Goal: Task Accomplishment & Management: Use online tool/utility

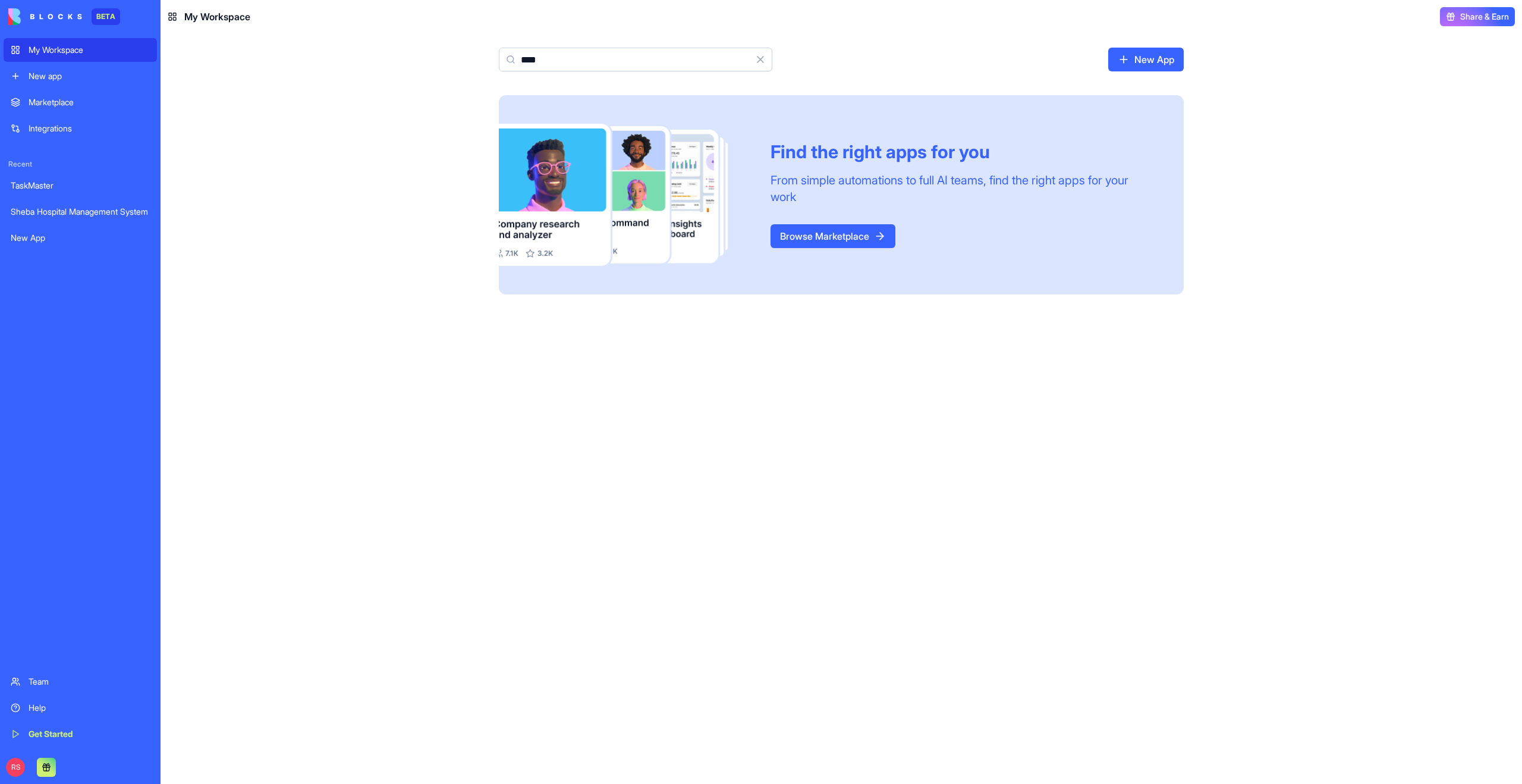
type input "****"
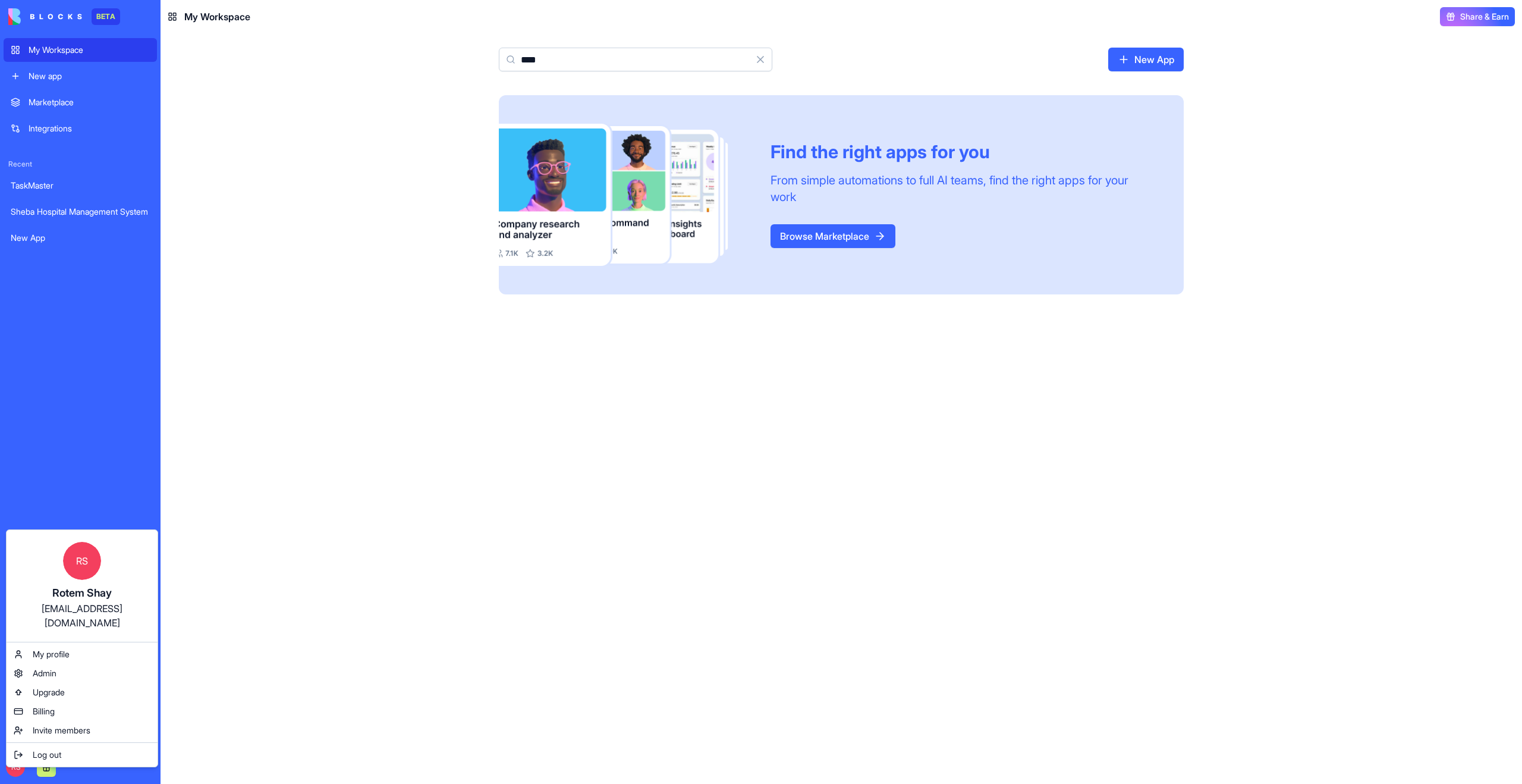
click at [228, 561] on html "BETA My Workspace New app Marketplace Integrations Recent TaskMaster Sheba Hosp…" at bounding box center [761, 392] width 1522 height 784
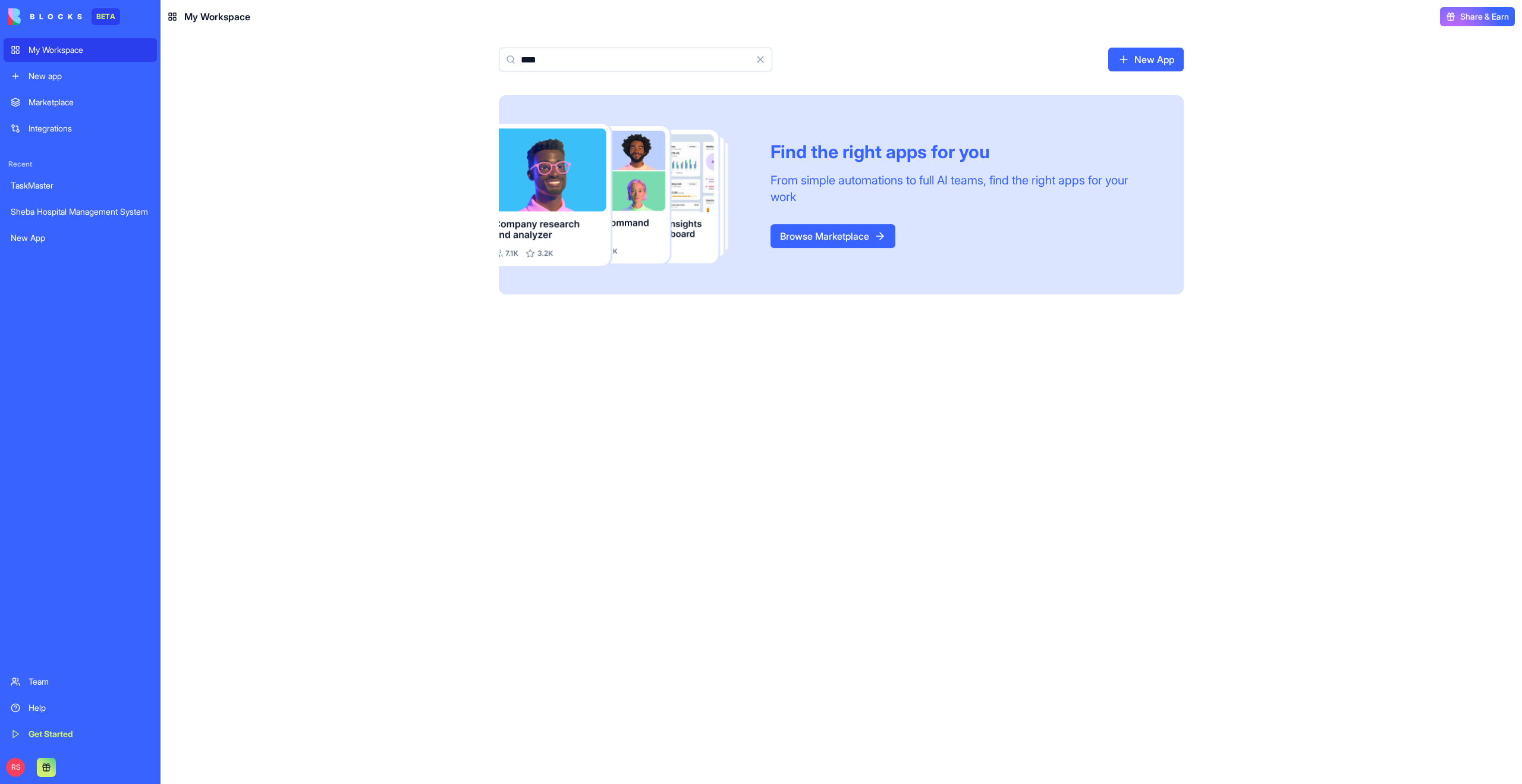
click at [82, 99] on div "Marketplace" at bounding box center [89, 102] width 122 height 12
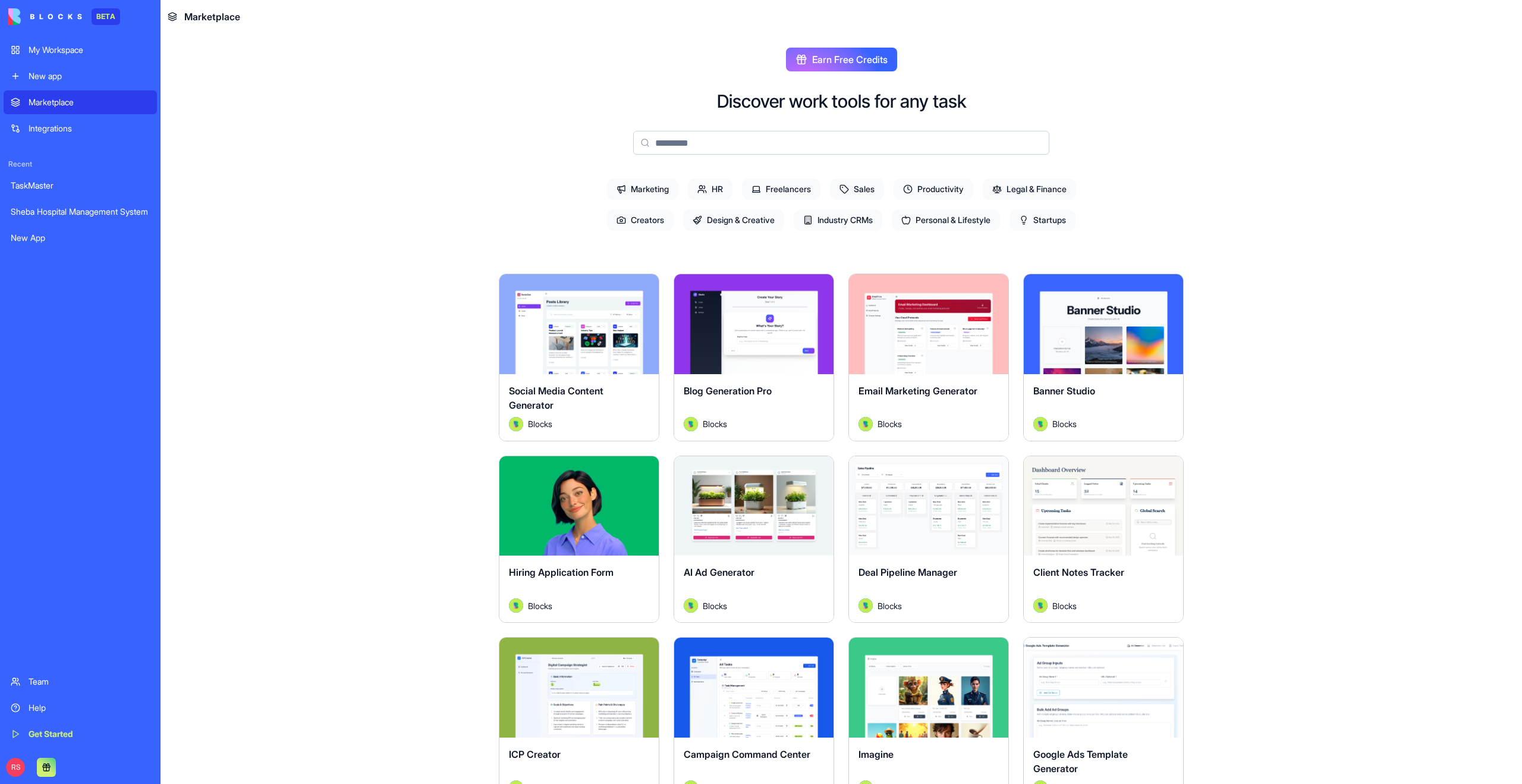
click at [68, 81] on div "New app" at bounding box center [89, 75] width 122 height 12
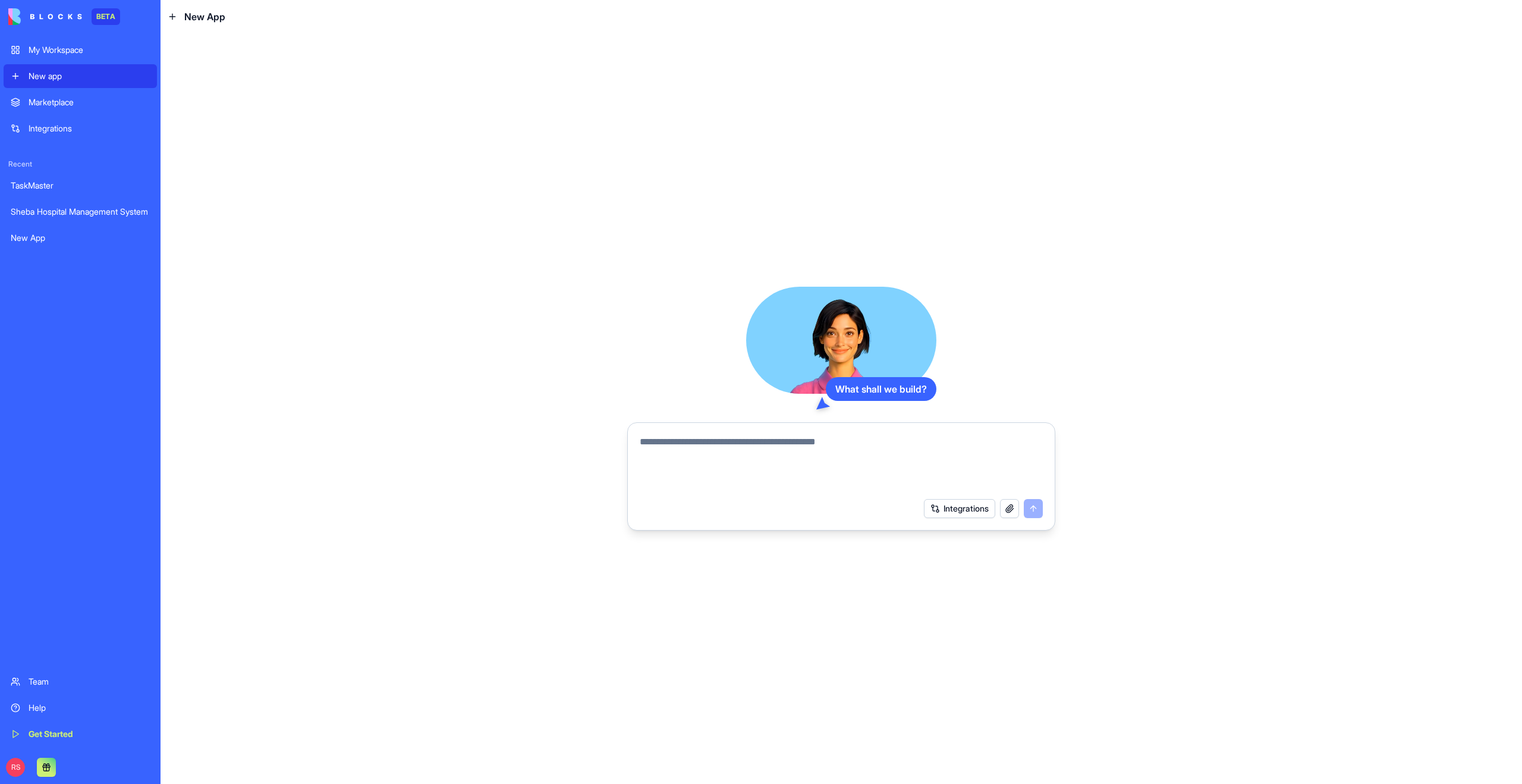
click at [74, 48] on div "My Workspace" at bounding box center [89, 50] width 122 height 12
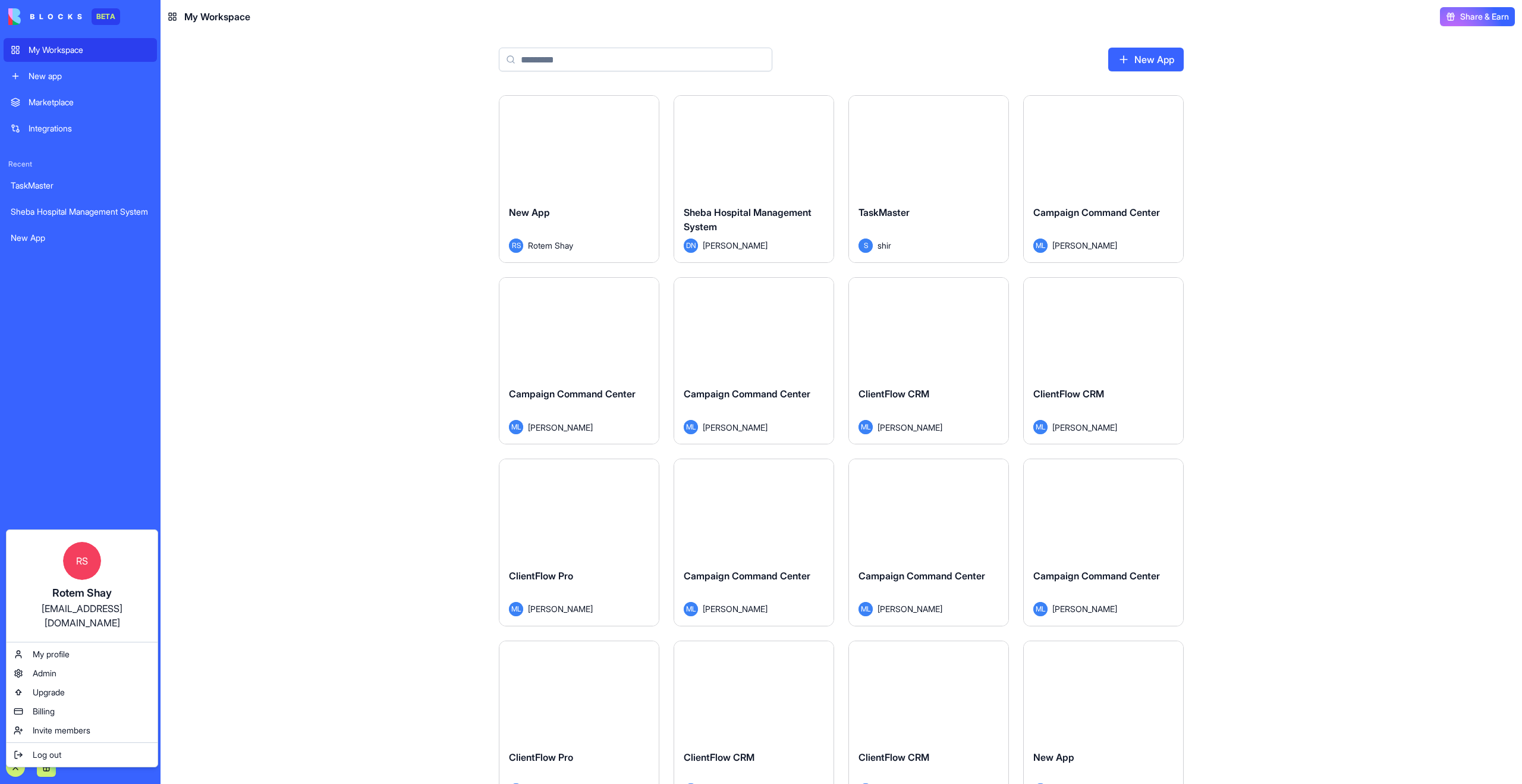
click at [235, 605] on html "BETA My Workspace New app Marketplace Integrations Recent TaskMaster Sheba Hosp…" at bounding box center [761, 392] width 1522 height 784
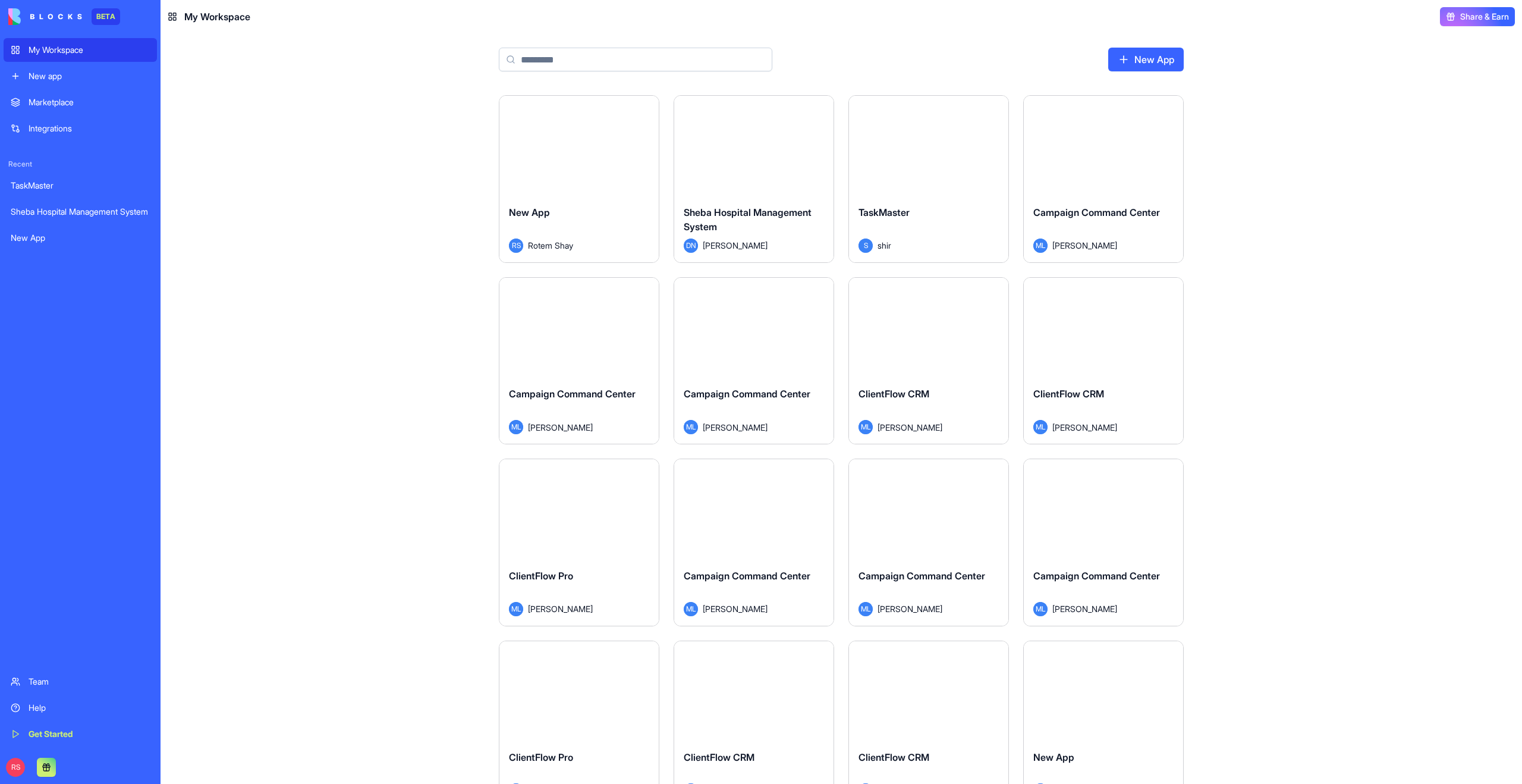
click at [53, 102] on div "Marketplace" at bounding box center [89, 102] width 122 height 12
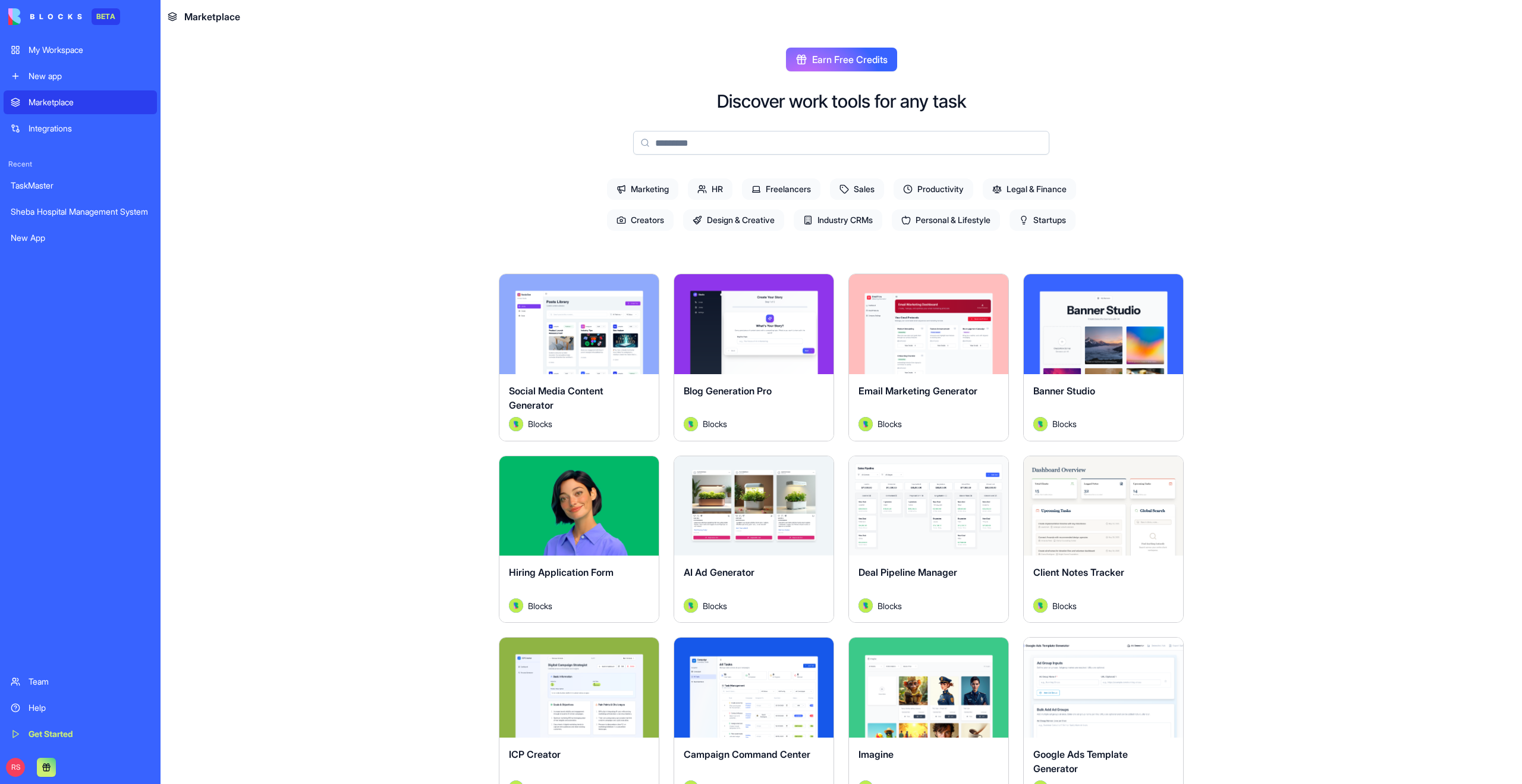
click at [688, 145] on input at bounding box center [841, 142] width 416 height 24
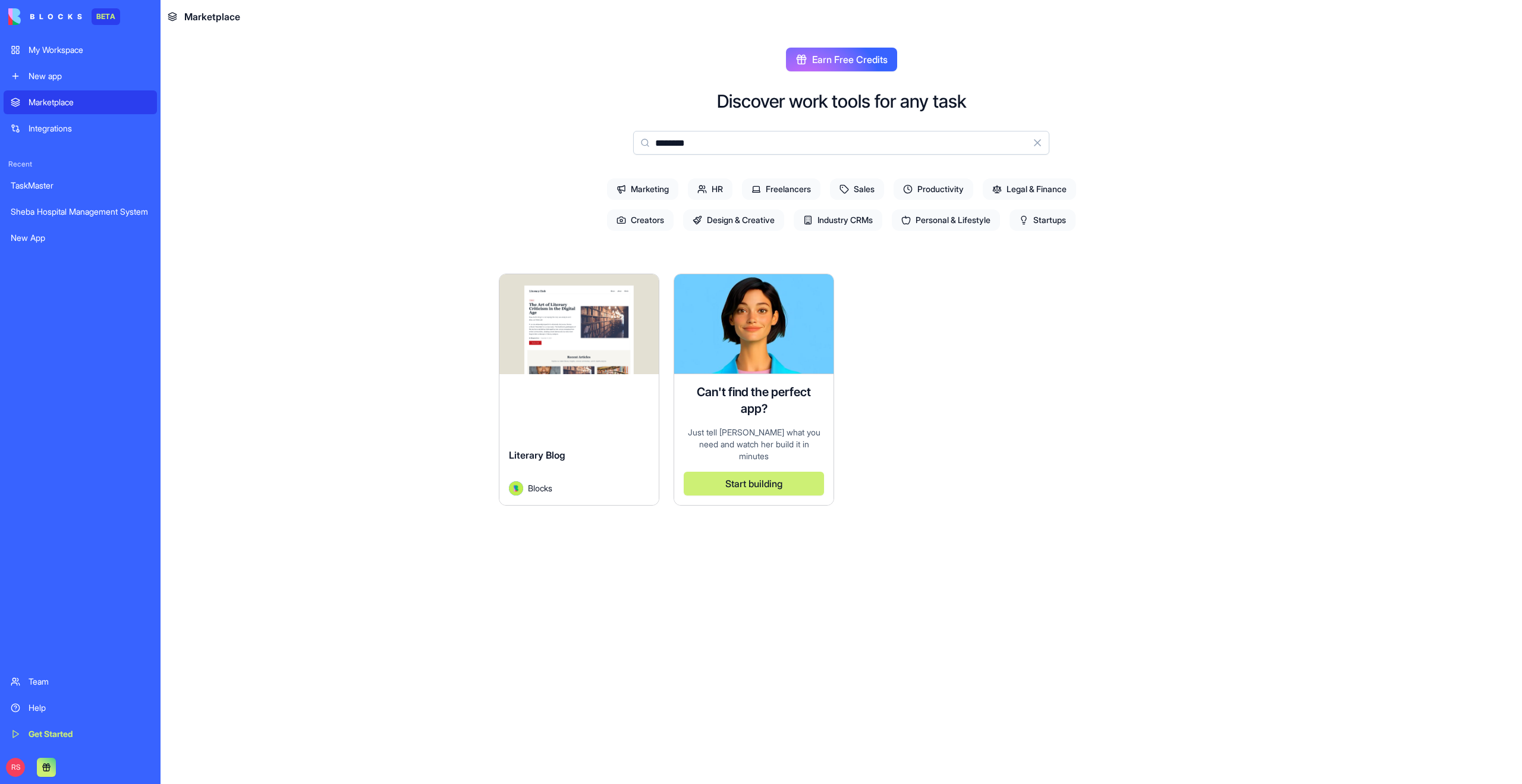
type input "*********"
click at [694, 147] on input "*********" at bounding box center [841, 142] width 416 height 24
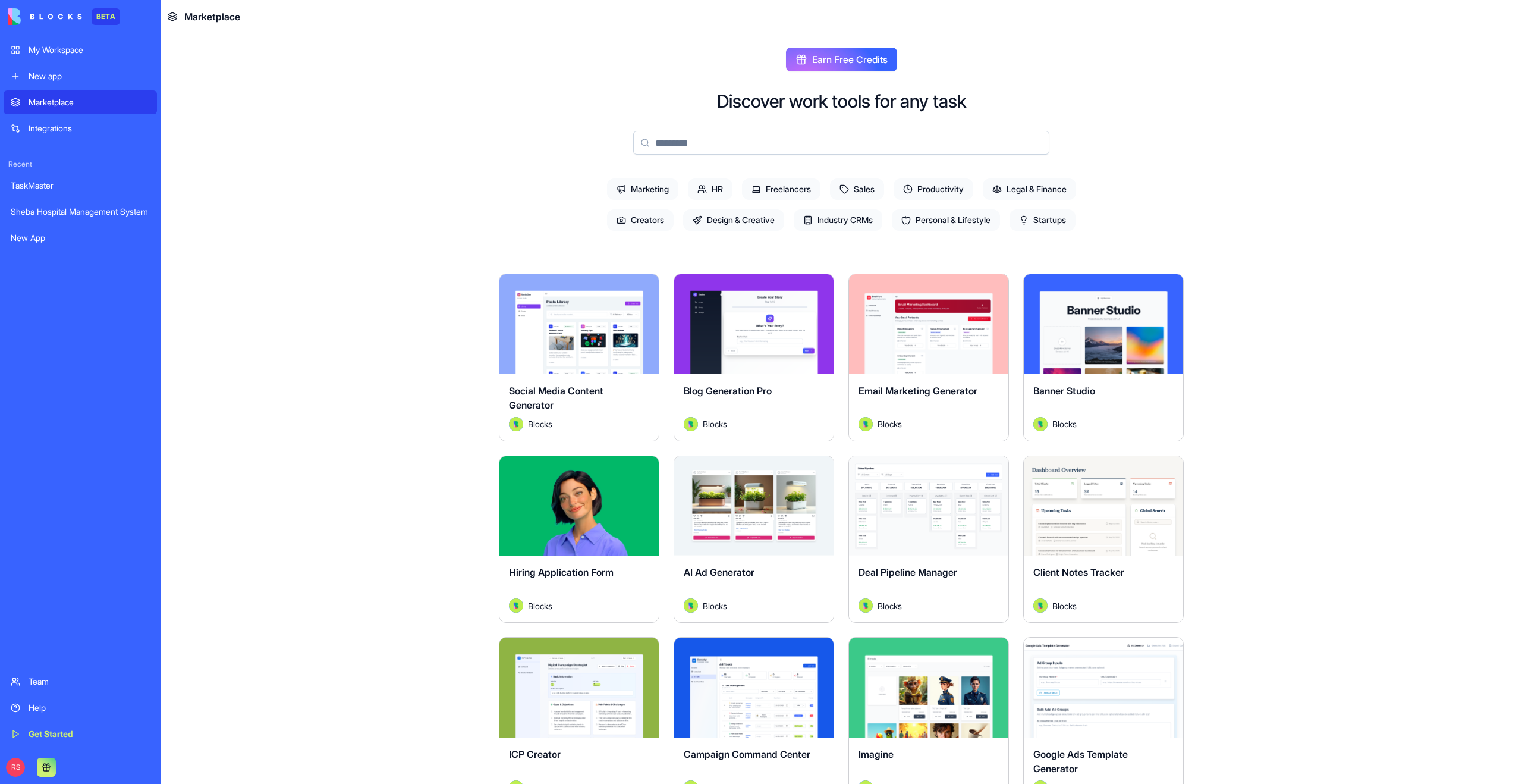
click at [60, 103] on div "Marketplace" at bounding box center [89, 102] width 122 height 12
click at [714, 138] on input at bounding box center [841, 142] width 416 height 24
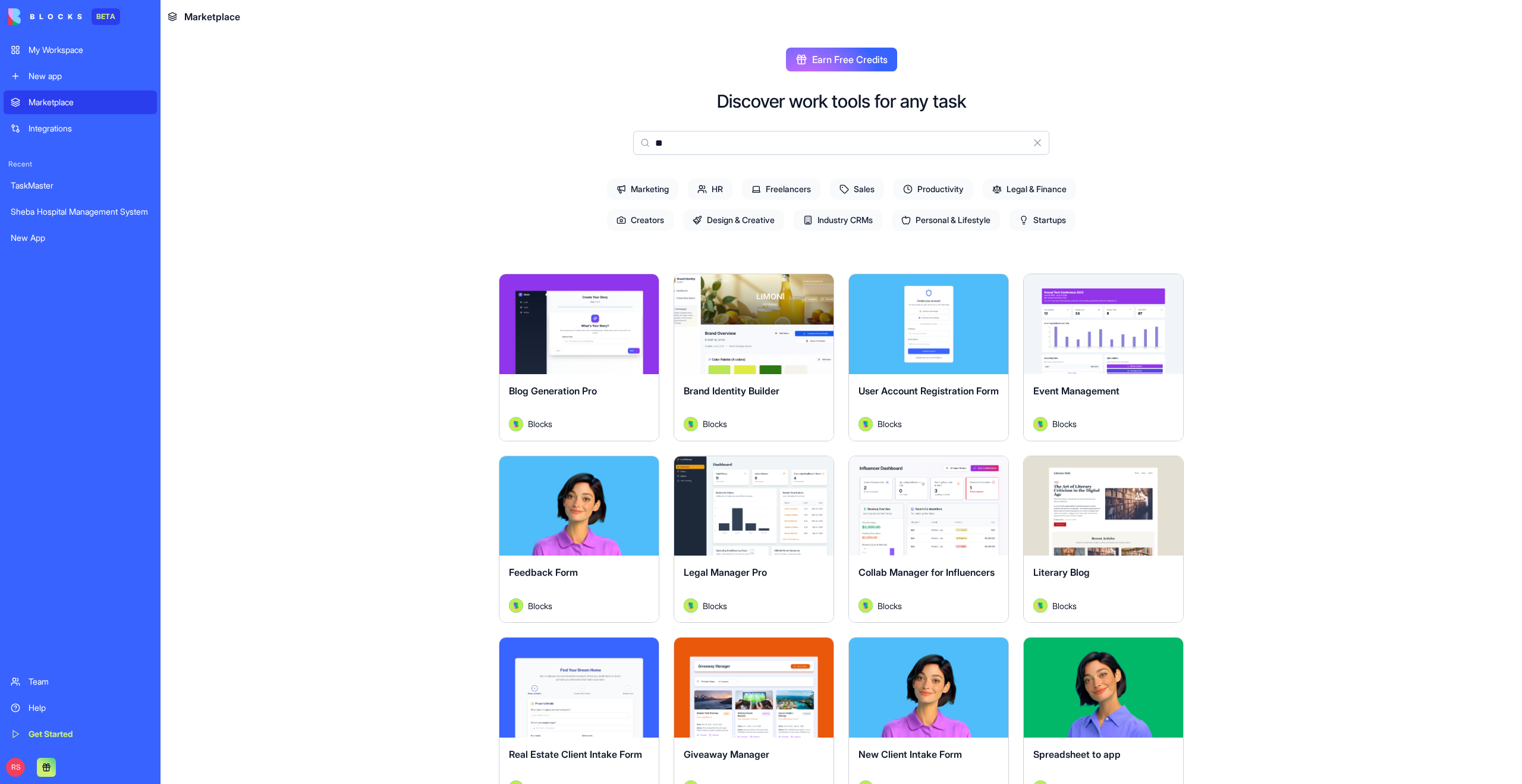
type input "*"
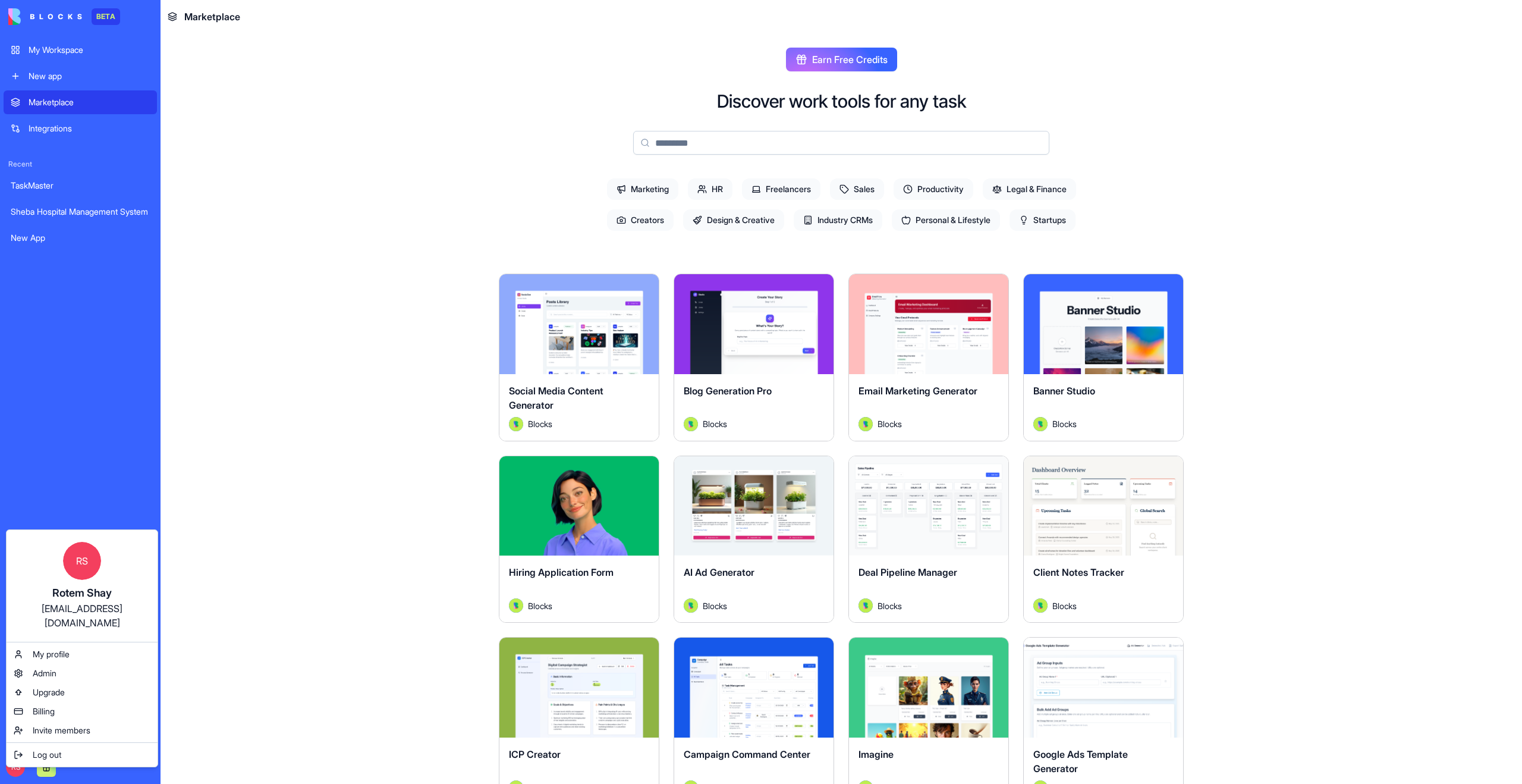
click at [212, 659] on html "BETA My Workspace New app Marketplace Integrations Recent TaskMaster Sheba Hosp…" at bounding box center [761, 392] width 1522 height 784
click at [216, 622] on html "BETA My Workspace New app Marketplace Integrations Recent TaskMaster Sheba Hosp…" at bounding box center [761, 392] width 1522 height 784
click at [254, 160] on html "BETA My Workspace New app Marketplace Integrations Recent TaskMaster Sheba Hosp…" at bounding box center [761, 392] width 1522 height 784
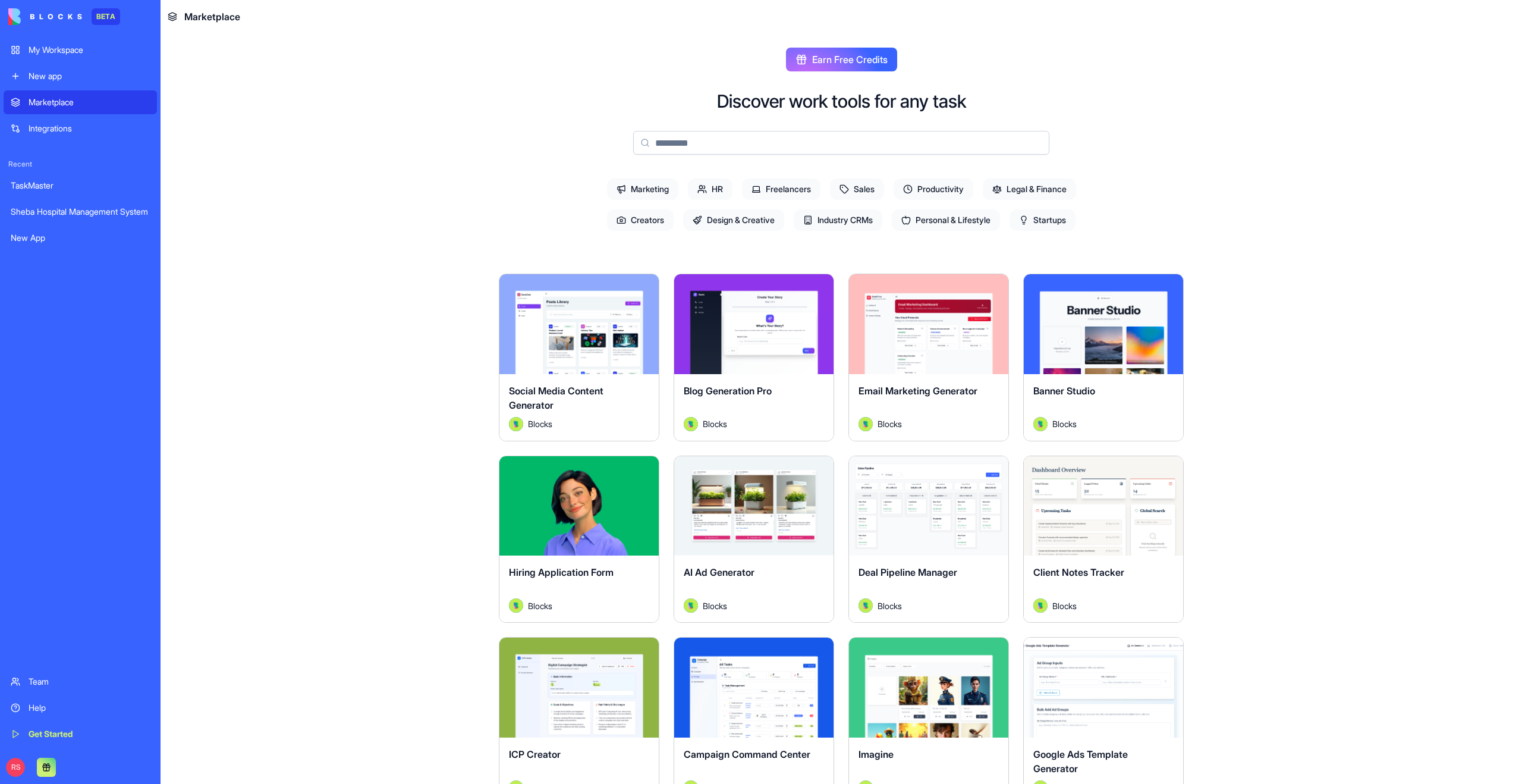
click at [230, 149] on main "Earn Free Credits Discover work tools for any task Marketing HR Freelancers Sal…" at bounding box center [841, 409] width 1361 height 750
click at [57, 70] on div "New app" at bounding box center [89, 75] width 122 height 12
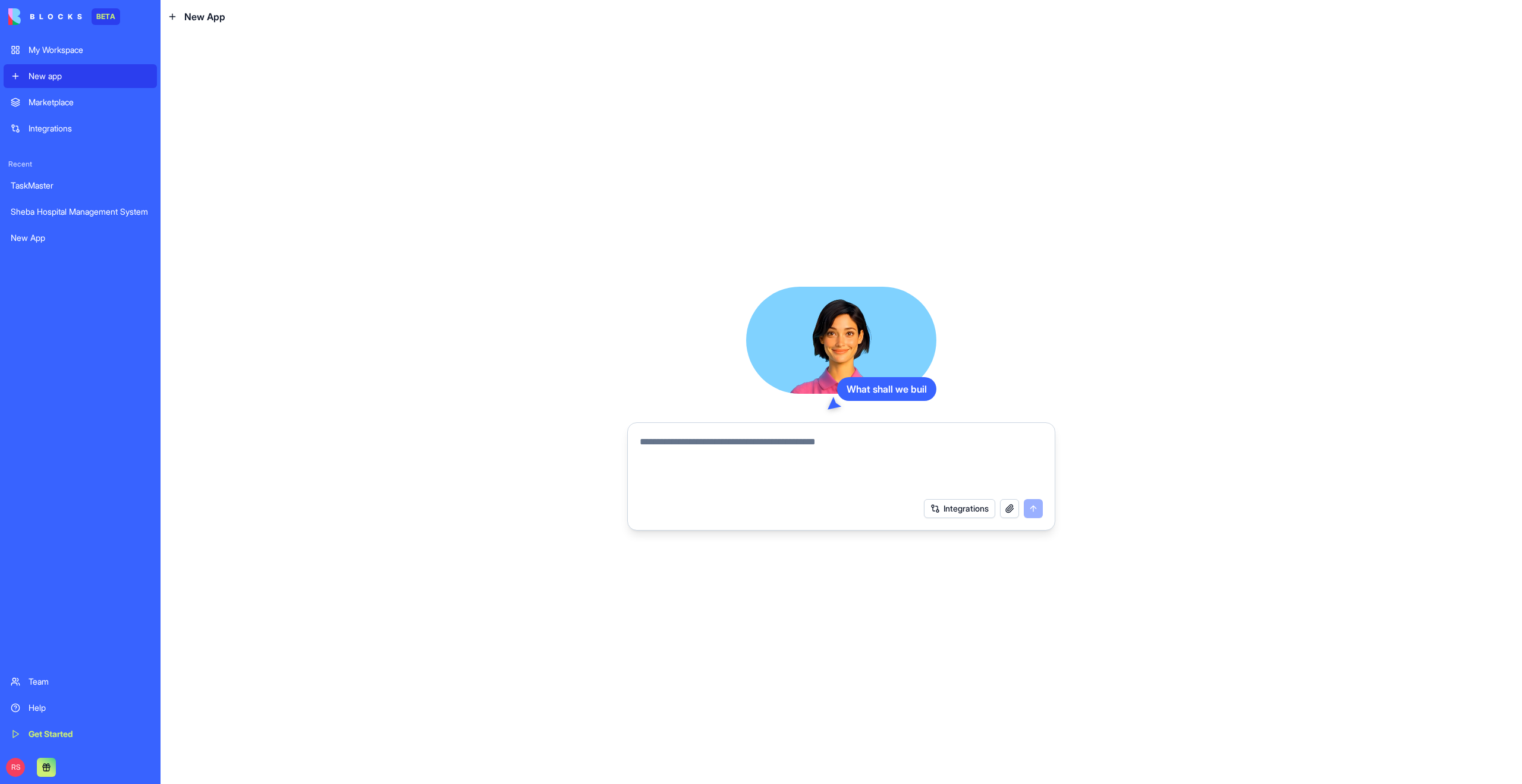
click at [712, 452] on textarea at bounding box center [841, 463] width 404 height 57
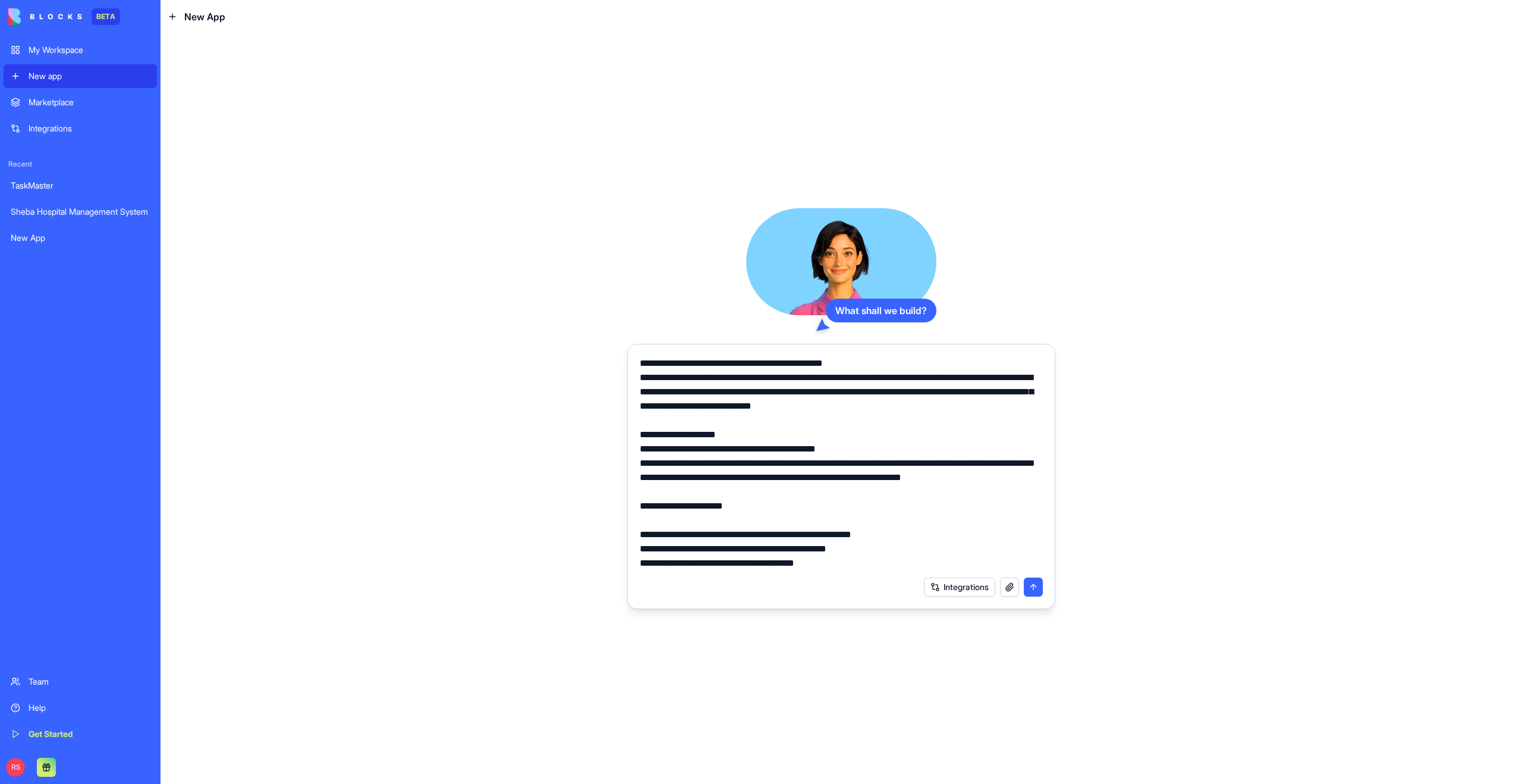
type textarea "**********"
click at [1038, 590] on button "submit" at bounding box center [1032, 586] width 19 height 19
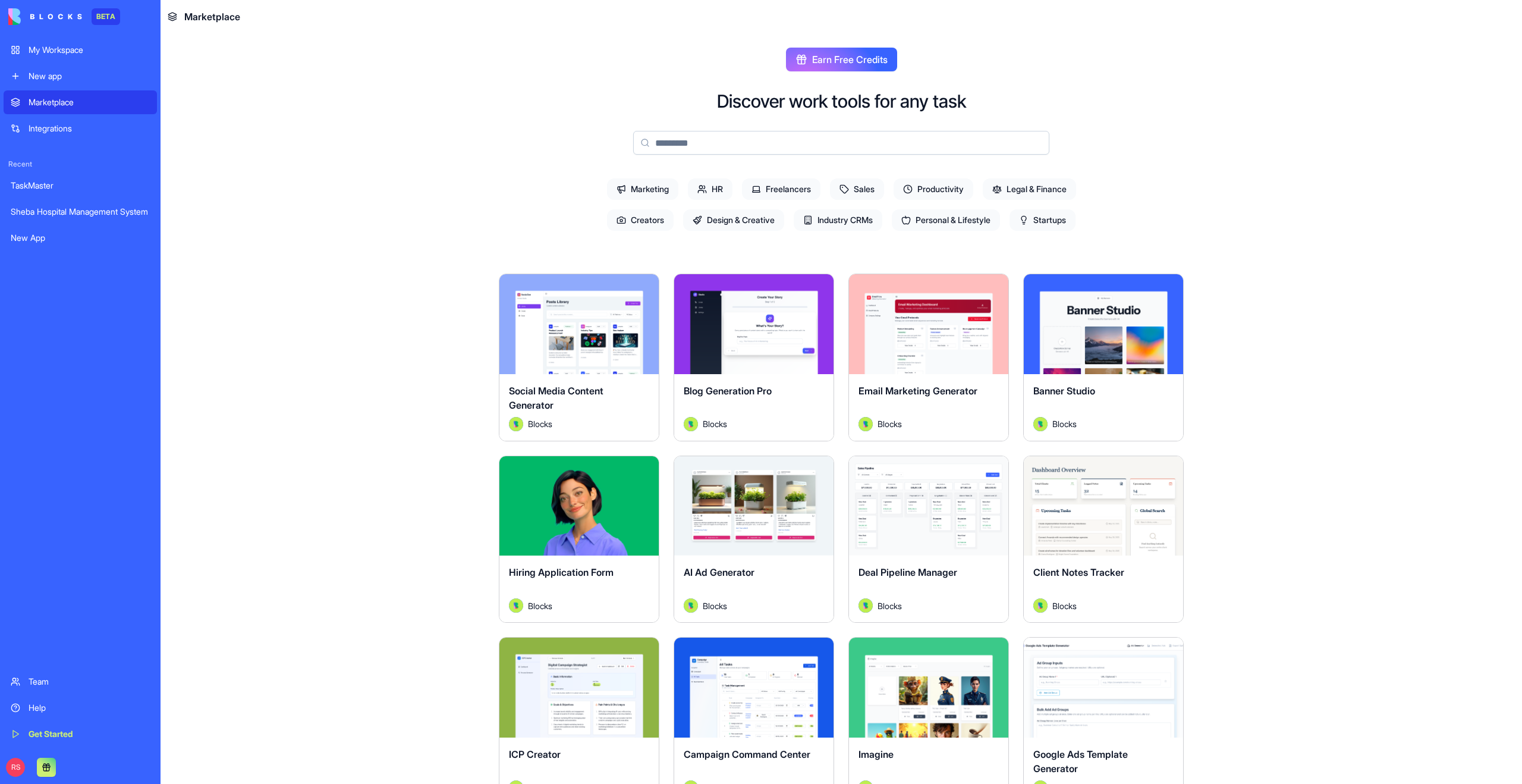
click at [739, 147] on input at bounding box center [841, 142] width 416 height 24
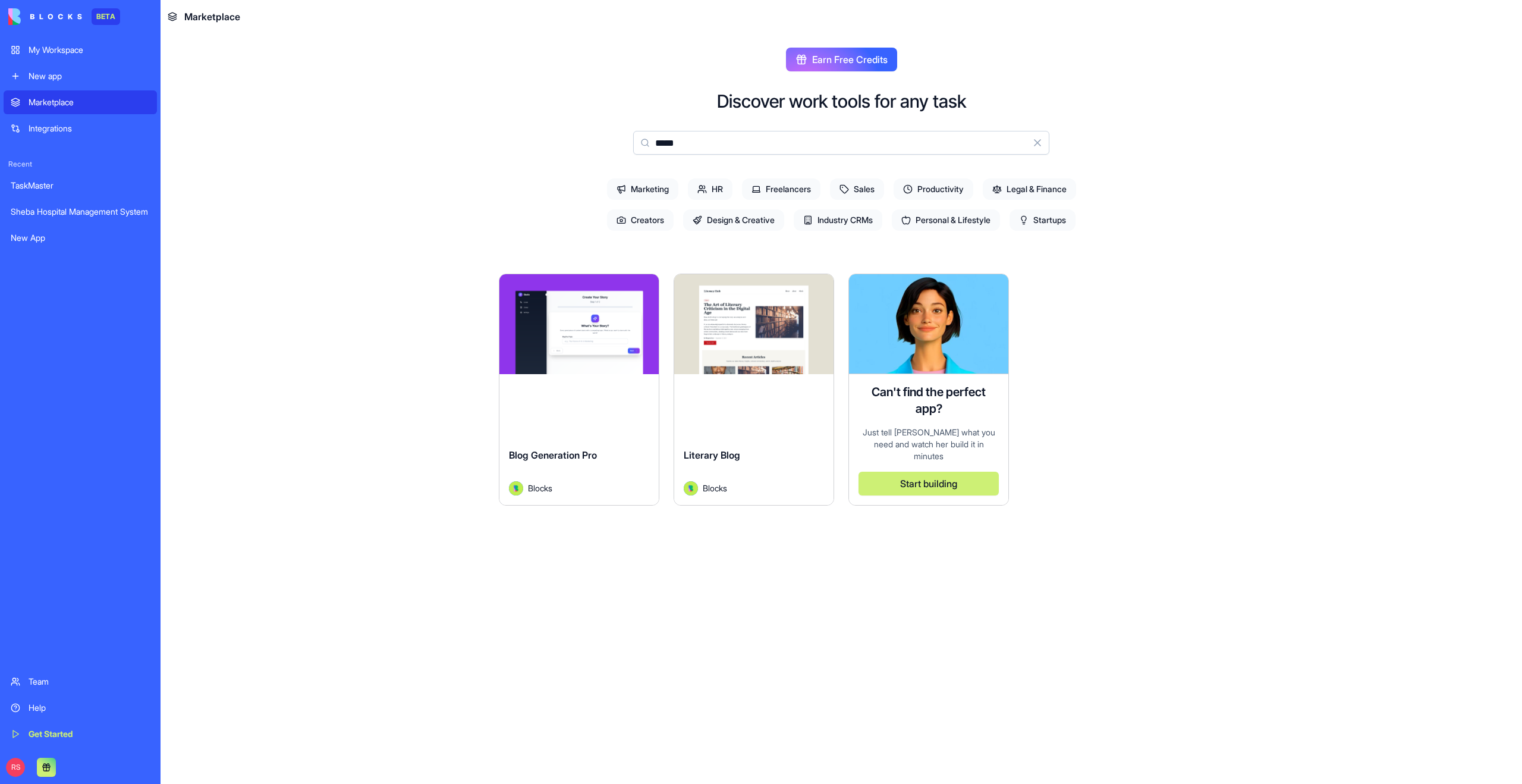
type input "****"
click at [600, 365] on div "Explore" at bounding box center [579, 324] width 160 height 100
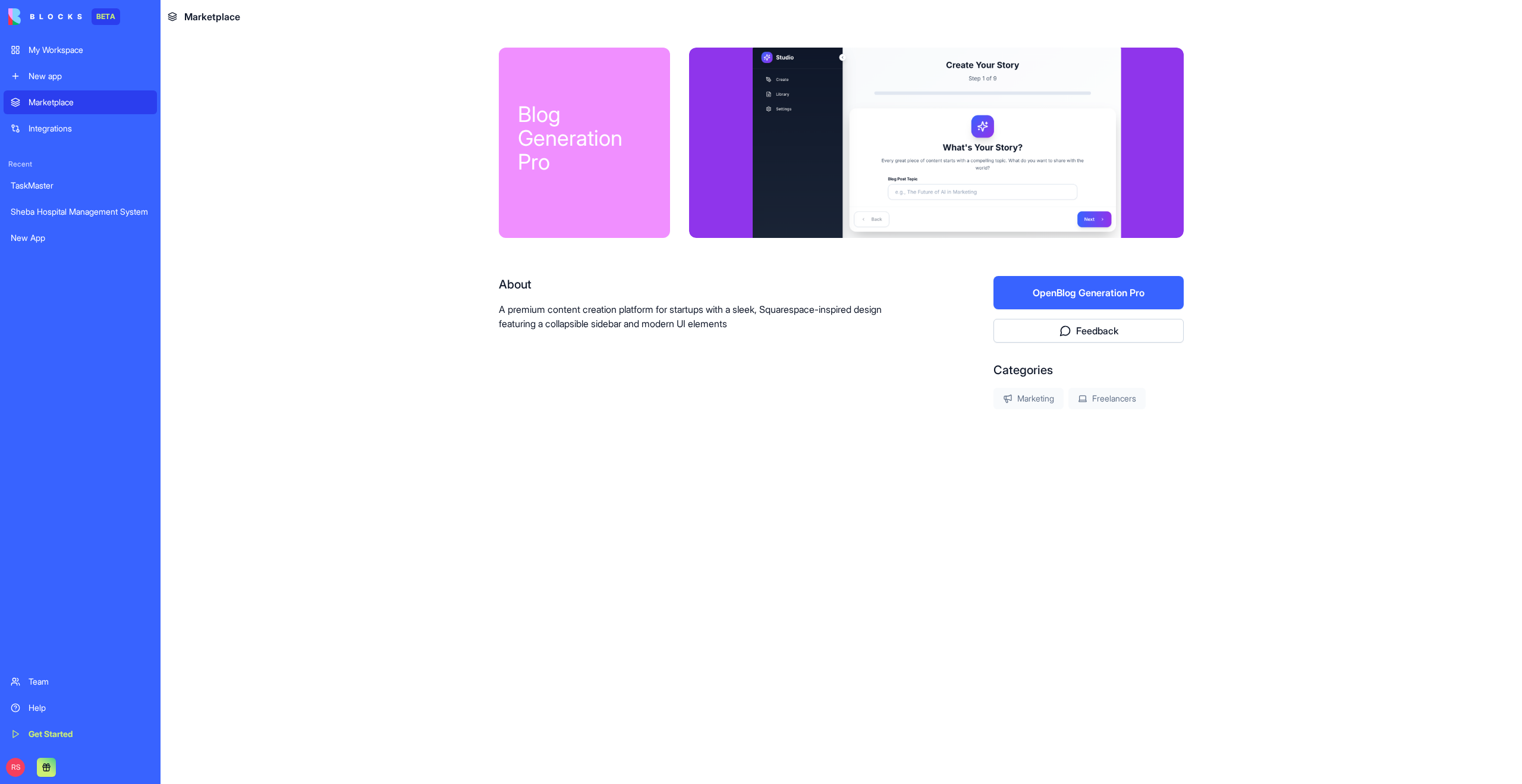
click at [1046, 296] on button "Open Blog Generation Pro" at bounding box center [1088, 293] width 191 height 34
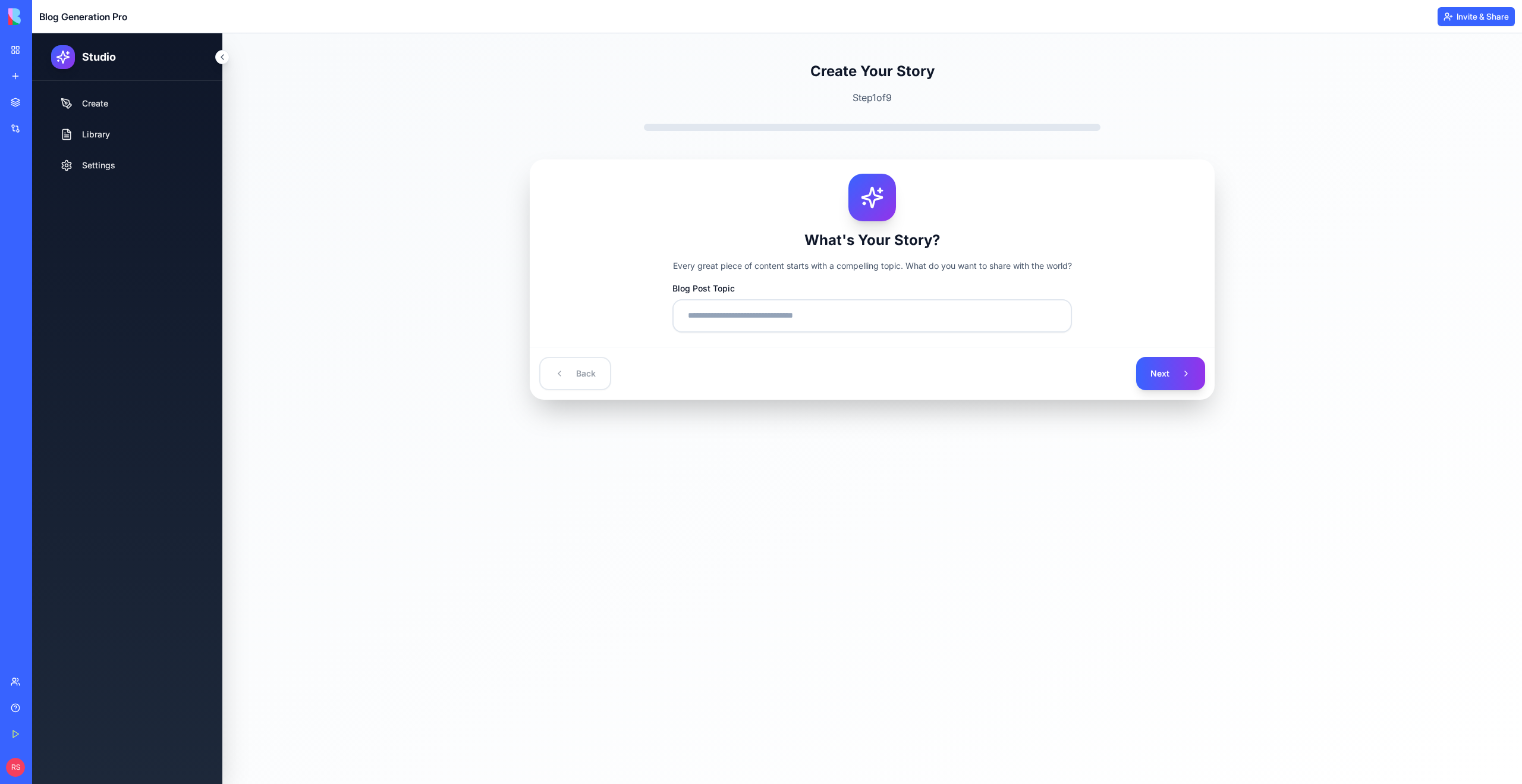
click at [44, 74] on div "New app" at bounding box center [35, 75] width 15 height 12
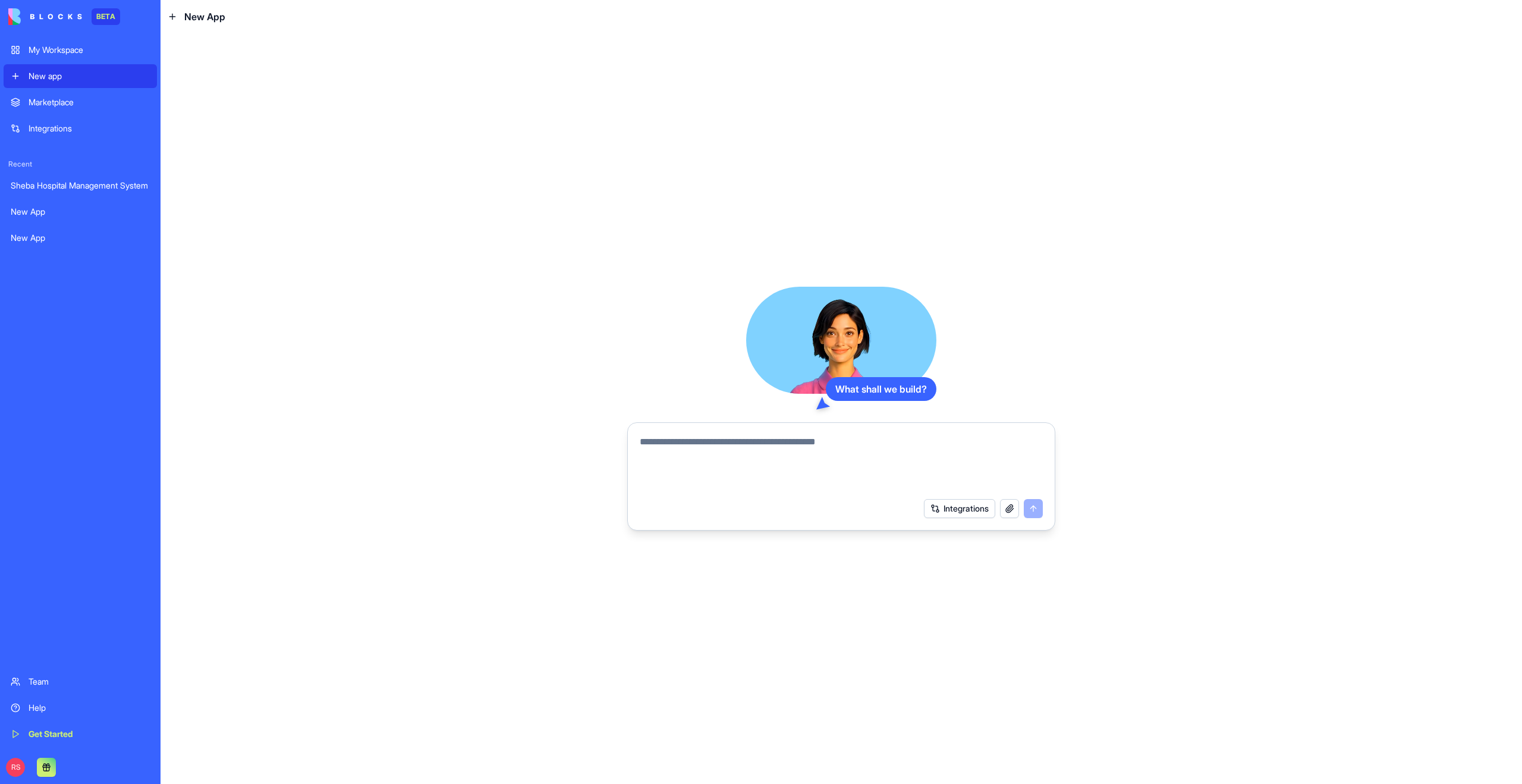
click at [718, 456] on textarea at bounding box center [841, 463] width 404 height 57
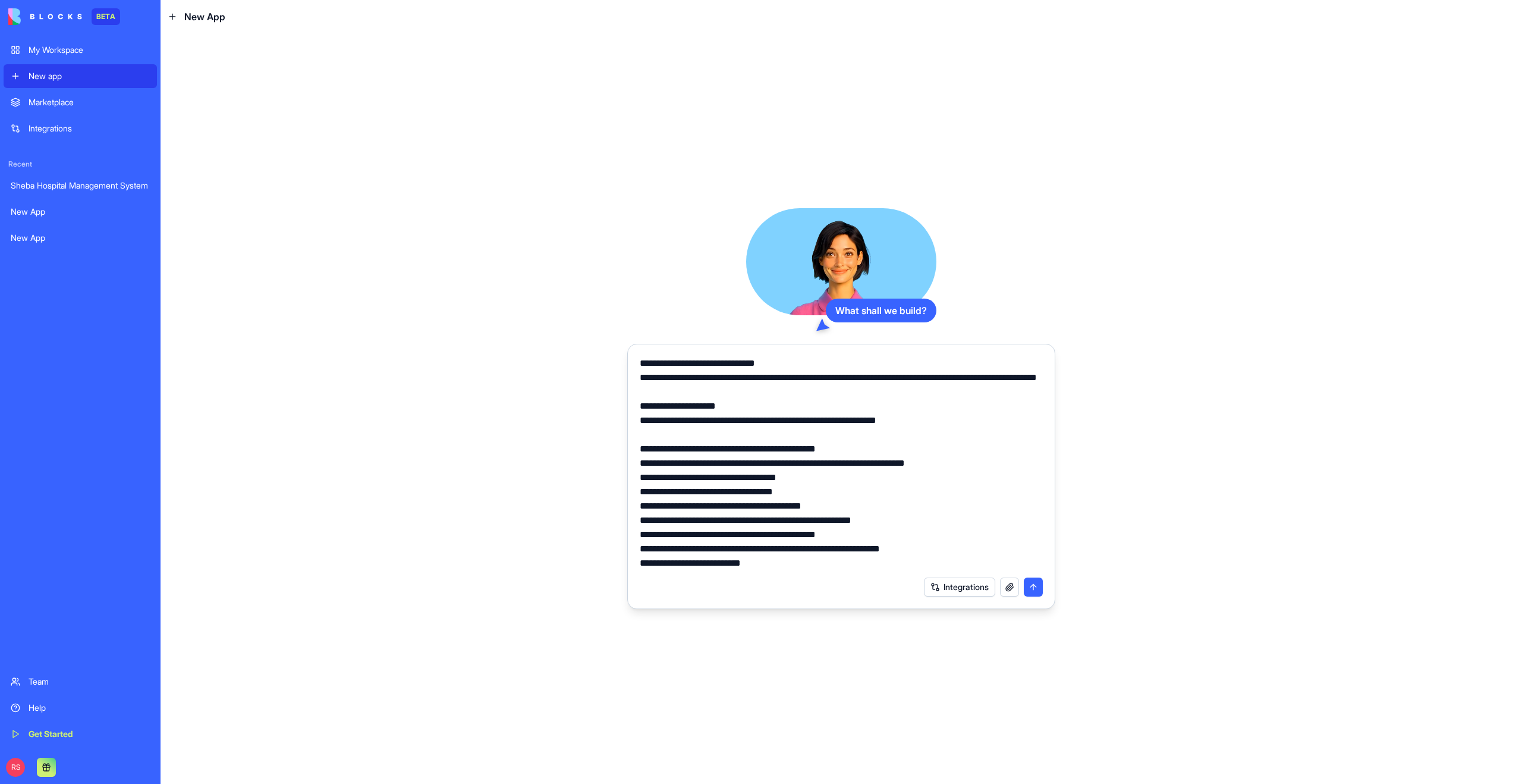
scroll to position [371, 0]
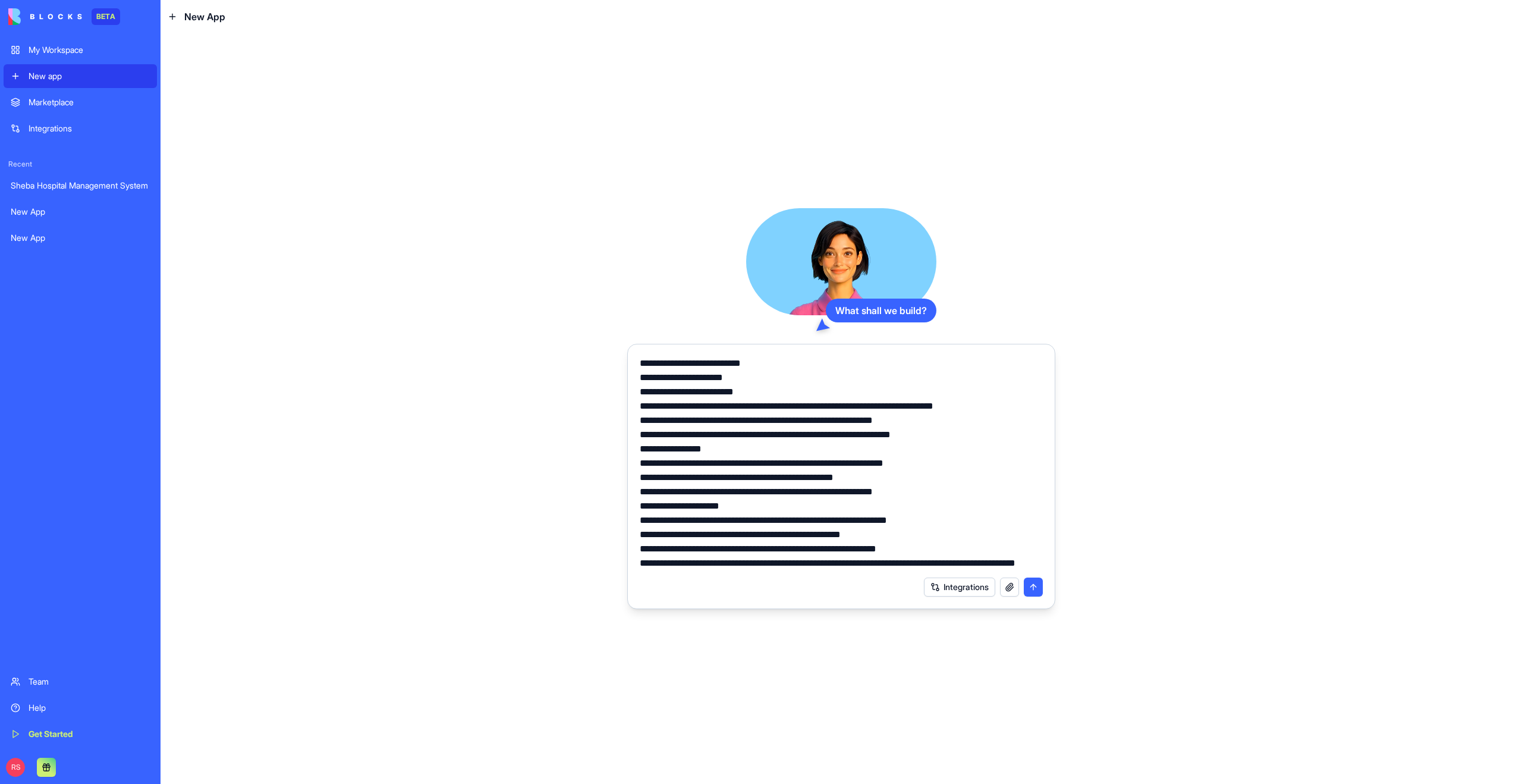
type textarea "**********"
click at [1032, 589] on button "submit" at bounding box center [1032, 586] width 19 height 19
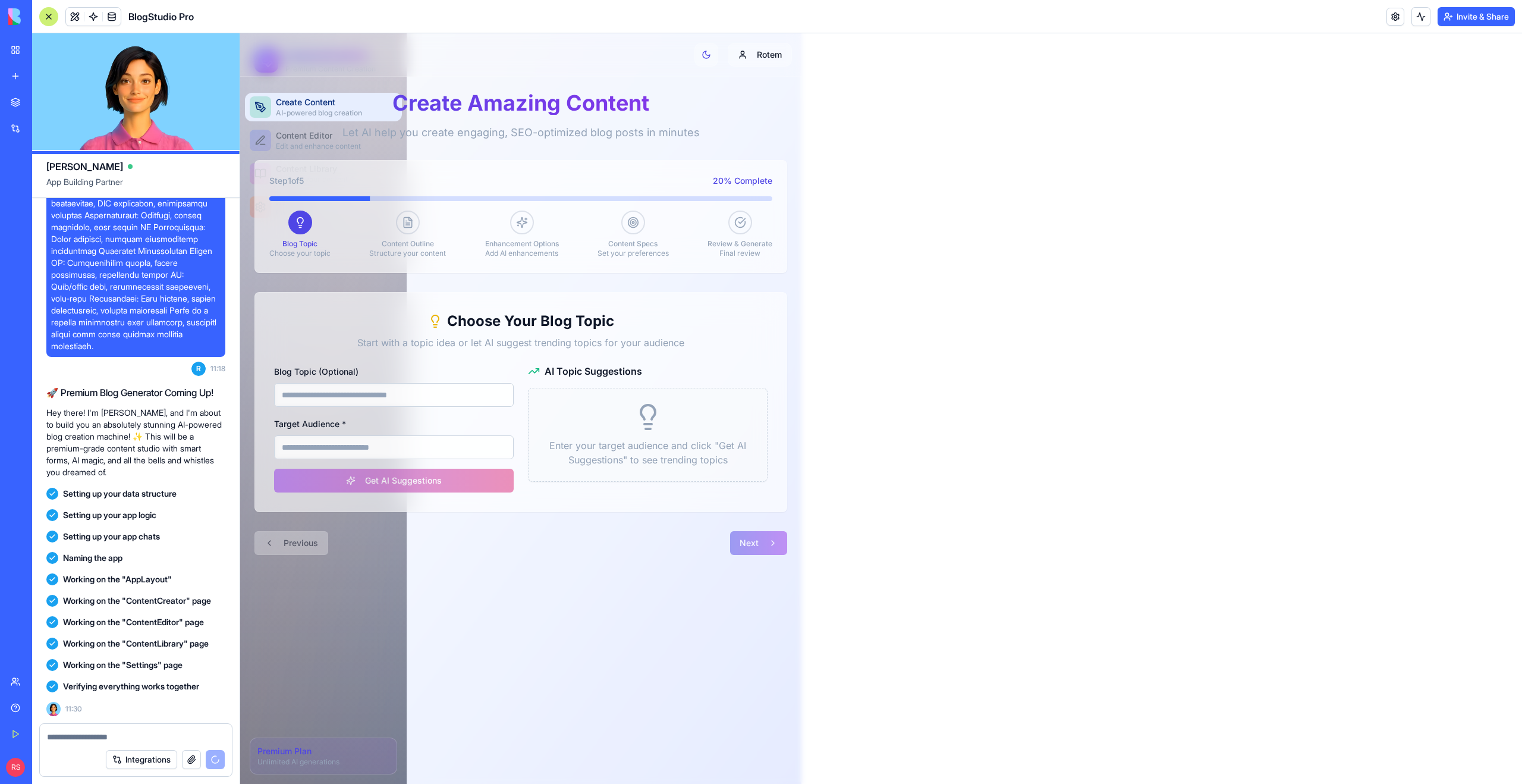
scroll to position [602, 0]
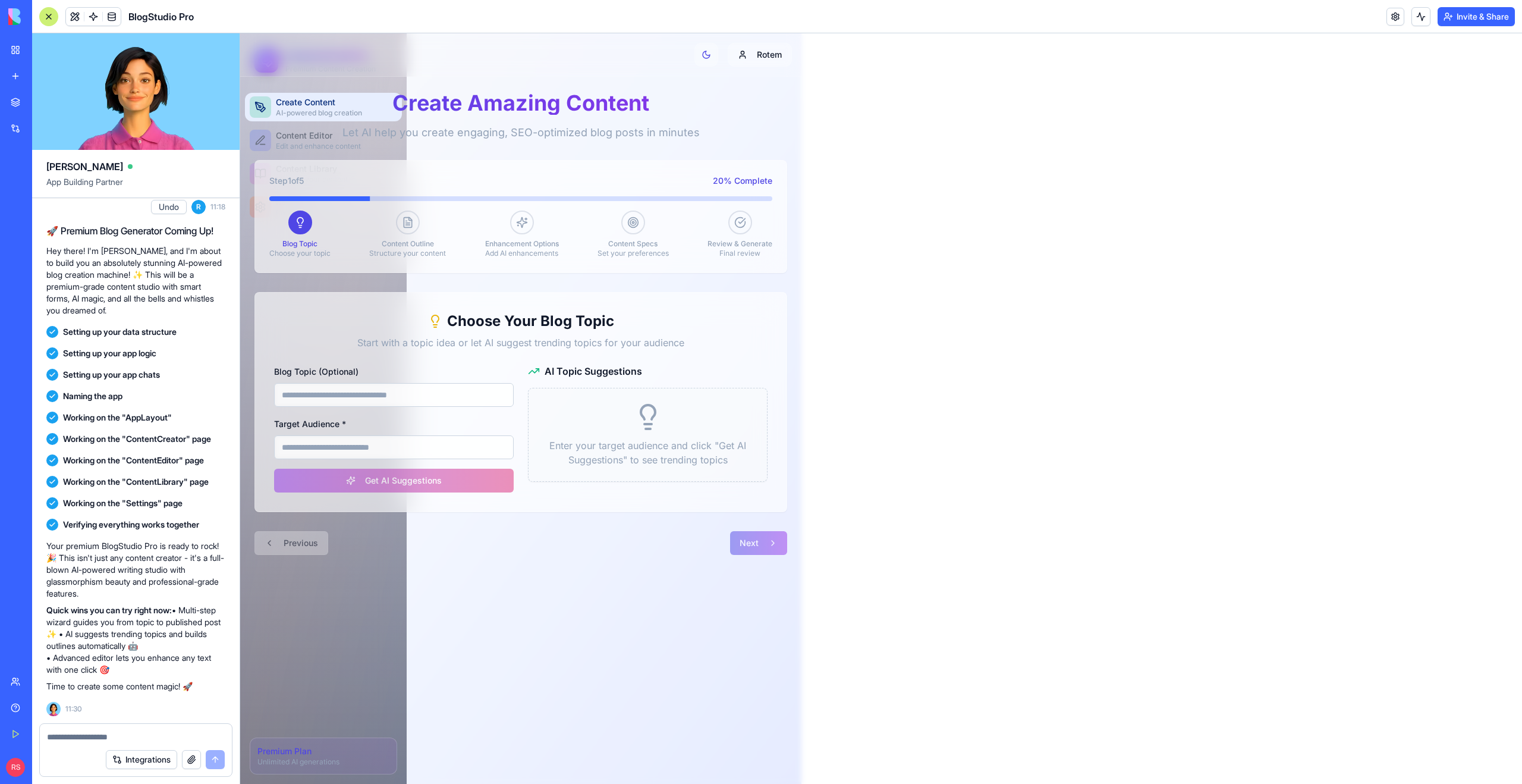
click at [43, 17] on div at bounding box center [48, 16] width 19 height 19
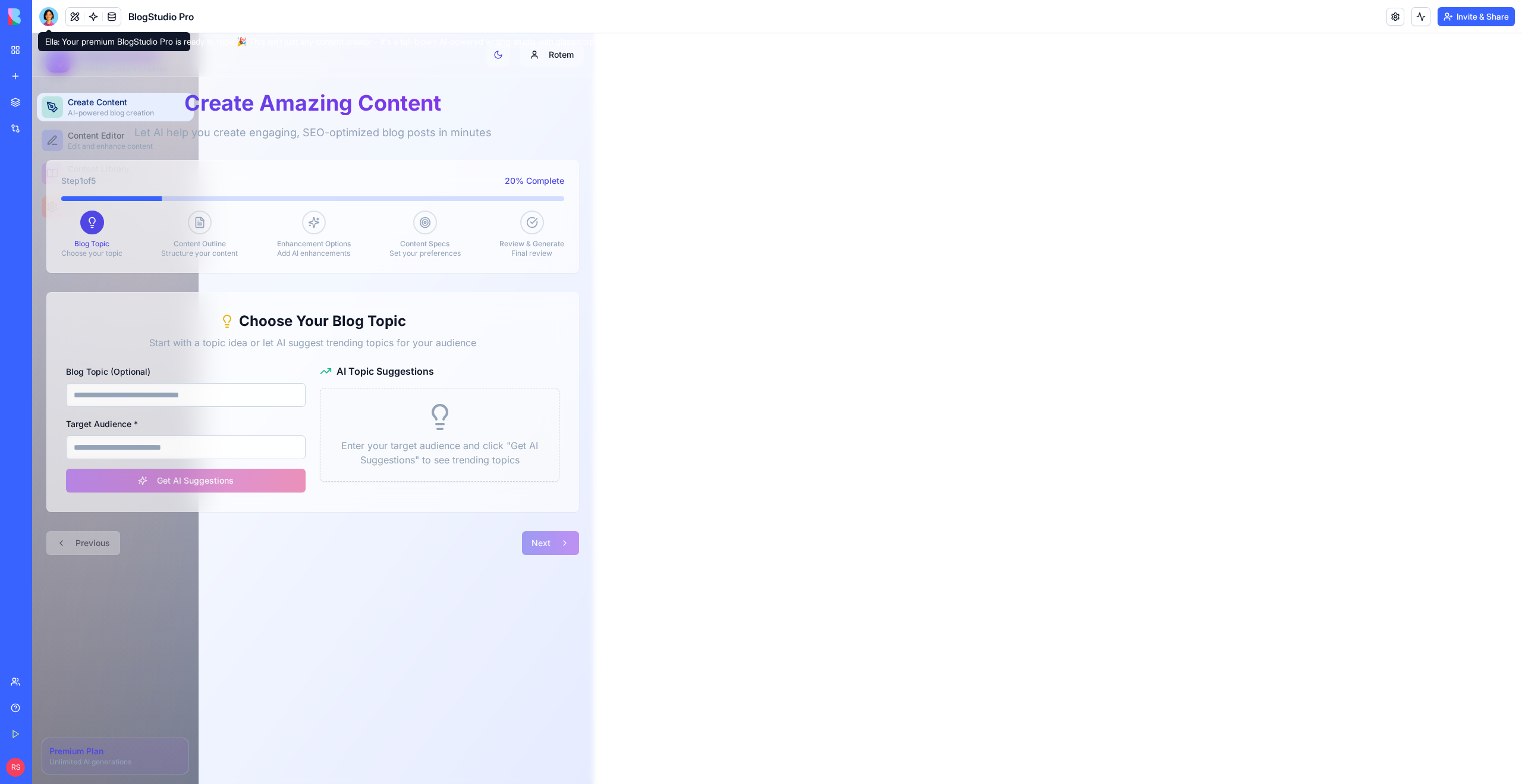
click at [156, 397] on input "Blog Topic (Optional)" at bounding box center [185, 395] width 239 height 24
click at [272, 363] on div "Choose Your Blog Topic Start with a topic idea or let AI suggest trending topic…" at bounding box center [312, 402] width 493 height 181
click at [247, 392] on input "Blog Topic (Optional)" at bounding box center [185, 395] width 239 height 24
click at [286, 427] on div "Target Audience *" at bounding box center [185, 437] width 239 height 43
click at [224, 388] on input "Blog Topic (Optional)" at bounding box center [185, 395] width 239 height 24
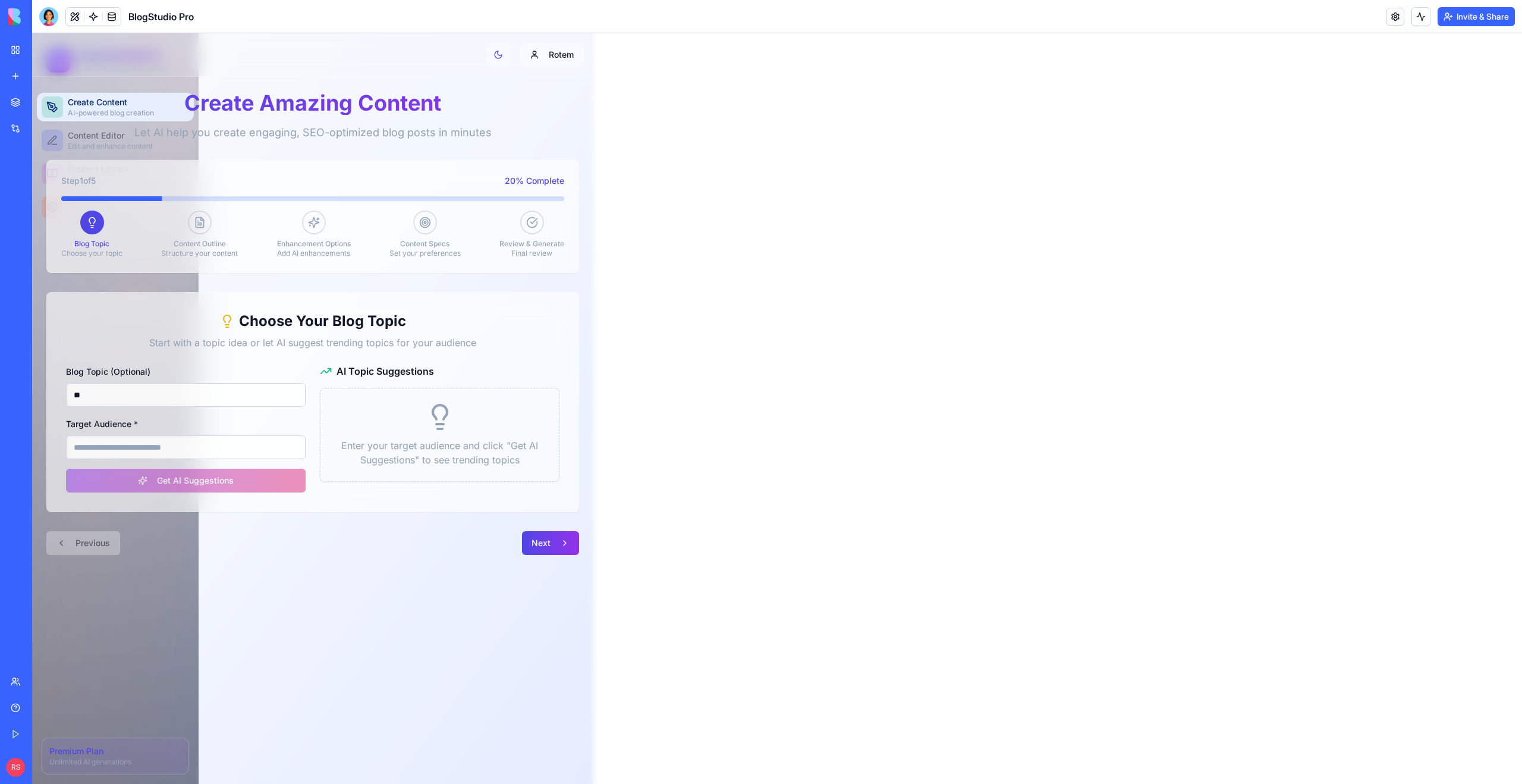
type input "**"
click at [553, 57] on html "ContentCraft AI Premium Content Creation Create Content AI-powered blog creatio…" at bounding box center [777, 409] width 1490 height 750
click at [650, 114] on html "ContentCraft AI Premium Content Creation Create Content AI-powered blog creatio…" at bounding box center [777, 409] width 1490 height 750
click at [48, 18] on div at bounding box center [48, 16] width 19 height 19
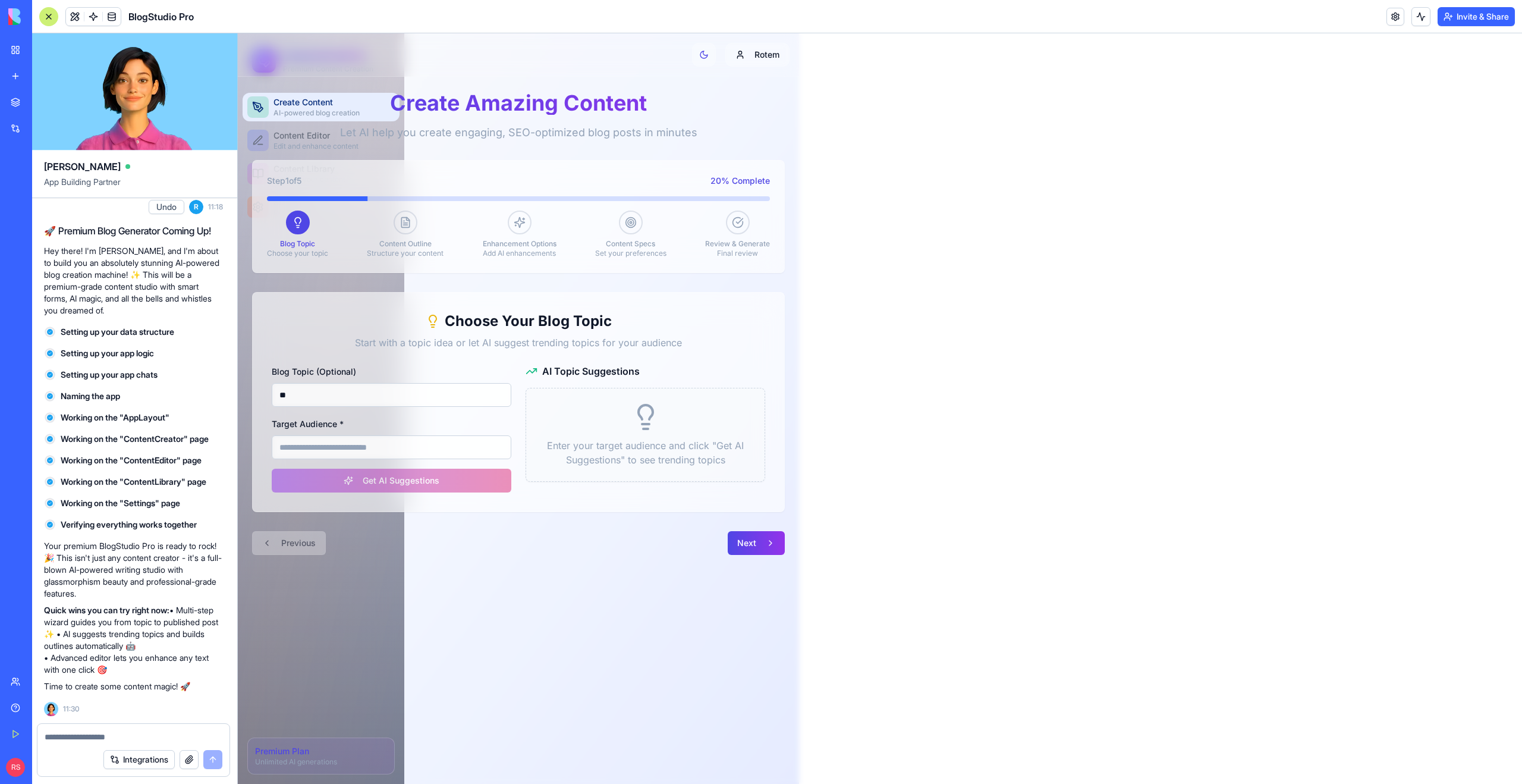
scroll to position [0, 0]
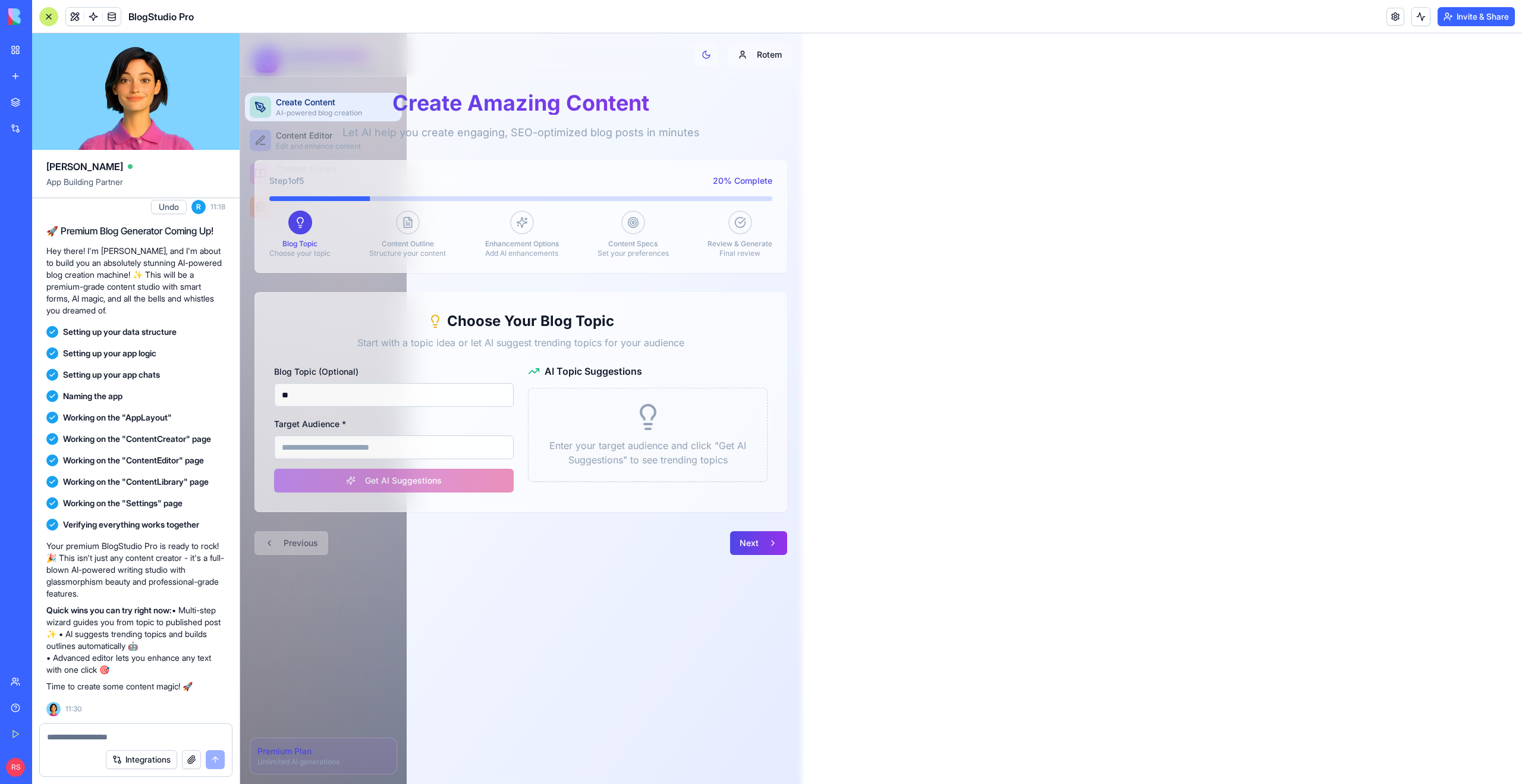
click at [145, 735] on textarea at bounding box center [136, 736] width 177 height 12
type textarea "**********"
click at [43, 13] on div at bounding box center [48, 16] width 19 height 19
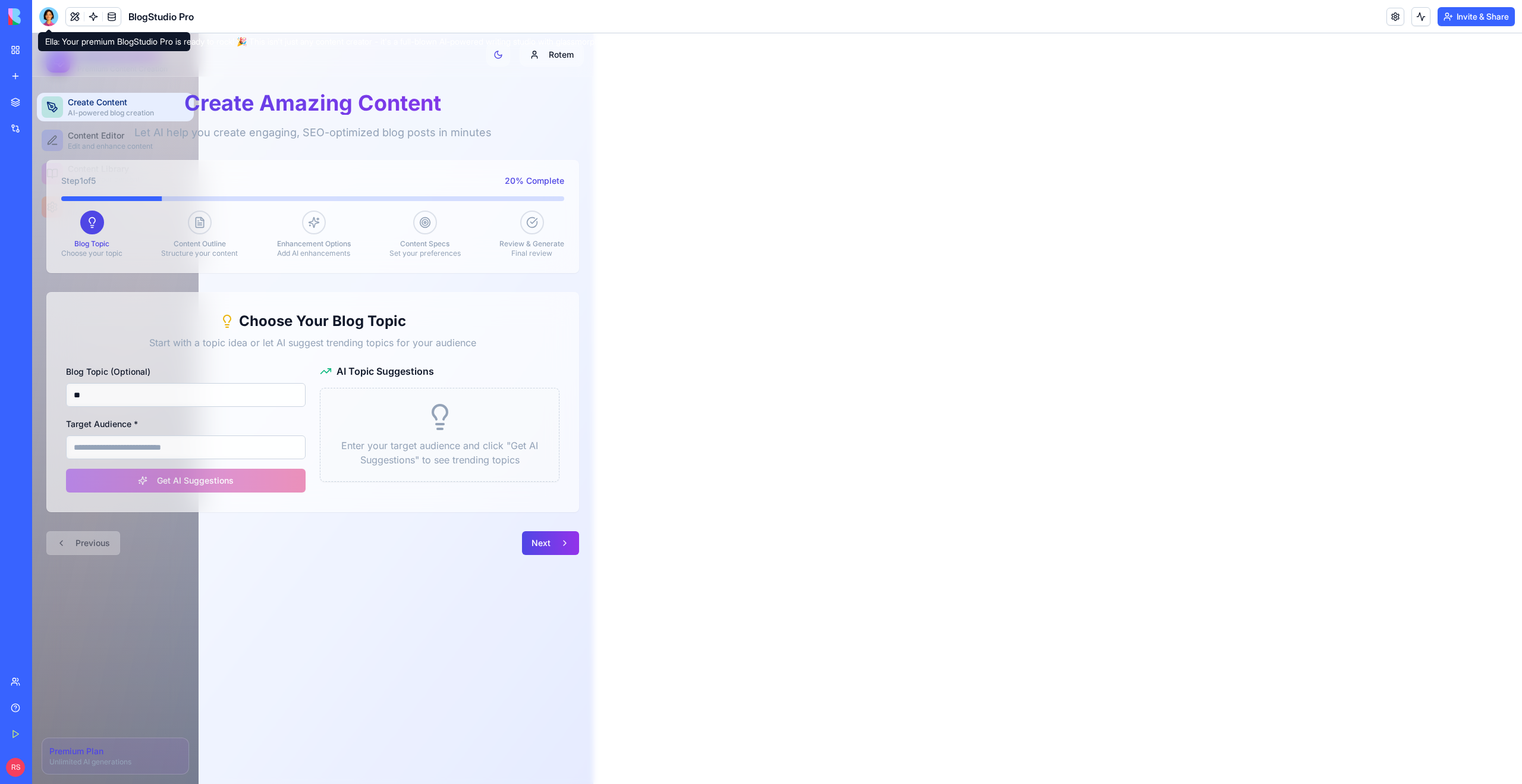
click at [44, 19] on div at bounding box center [48, 16] width 19 height 19
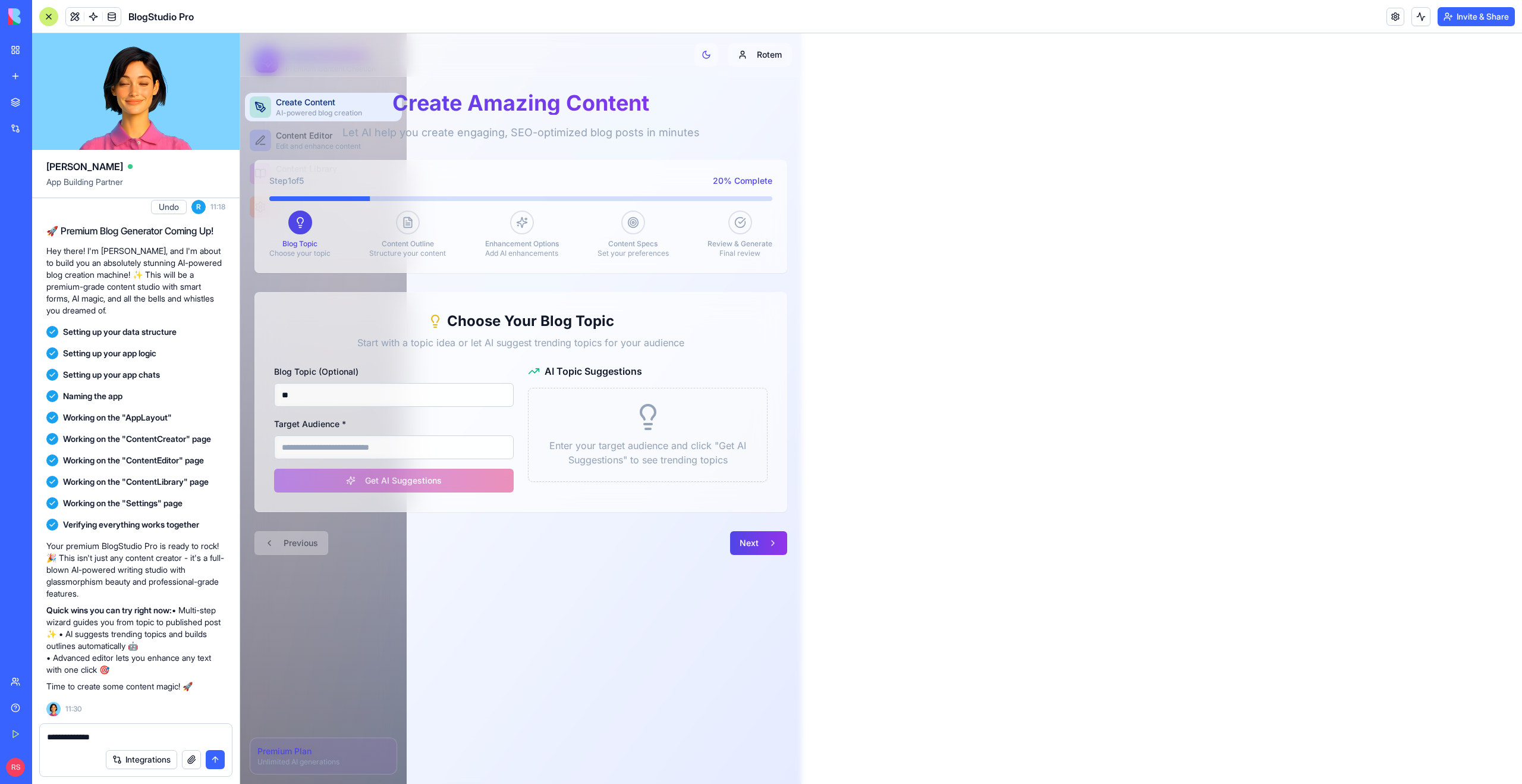
click at [160, 733] on textarea "**********" at bounding box center [136, 736] width 177 height 12
type textarea "**********"
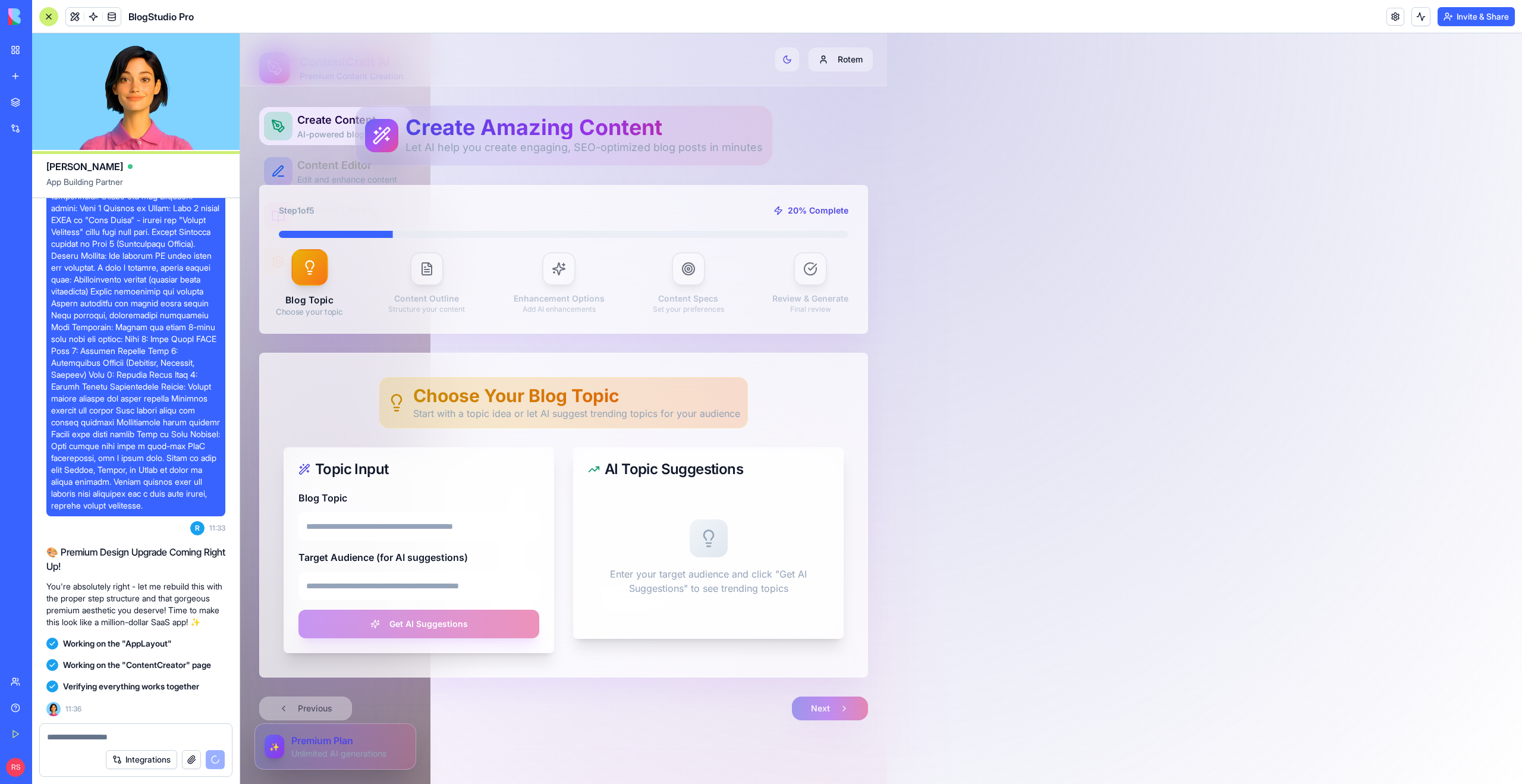
scroll to position [1589, 0]
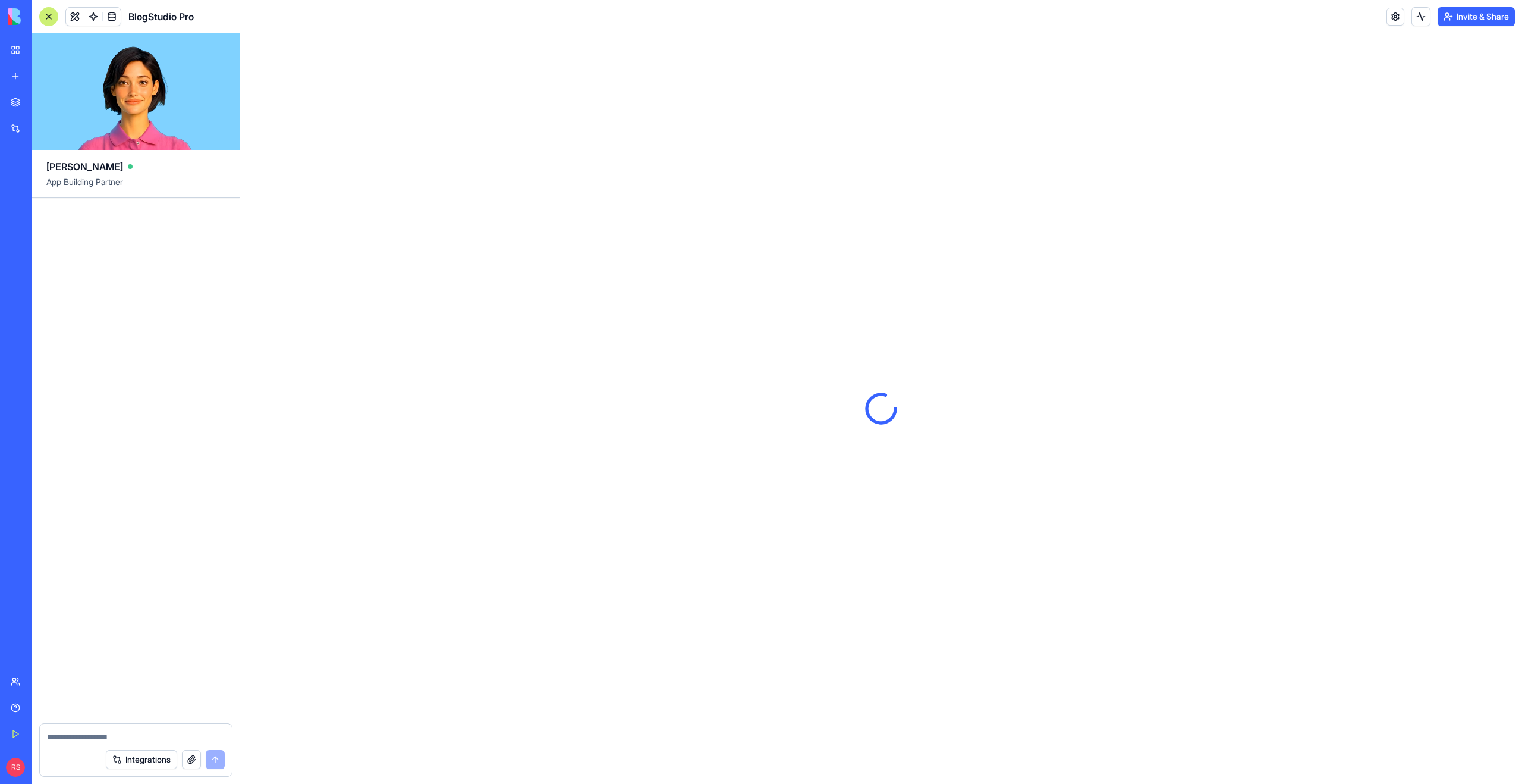
click at [44, 75] on div "New app" at bounding box center [35, 75] width 15 height 12
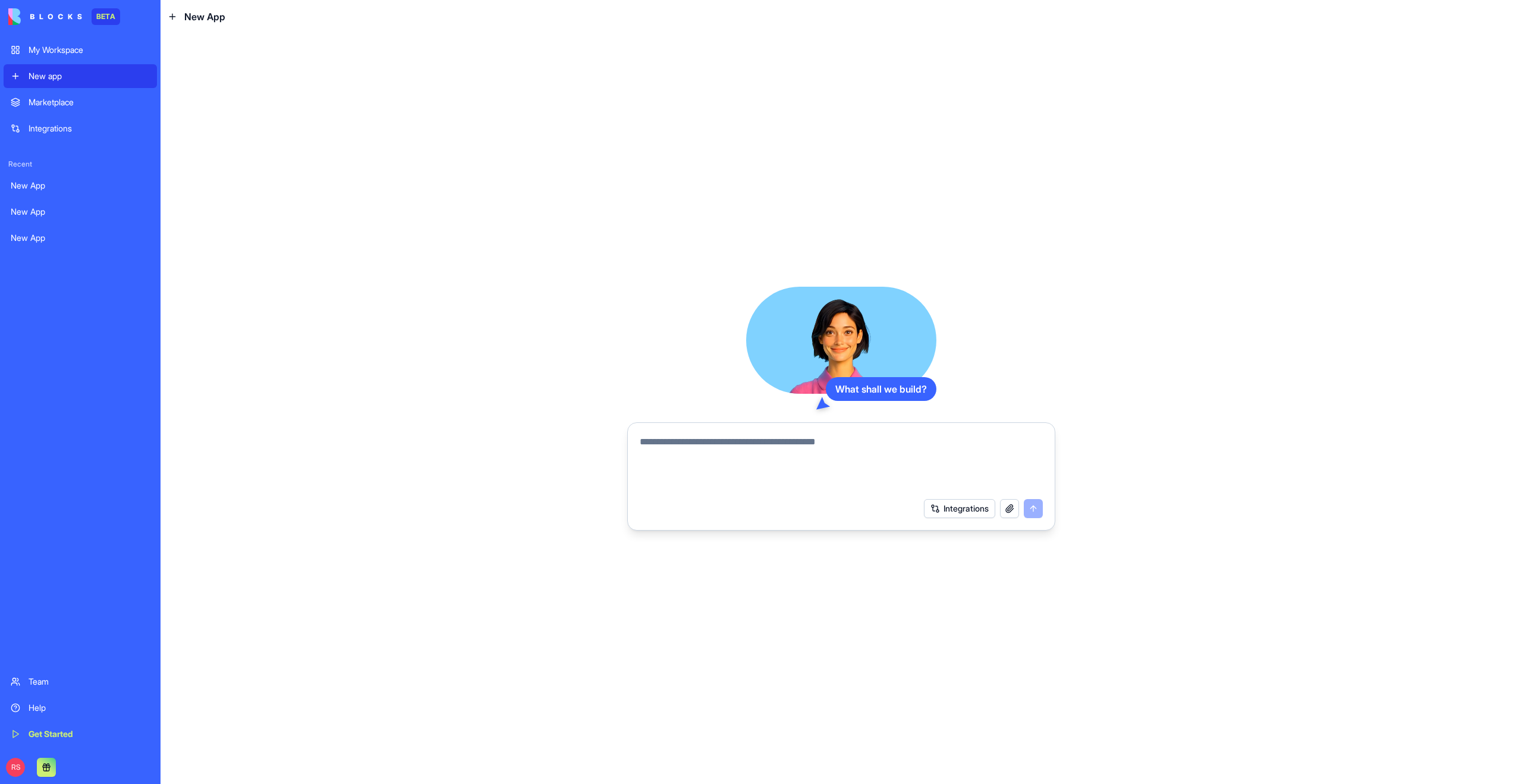
click at [723, 451] on textarea at bounding box center [841, 463] width 404 height 57
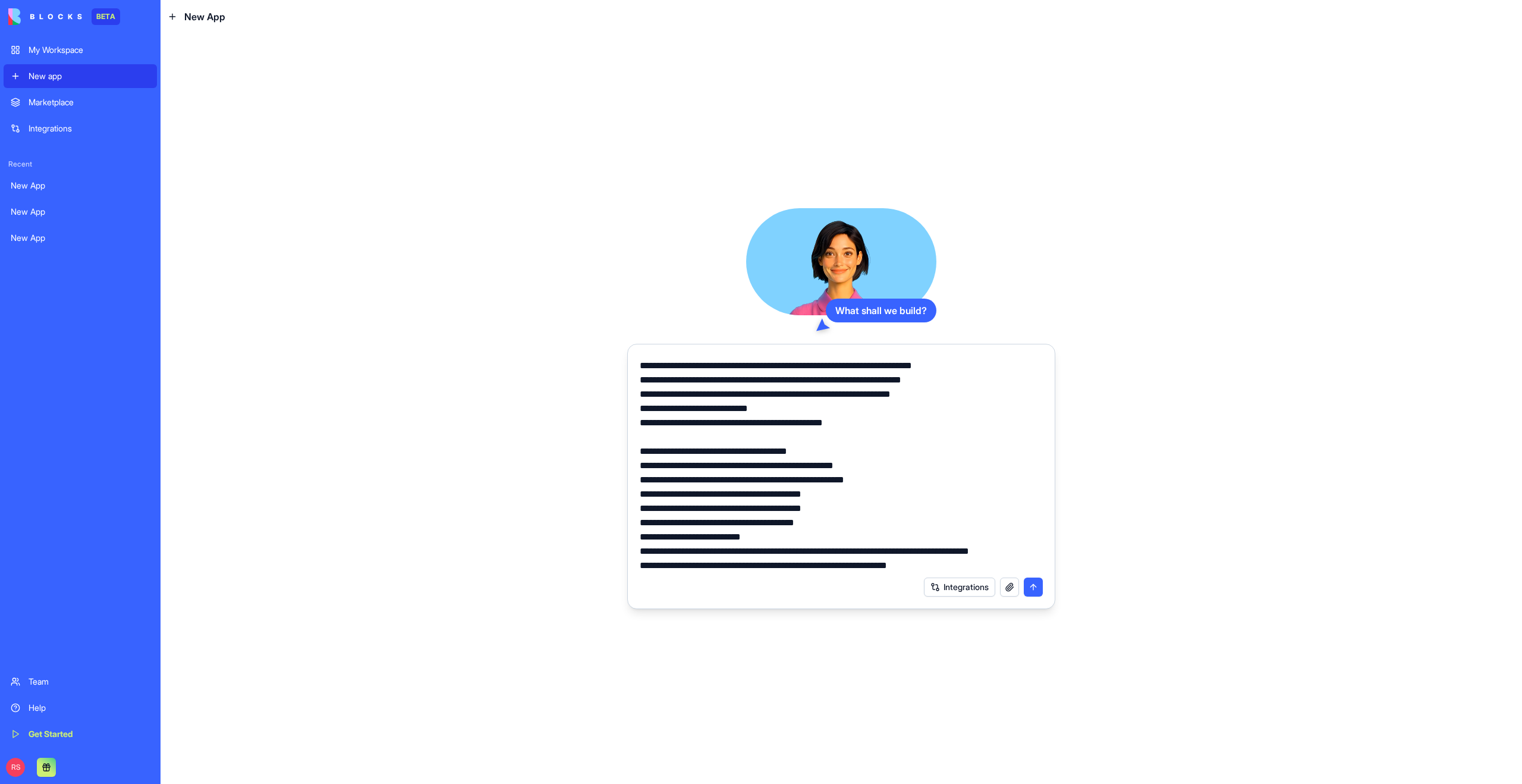
scroll to position [610, 0]
type textarea "**********"
click at [1031, 586] on button "submit" at bounding box center [1032, 586] width 19 height 19
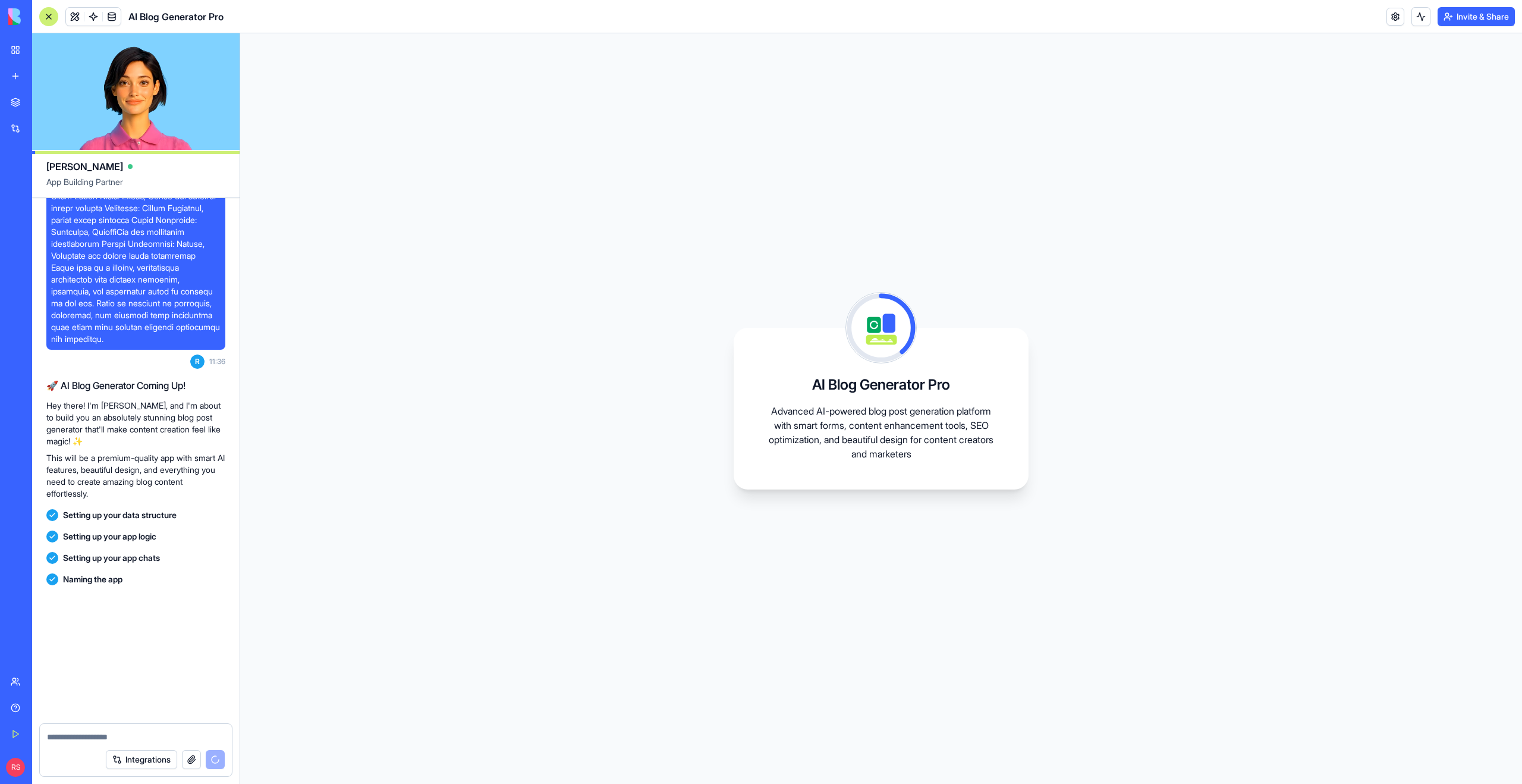
scroll to position [1899, 0]
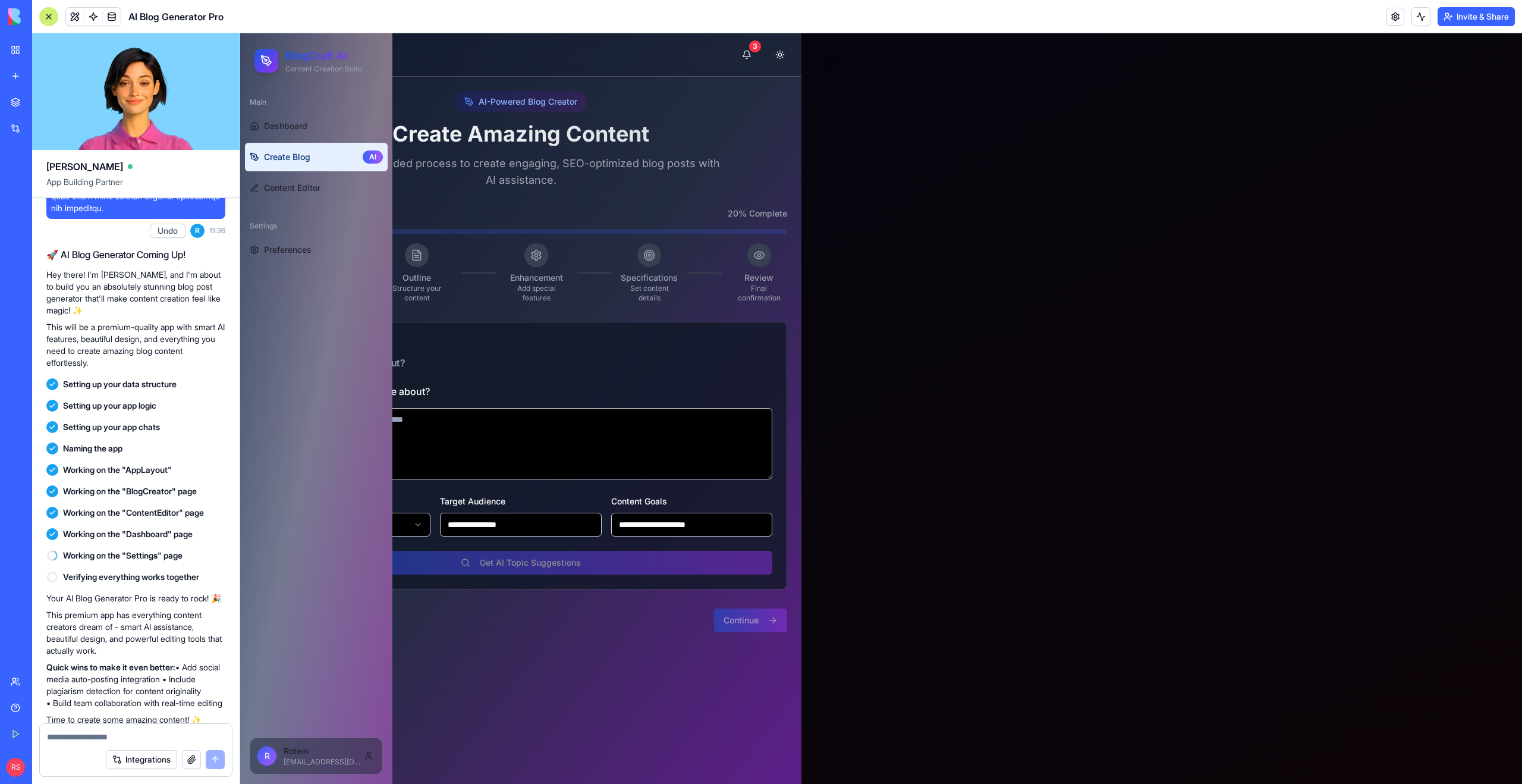
scroll to position [2098, 0]
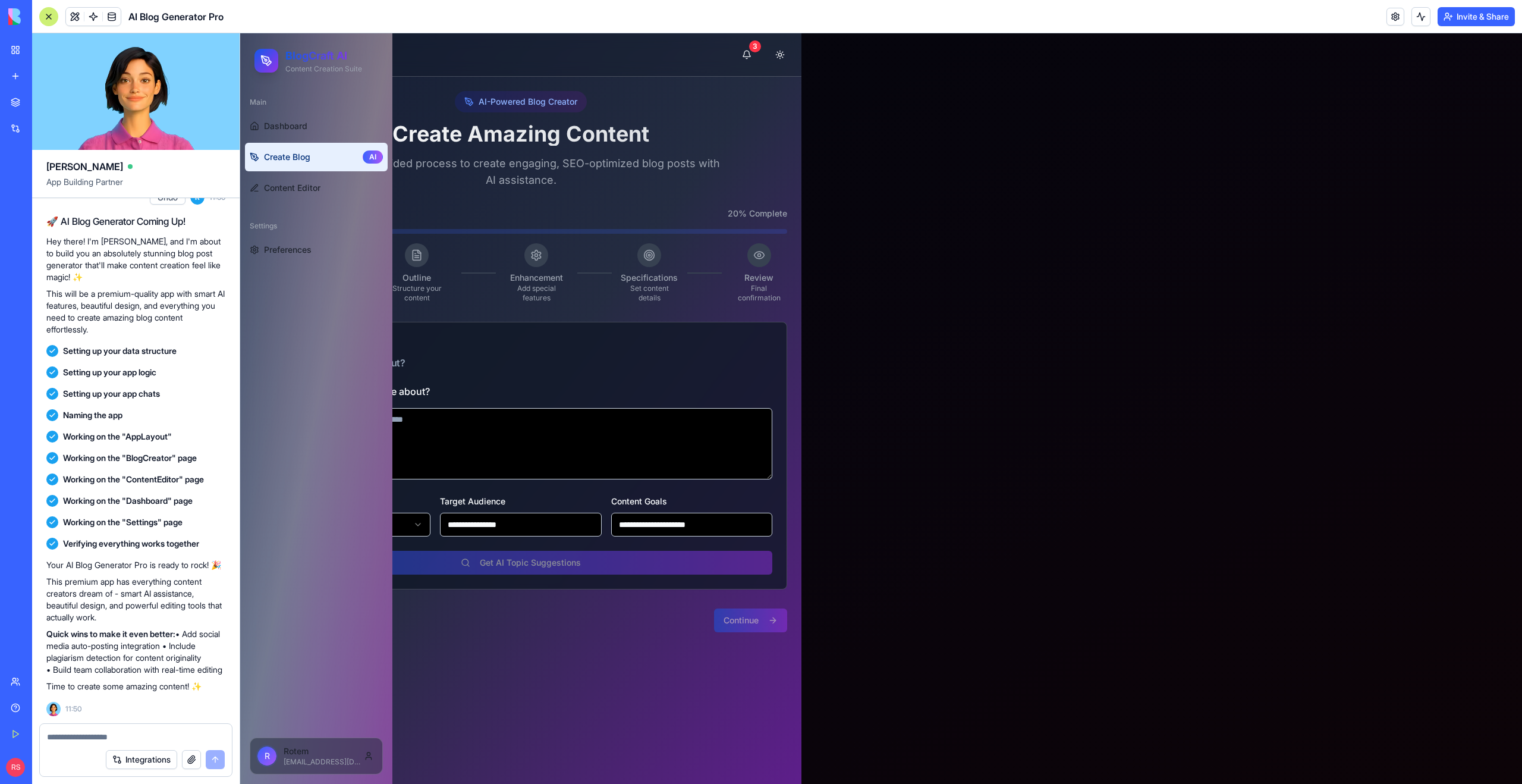
click at [465, 445] on textarea "What would you like to write about?" at bounding box center [521, 443] width 503 height 71
click at [73, 13] on span at bounding box center [75, 17] width 34 height 34
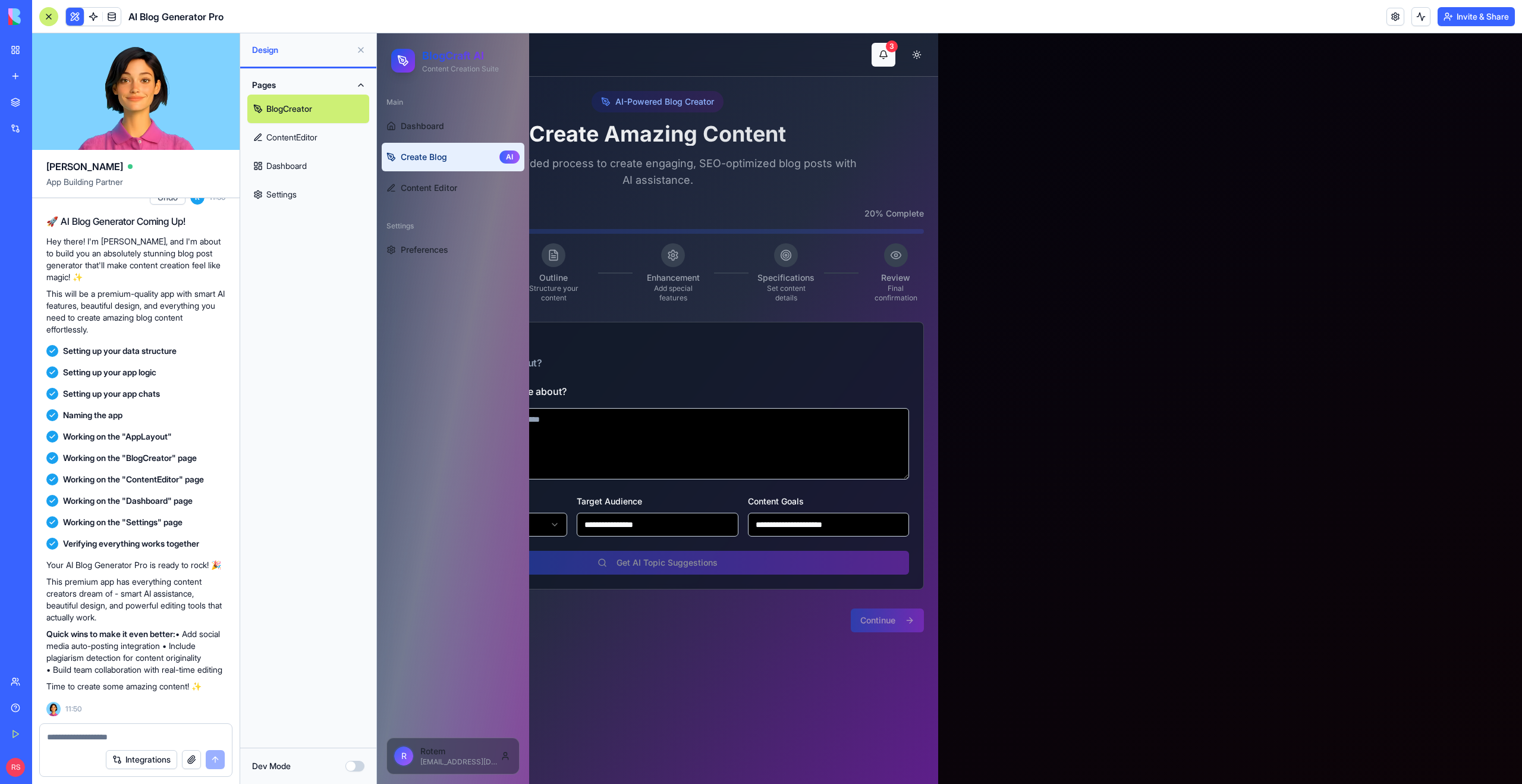
click at [886, 52] on button "3" at bounding box center [883, 54] width 24 height 24
click at [883, 58] on button "3" at bounding box center [883, 54] width 24 height 24
click at [601, 526] on input "**********" at bounding box center [657, 524] width 161 height 24
click at [560, 528] on html "**********" at bounding box center [949, 409] width 1145 height 750
click at [814, 532] on input "**********" at bounding box center [828, 524] width 161 height 24
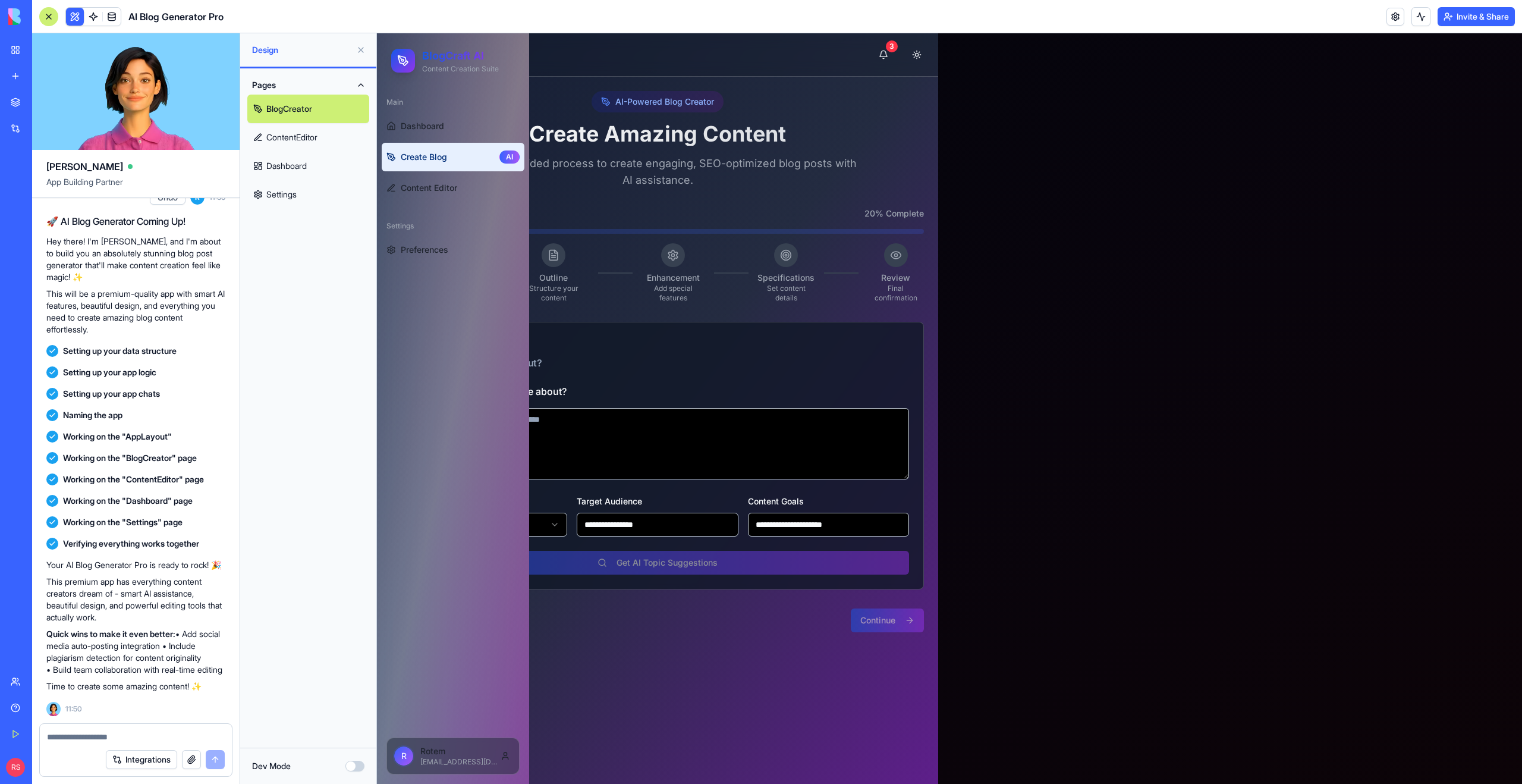
click at [700, 561] on div "**********" at bounding box center [657, 479] width 503 height 191
click at [909, 624] on div "Continue" at bounding box center [887, 620] width 73 height 24
click at [354, 765] on button "Dev Mode" at bounding box center [354, 765] width 19 height 11
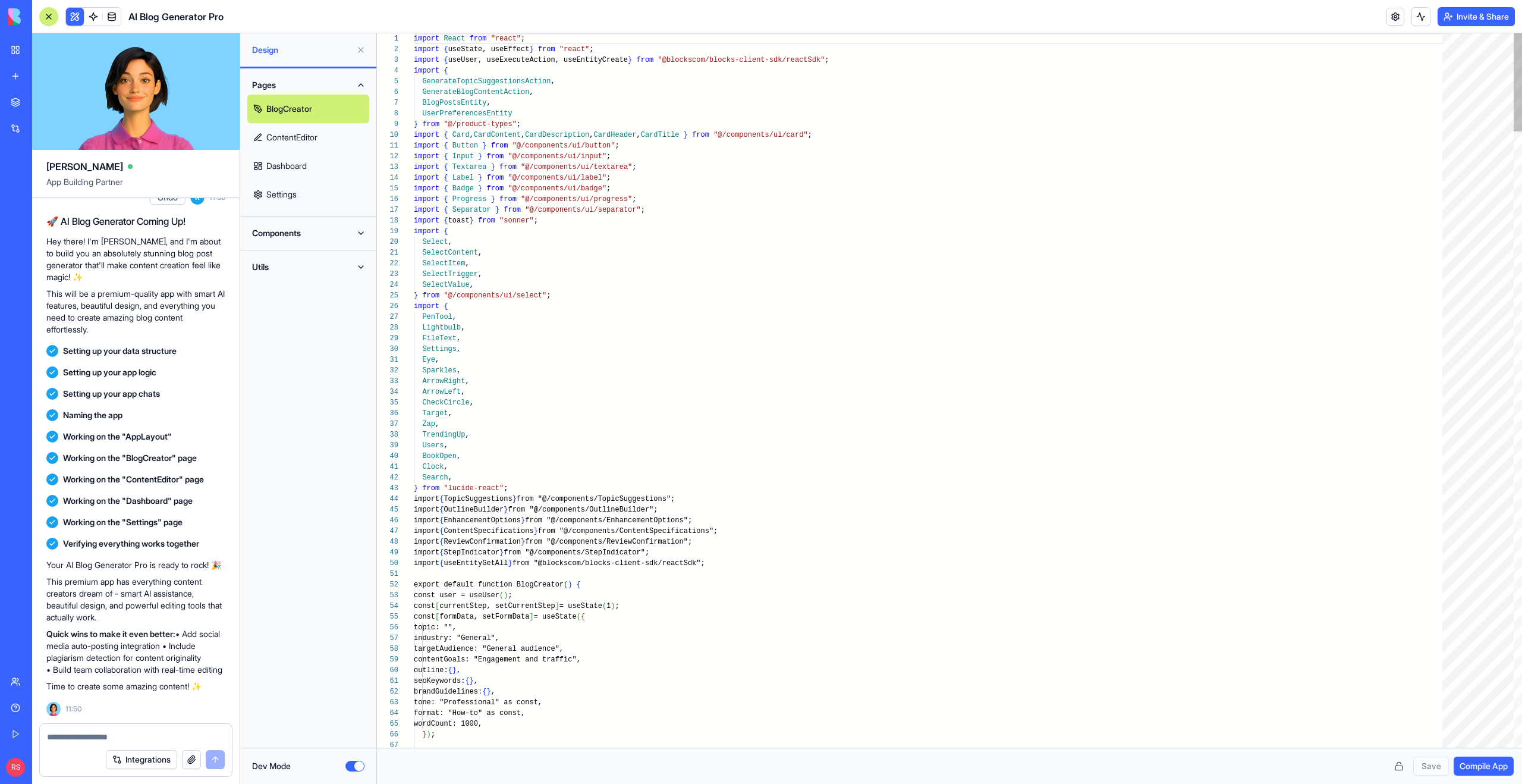
scroll to position [107, 0]
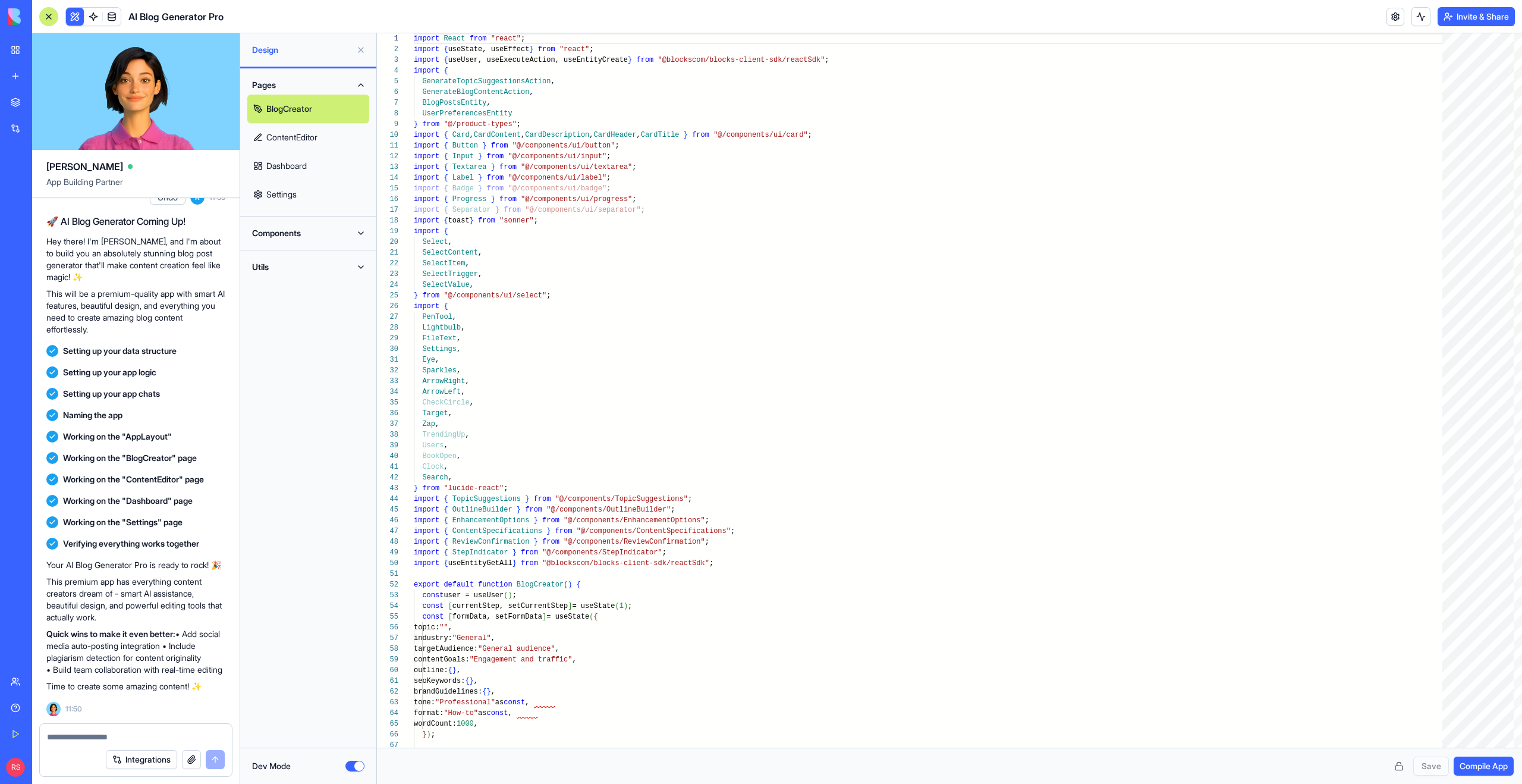
click at [354, 765] on button "Dev Mode" at bounding box center [354, 765] width 19 height 11
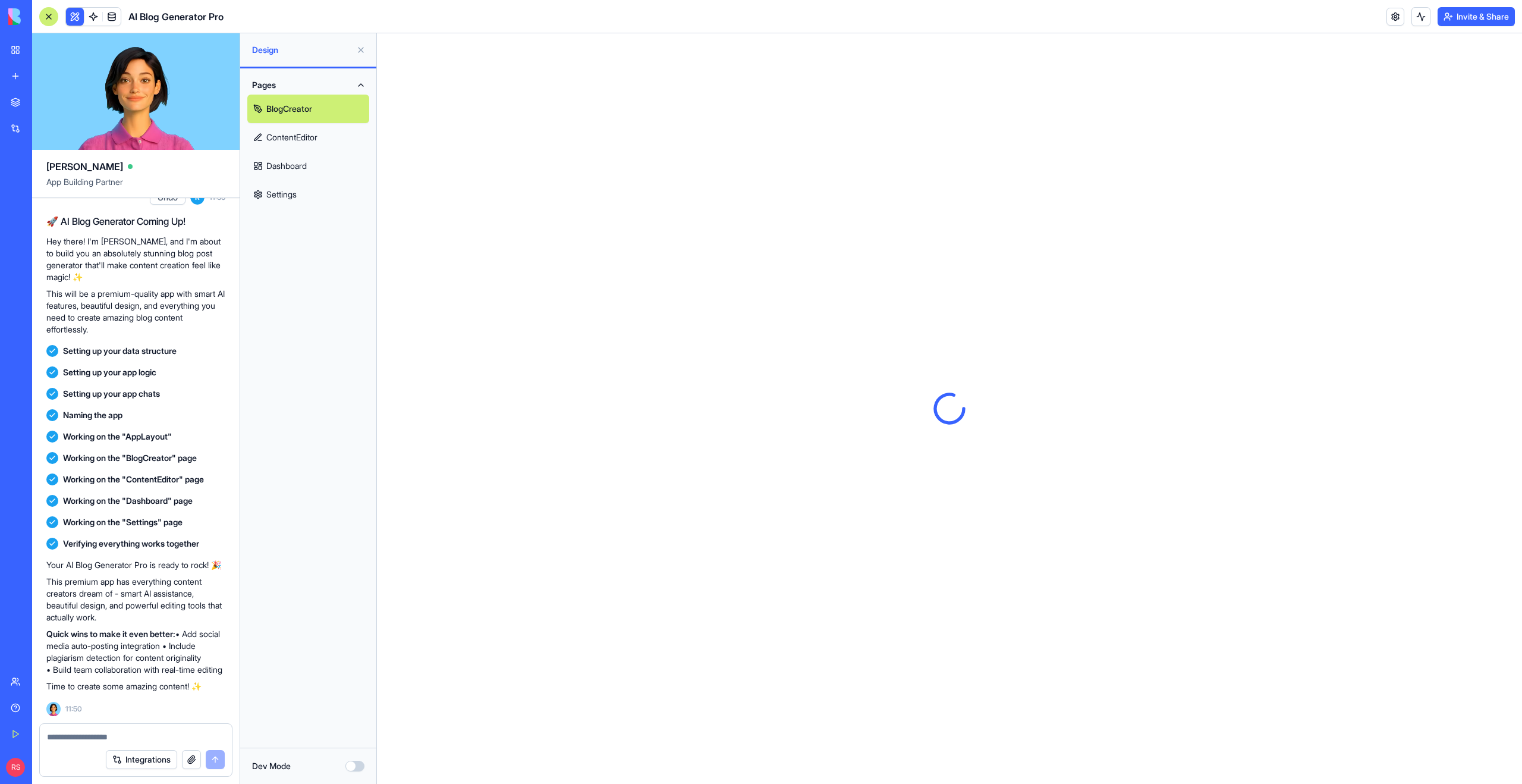
click at [339, 137] on link "ContentEditor" at bounding box center [308, 137] width 122 height 28
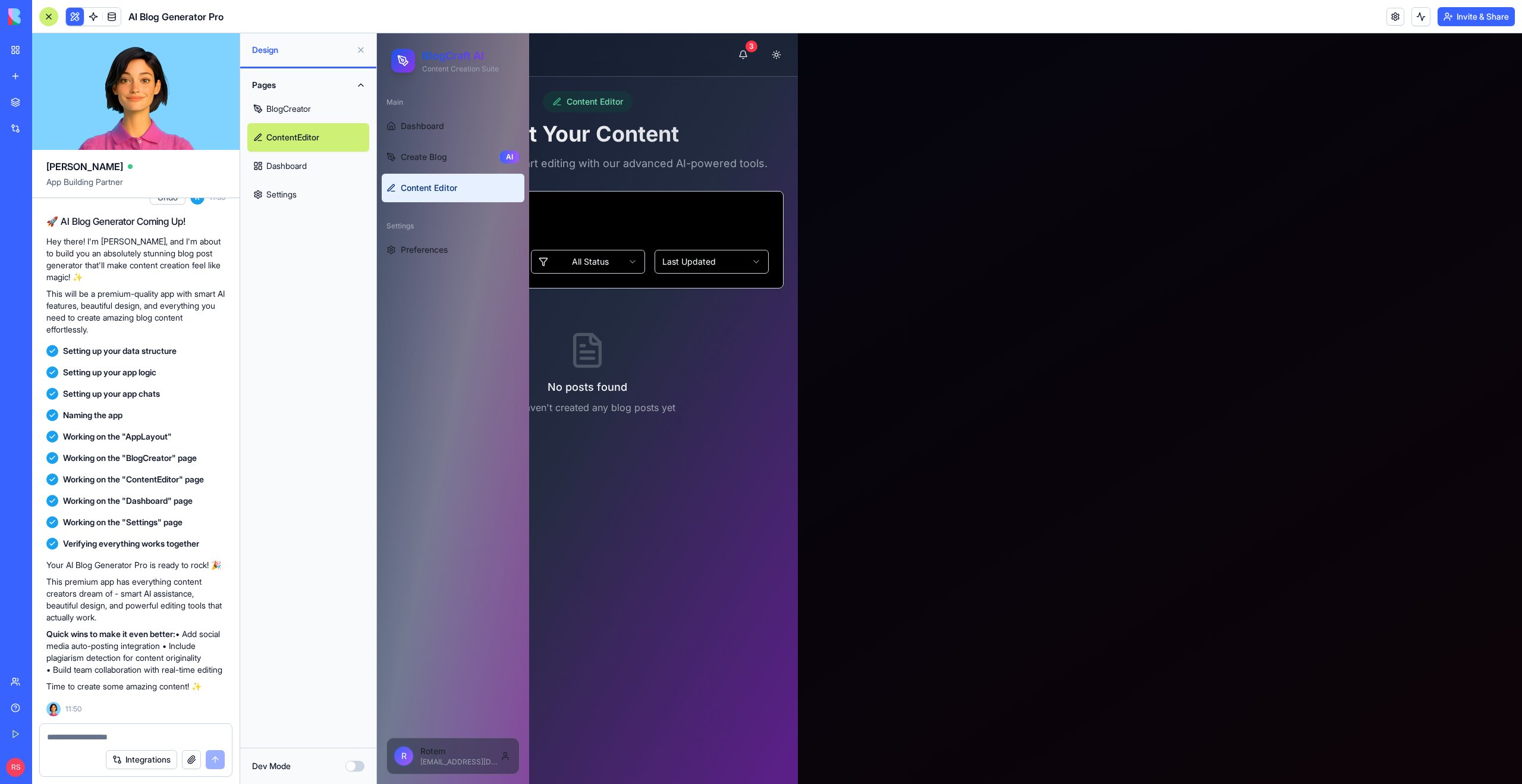
click at [318, 161] on link "Dashboard" at bounding box center [308, 166] width 122 height 28
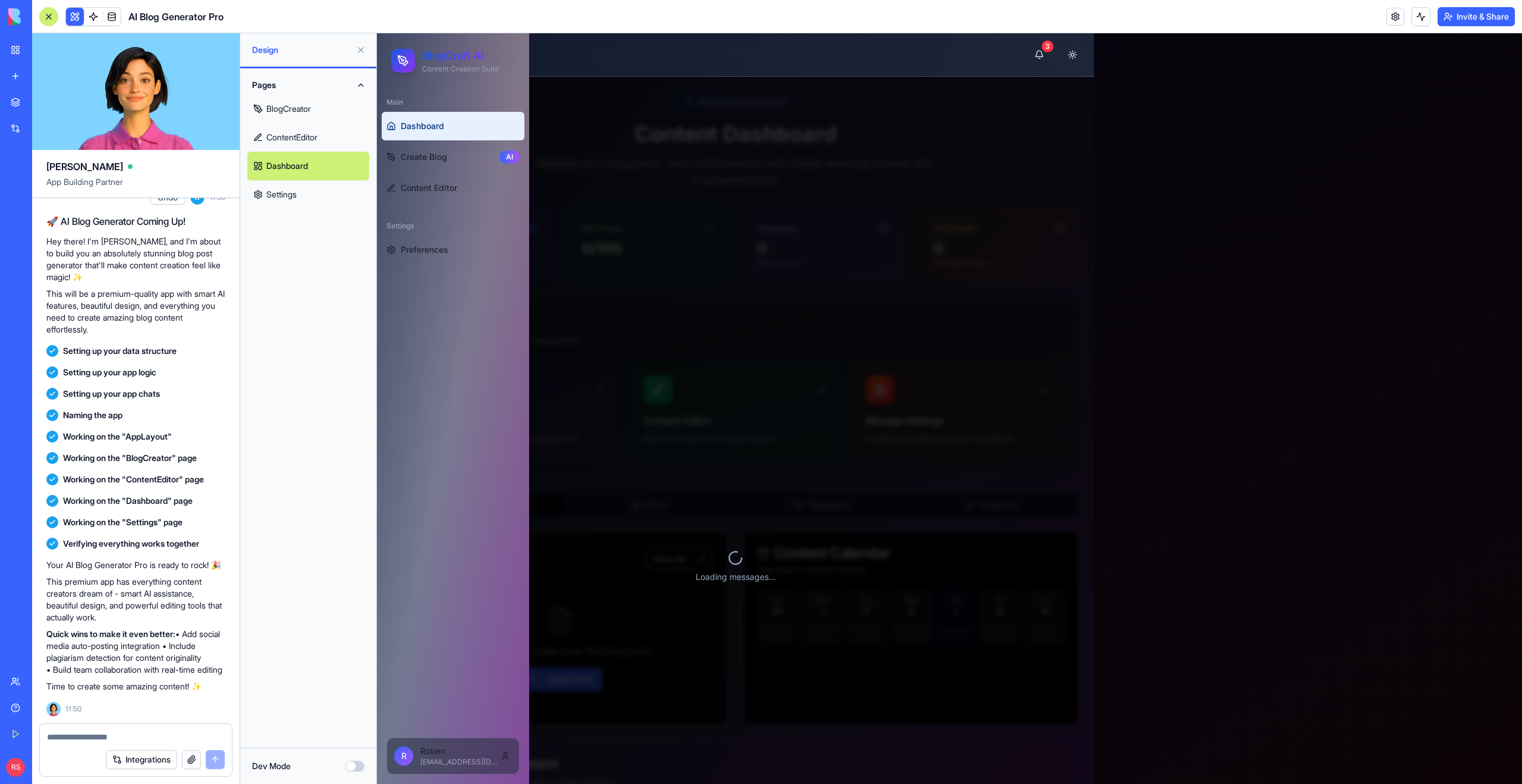
click at [287, 198] on link "Settings" at bounding box center [308, 194] width 122 height 28
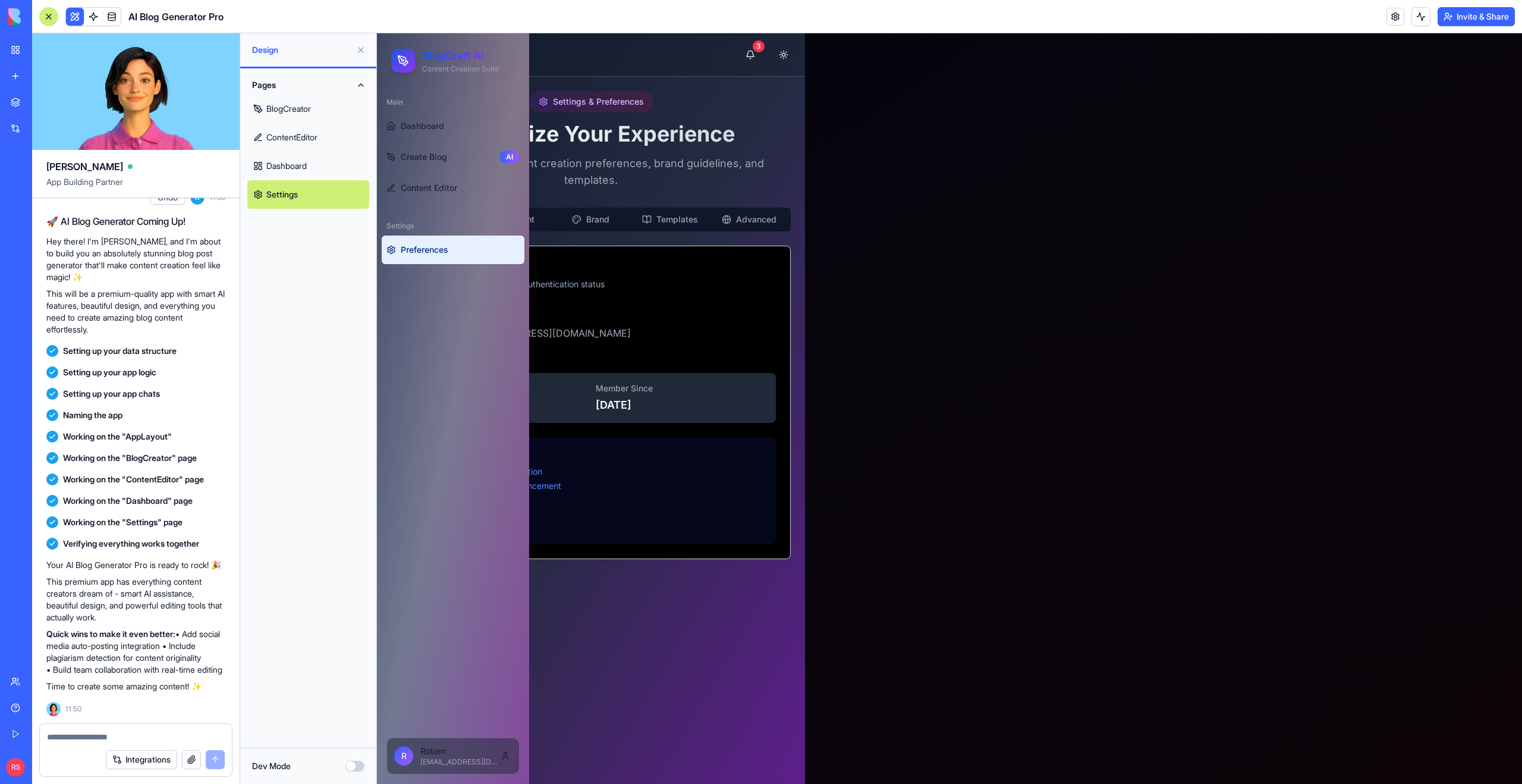
click at [353, 766] on button "Dev Mode" at bounding box center [354, 765] width 19 height 11
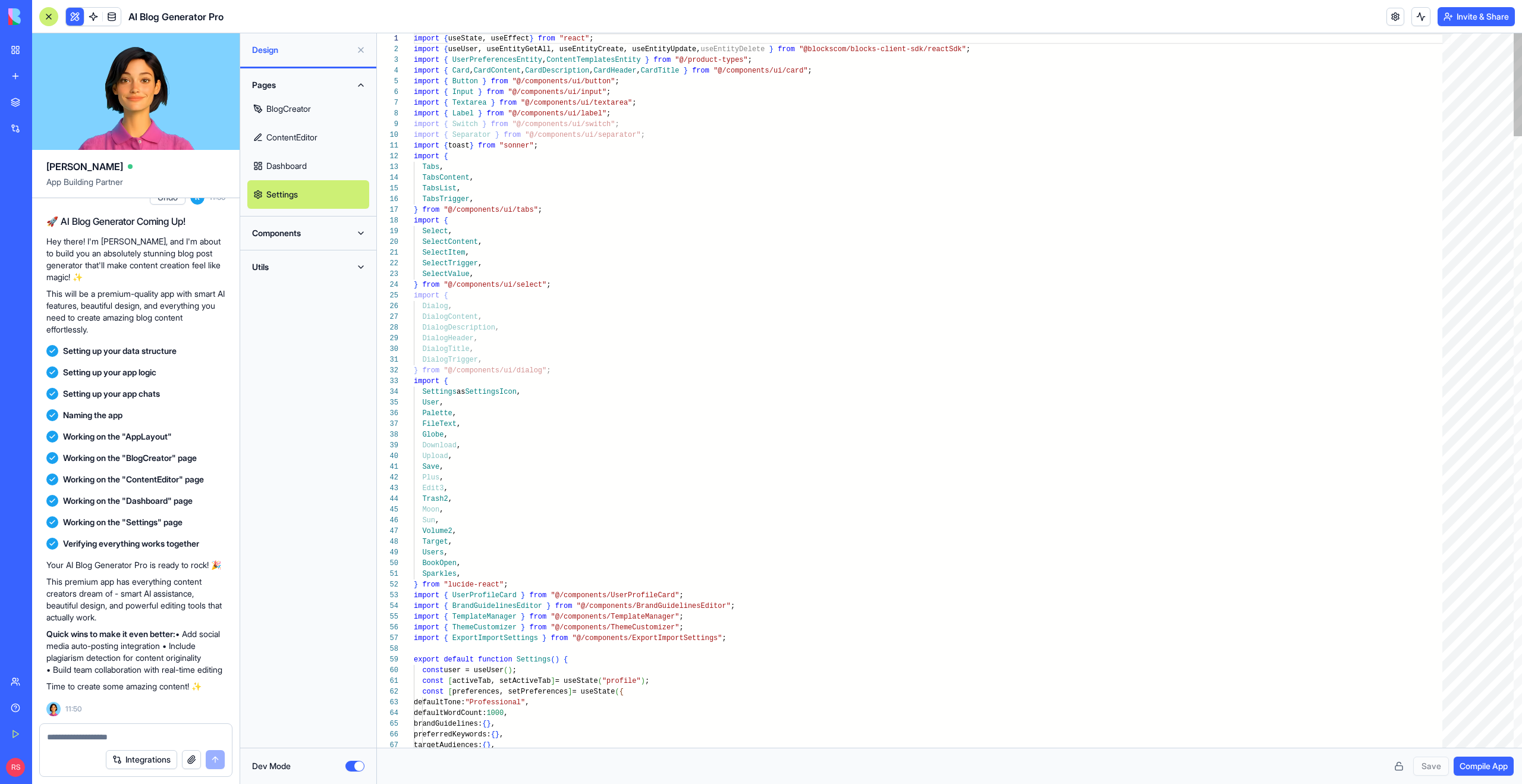
scroll to position [64, 0]
click at [351, 764] on button "Dev Mode" at bounding box center [354, 765] width 19 height 11
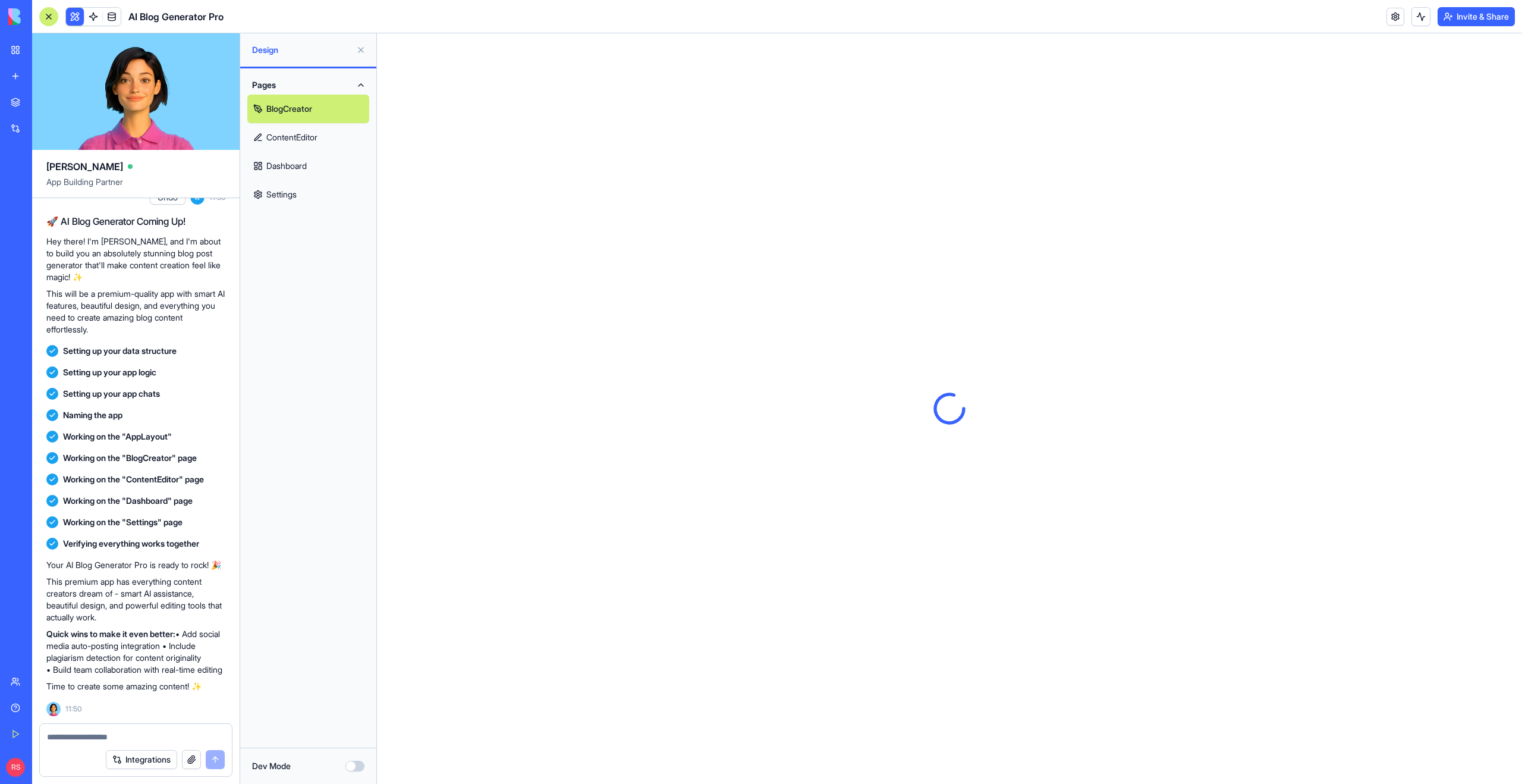
click at [320, 138] on link "ContentEditor" at bounding box center [308, 137] width 122 height 28
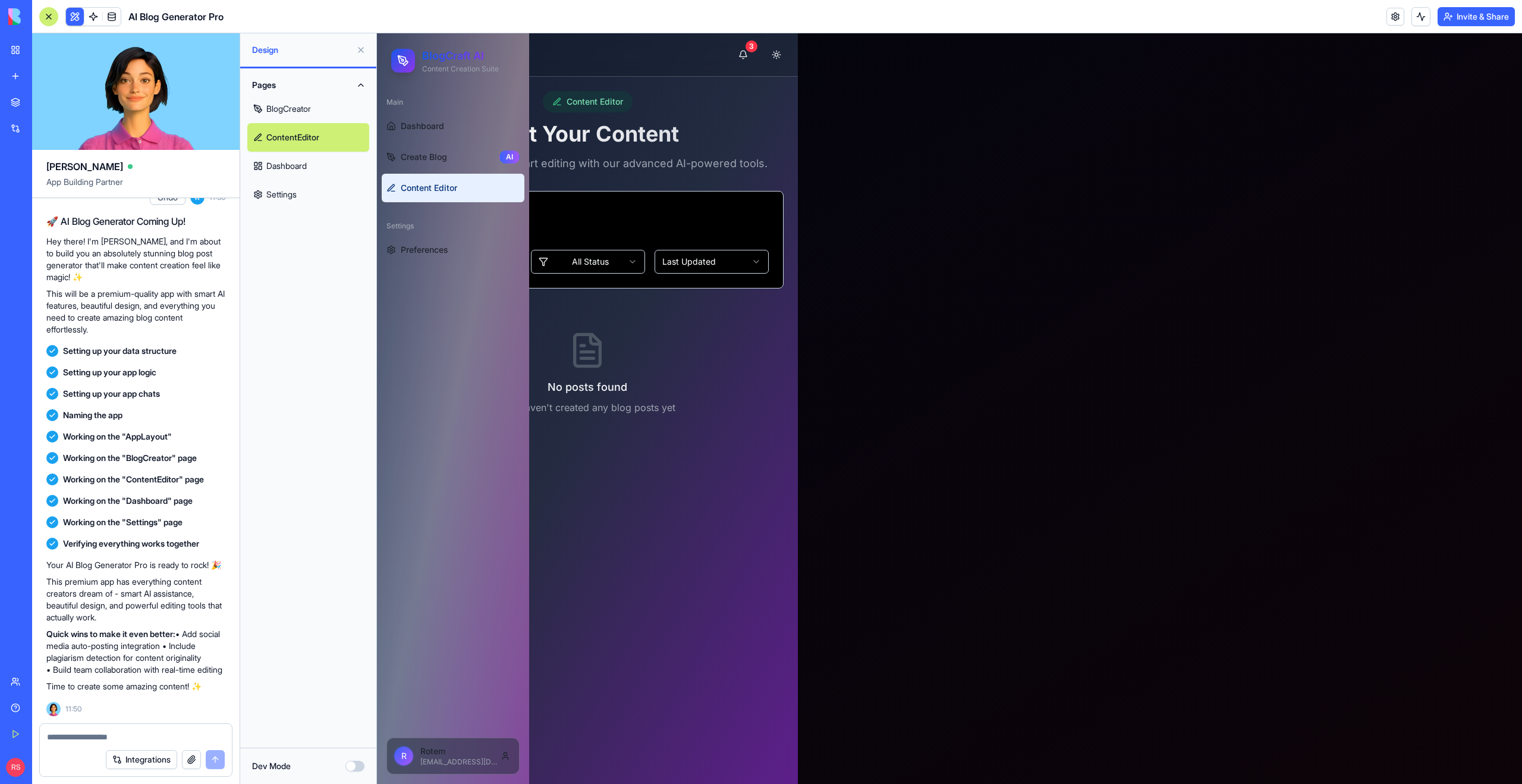
click at [35, 76] on div "New app" at bounding box center [35, 75] width 15 height 12
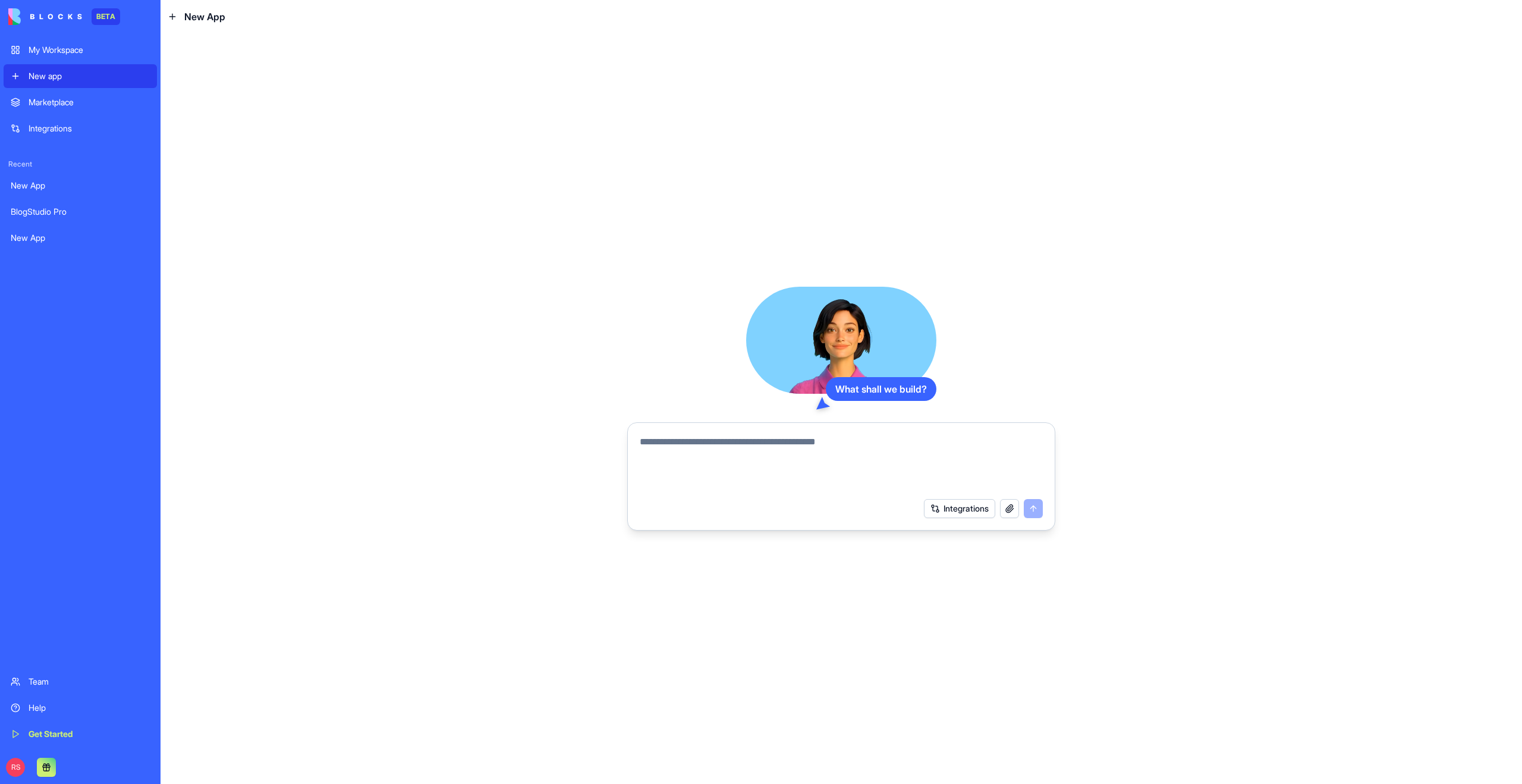
click at [708, 452] on textarea at bounding box center [841, 463] width 404 height 57
type textarea "**********"
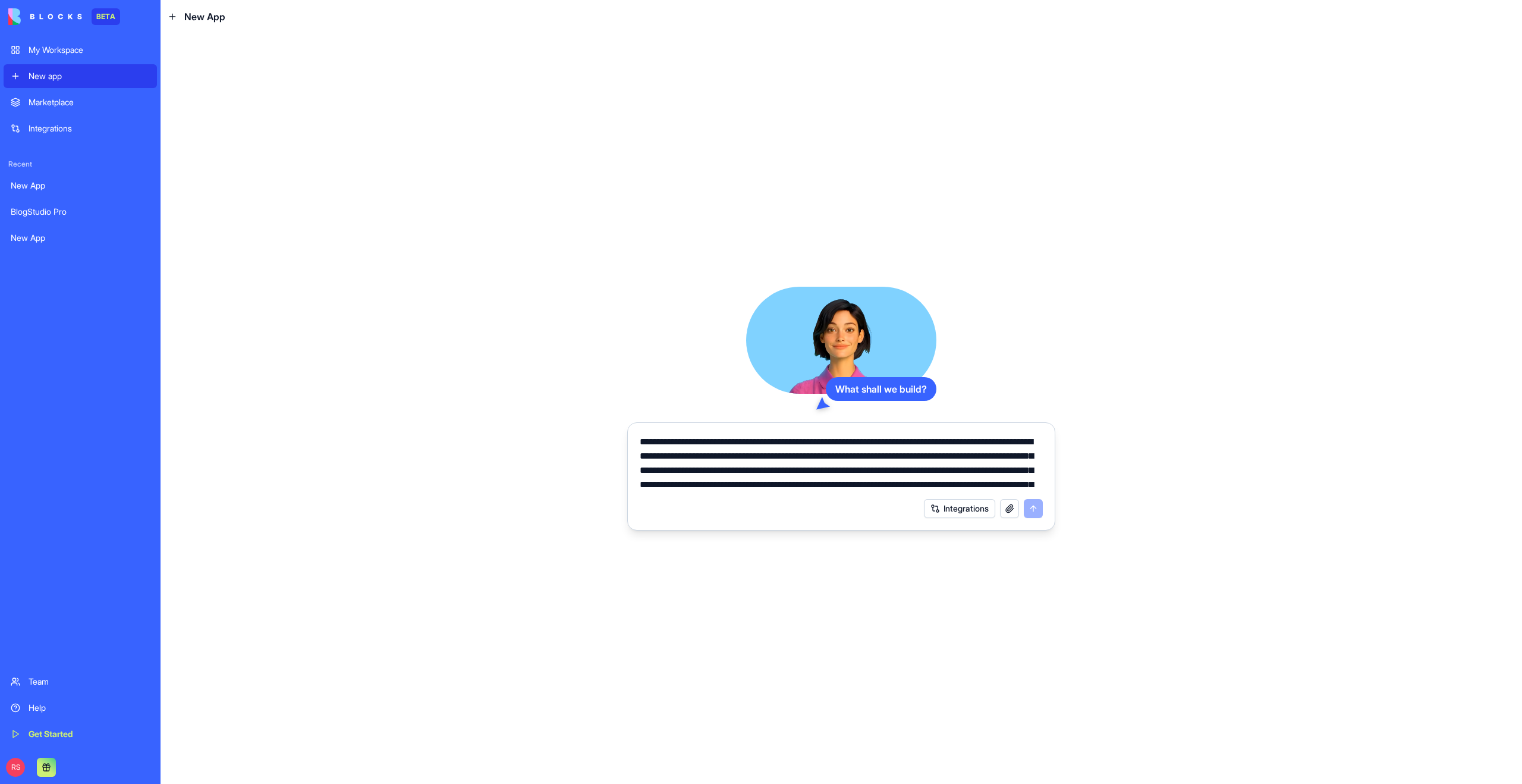
scroll to position [113, 0]
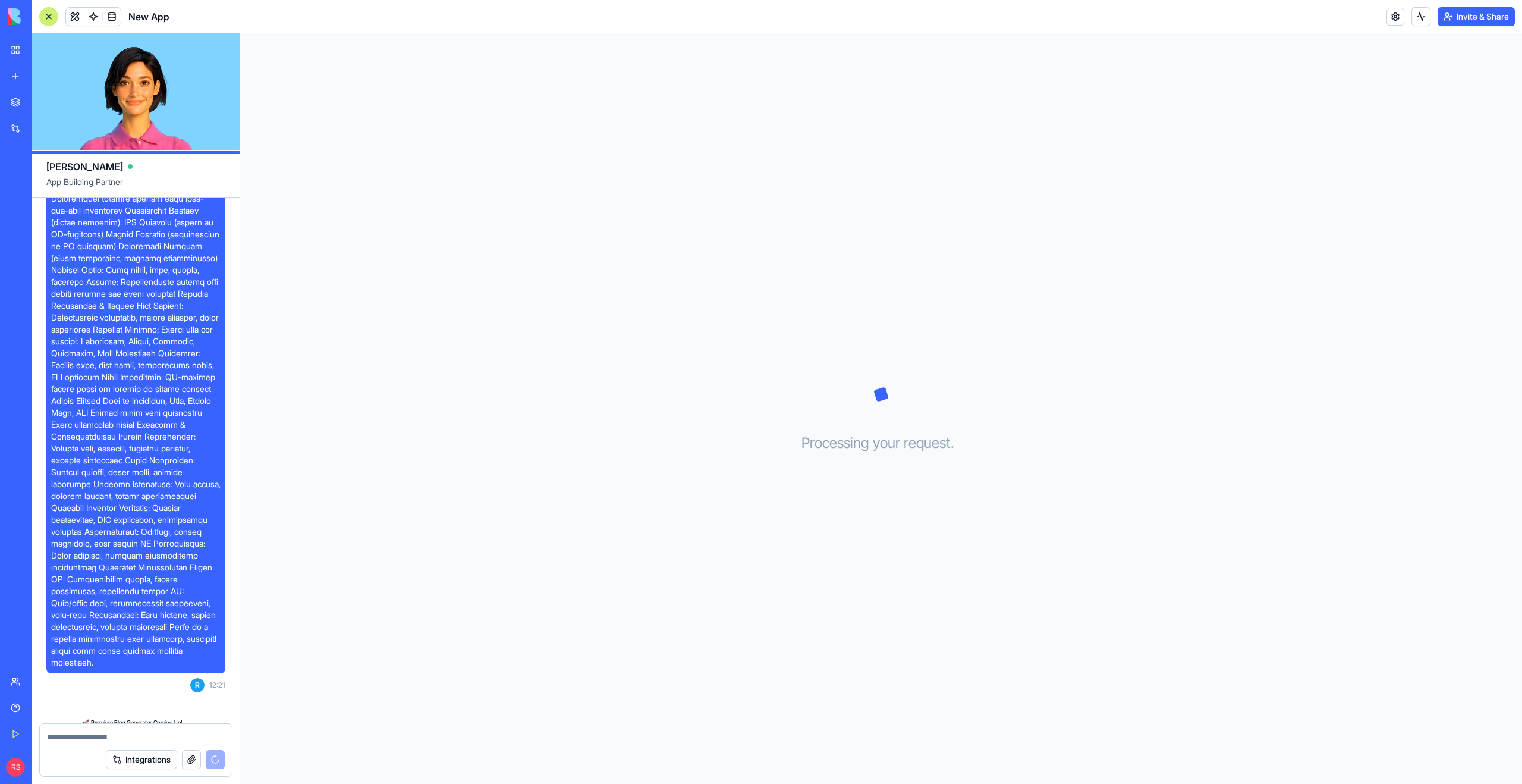
scroll to position [257, 0]
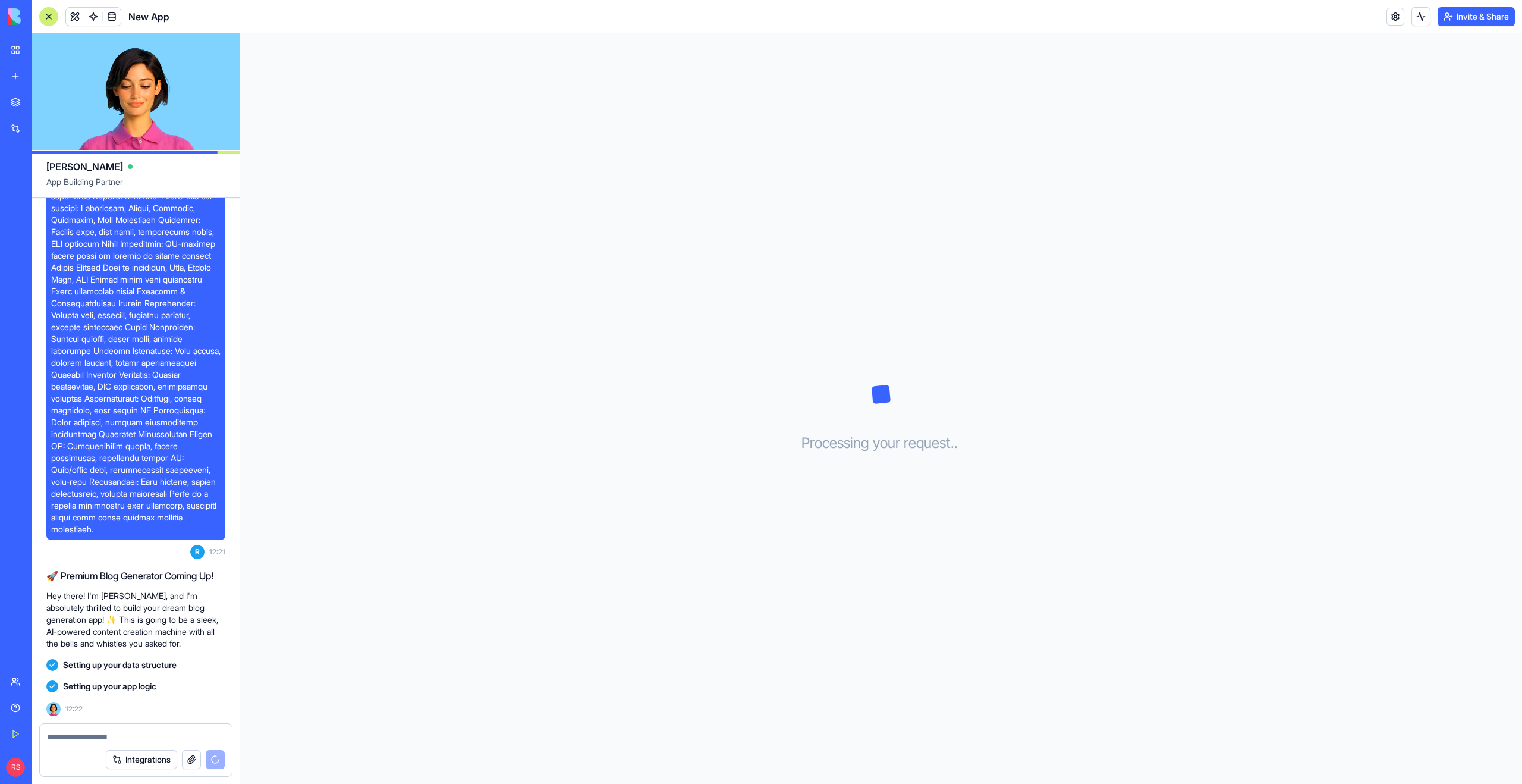
click at [176, 548] on div "R 12:21" at bounding box center [136, 268] width 179 height 592
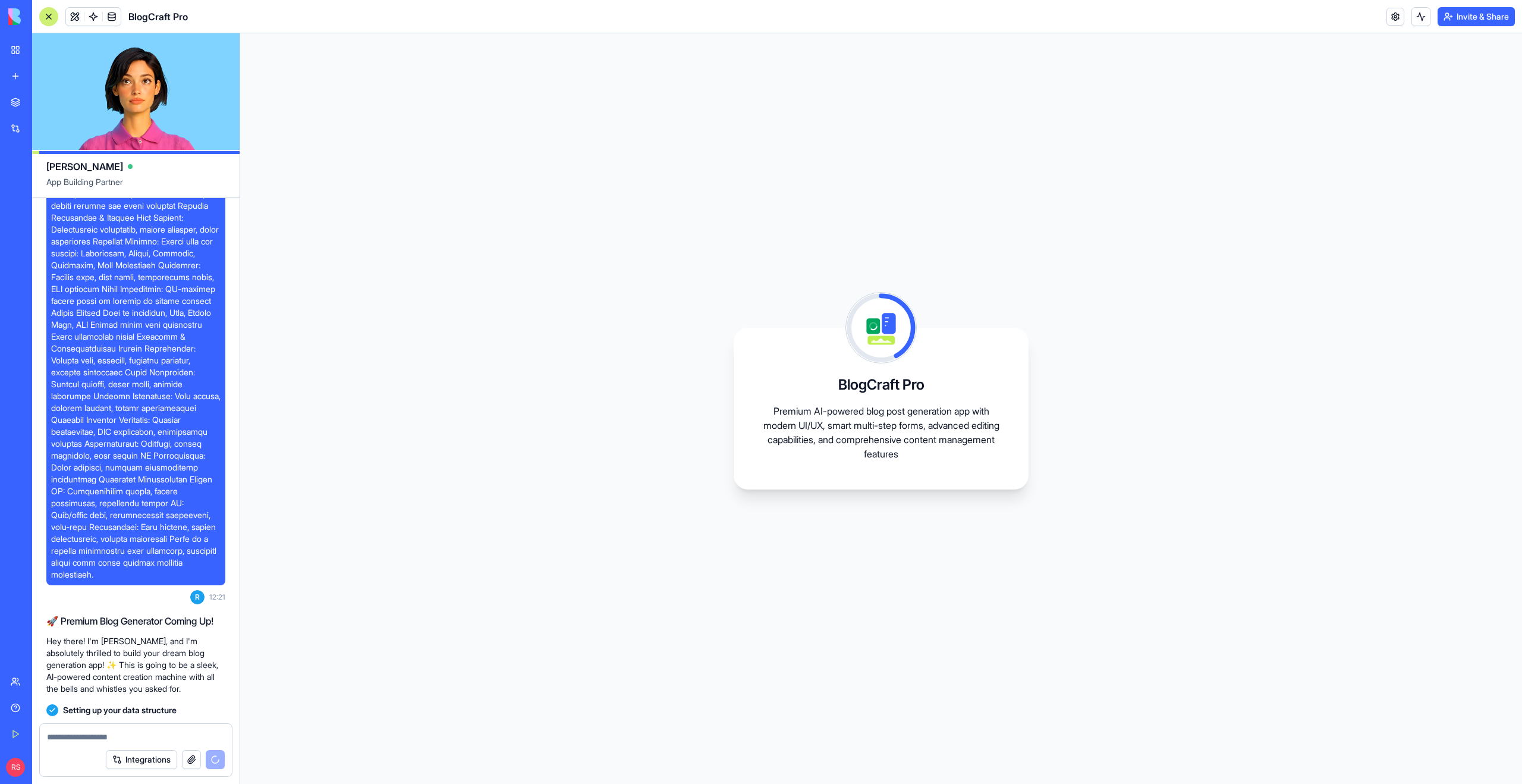
scroll to position [428, 0]
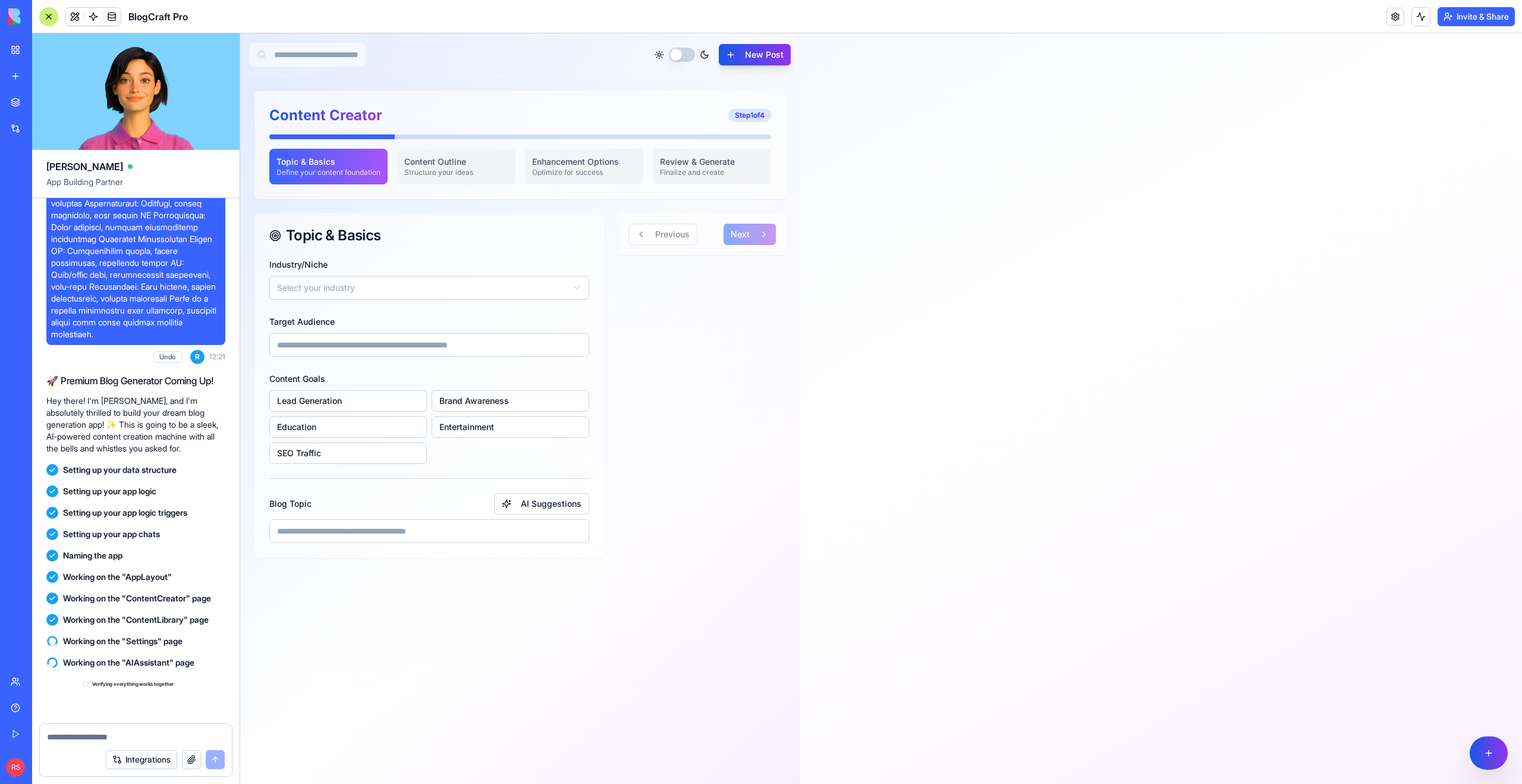
scroll to position [640, 0]
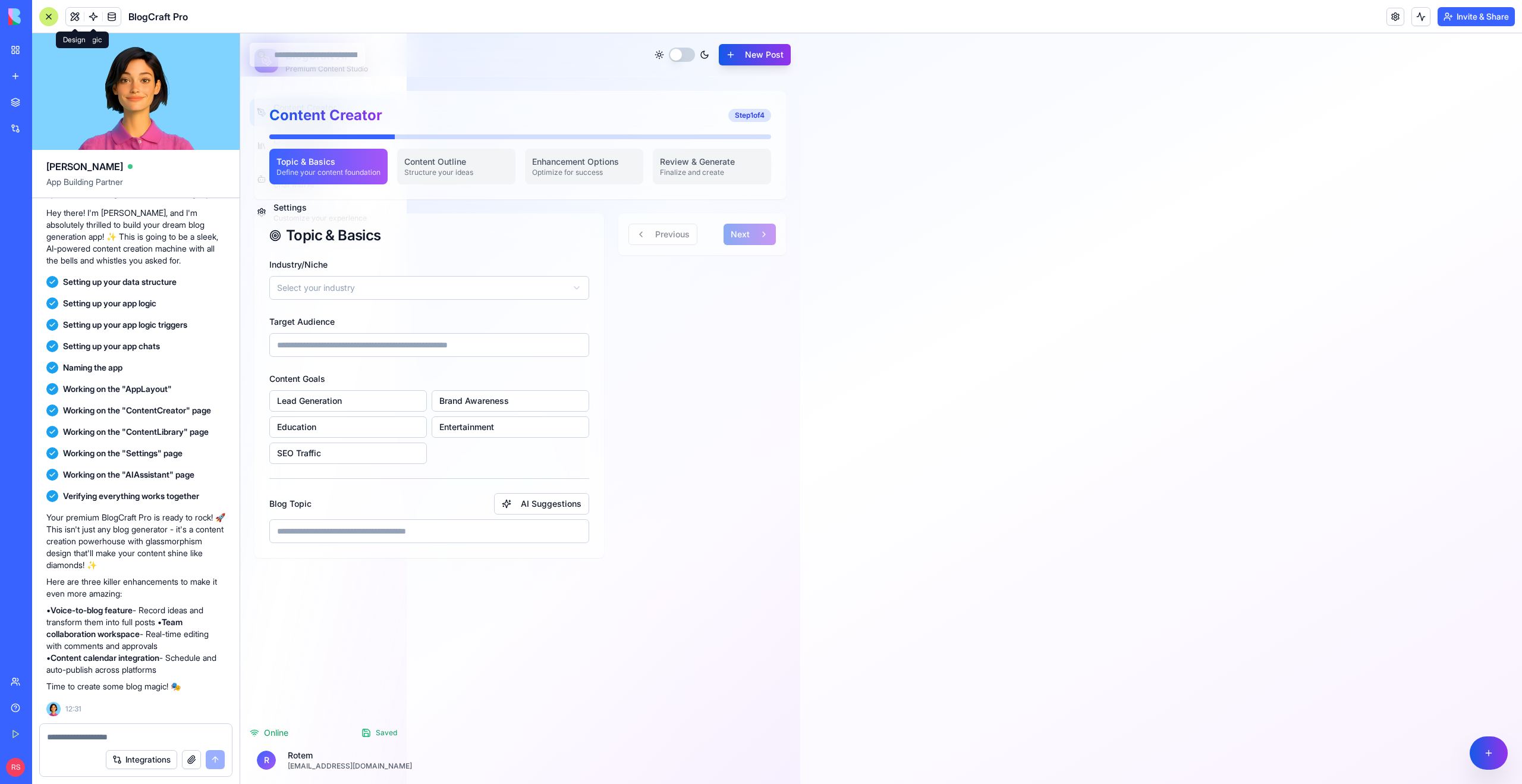
click at [76, 10] on span at bounding box center [75, 17] width 34 height 34
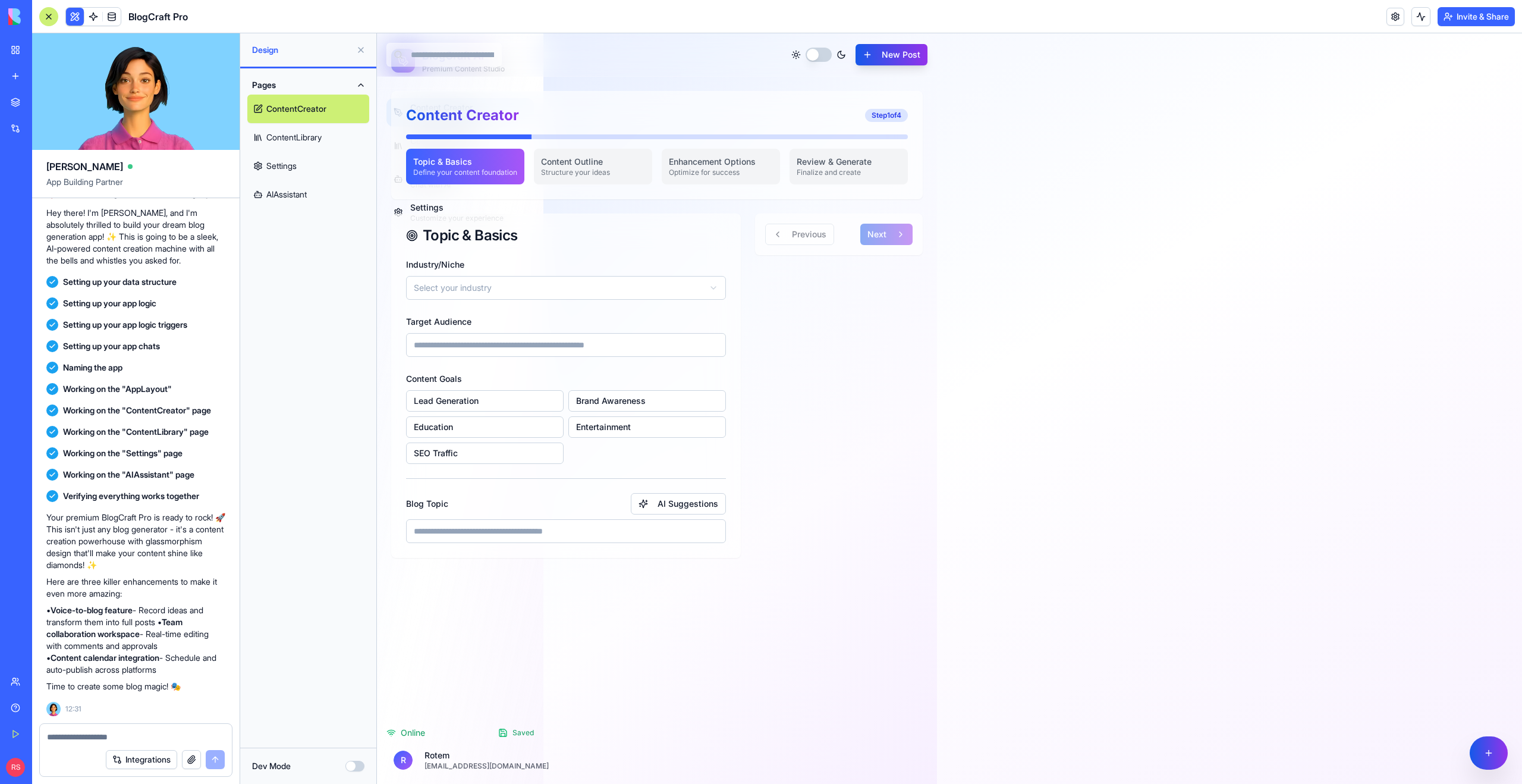
click at [294, 140] on link "ContentLibrary" at bounding box center [308, 137] width 122 height 28
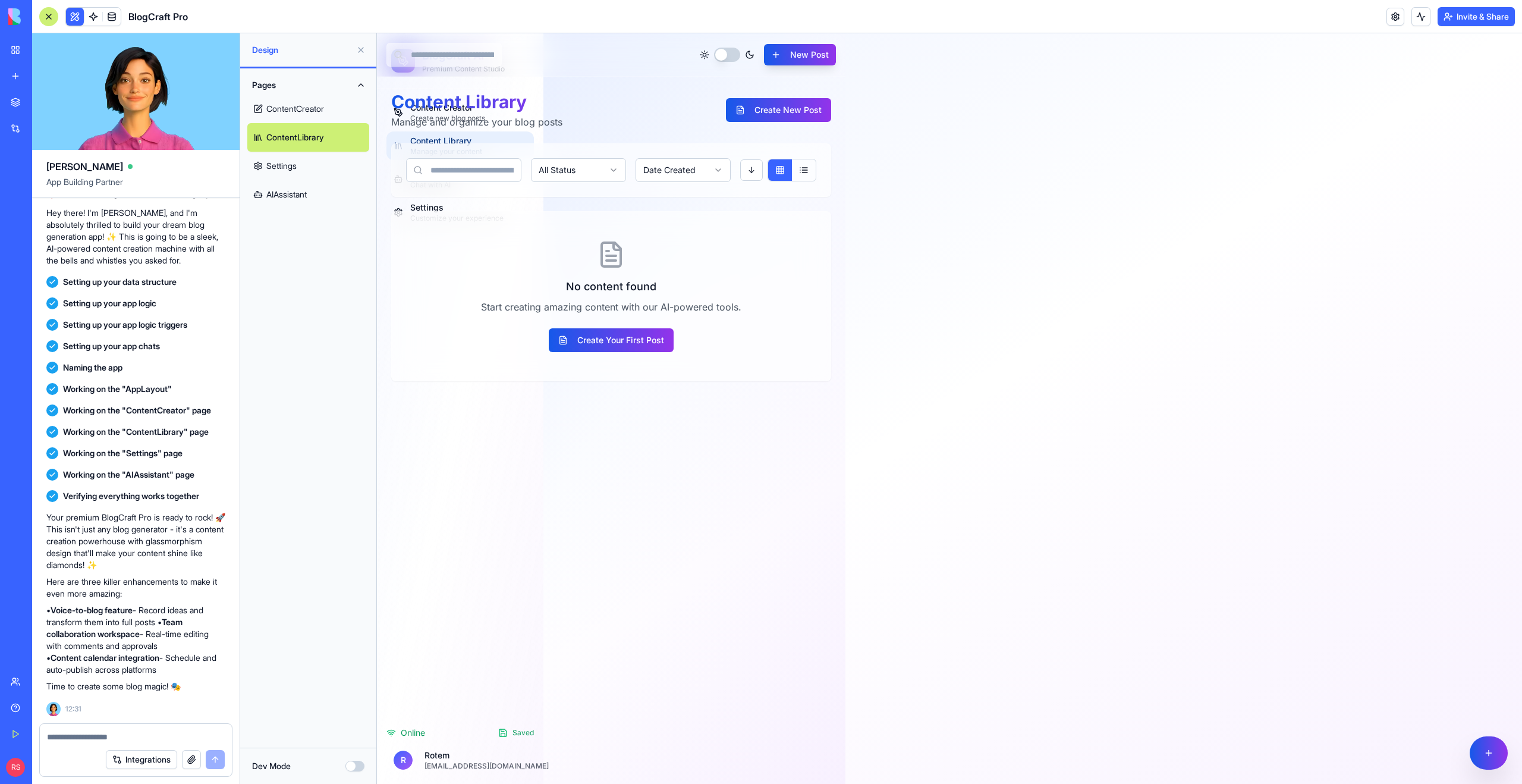
click at [290, 164] on link "Settings" at bounding box center [308, 166] width 122 height 28
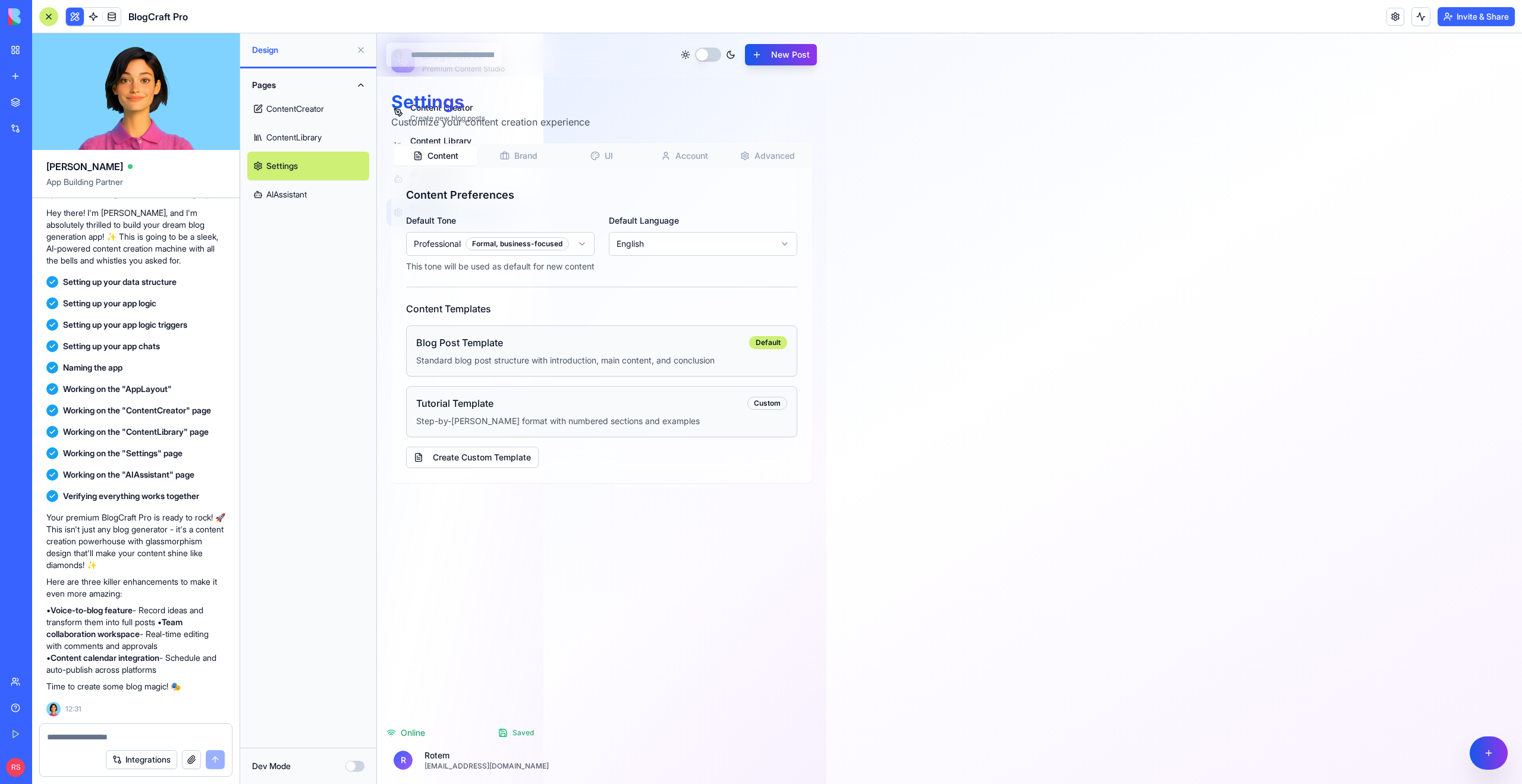
click at [297, 109] on link "ContentCreator" at bounding box center [308, 109] width 122 height 28
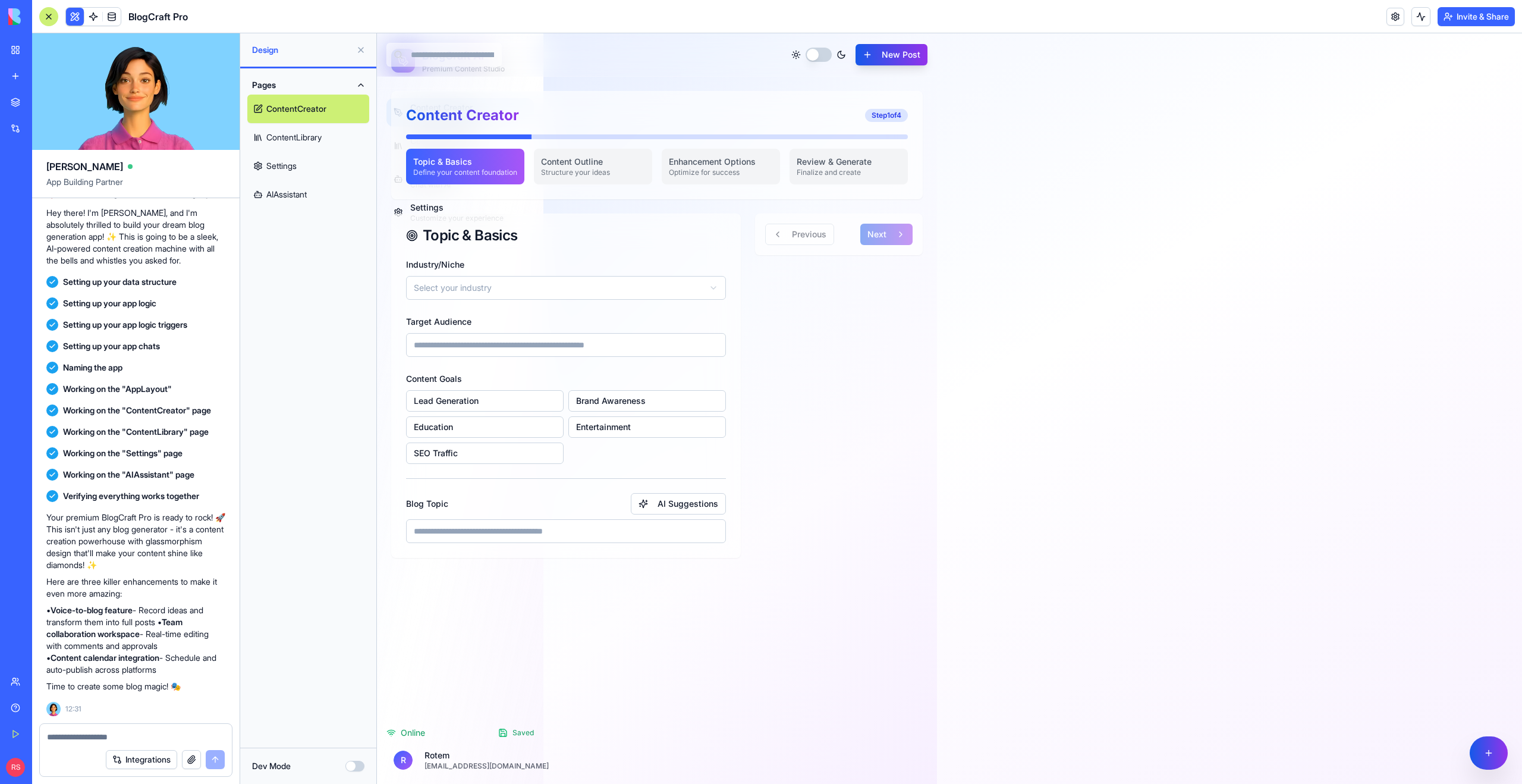
click at [286, 192] on link "AIAssistant" at bounding box center [308, 194] width 122 height 28
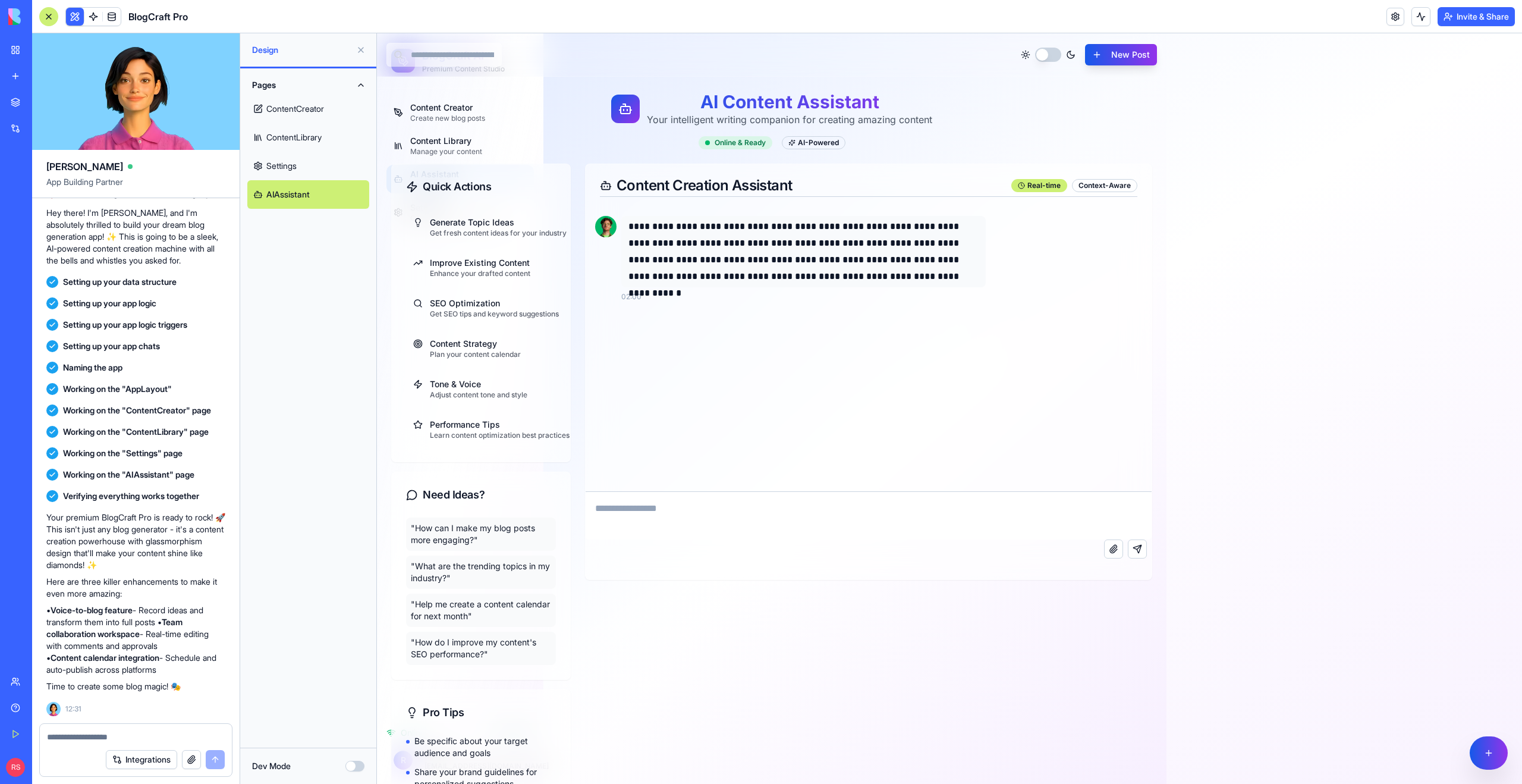
click at [683, 509] on textarea at bounding box center [868, 515] width 566 height 48
click at [1111, 189] on div "Context-Aware" at bounding box center [1105, 185] width 66 height 13
click at [1100, 184] on div "Context-Aware" at bounding box center [1105, 185] width 66 height 13
click at [741, 517] on textarea at bounding box center [868, 515] width 566 height 48
click at [322, 163] on link "Settings" at bounding box center [308, 166] width 122 height 28
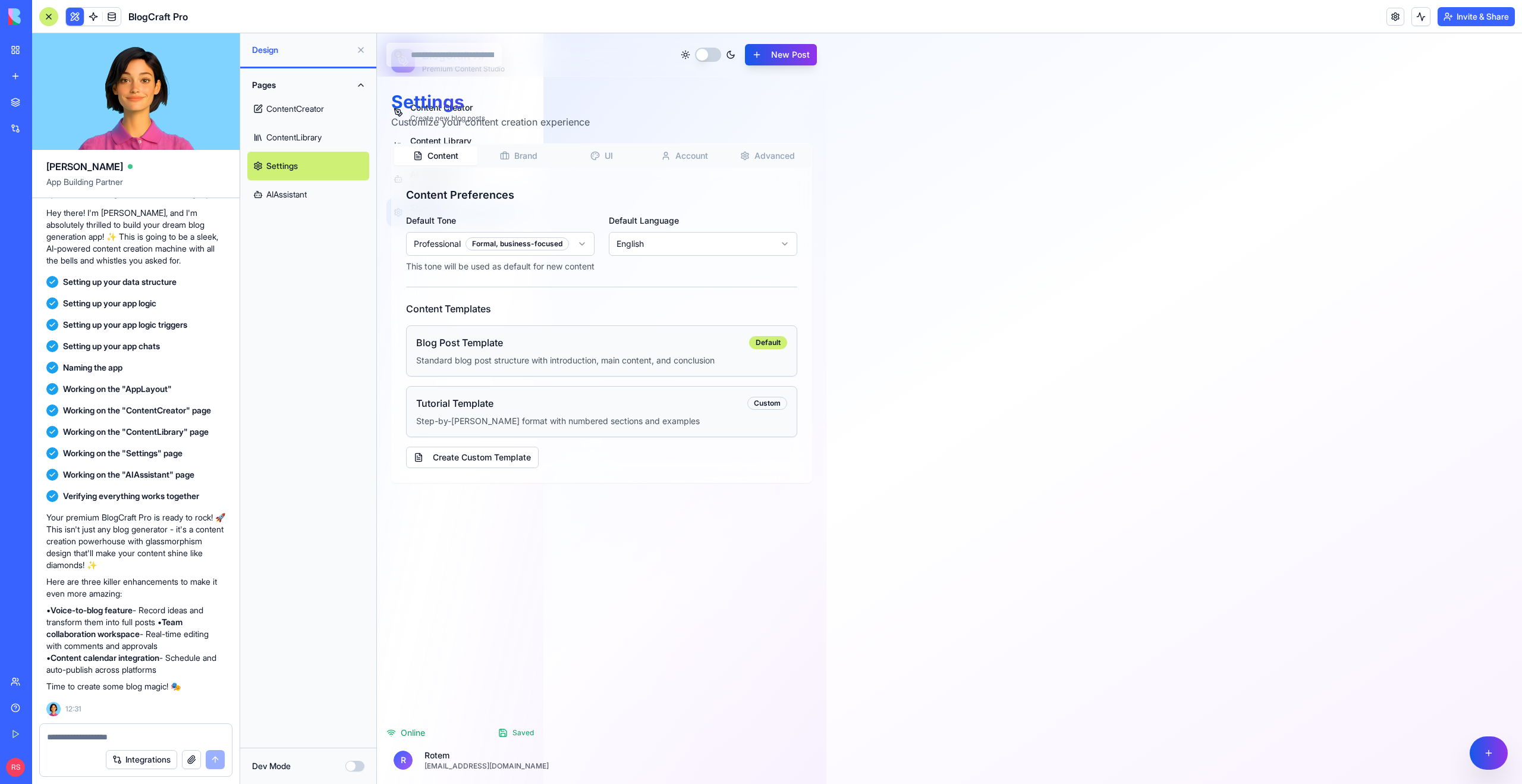
click at [303, 140] on link "ContentLibrary" at bounding box center [308, 137] width 122 height 28
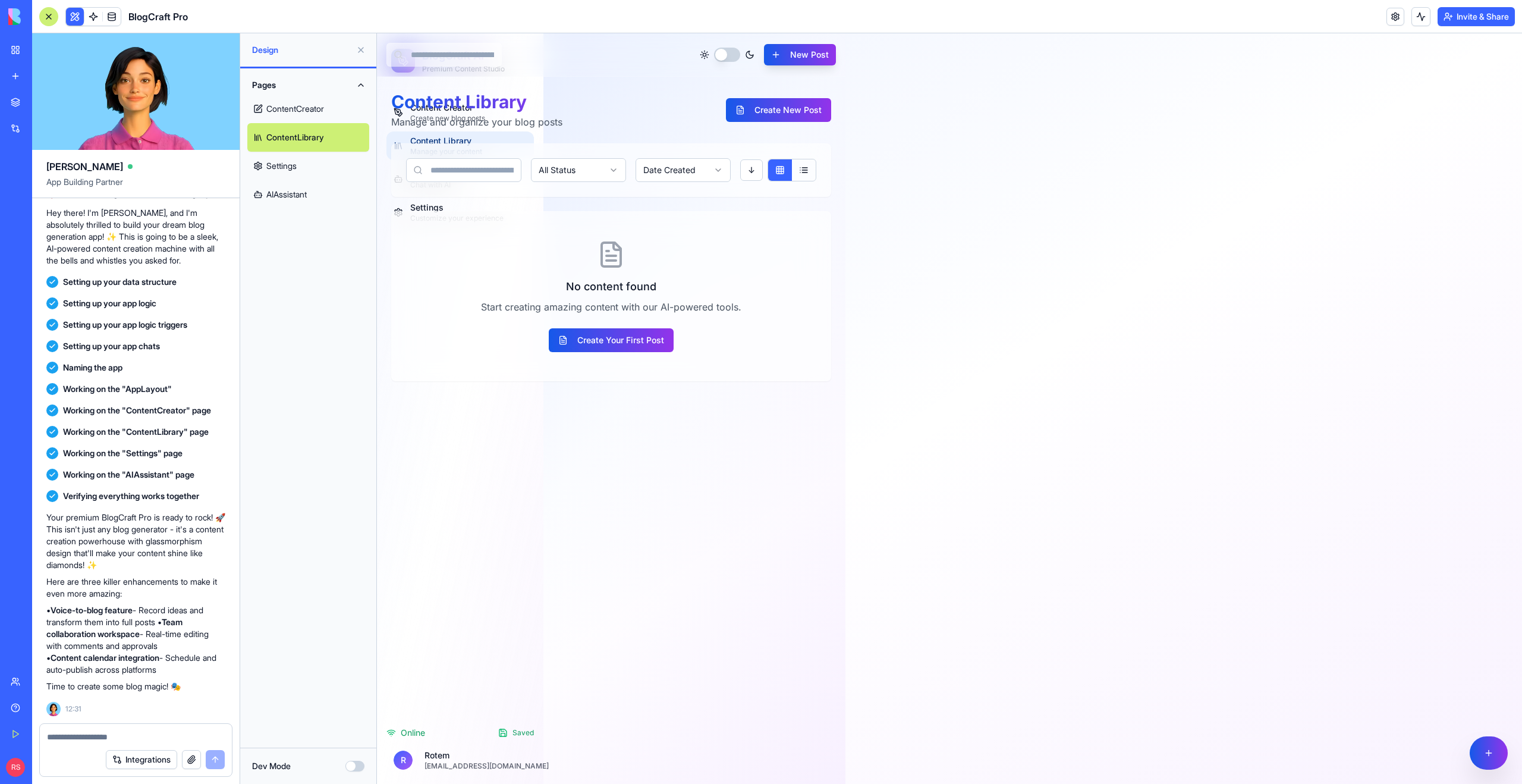
click at [297, 102] on link "ContentCreator" at bounding box center [308, 109] width 122 height 28
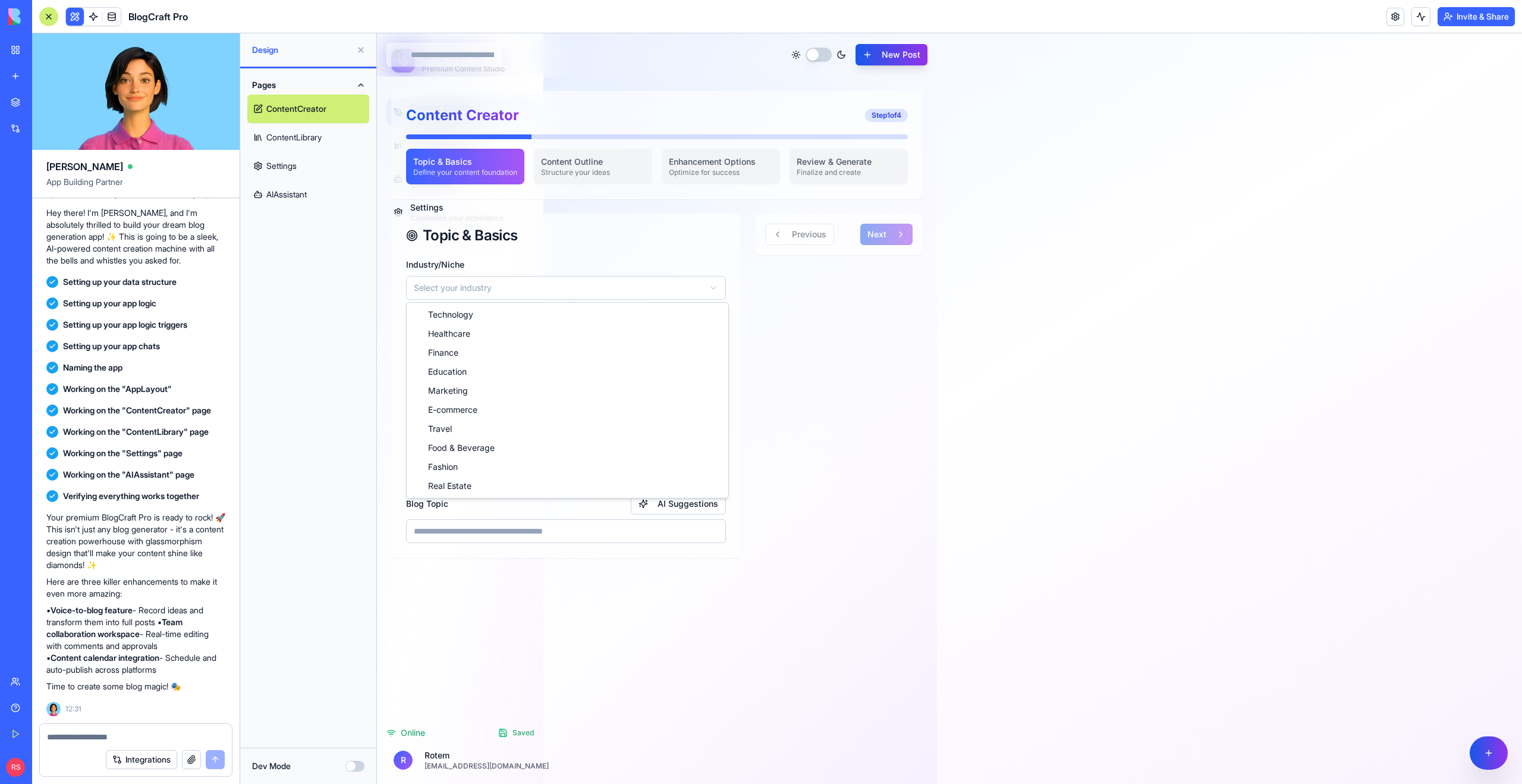
click at [459, 286] on html "BlogCraft AI Premium Content Studio Content Creator Create new blog posts Conte…" at bounding box center [949, 409] width 1145 height 750
click at [497, 345] on input "Target Audience" at bounding box center [566, 344] width 320 height 24
click at [497, 395] on button "Lead Generation" at bounding box center [485, 401] width 158 height 21
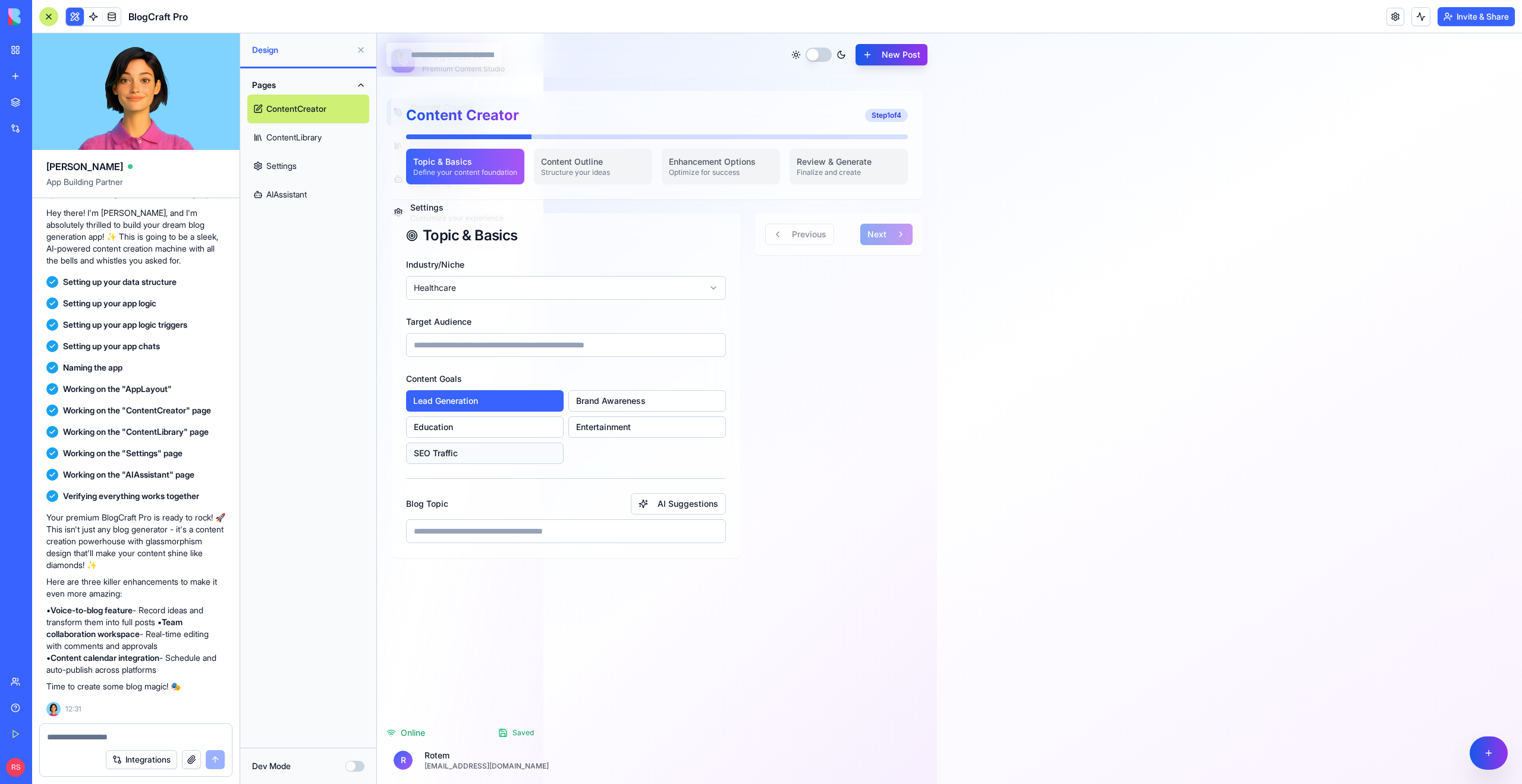
click at [526, 443] on button "SEO Traffic" at bounding box center [485, 453] width 158 height 21
click at [530, 530] on input "Blog Topic" at bounding box center [566, 530] width 320 height 24
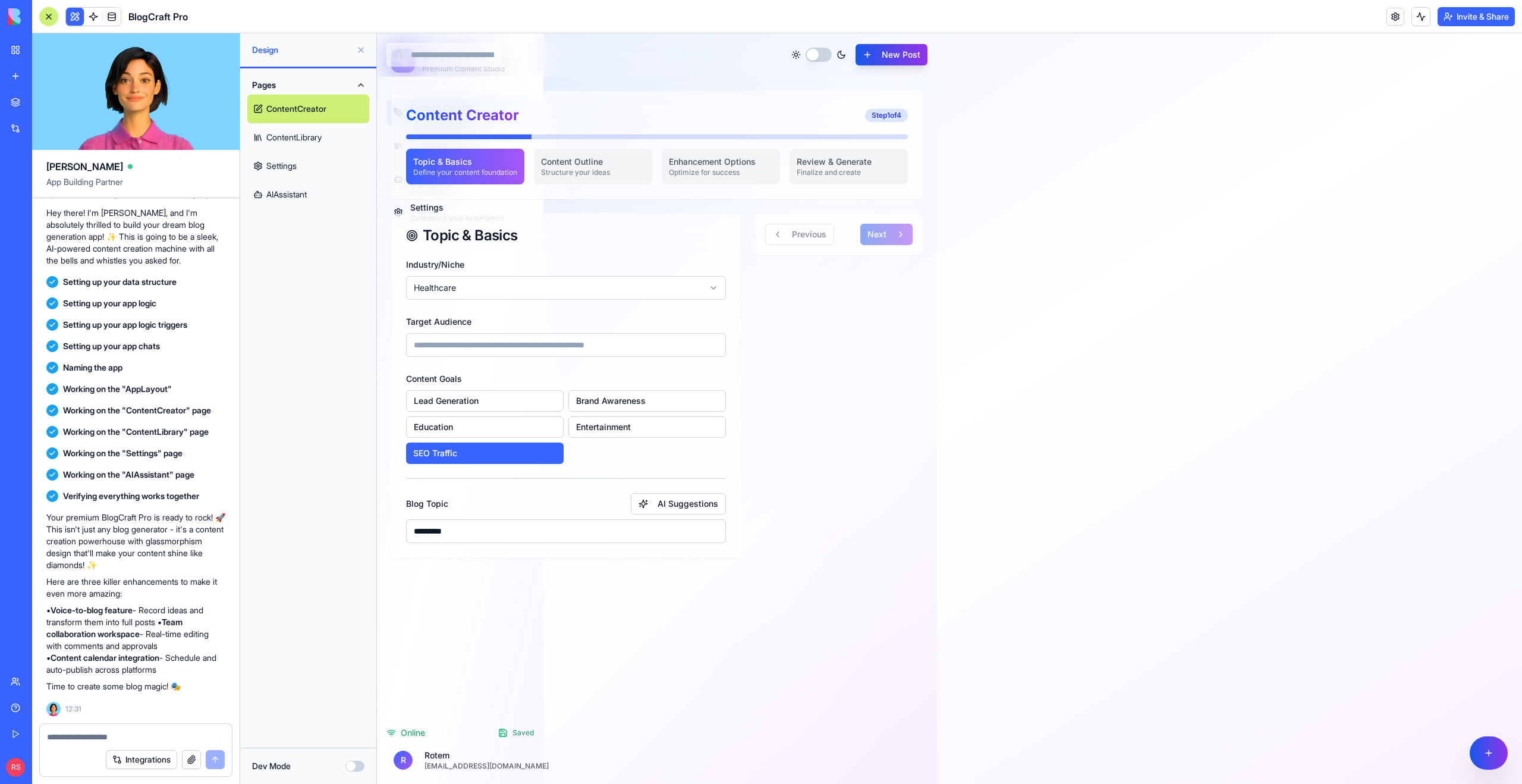
click at [524, 528] on input "********" at bounding box center [566, 530] width 320 height 24
type input "**********"
click at [530, 270] on div "Industry/Niche Healthcare" at bounding box center [566, 278] width 320 height 43
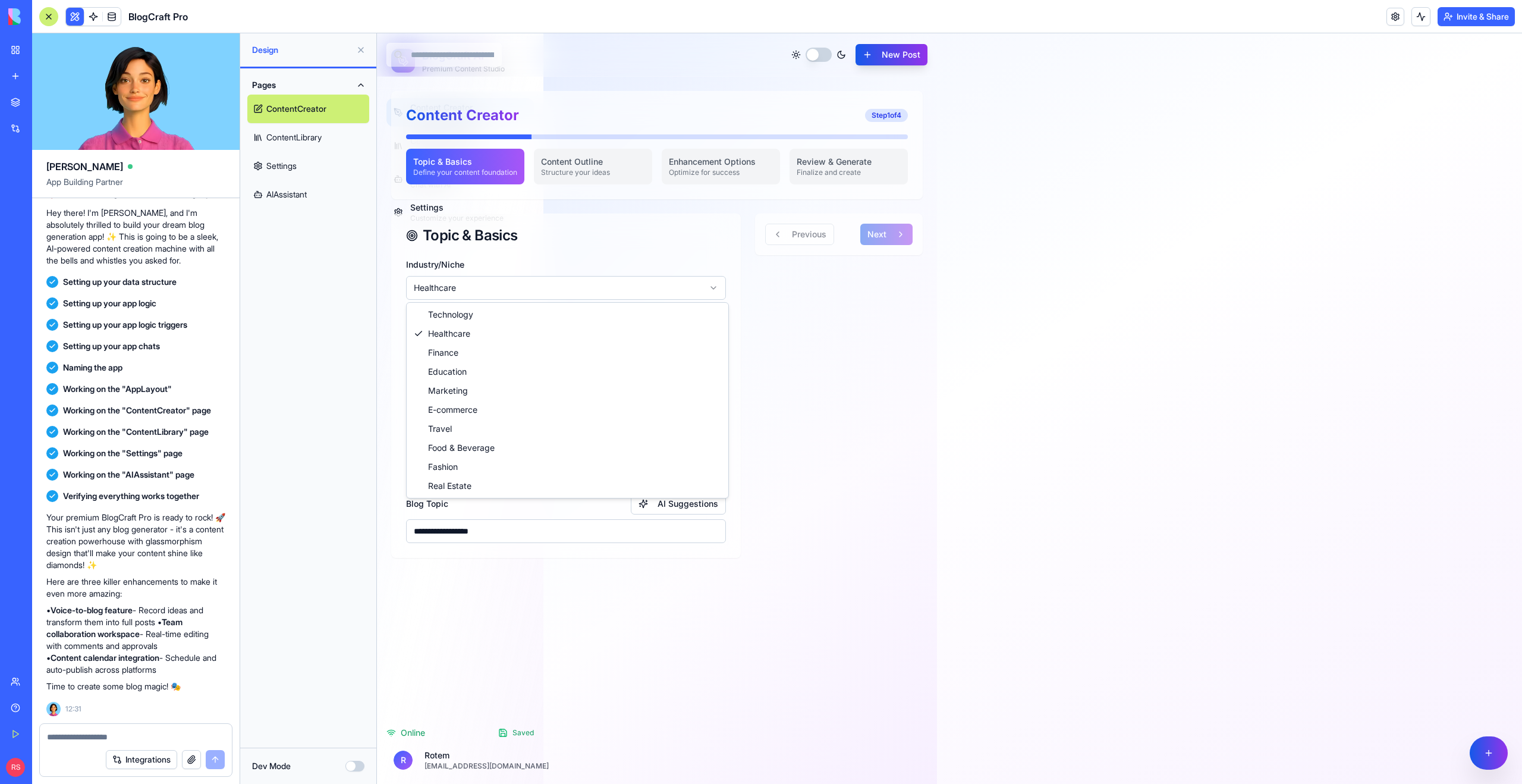
click at [515, 283] on html "**********" at bounding box center [949, 409] width 1145 height 750
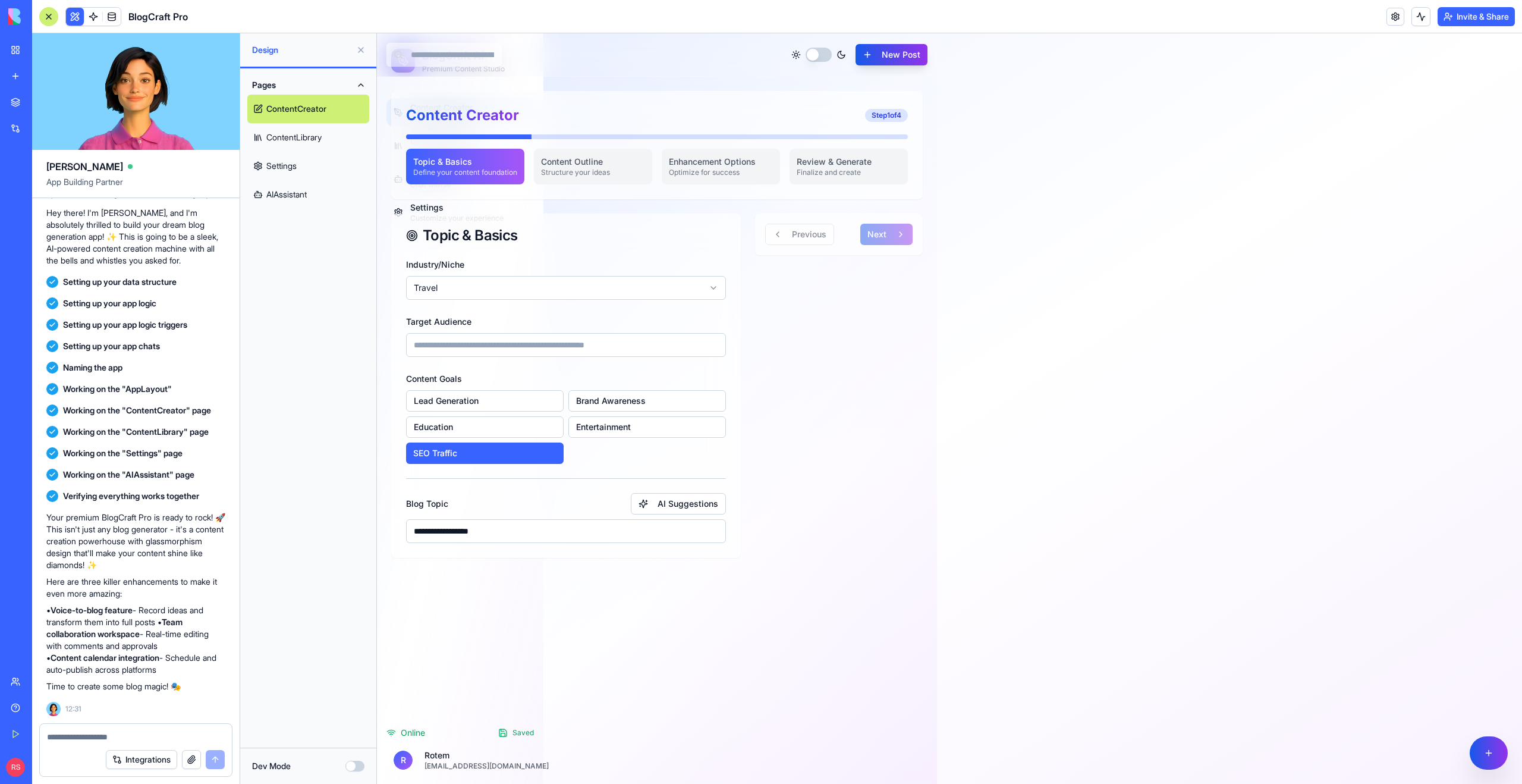
click at [580, 349] on input "Target Audience" at bounding box center [566, 344] width 320 height 24
type input "**********"
click at [639, 506] on button "AI Suggestions" at bounding box center [678, 504] width 95 height 21
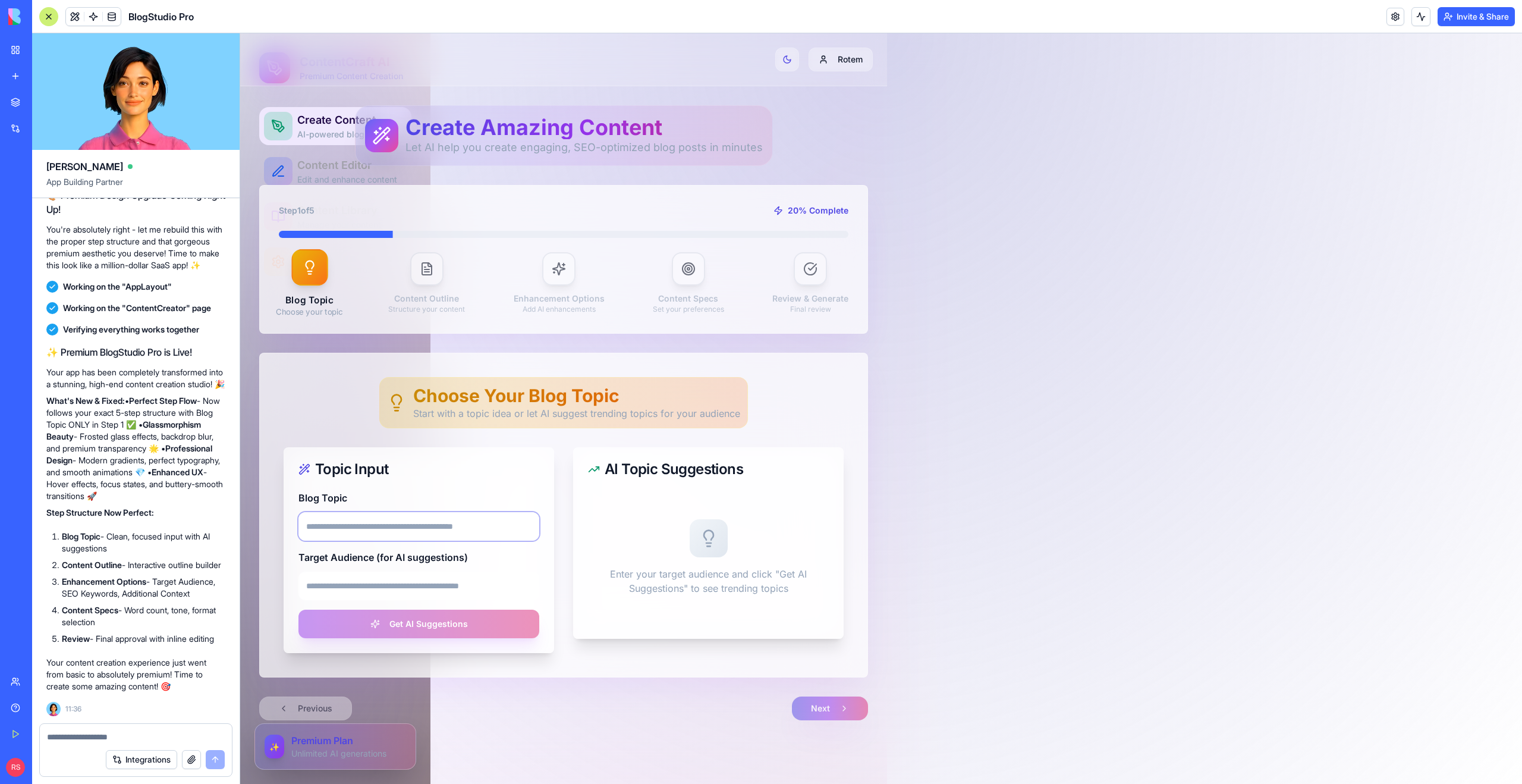
click at [342, 528] on input "Blog Topic" at bounding box center [420, 526] width 241 height 28
click at [429, 280] on div at bounding box center [428, 269] width 34 height 34
click at [557, 266] on icon at bounding box center [558, 268] width 12 height 12
click at [412, 231] on div at bounding box center [563, 234] width 569 height 7
click at [508, 228] on div "Step 1 of 5 20 % Complete Blog Topic Choose your topic Content Outline Structur…" at bounding box center [563, 259] width 569 height 109
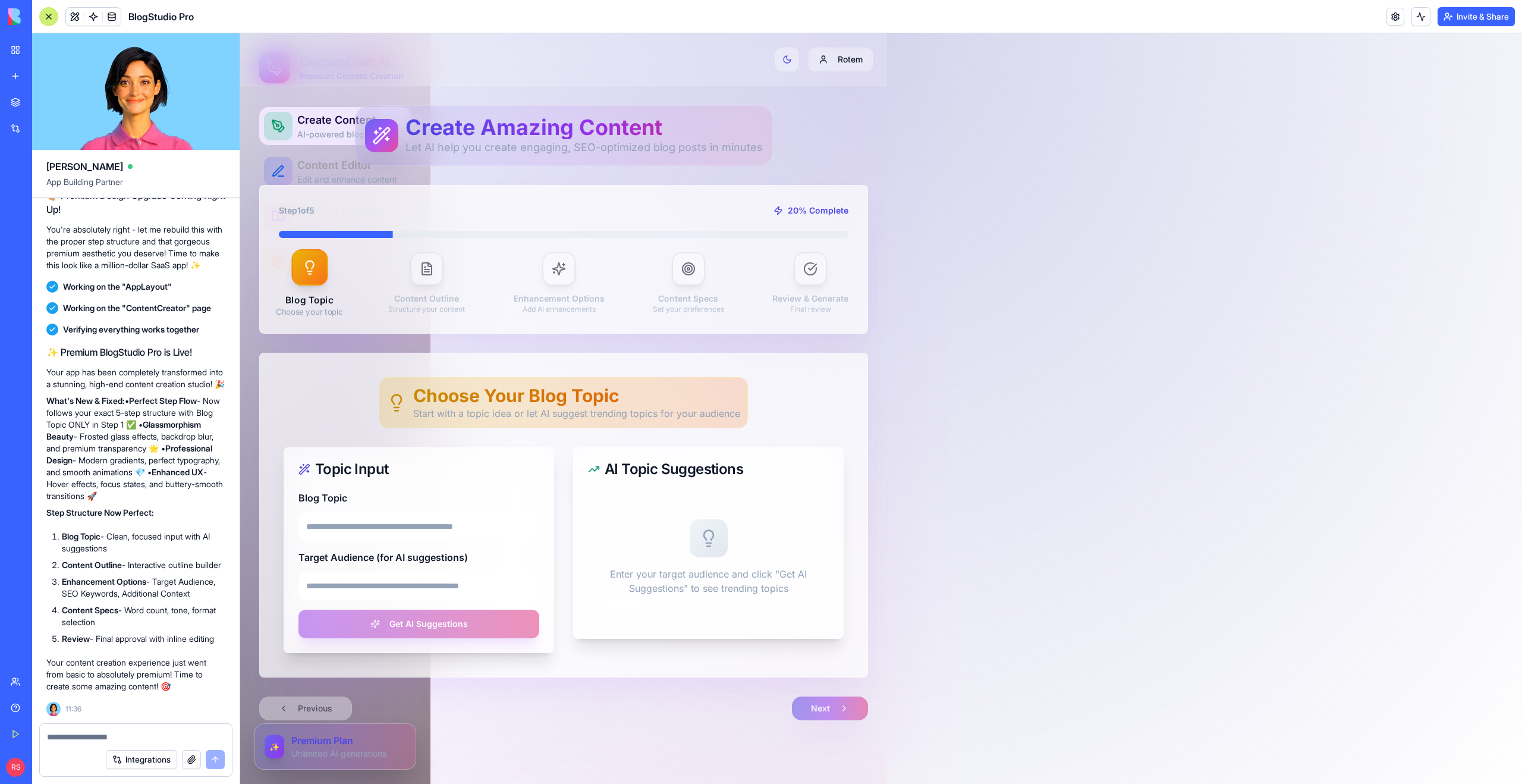
click at [539, 102] on div "Create Amazing Content Let AI help you create engaging, SEO-optimized blog post…" at bounding box center [563, 412] width 647 height 653
click at [348, 524] on input "Blog Topic" at bounding box center [420, 526] width 241 height 28
type input "***"
click at [333, 580] on input "Target Audience (for AI suggestions)" at bounding box center [420, 585] width 241 height 28
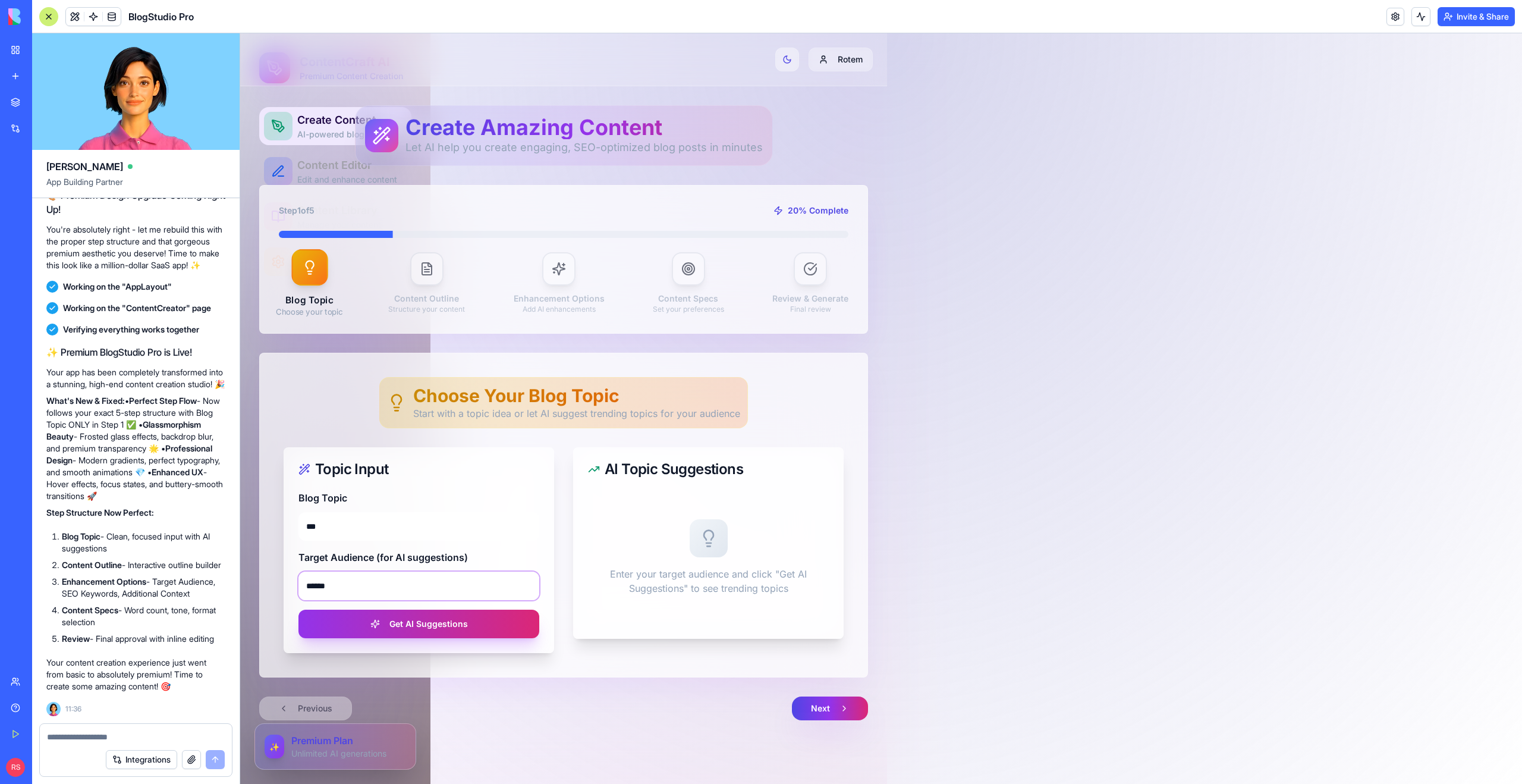
type input "******"
click at [781, 66] on button "Toggle theme" at bounding box center [787, 59] width 24 height 24
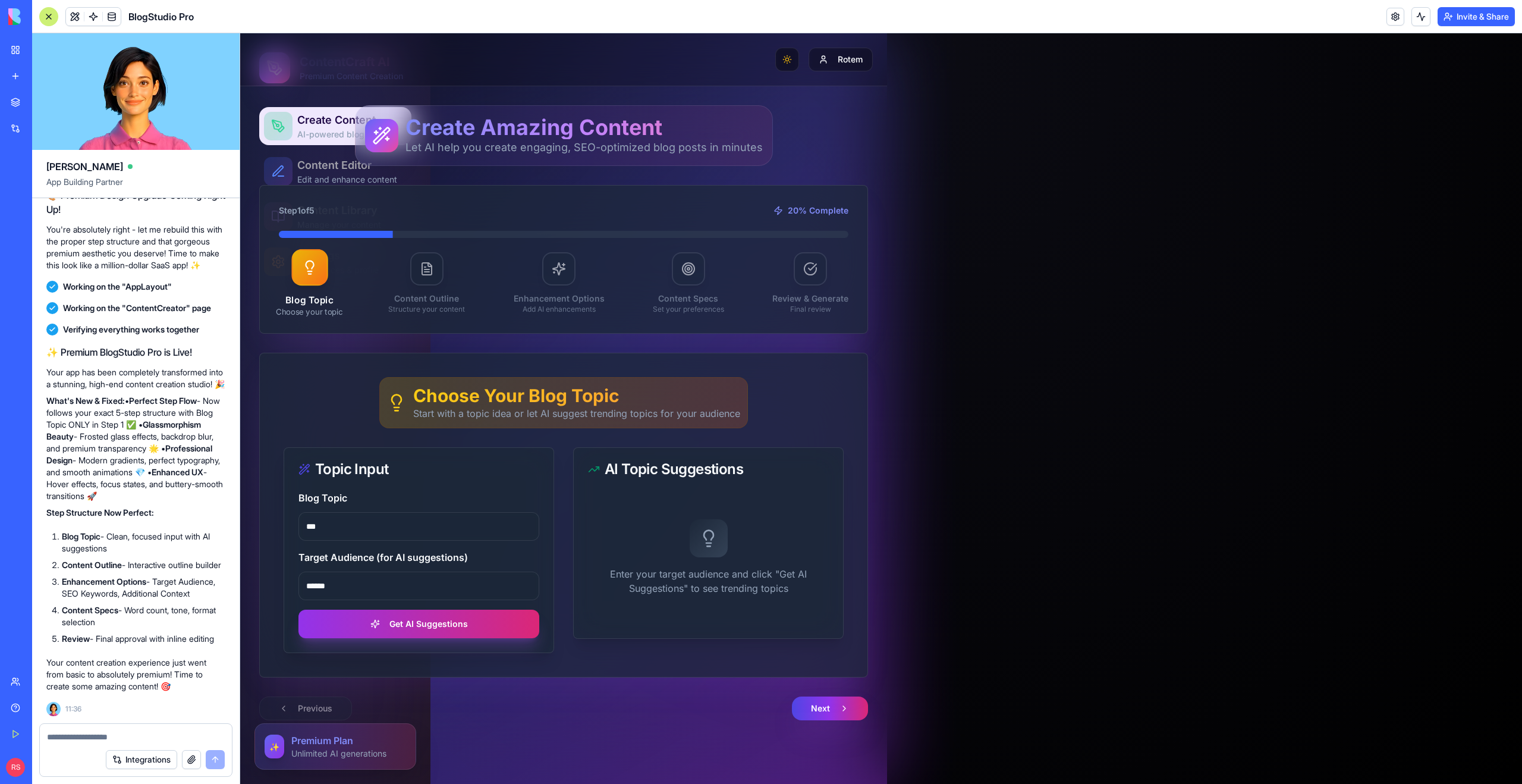
click at [781, 66] on button "Toggle theme" at bounding box center [787, 59] width 24 height 24
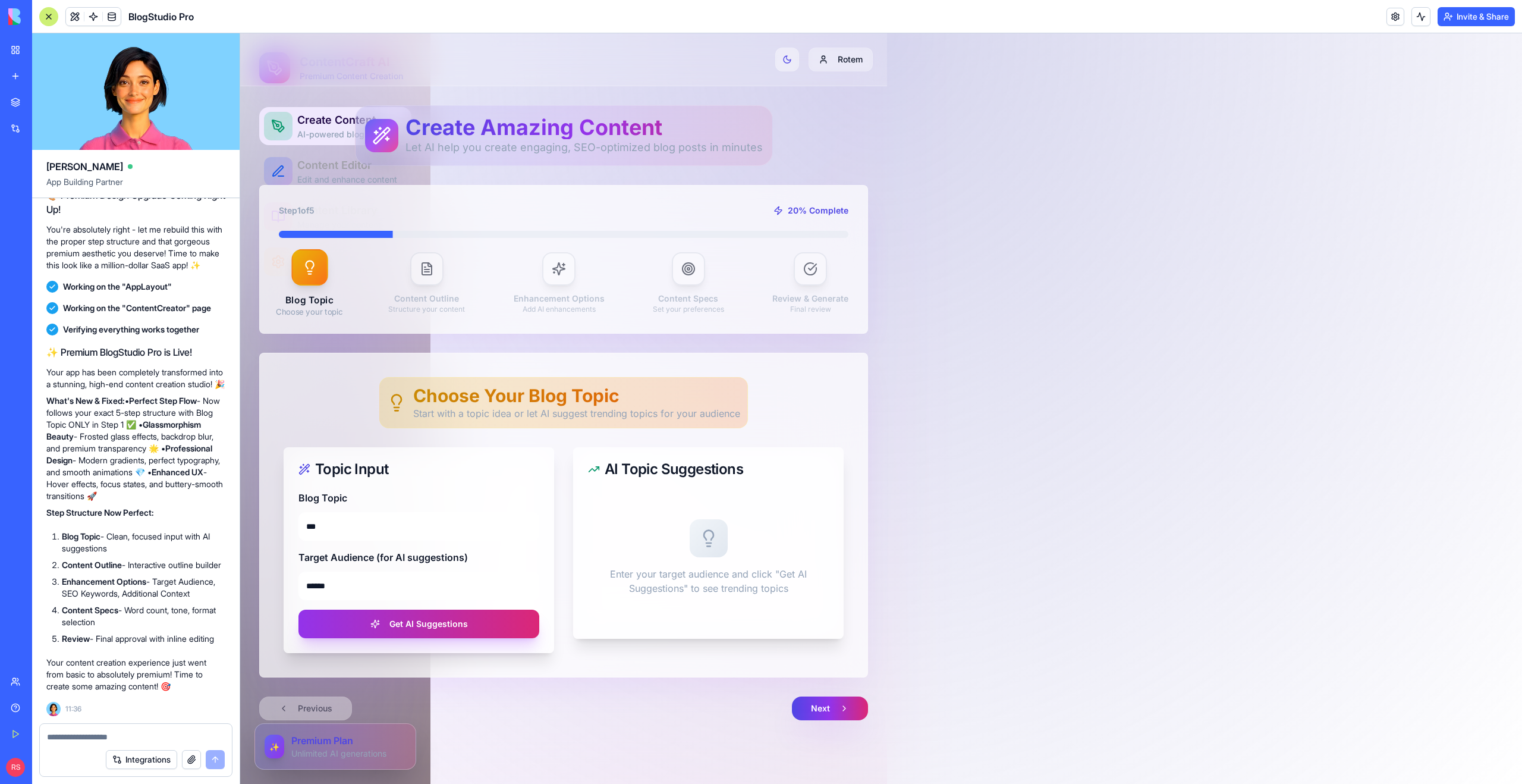
click at [781, 66] on button "Toggle theme" at bounding box center [787, 59] width 24 height 24
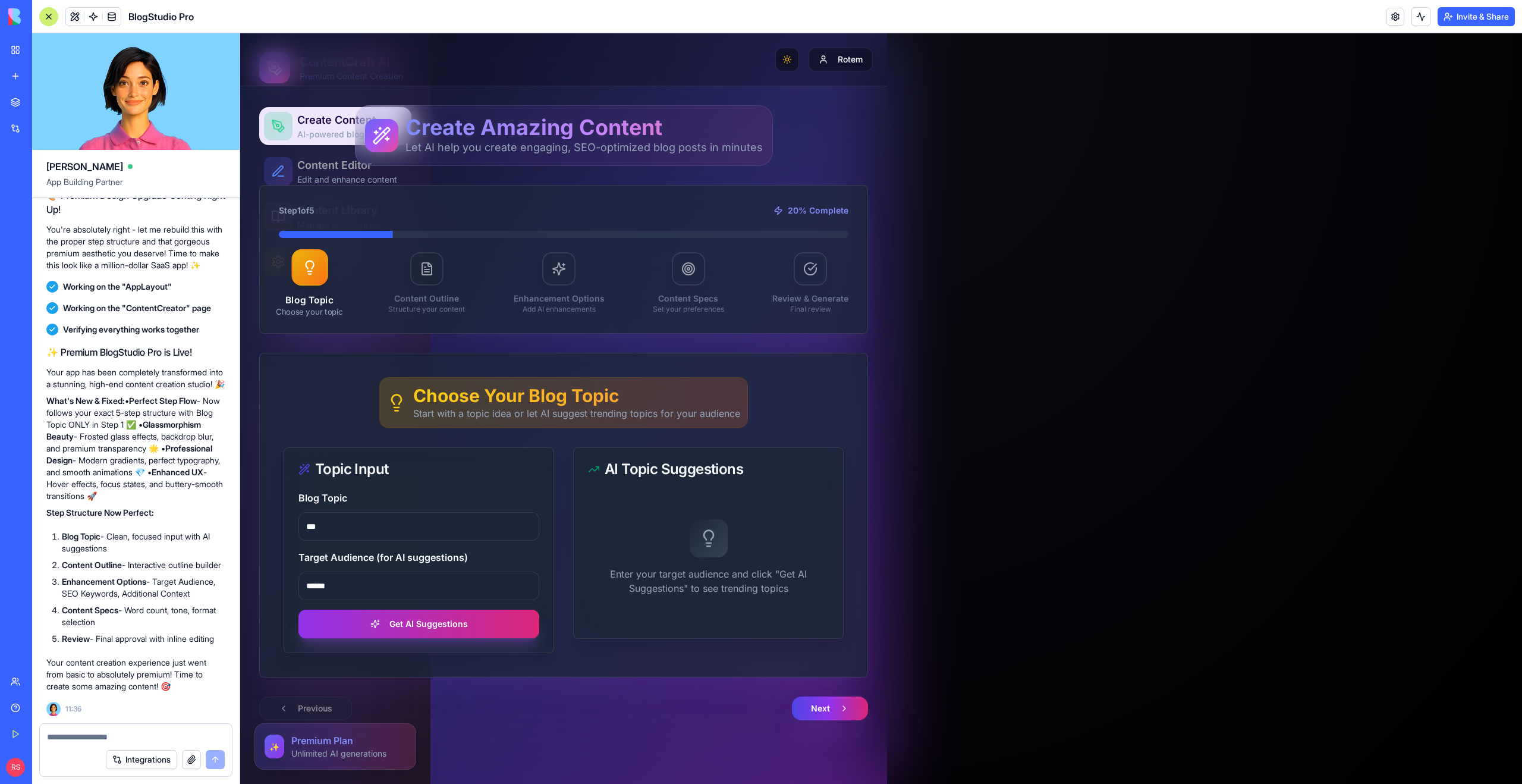
click at [781, 66] on button "Toggle theme" at bounding box center [787, 59] width 24 height 24
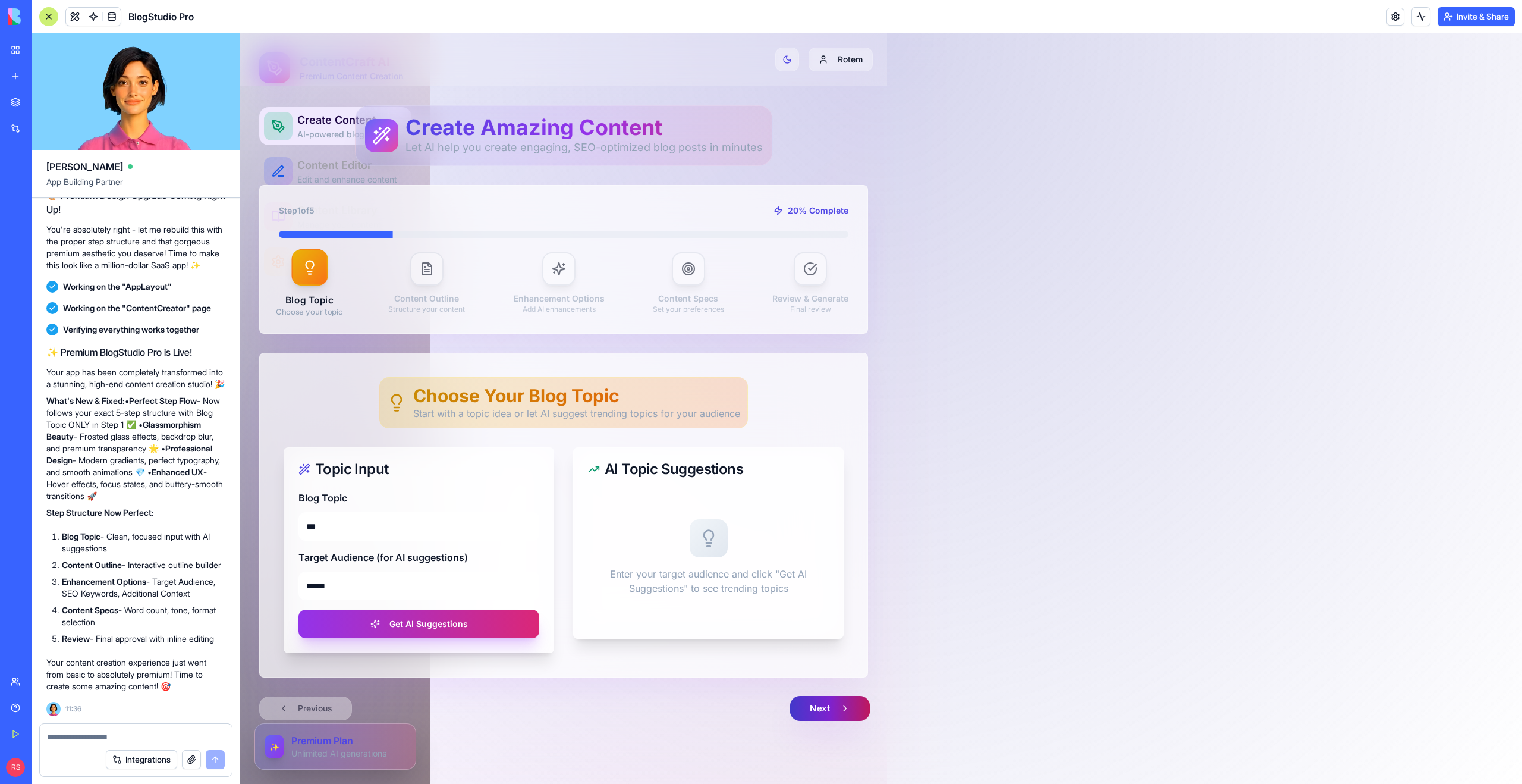
click at [821, 709] on button "Next" at bounding box center [830, 708] width 80 height 25
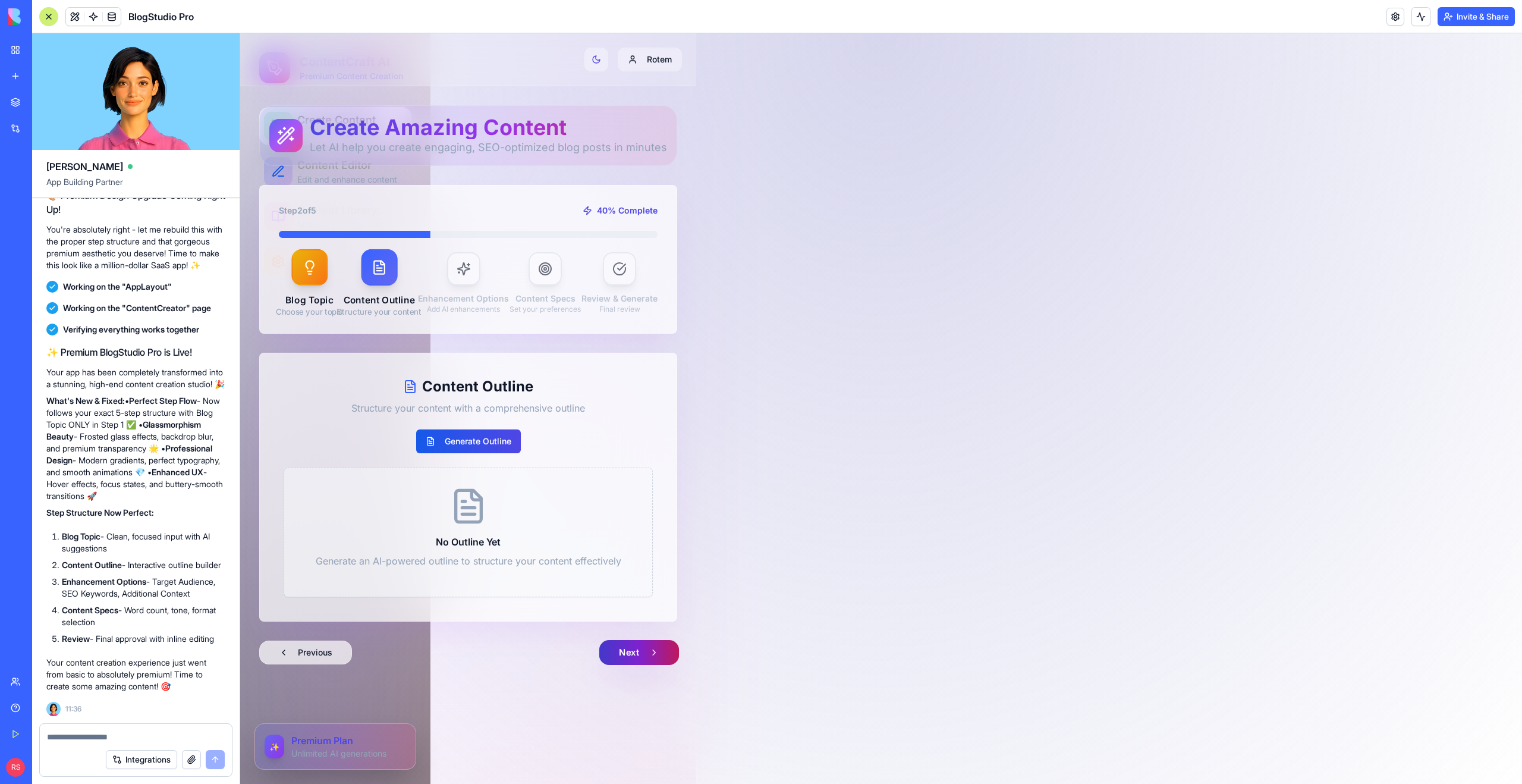
click at [619, 648] on button "Next" at bounding box center [639, 652] width 80 height 25
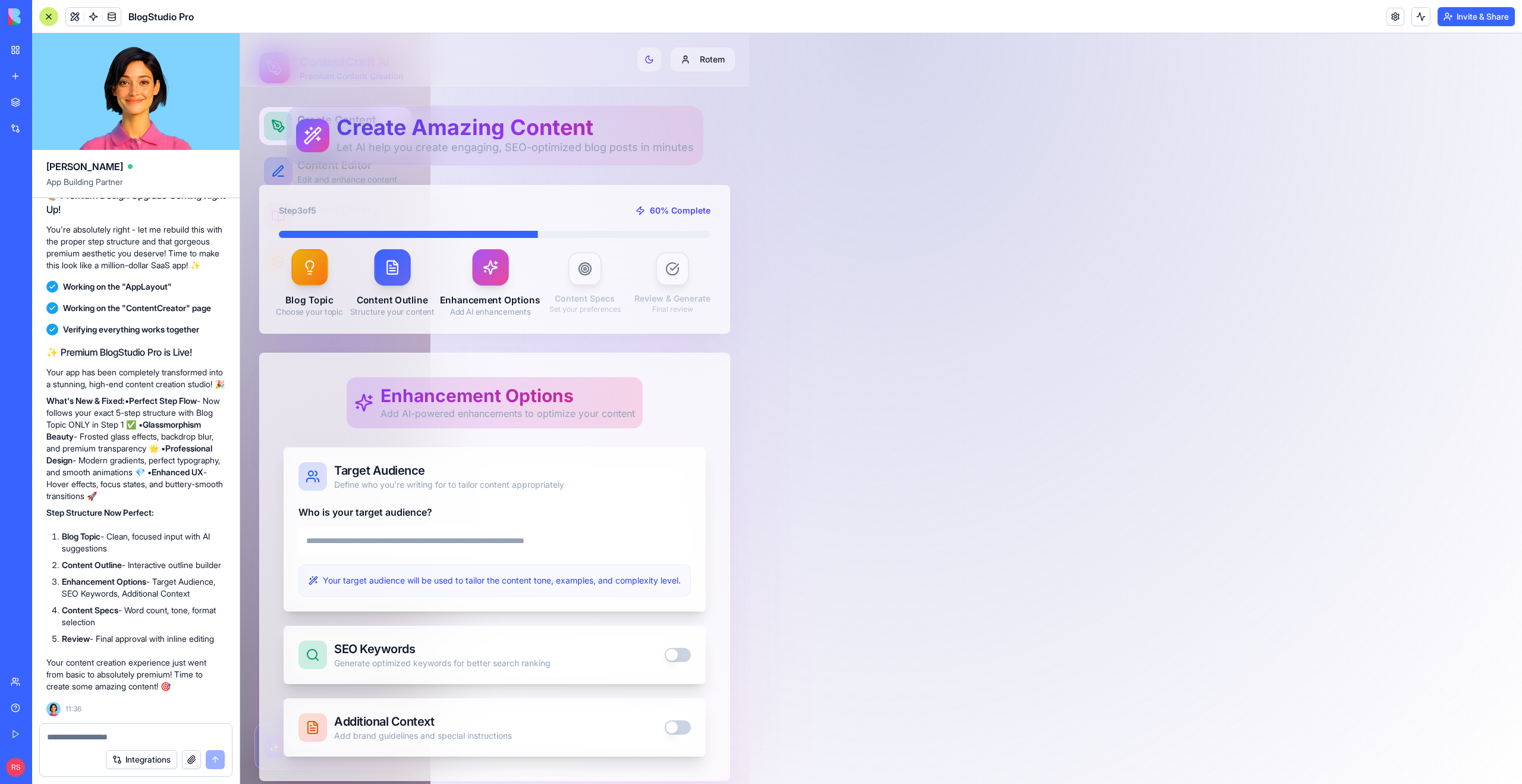
scroll to position [59, 0]
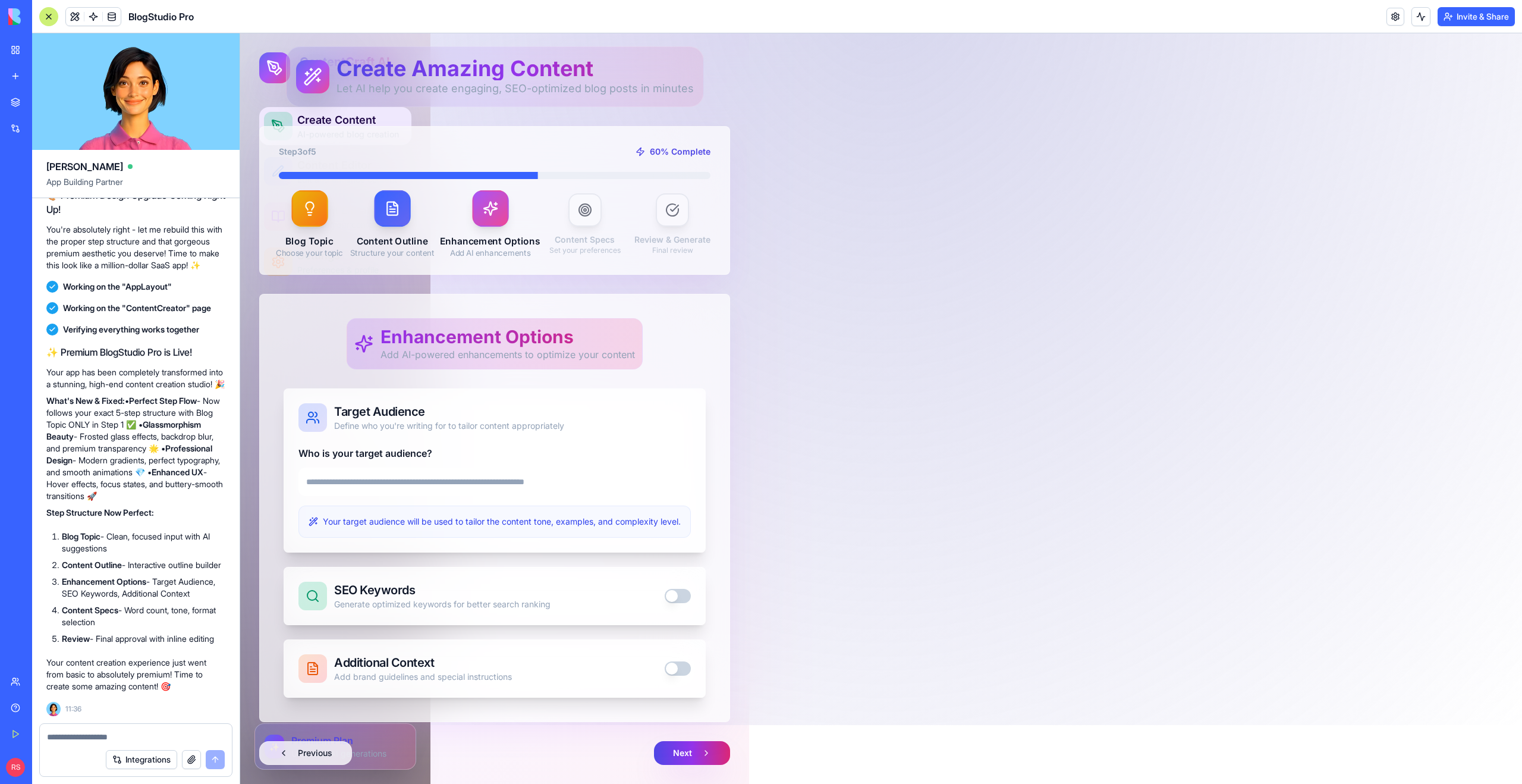
click at [324, 752] on button "Previous" at bounding box center [305, 752] width 93 height 24
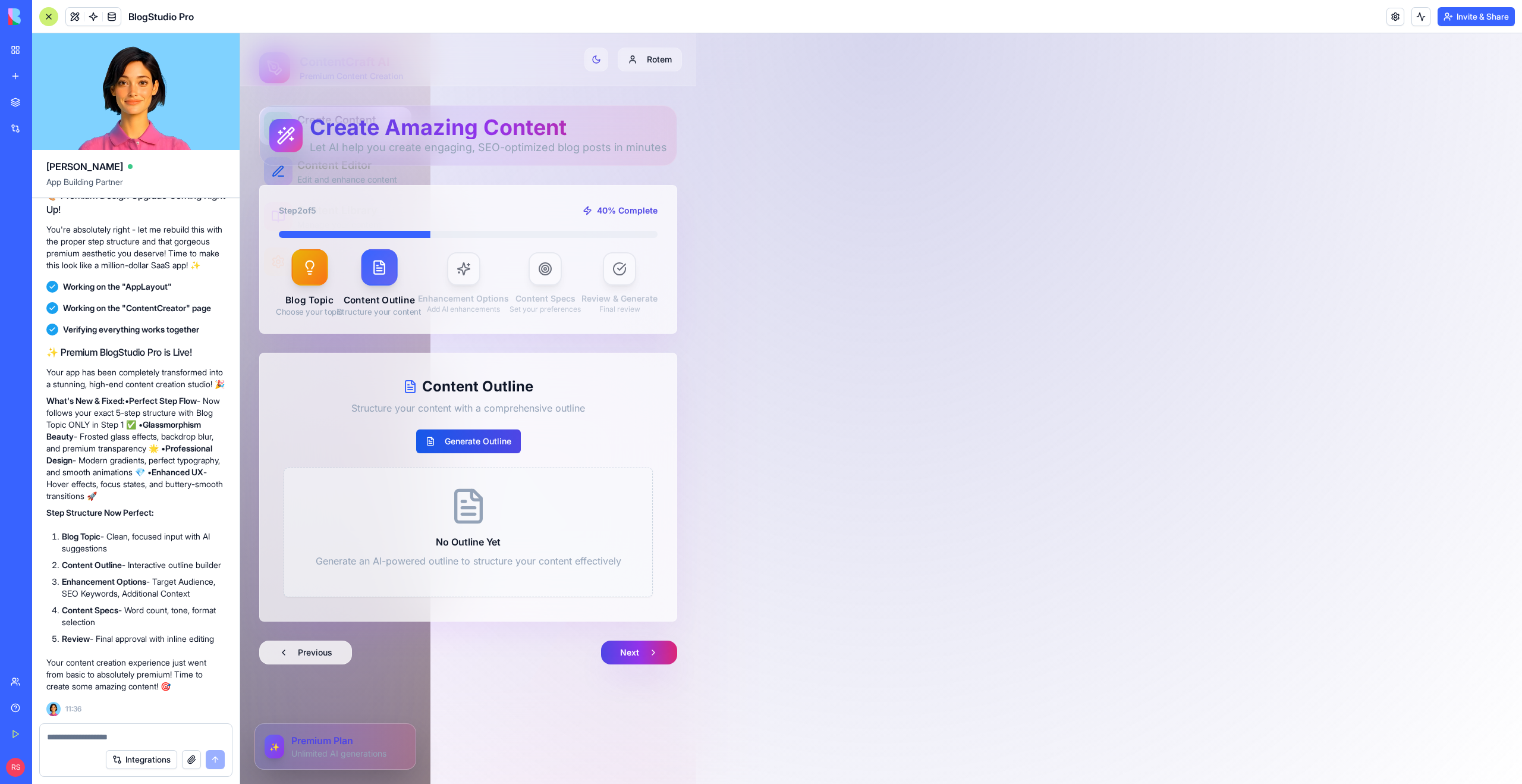
scroll to position [0, 0]
click at [328, 654] on button "Previous" at bounding box center [305, 652] width 93 height 24
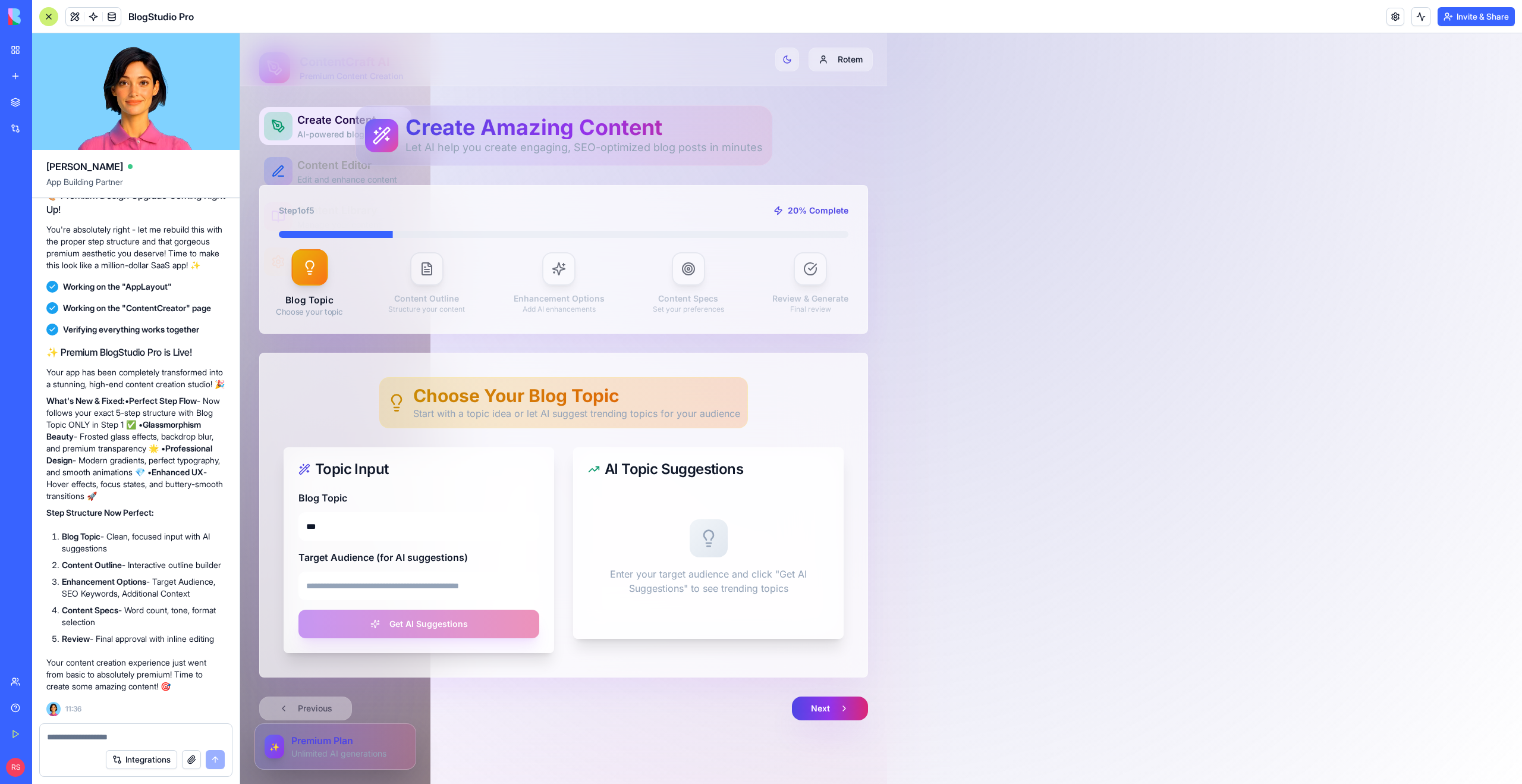
click at [111, 738] on textarea at bounding box center [136, 736] width 177 height 12
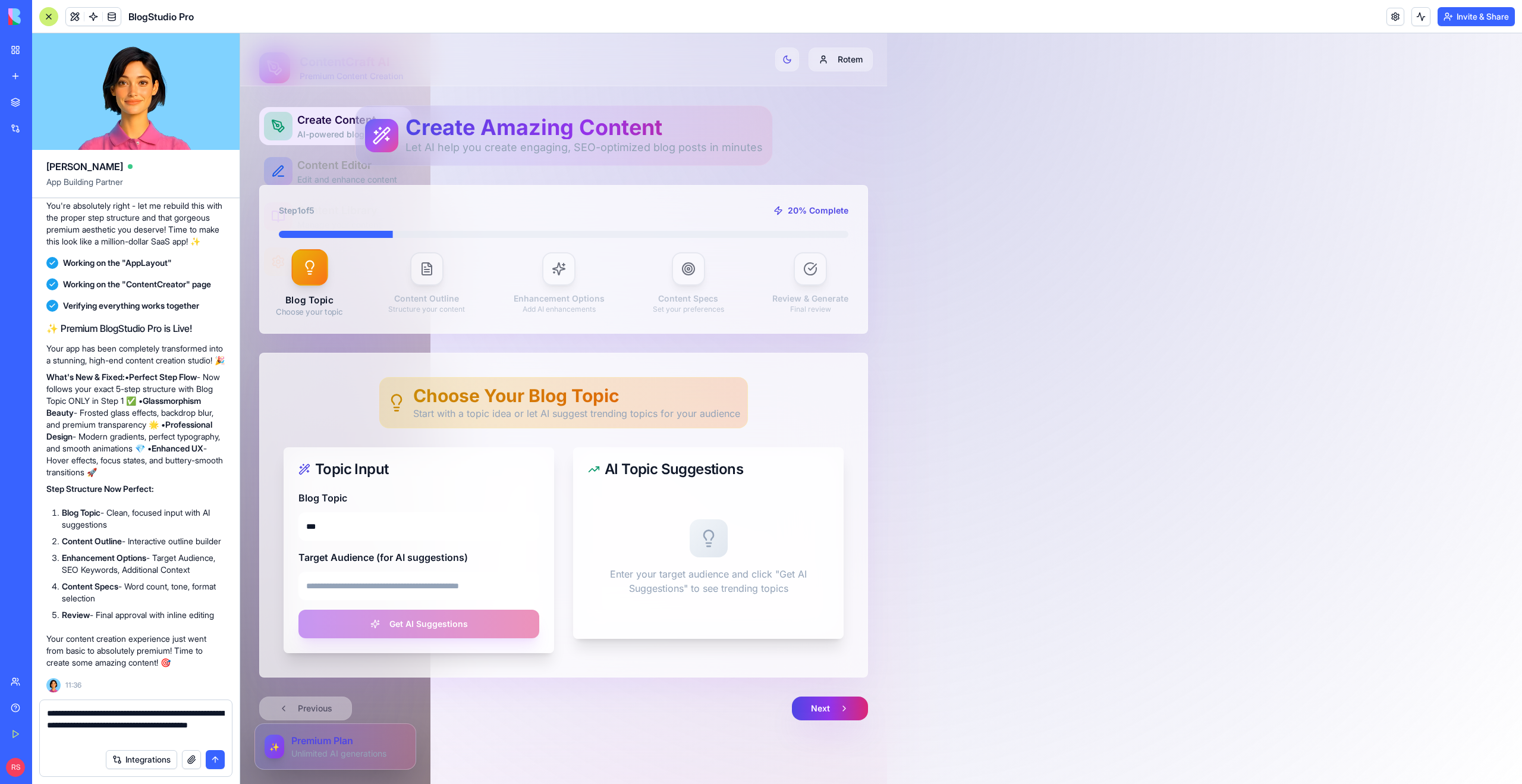
type textarea "**********"
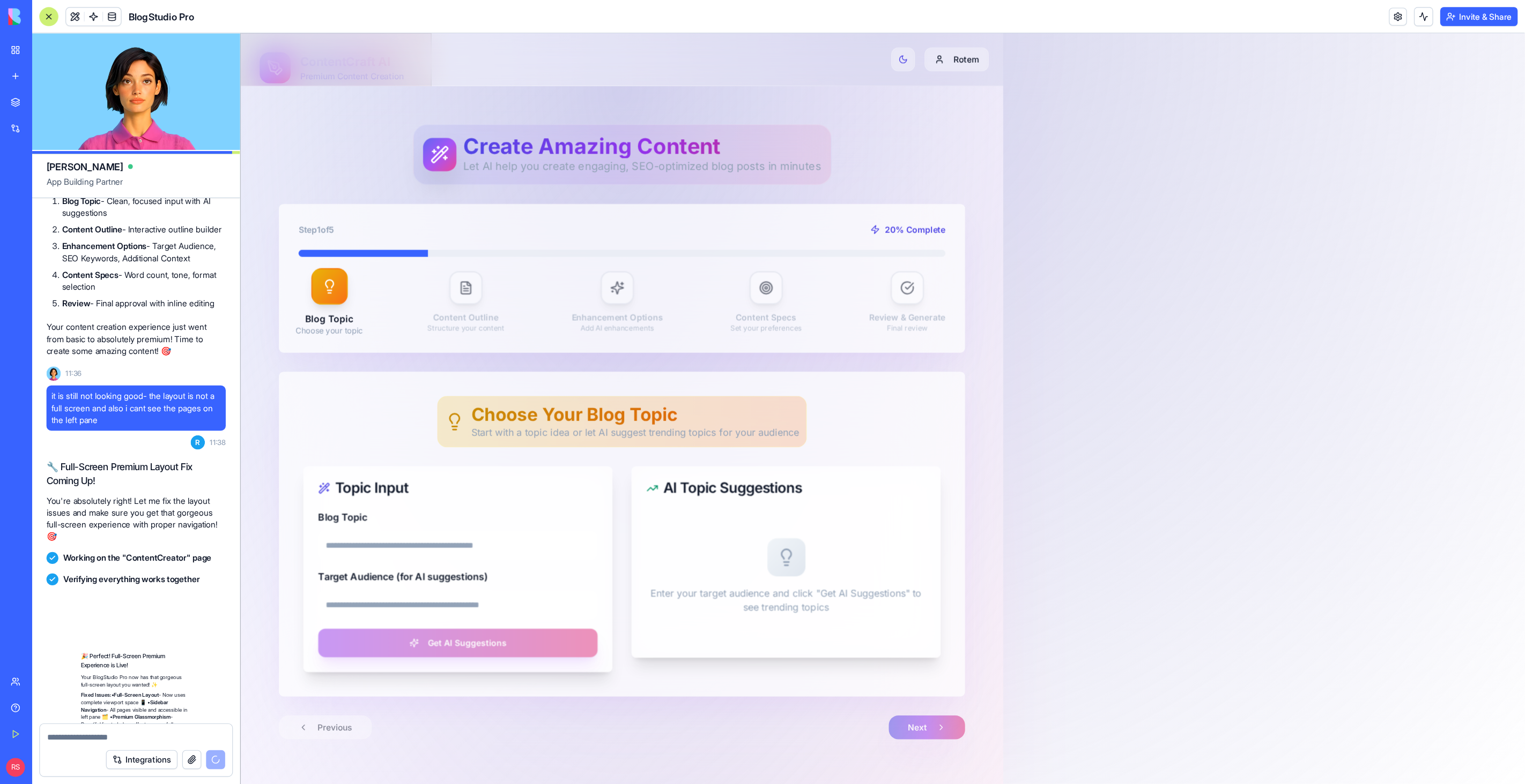
scroll to position [1914, 0]
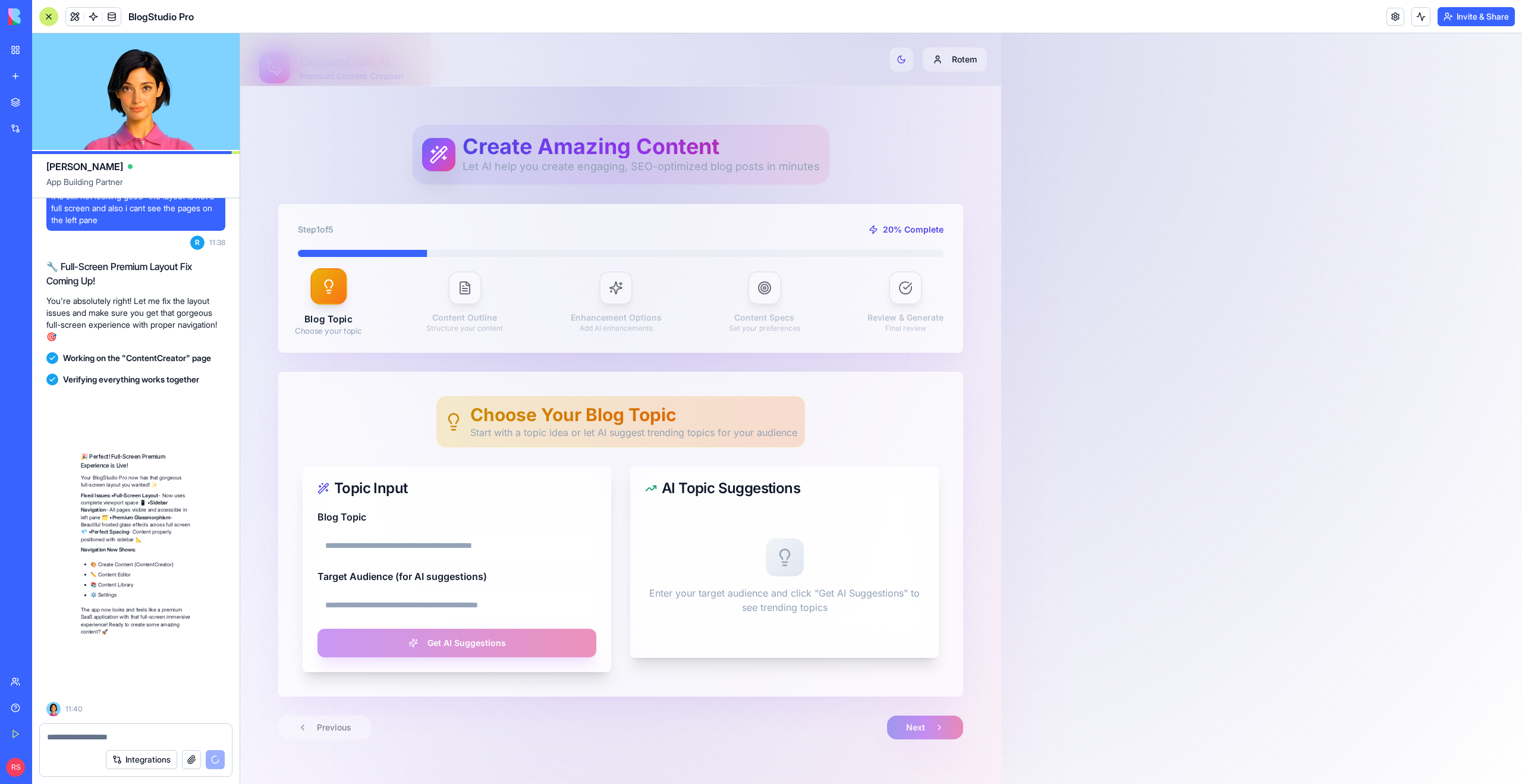
click at [388, 548] on input "Blog Topic" at bounding box center [457, 545] width 279 height 28
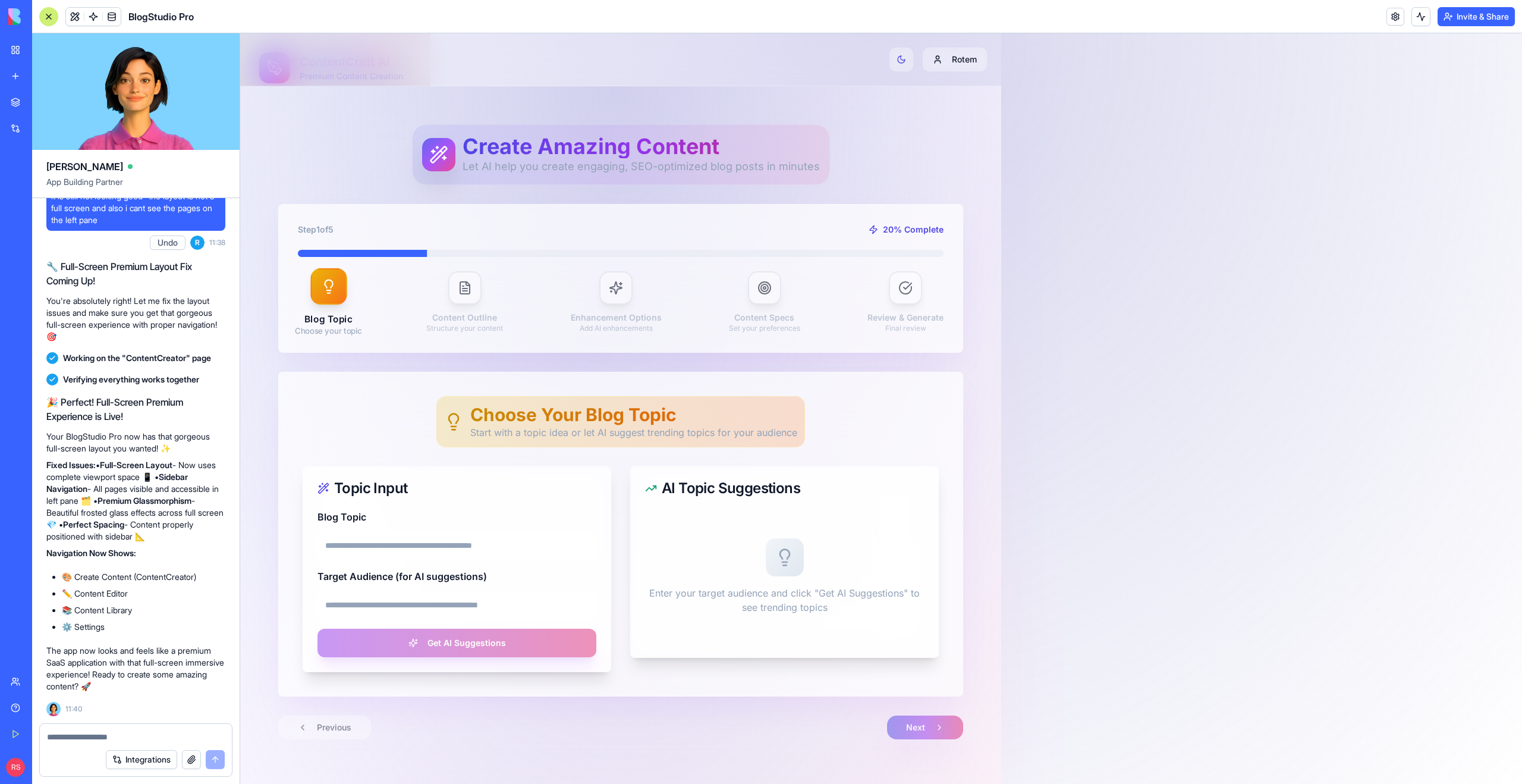
click at [386, 442] on div "Choose Your Blog Topic Start with a topic idea or let AI suggest trending topic…" at bounding box center [620, 421] width 636 height 51
drag, startPoint x: 191, startPoint y: 476, endPoint x: 101, endPoint y: 491, distance: 91.2
click at [101, 491] on p "Fixed Issues: • Full-Screen Layout - Now uses complete viewport space 📱 • Sideb…" at bounding box center [136, 501] width 179 height 83
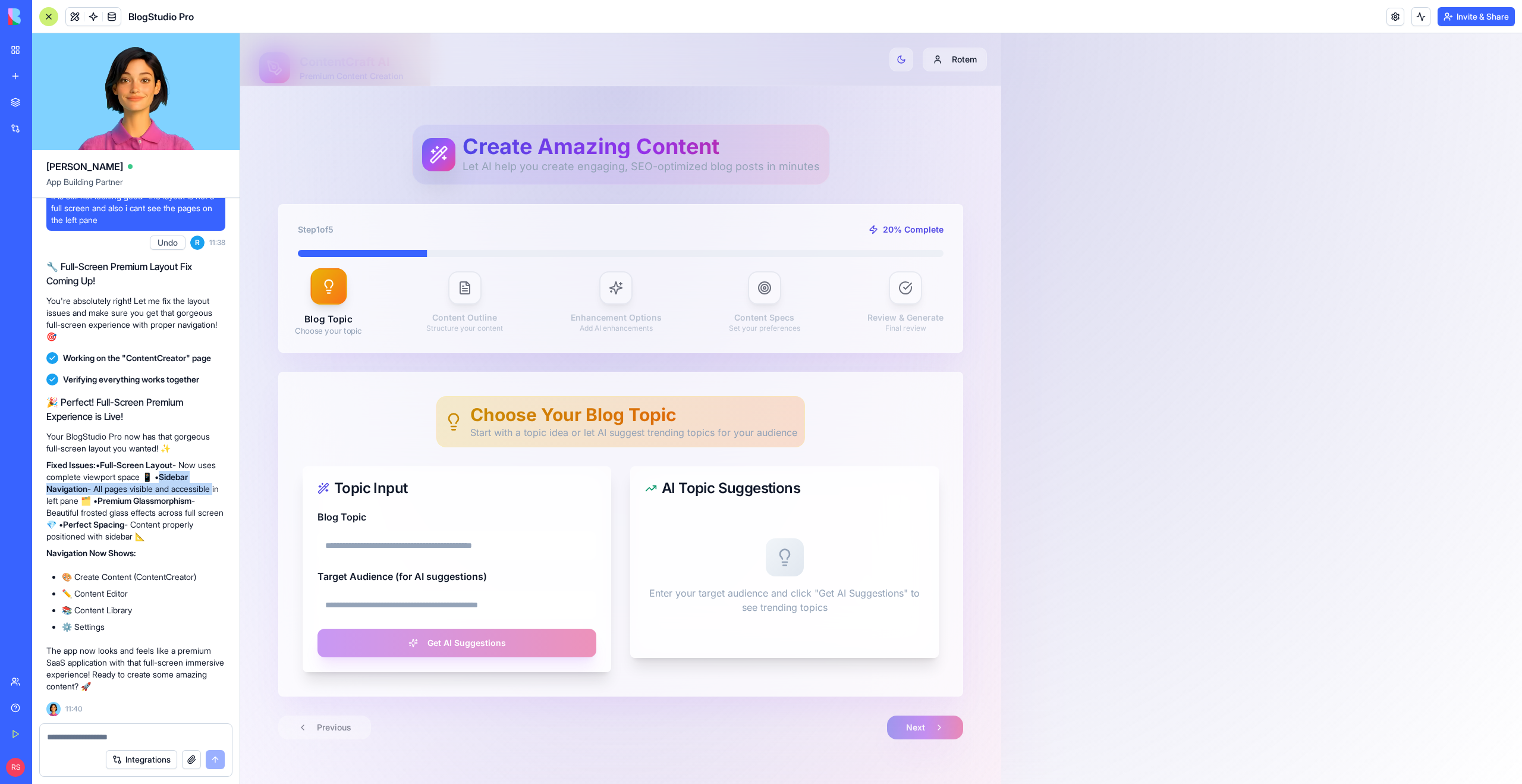
drag, startPoint x: 190, startPoint y: 480, endPoint x: 224, endPoint y: 494, distance: 36.8
click at [224, 494] on p "Fixed Issues: • Full-Screen Layout - Now uses complete viewport space 📱 • Sideb…" at bounding box center [136, 501] width 179 height 83
copy p "Sidebar Navigation - All pages visible and accessible"
click at [89, 735] on textarea at bounding box center [136, 736] width 177 height 12
paste textarea "**********"
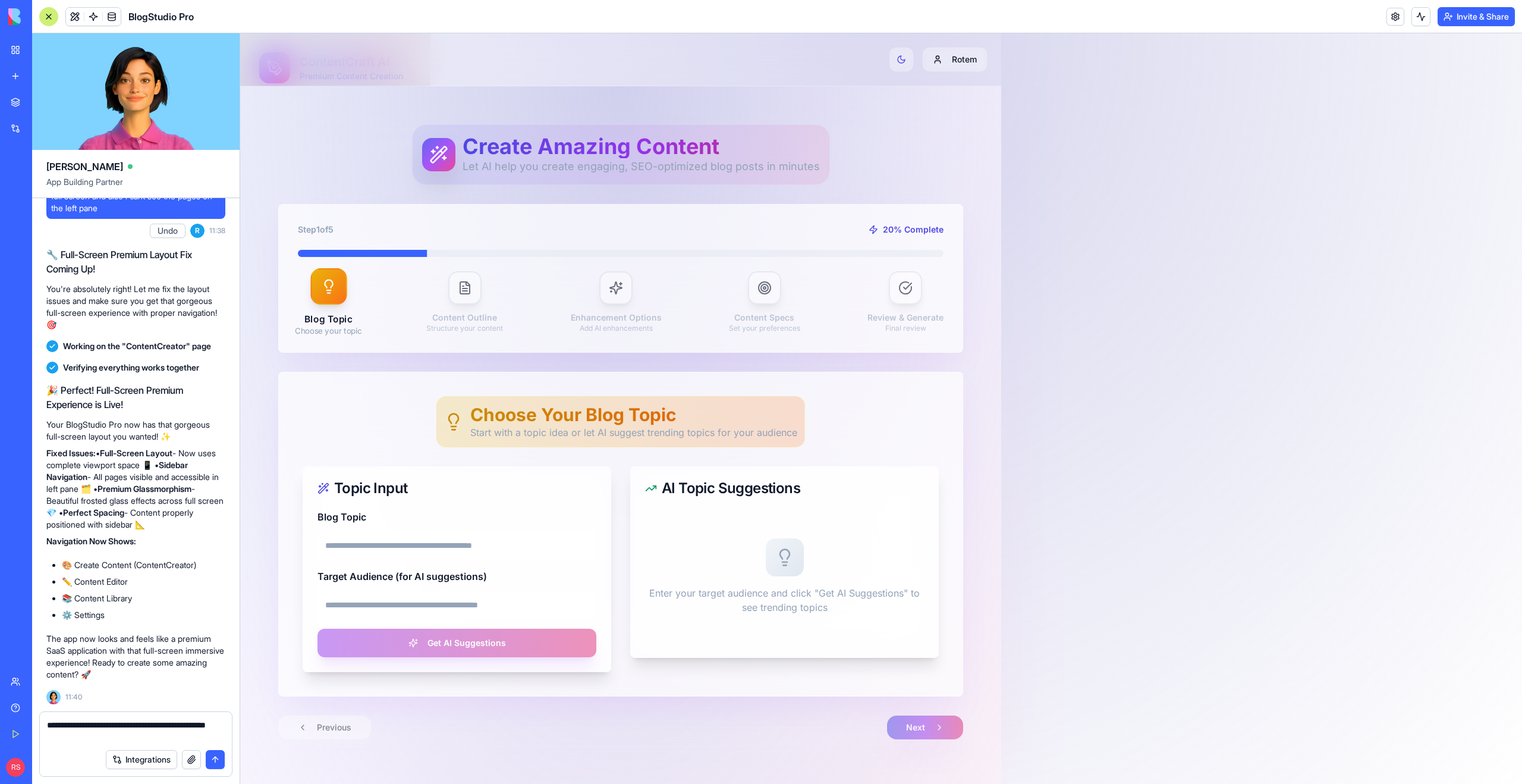
click at [166, 722] on textarea "**********" at bounding box center [136, 730] width 177 height 24
click at [123, 735] on textarea "**********" at bounding box center [136, 730] width 177 height 24
type textarea "**********"
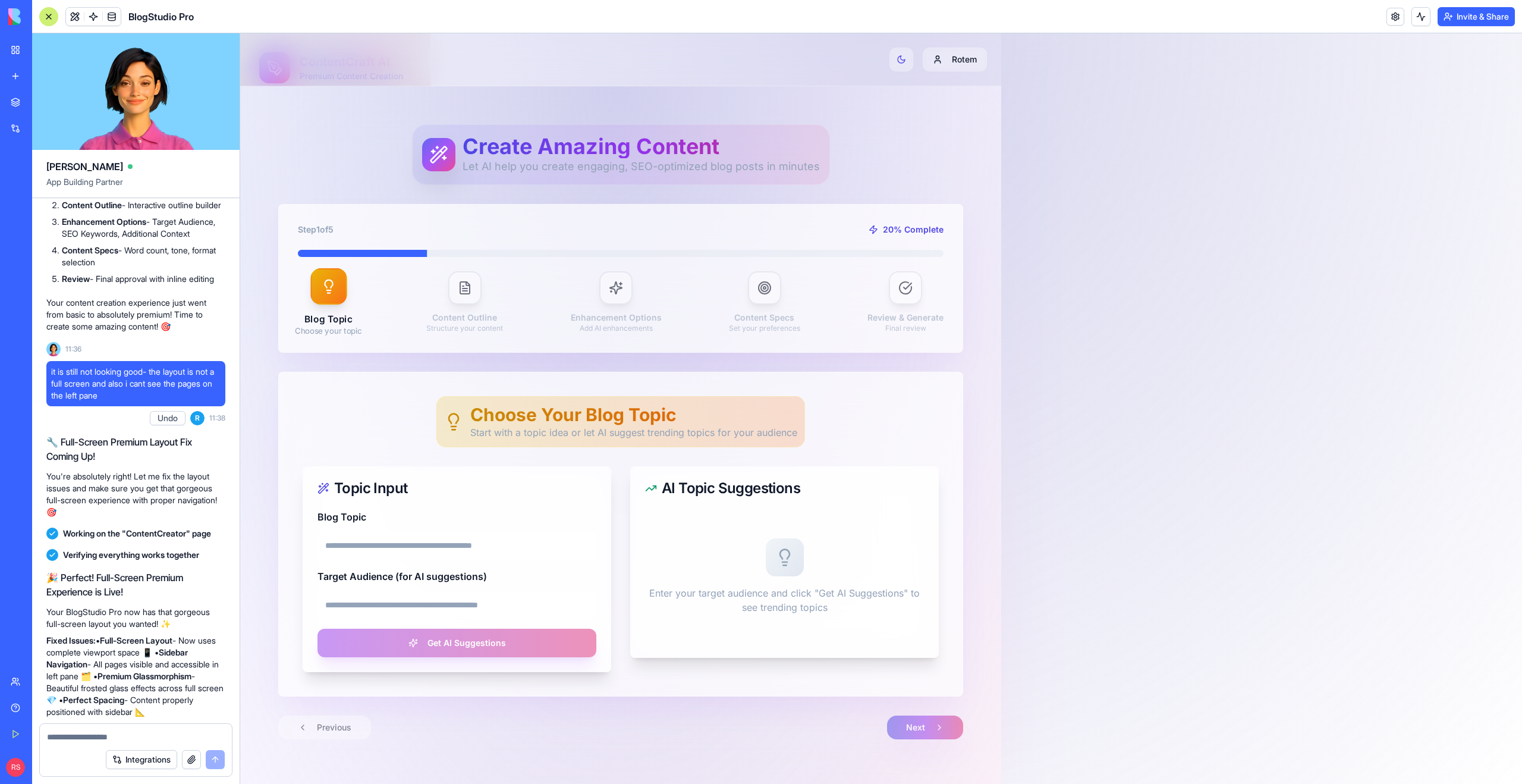
scroll to position [1857, 0]
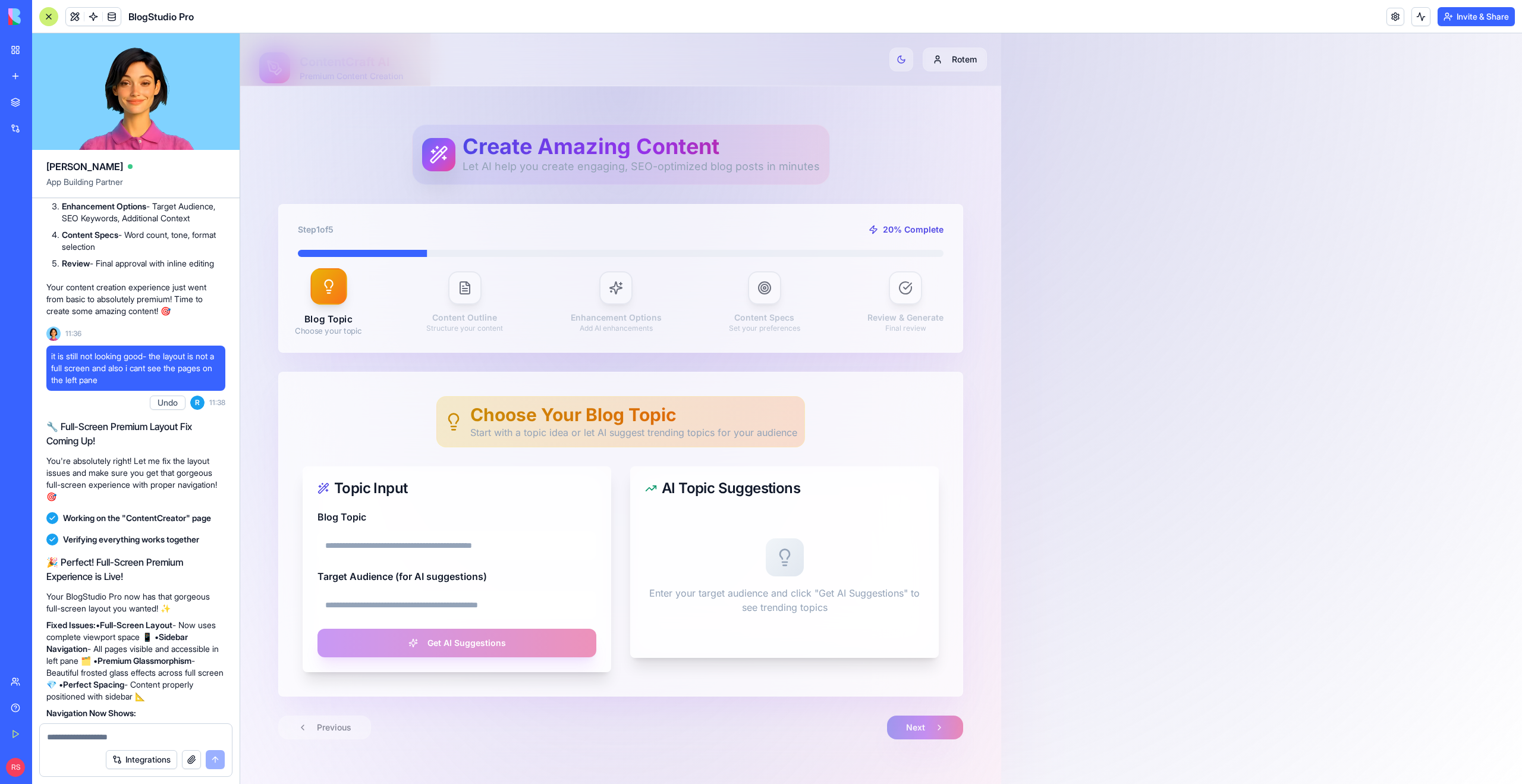
click at [1085, 241] on div at bounding box center [881, 409] width 1282 height 750
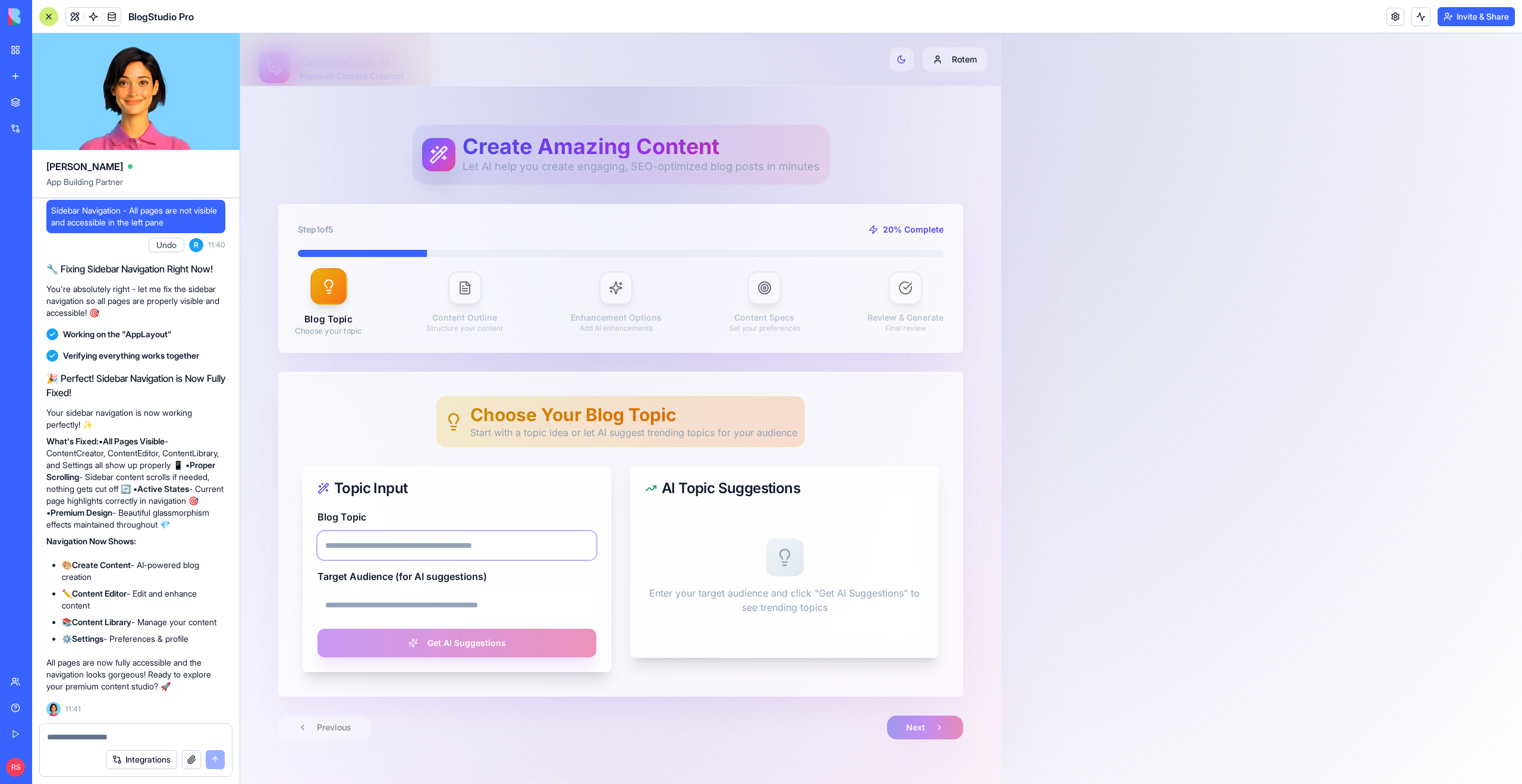
click at [361, 547] on input "Blog Topic" at bounding box center [457, 545] width 279 height 28
type input "**********"
click at [374, 615] on input "Target Audience (for AI suggestions)" at bounding box center [457, 605] width 279 height 28
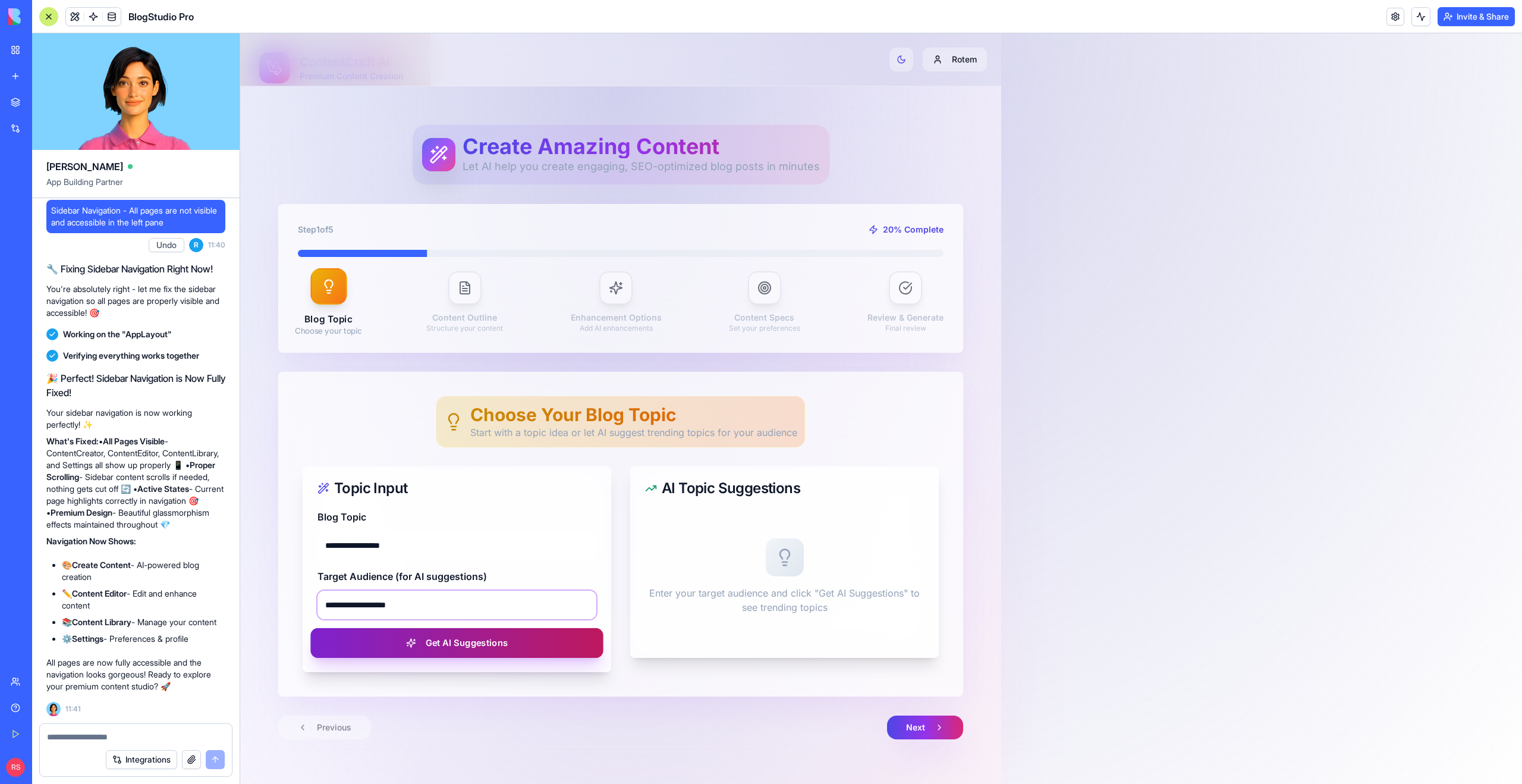
type input "**********"
click at [498, 637] on button "Get AI Suggestions" at bounding box center [457, 643] width 293 height 30
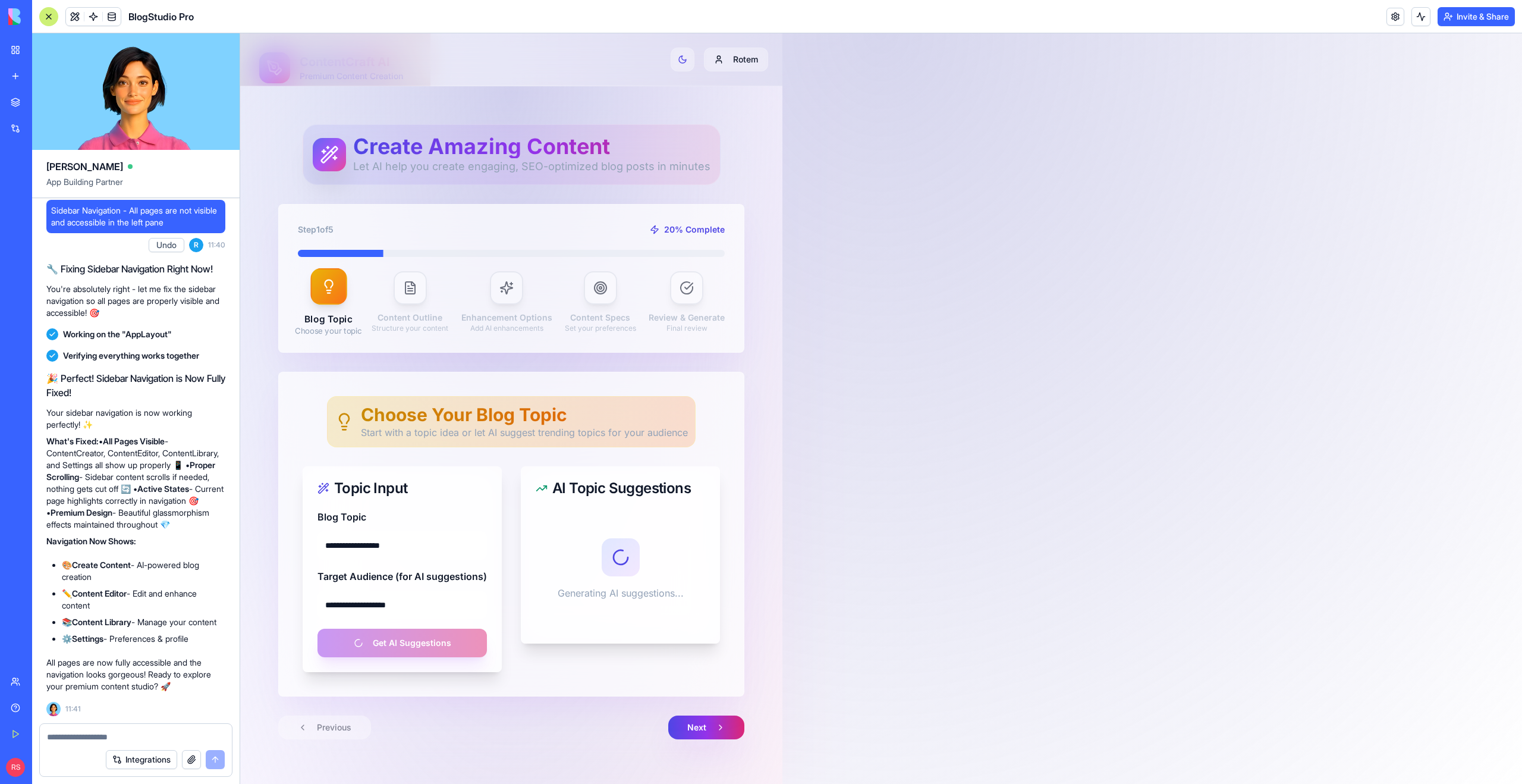
click at [411, 195] on div "**********" at bounding box center [512, 431] width 467 height 615
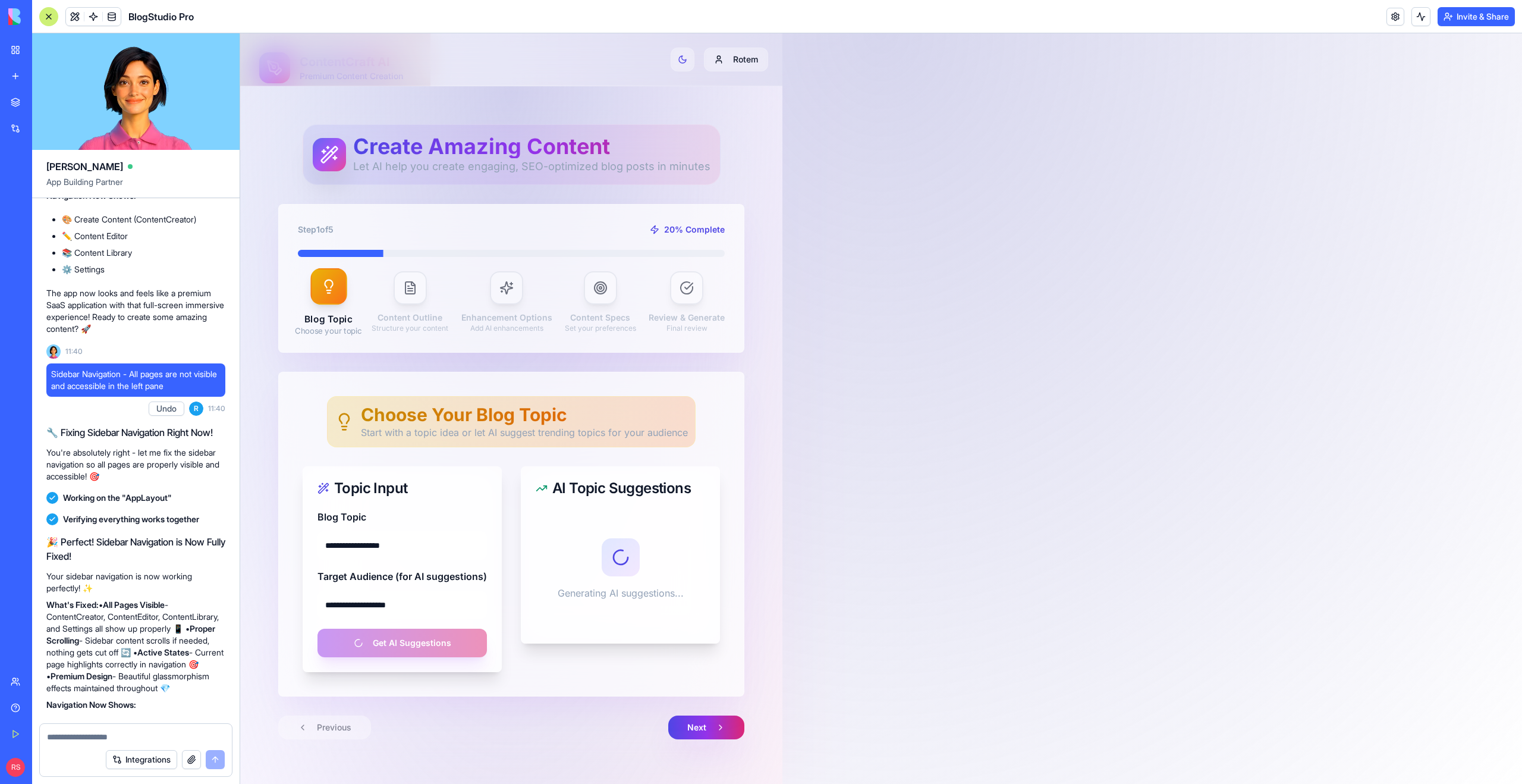
scroll to position [2669, 0]
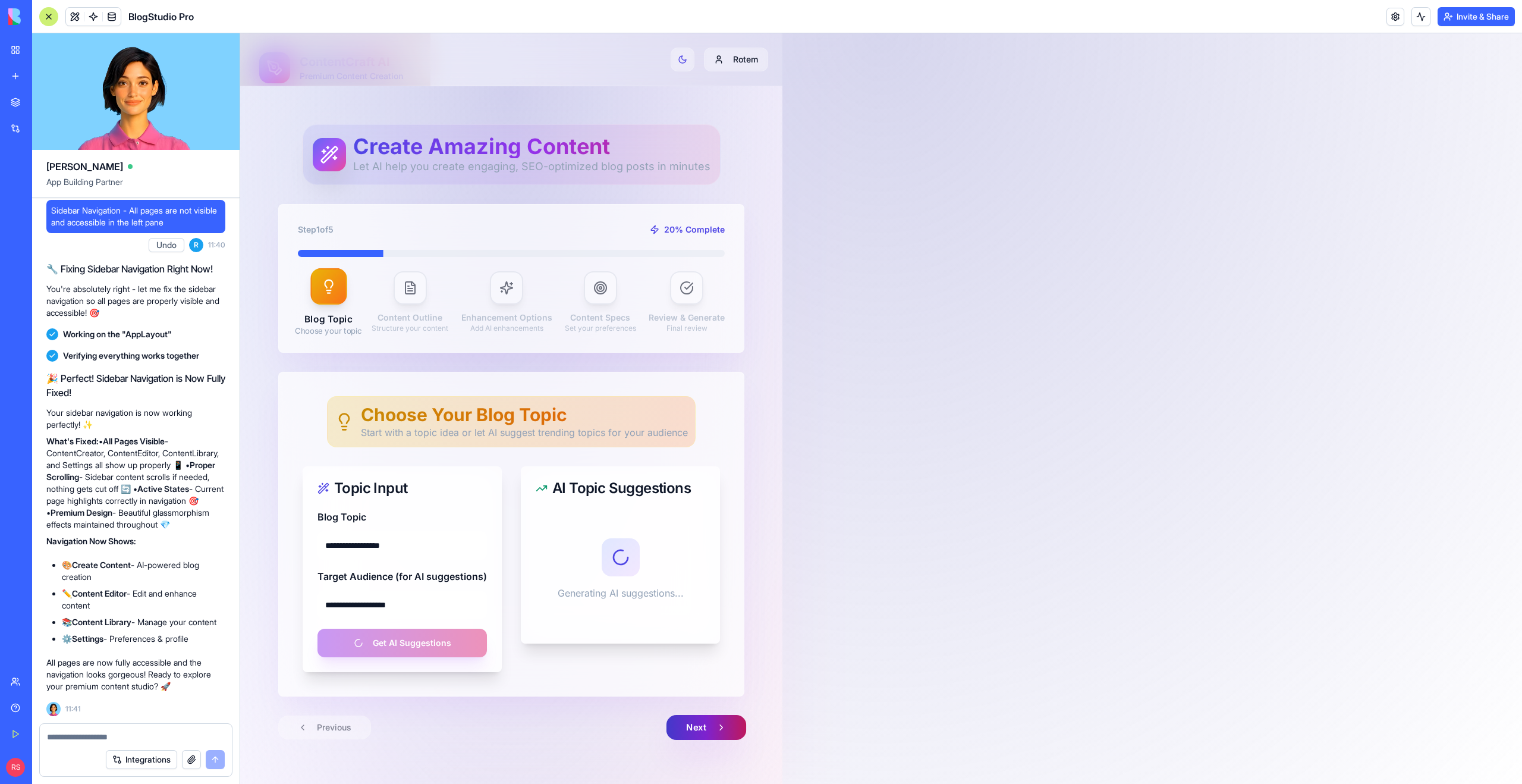
click at [715, 718] on button "Next" at bounding box center [706, 727] width 80 height 25
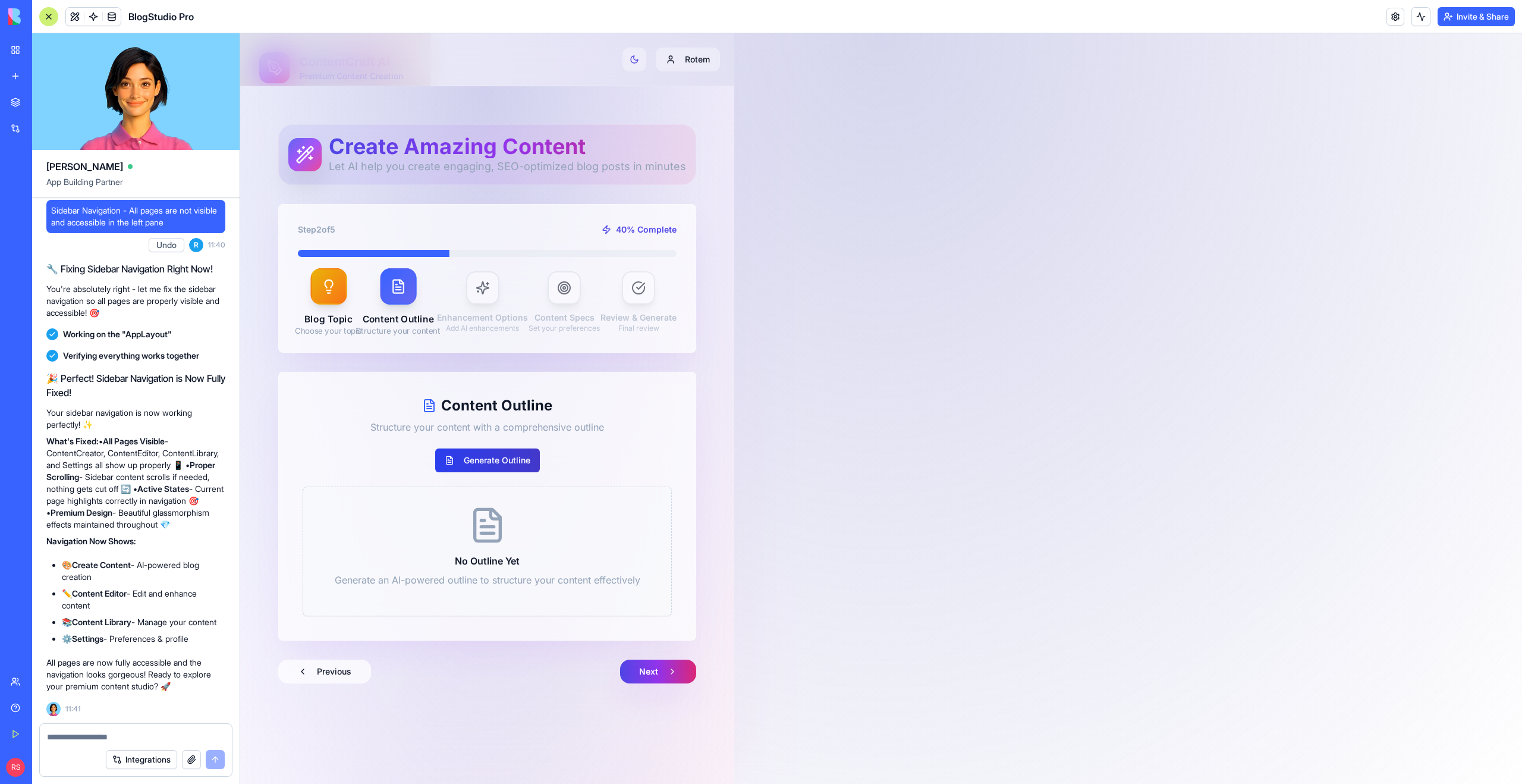
click at [513, 456] on button "Generate Outline" at bounding box center [488, 459] width 105 height 24
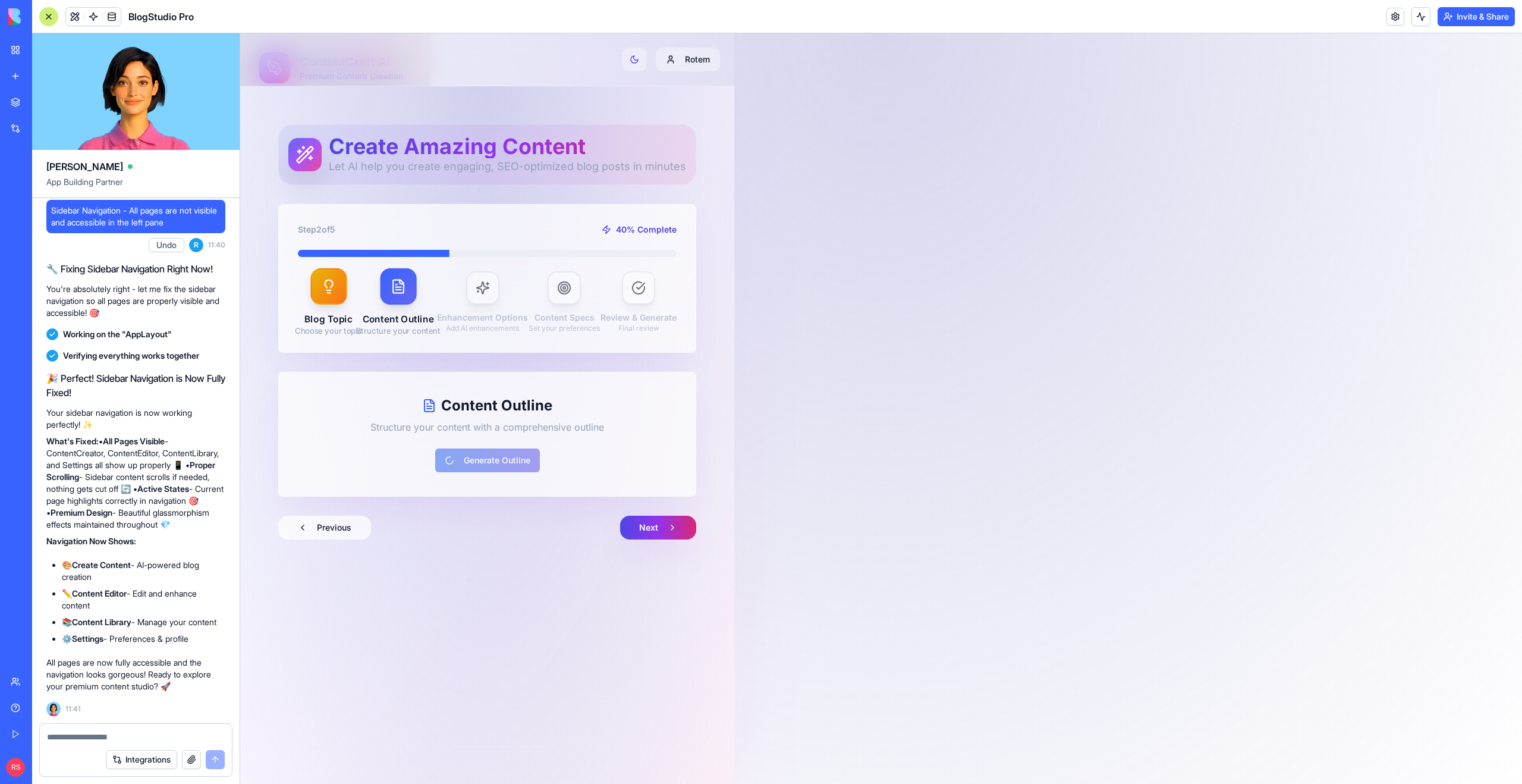
click at [139, 732] on textarea at bounding box center [136, 736] width 177 height 12
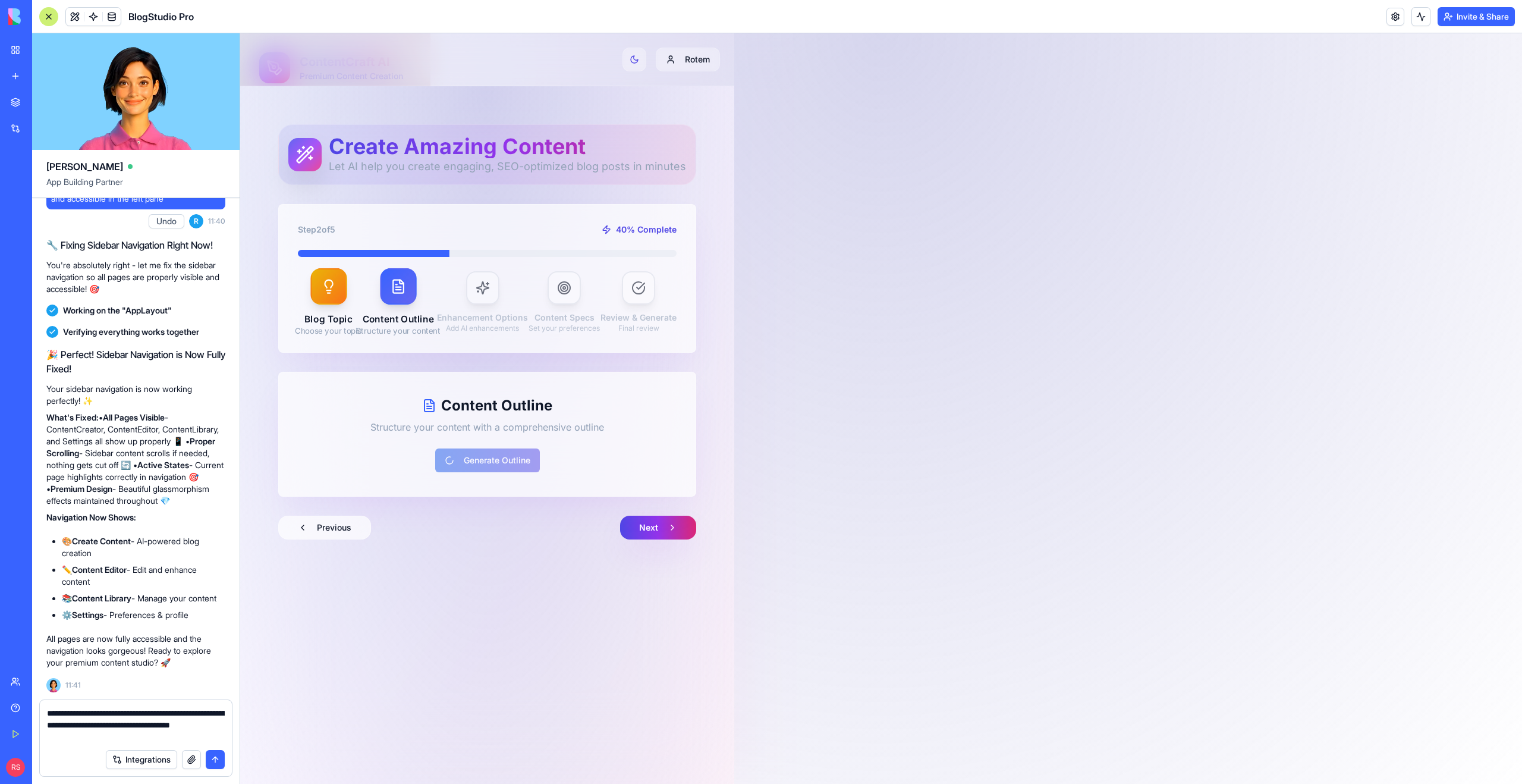
type textarea "**********"
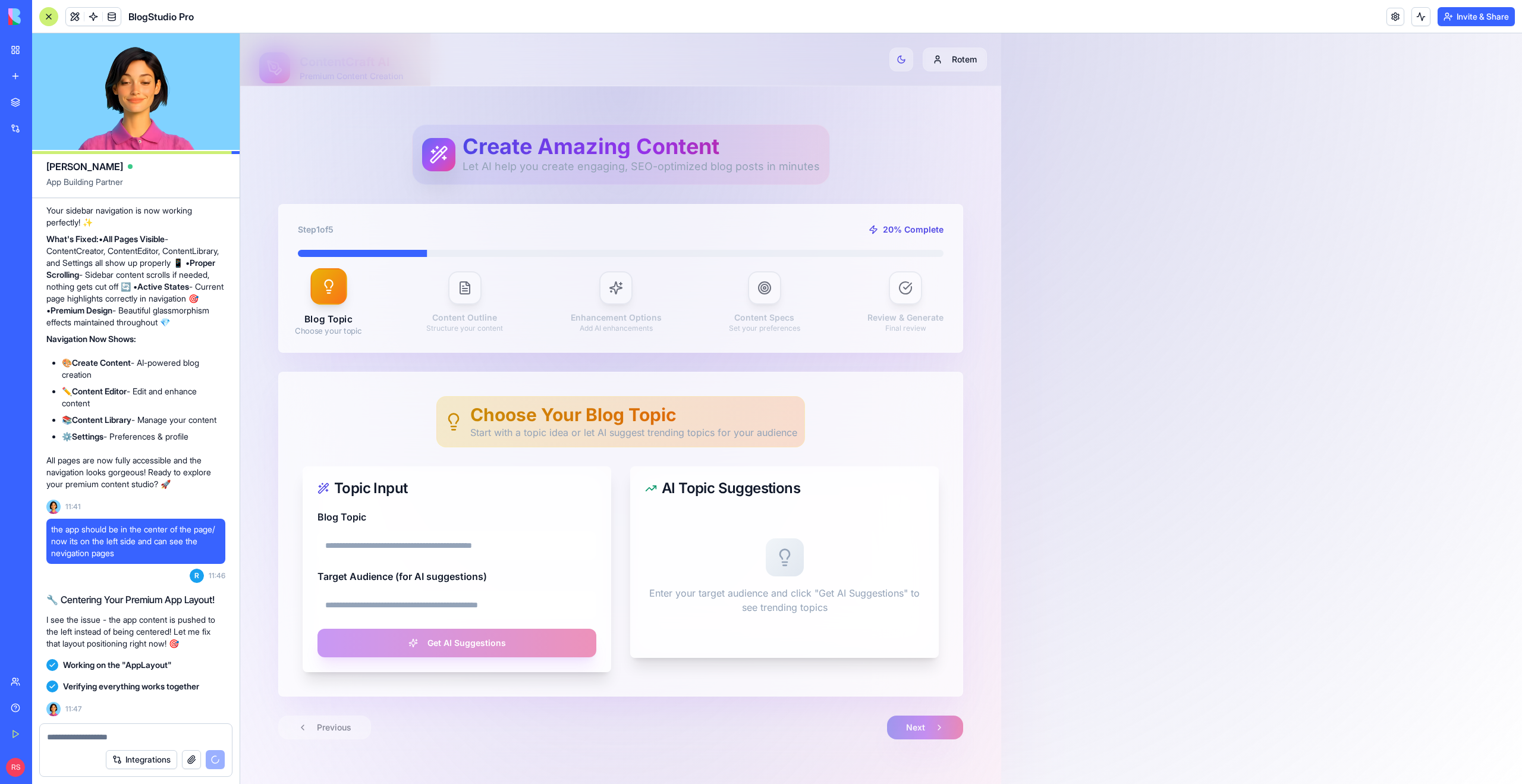
scroll to position [3116, 0]
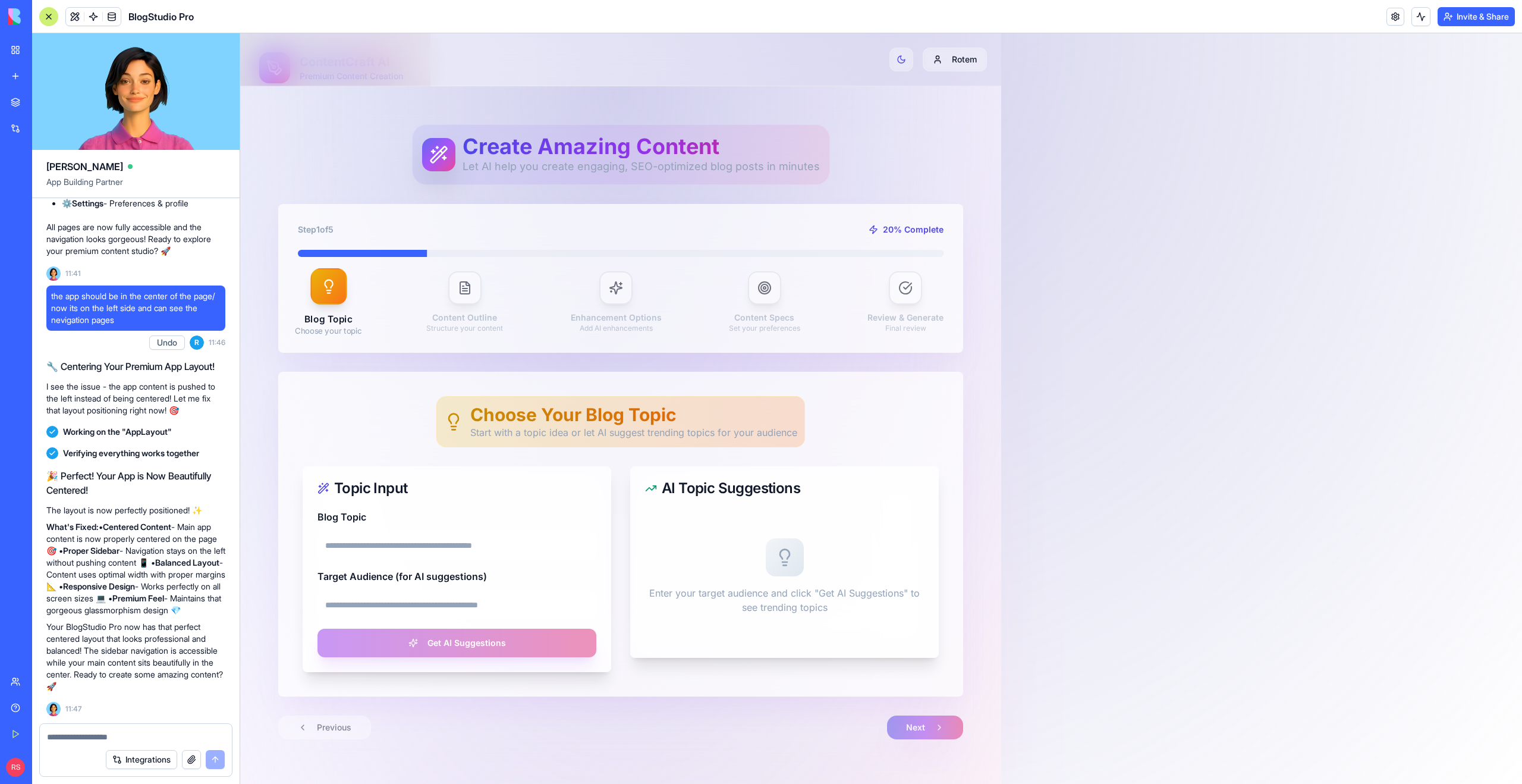
click at [259, 278] on div "Create Amazing Content Let AI help you create engaging, SEO-optimized blog post…" at bounding box center [620, 481] width 723 height 750
click at [98, 742] on div "Integrations" at bounding box center [136, 759] width 192 height 34
click at [86, 742] on div "Integrations" at bounding box center [136, 759] width 192 height 34
click at [76, 740] on textarea at bounding box center [136, 736] width 177 height 12
click at [44, 19] on div at bounding box center [48, 16] width 19 height 19
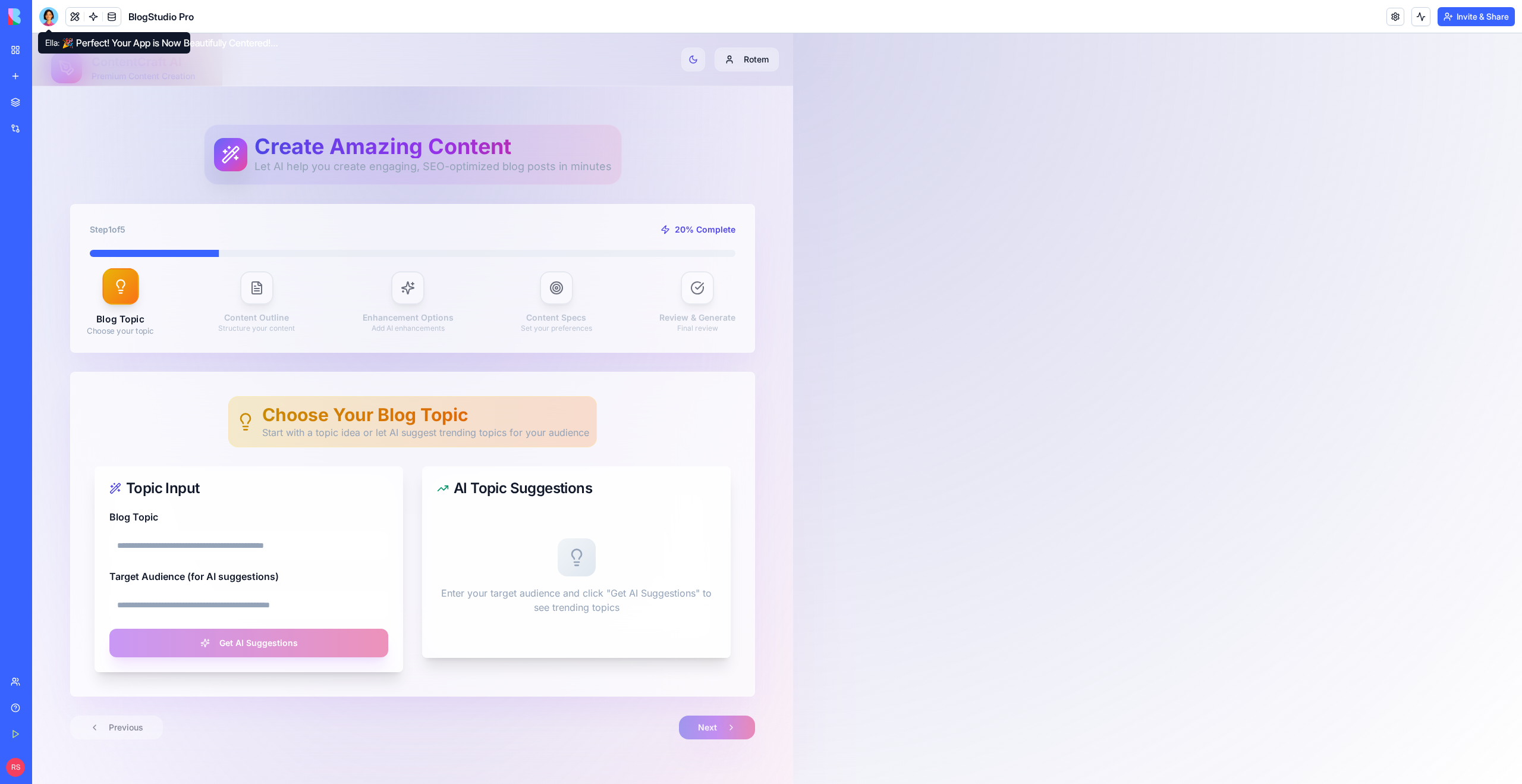
click at [46, 15] on div at bounding box center [48, 16] width 19 height 19
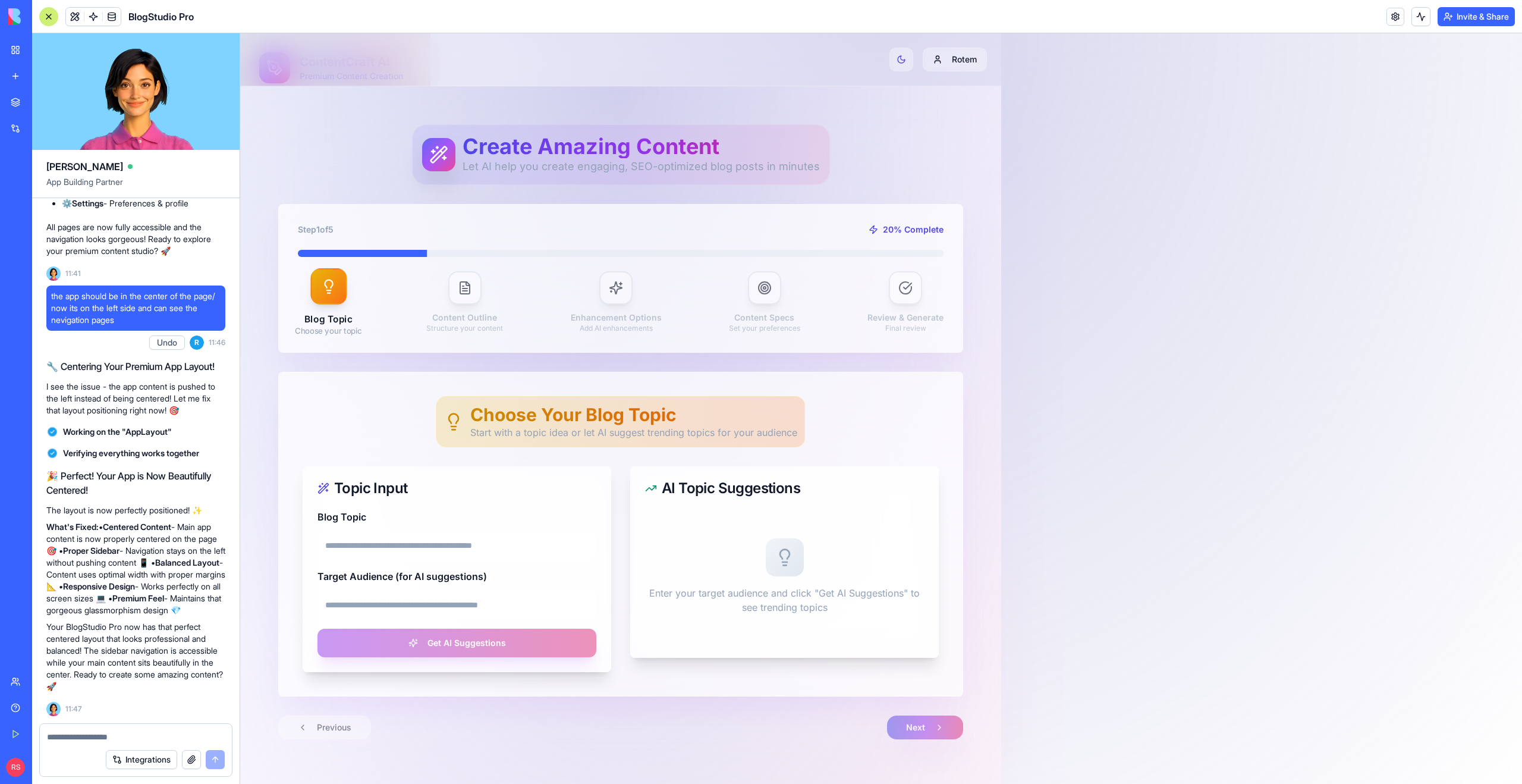
scroll to position [0, 0]
click at [75, 13] on button at bounding box center [75, 17] width 18 height 18
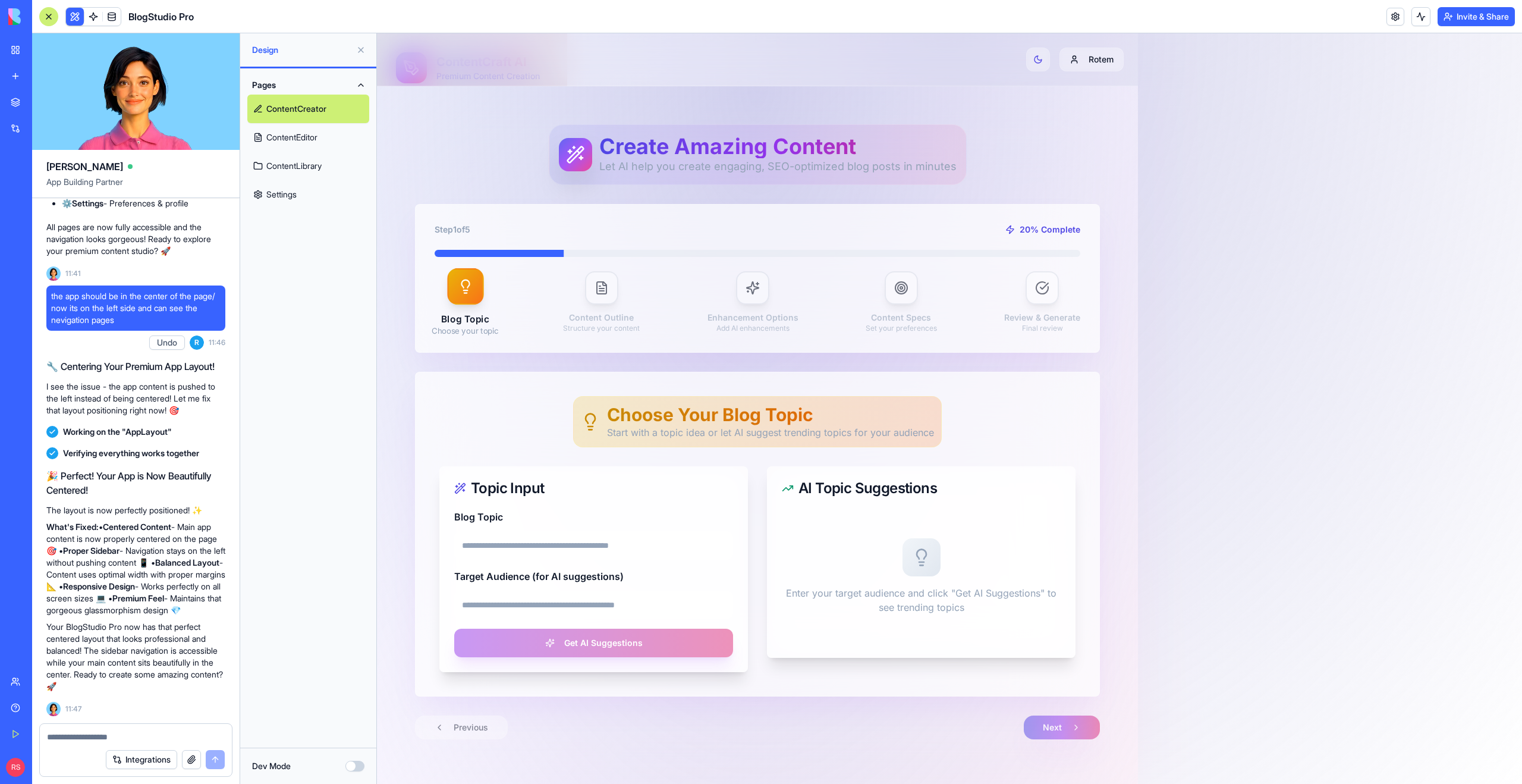
click at [80, 15] on button at bounding box center [75, 17] width 18 height 18
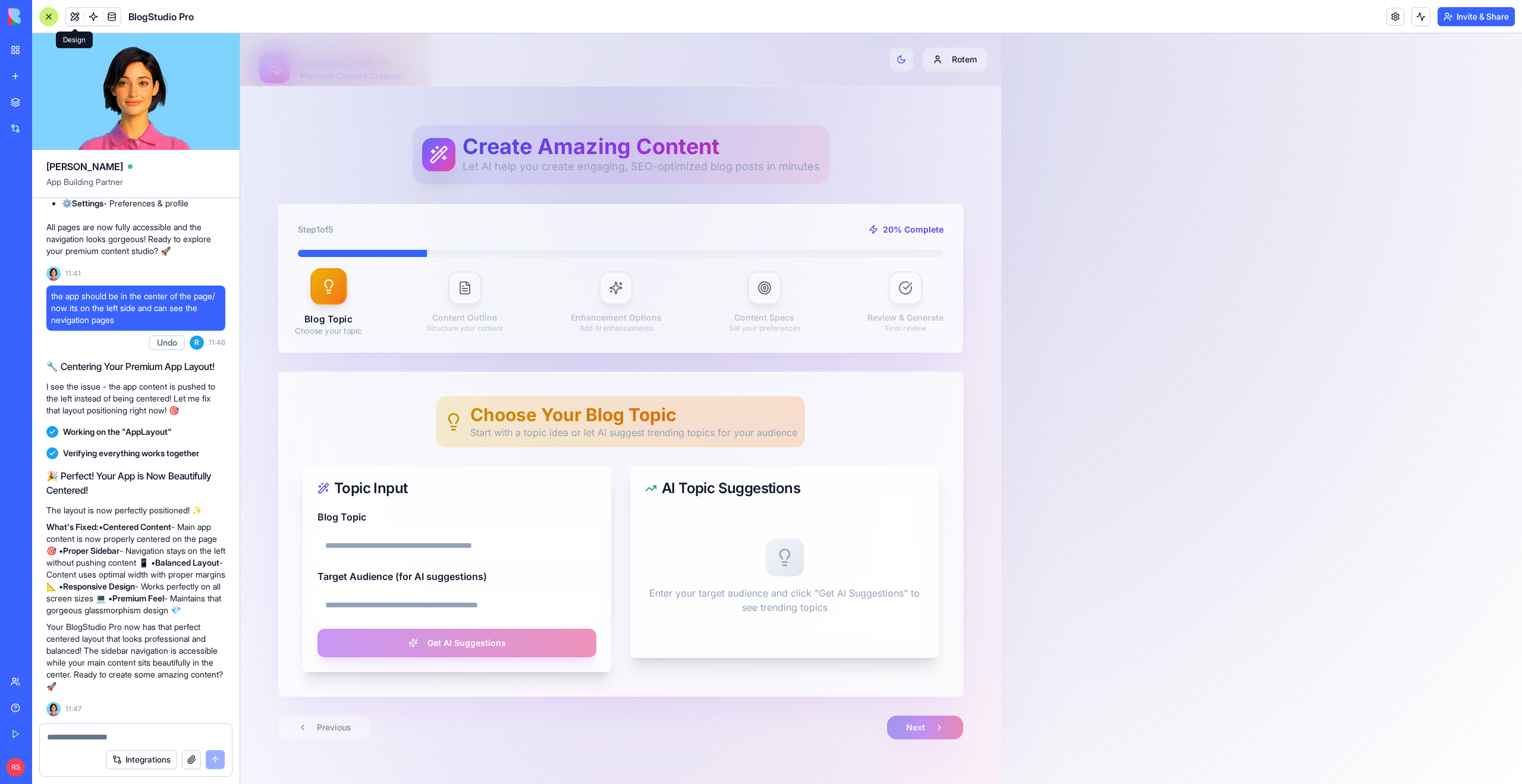
click at [75, 20] on button at bounding box center [75, 17] width 18 height 18
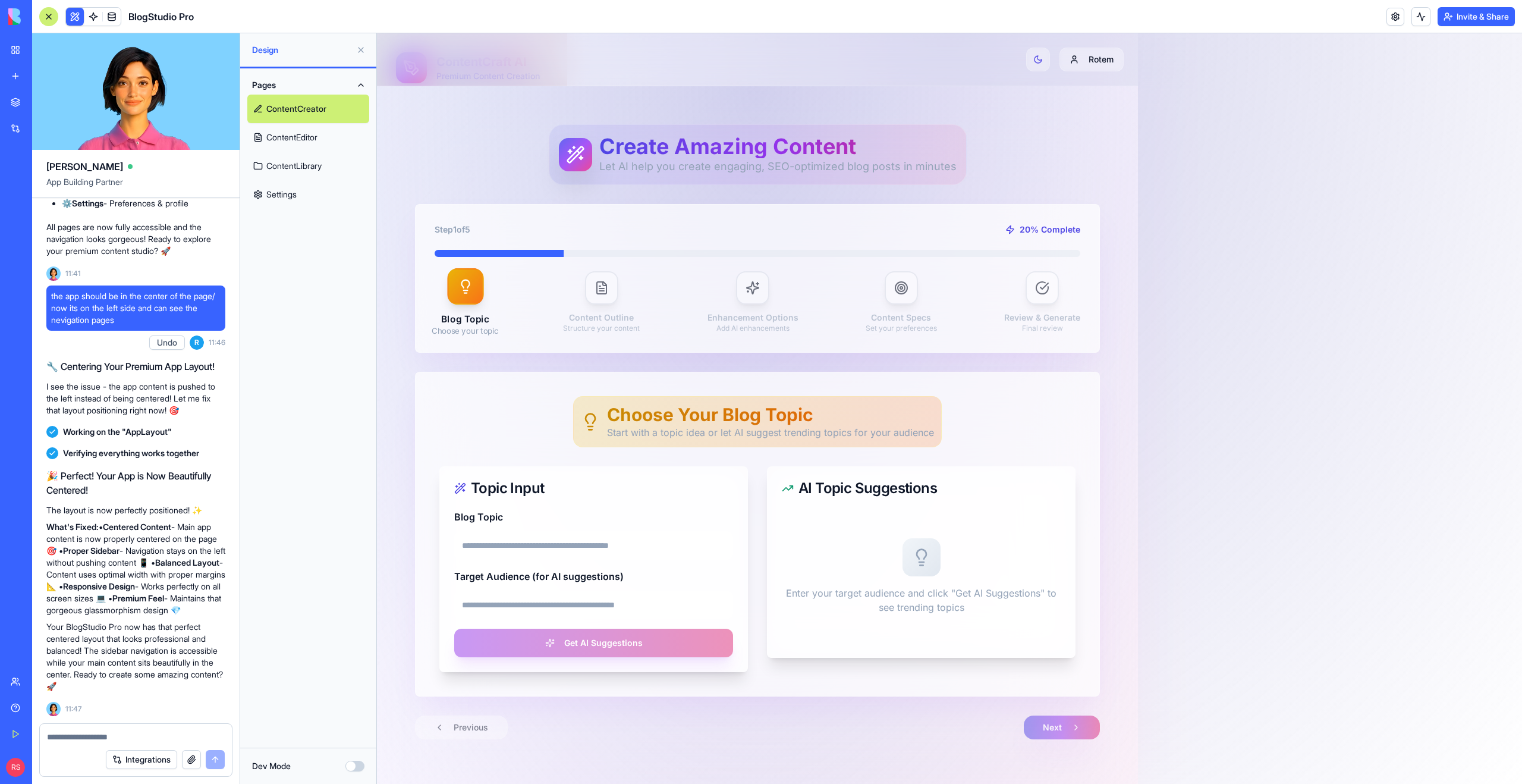
click at [320, 144] on link "ContentEditor" at bounding box center [308, 137] width 122 height 28
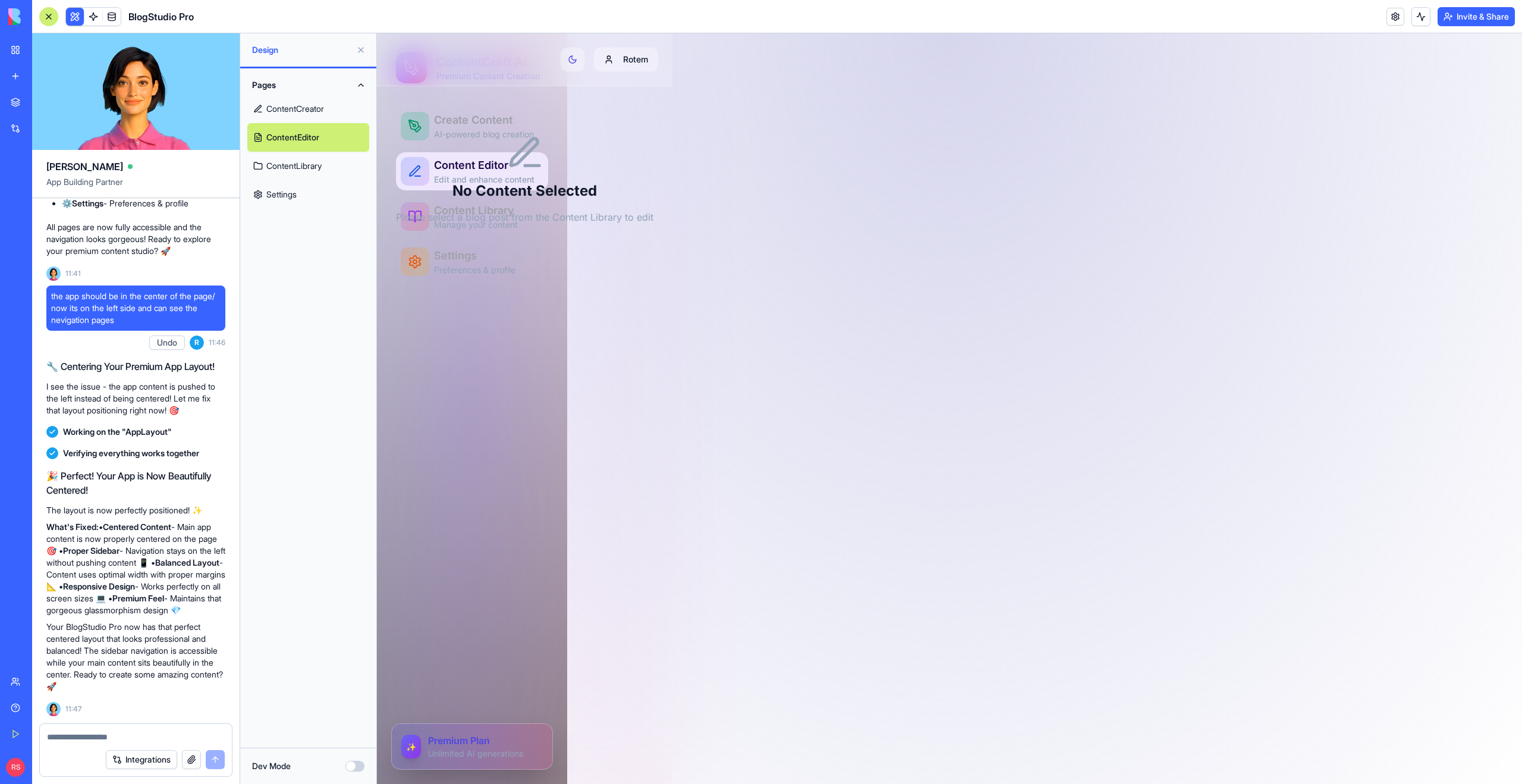
click at [310, 167] on link "ContentLibrary" at bounding box center [308, 166] width 122 height 28
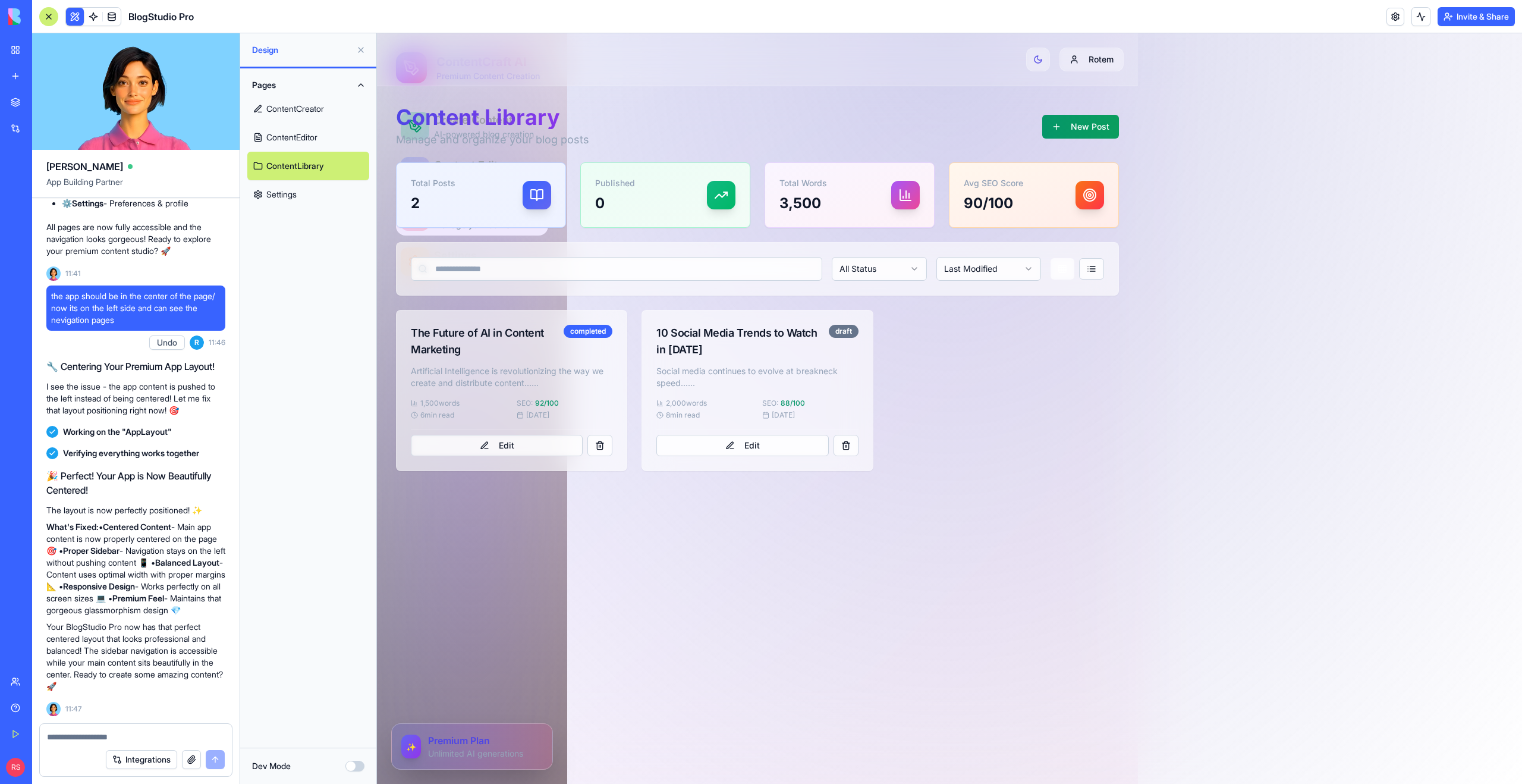
click at [301, 192] on link "Settings" at bounding box center [308, 194] width 122 height 28
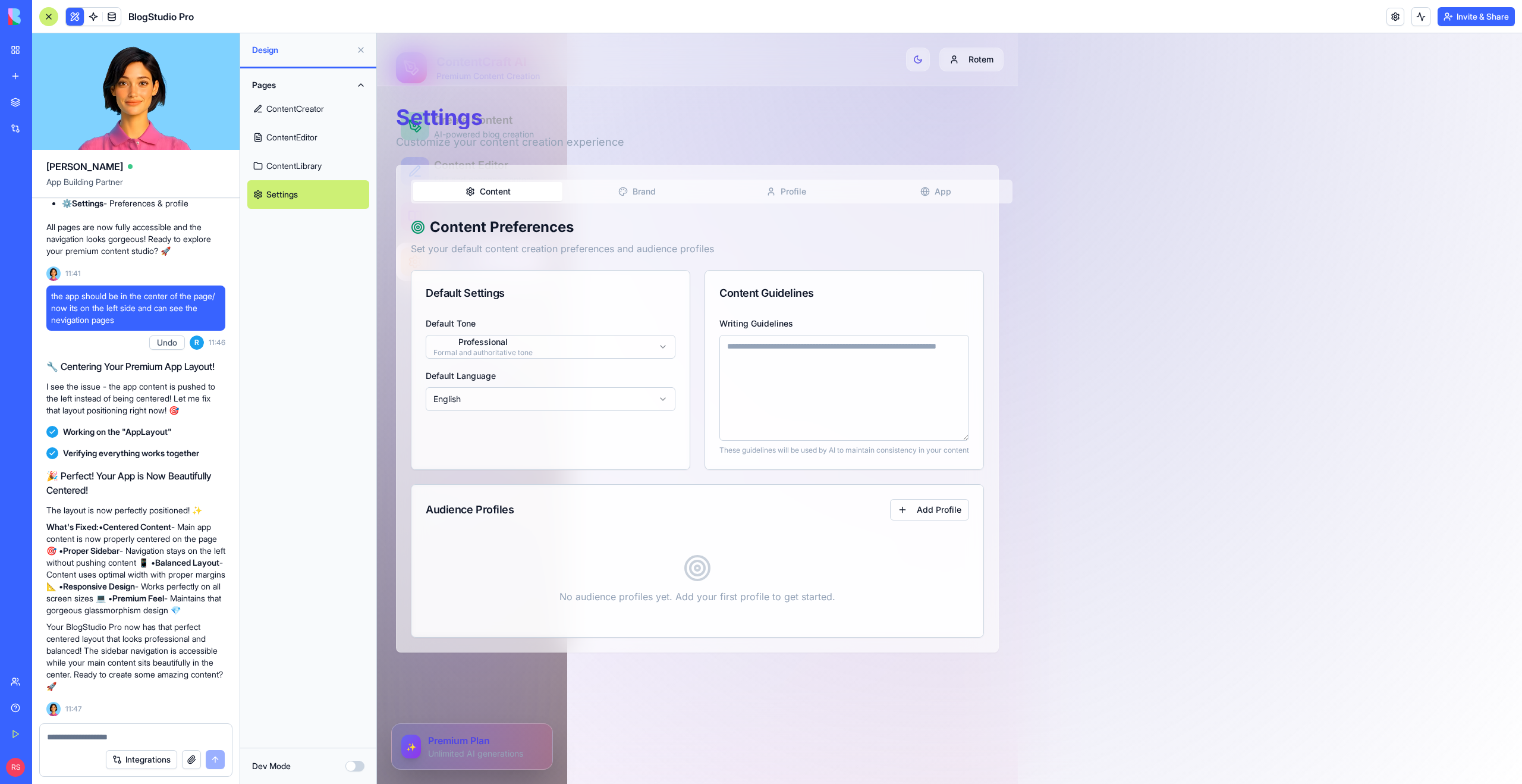
click at [301, 167] on link "ContentLibrary" at bounding box center [308, 166] width 122 height 28
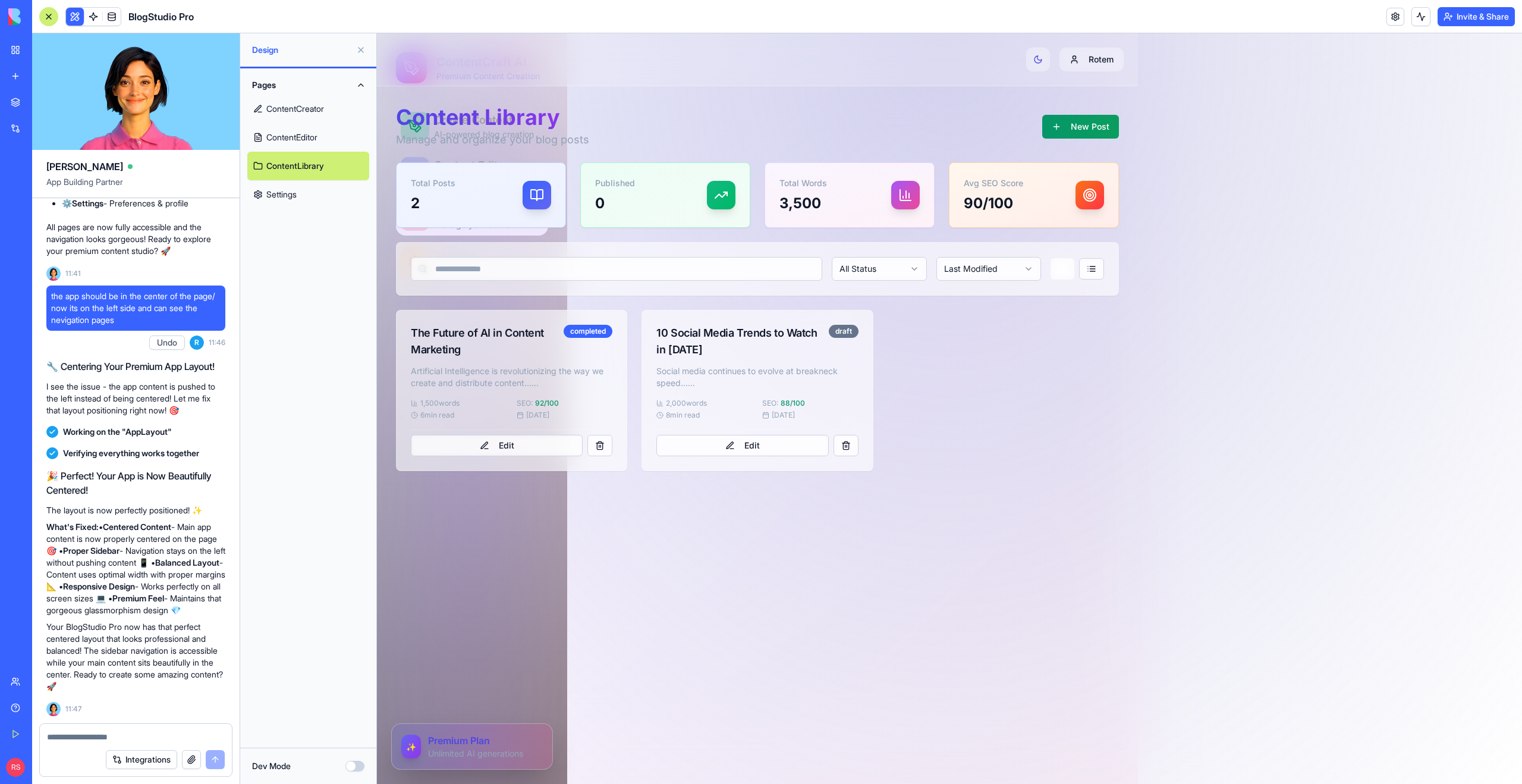
click at [297, 135] on link "ContentEditor" at bounding box center [308, 137] width 122 height 28
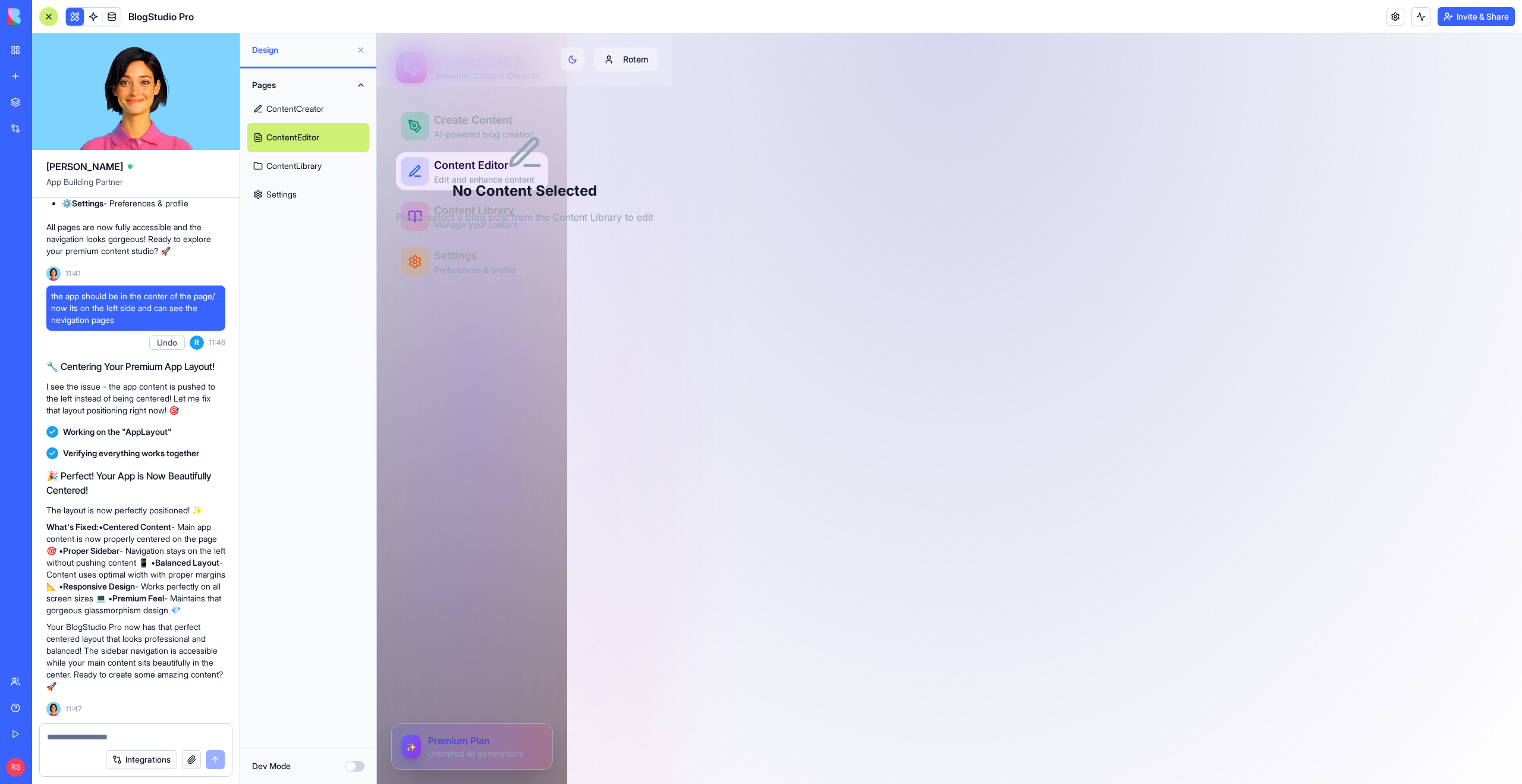
click at [294, 107] on link "ContentCreator" at bounding box center [308, 109] width 122 height 28
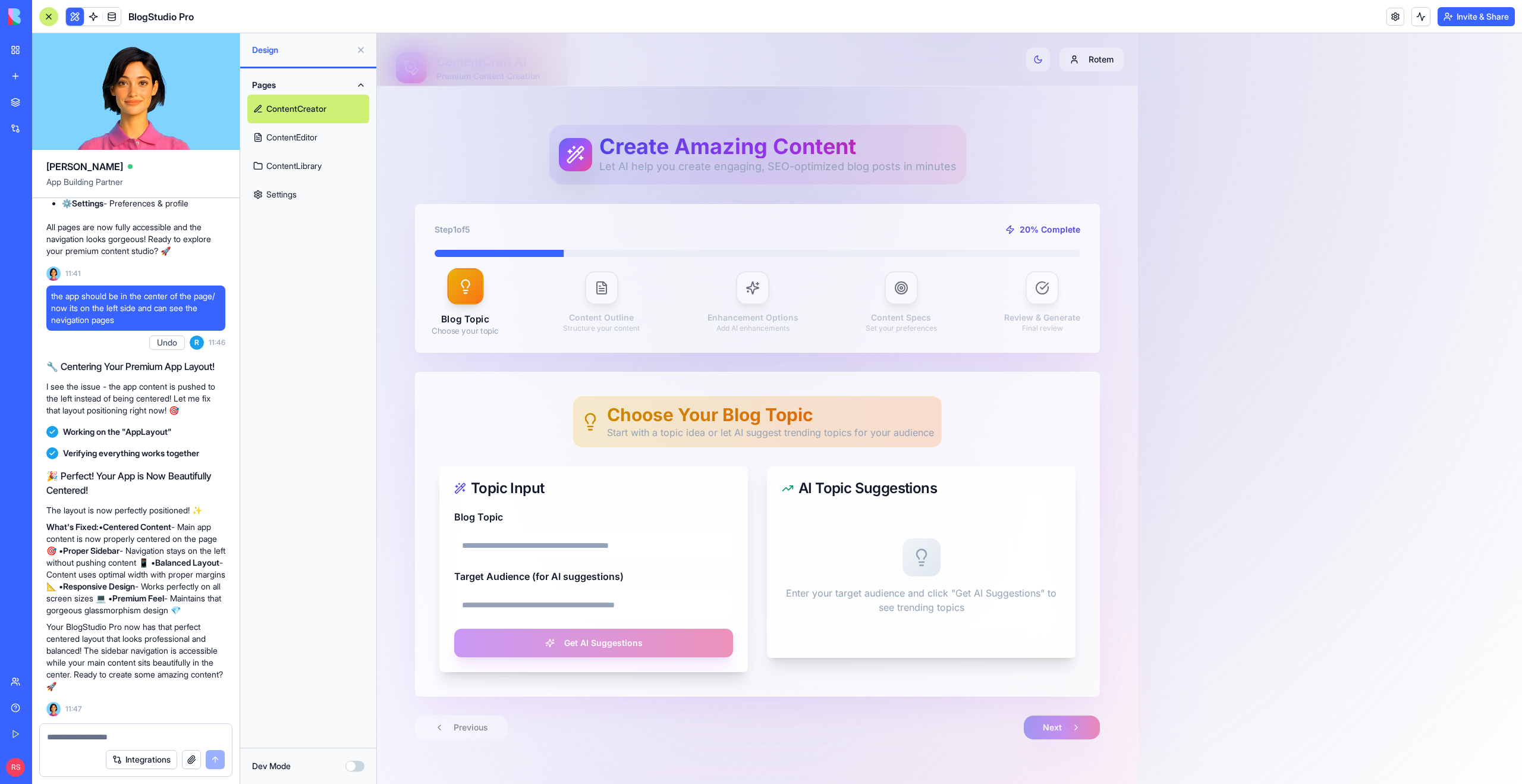
click at [297, 139] on link "ContentEditor" at bounding box center [308, 137] width 122 height 28
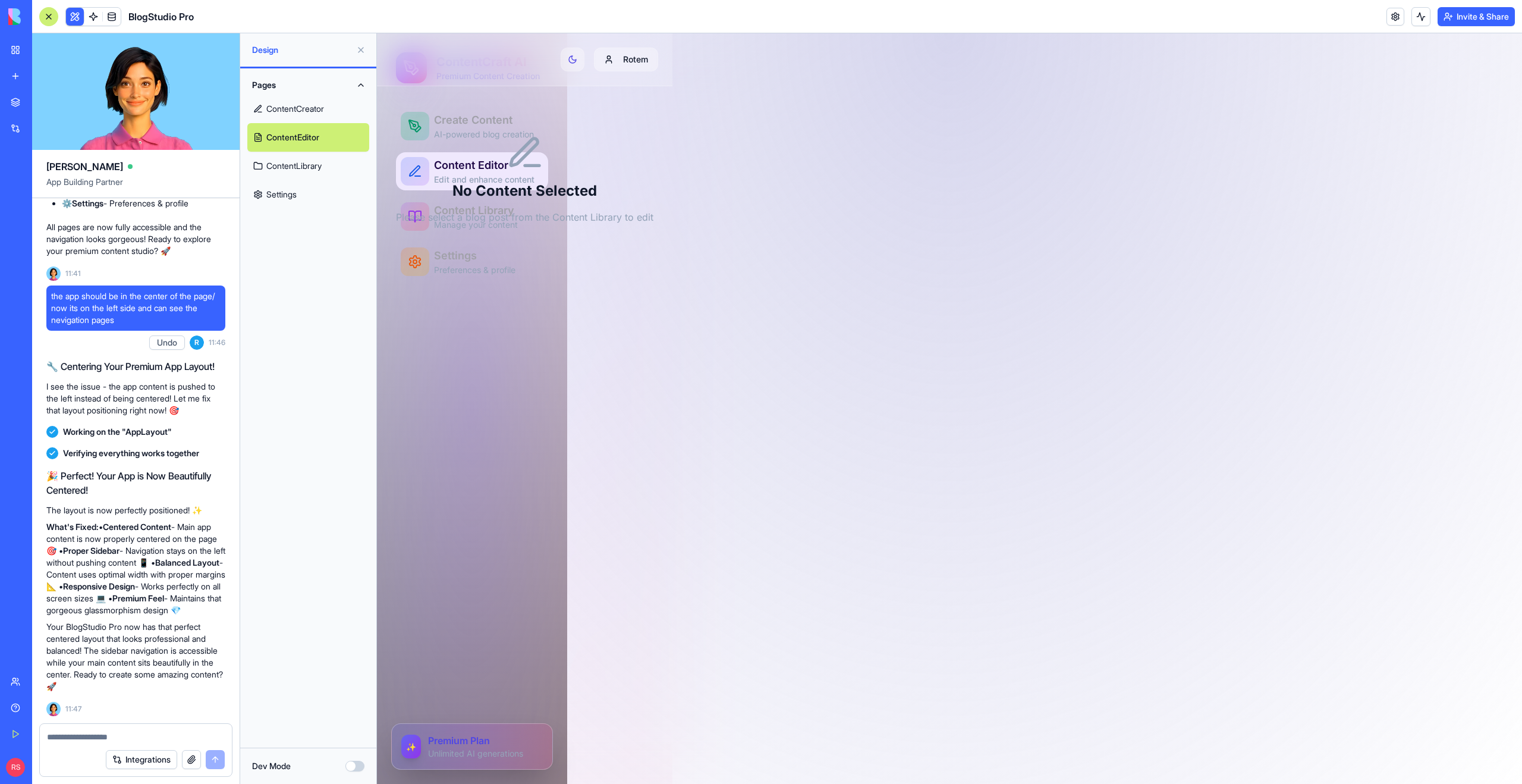
click at [295, 172] on link "ContentLibrary" at bounding box center [308, 166] width 122 height 28
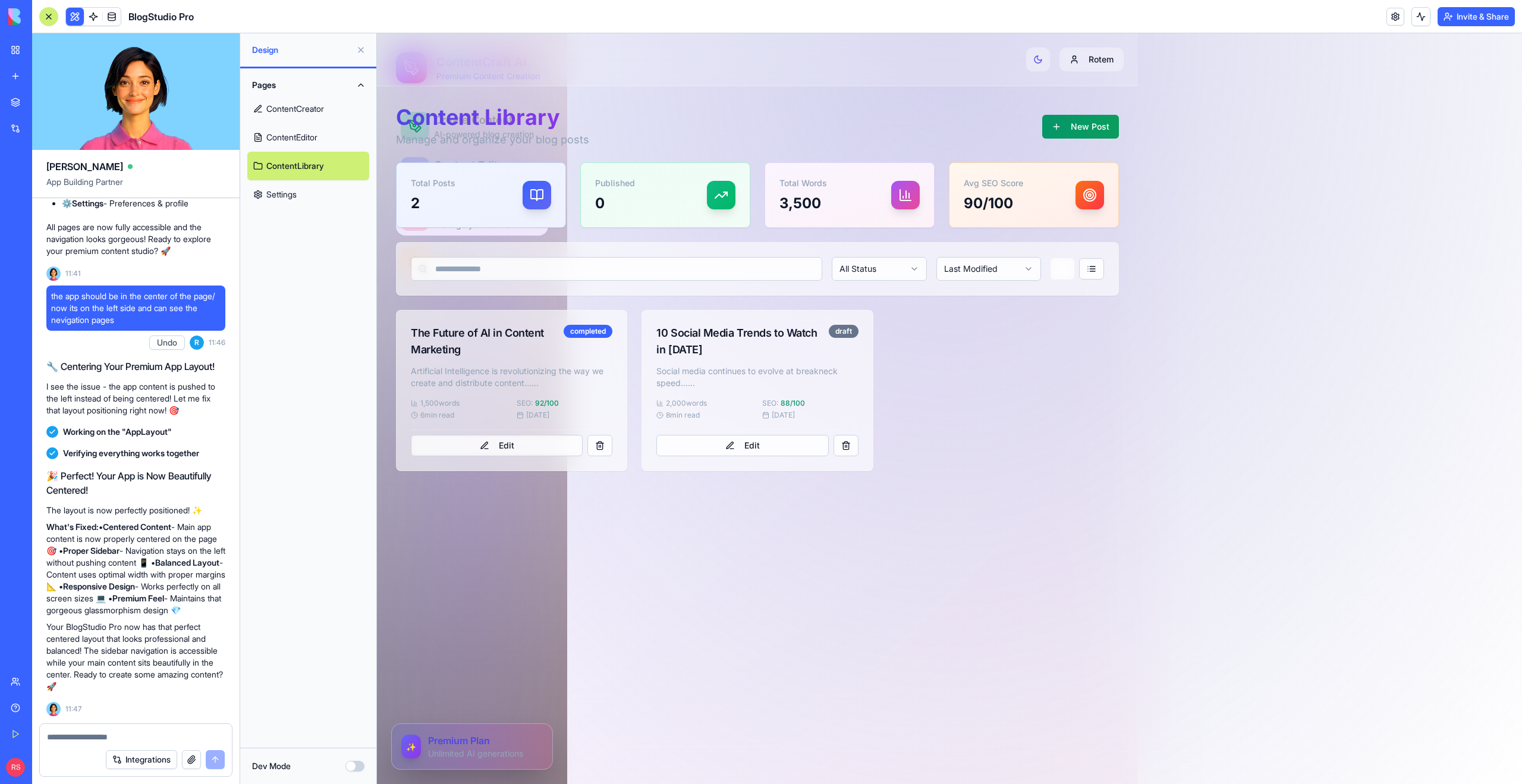
click at [295, 189] on link "Settings" at bounding box center [308, 194] width 122 height 28
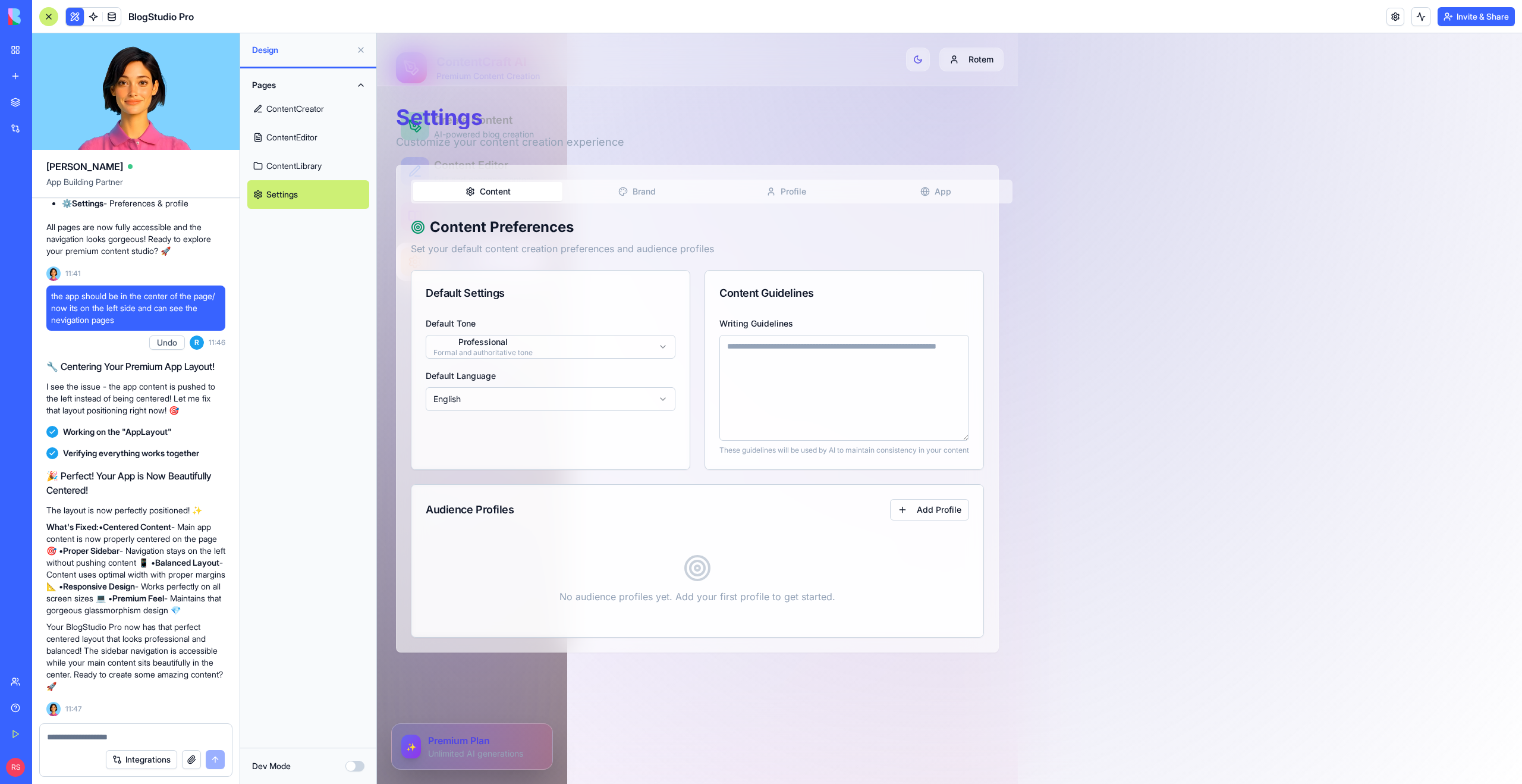
click at [294, 163] on link "ContentLibrary" at bounding box center [308, 166] width 122 height 28
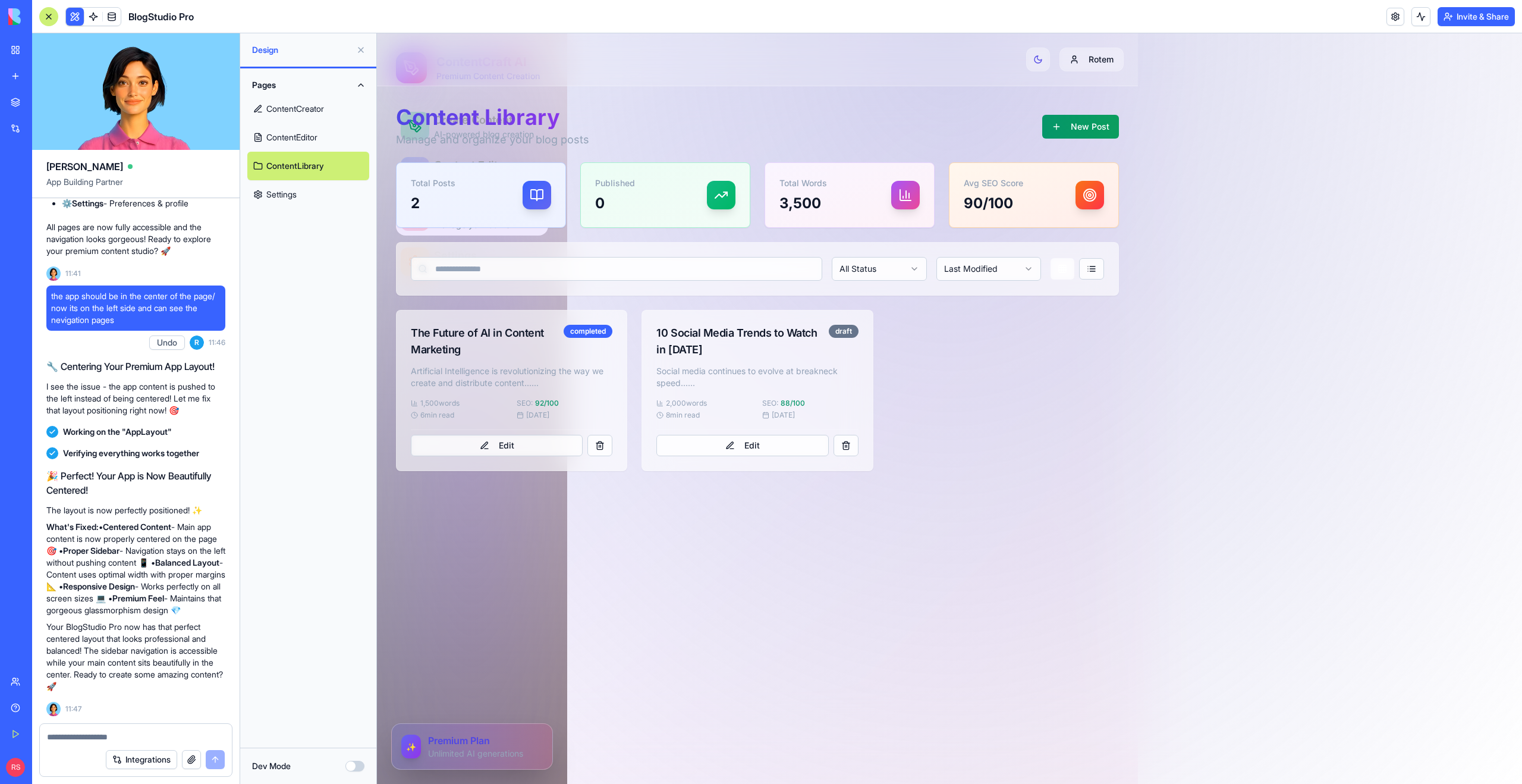
click at [294, 132] on link "ContentEditor" at bounding box center [308, 137] width 122 height 28
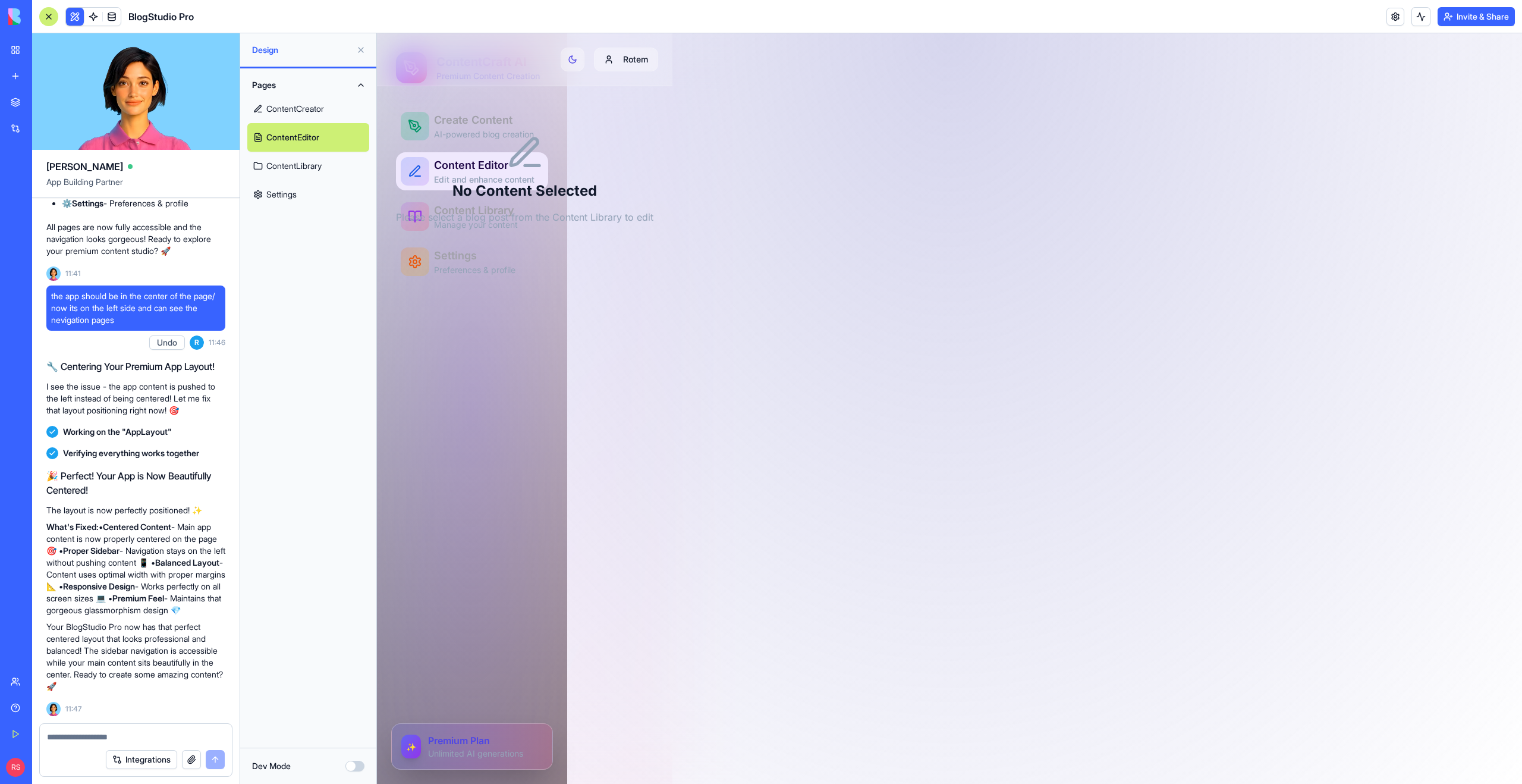
click at [287, 109] on link "ContentCreator" at bounding box center [308, 109] width 122 height 28
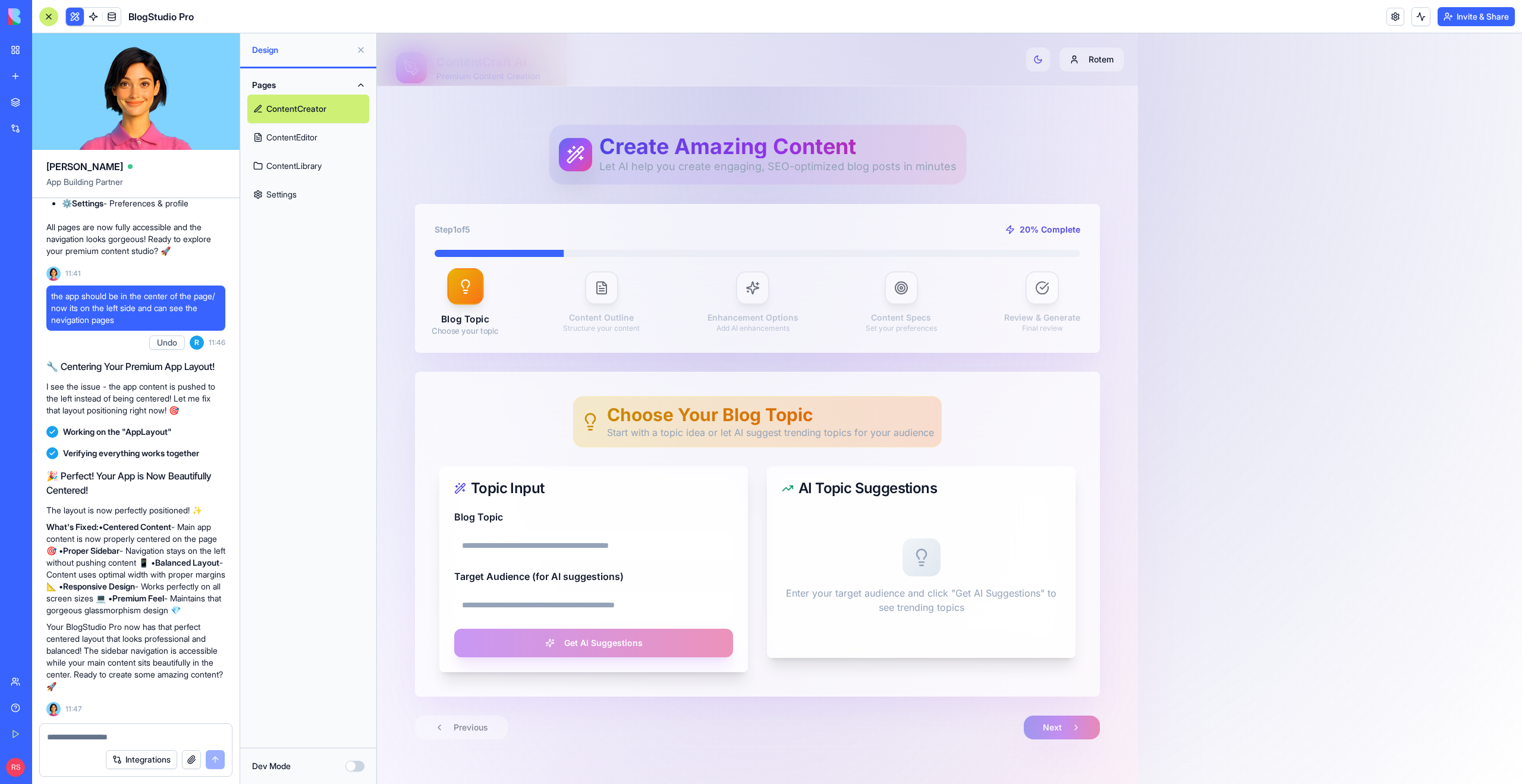
click at [289, 140] on link "ContentEditor" at bounding box center [308, 137] width 122 height 28
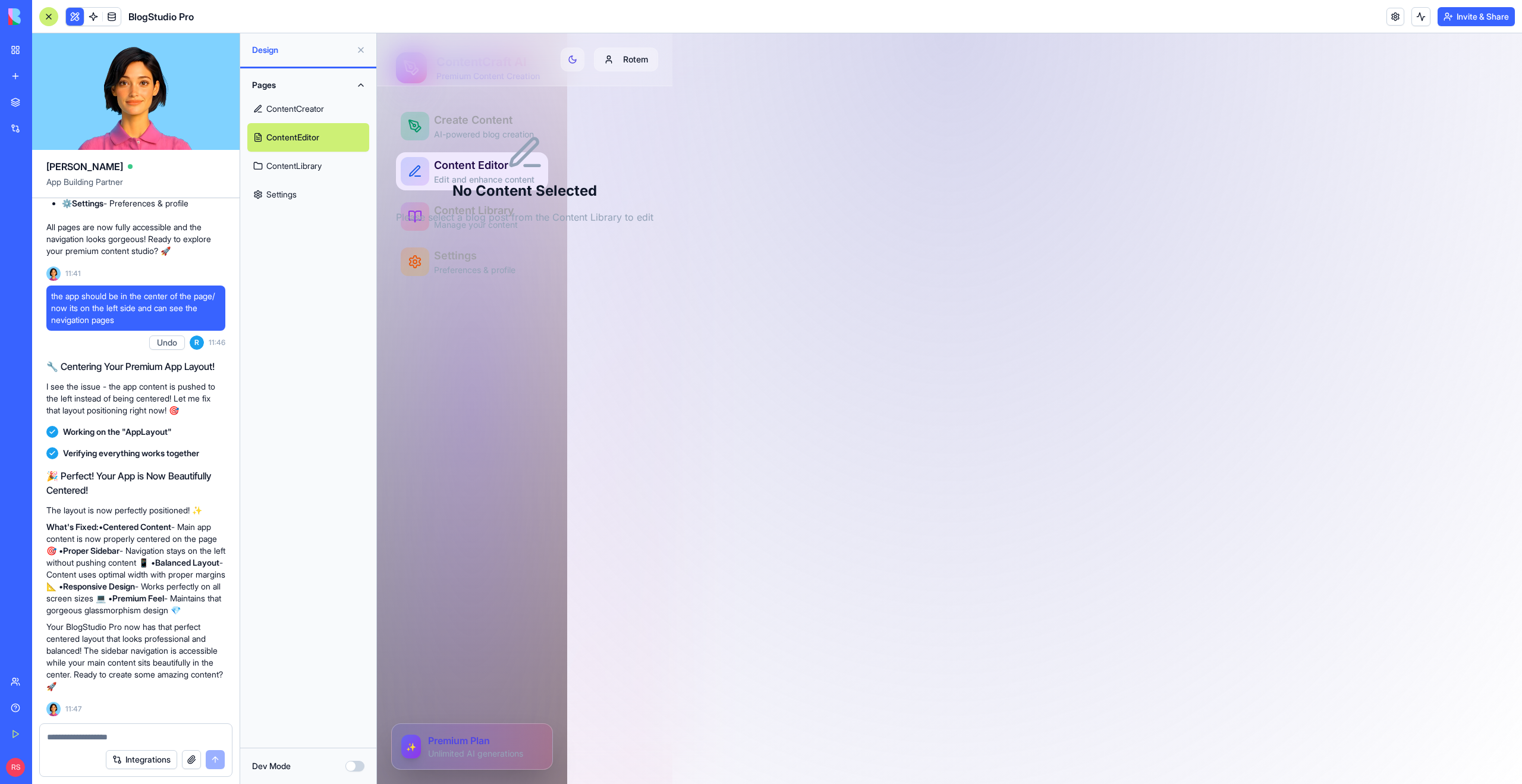
click at [282, 175] on link "ContentLibrary" at bounding box center [308, 166] width 122 height 28
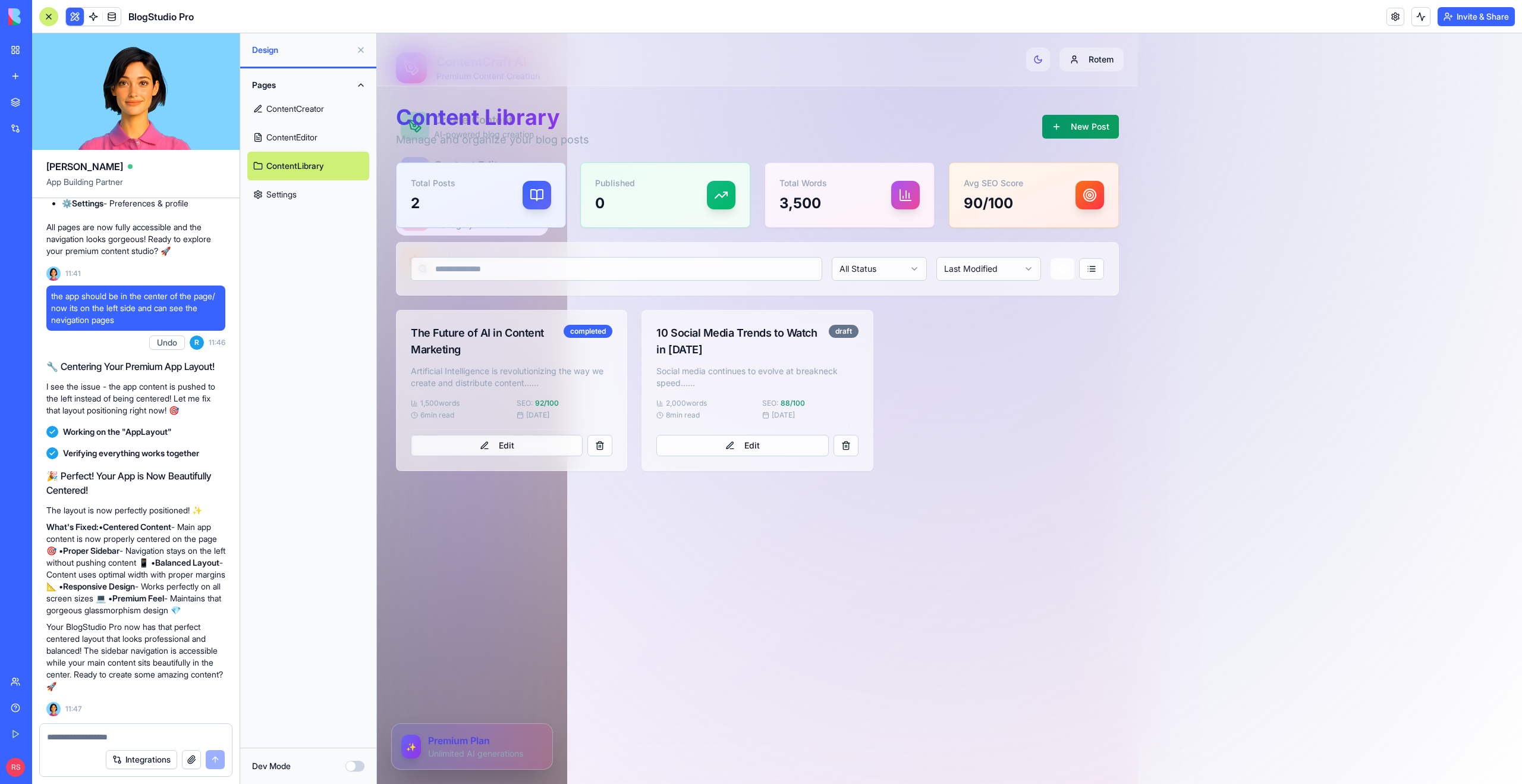
click at [282, 191] on link "Settings" at bounding box center [308, 194] width 122 height 28
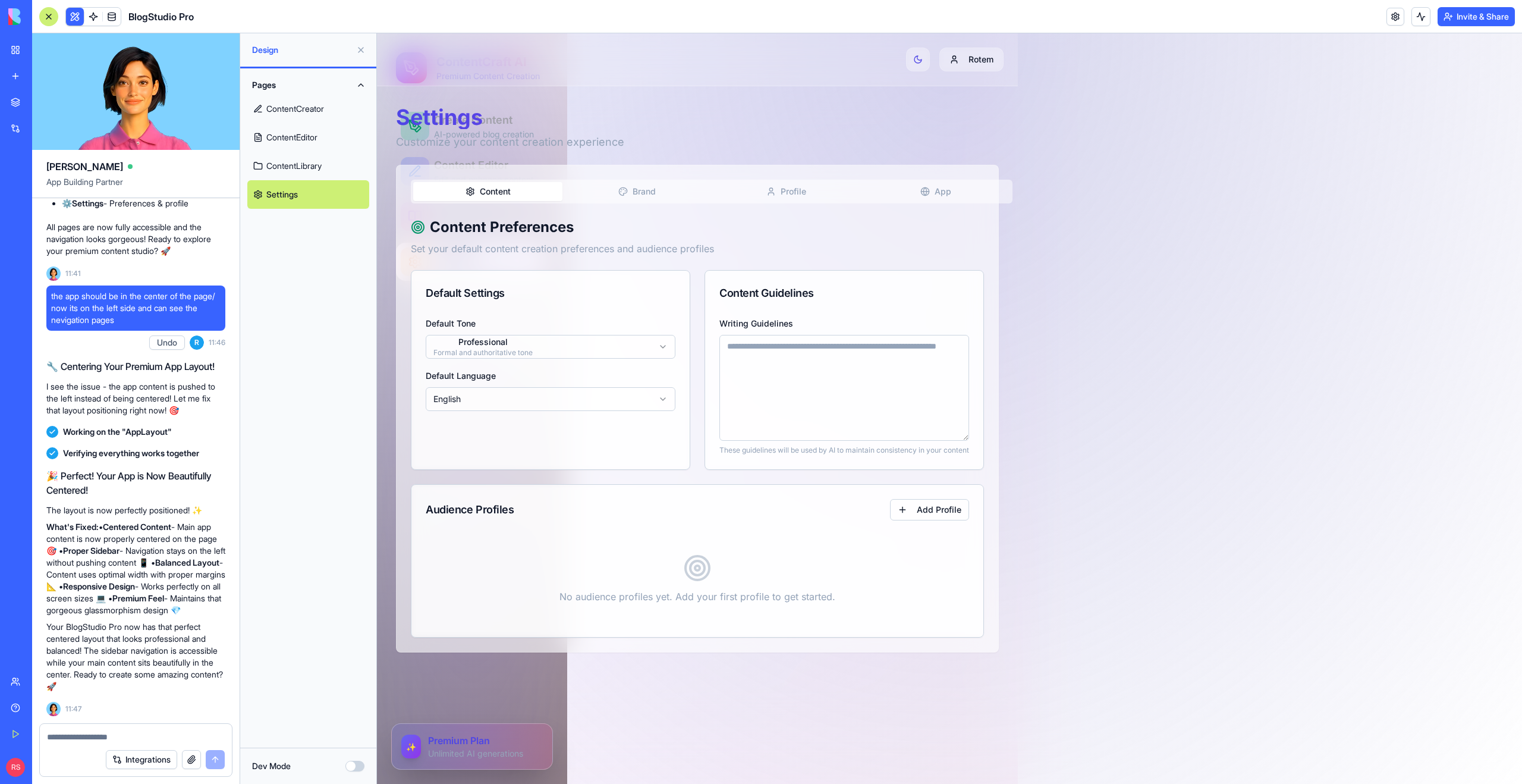
click at [281, 165] on link "ContentLibrary" at bounding box center [308, 166] width 122 height 28
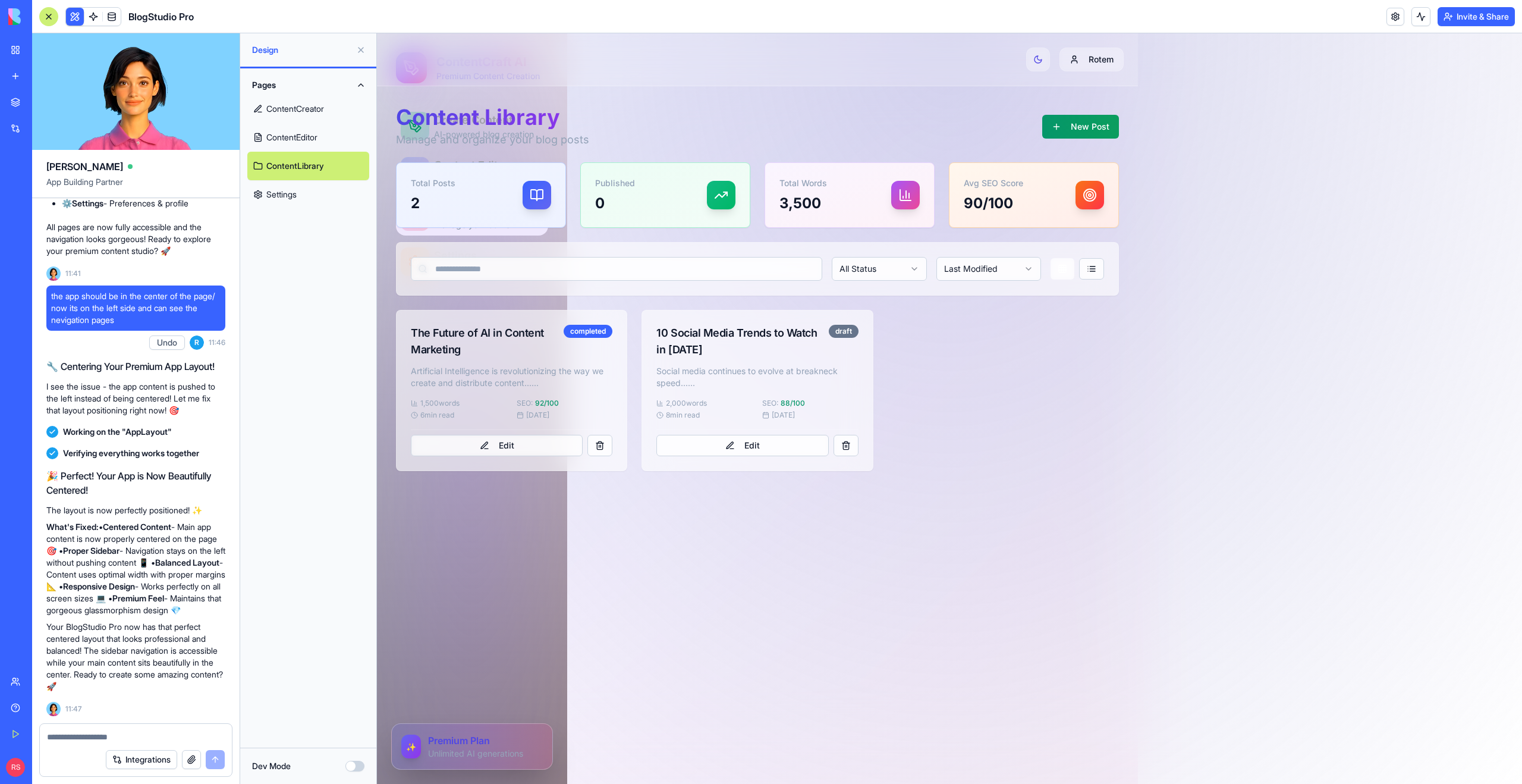
click at [282, 145] on link "ContentEditor" at bounding box center [308, 137] width 122 height 28
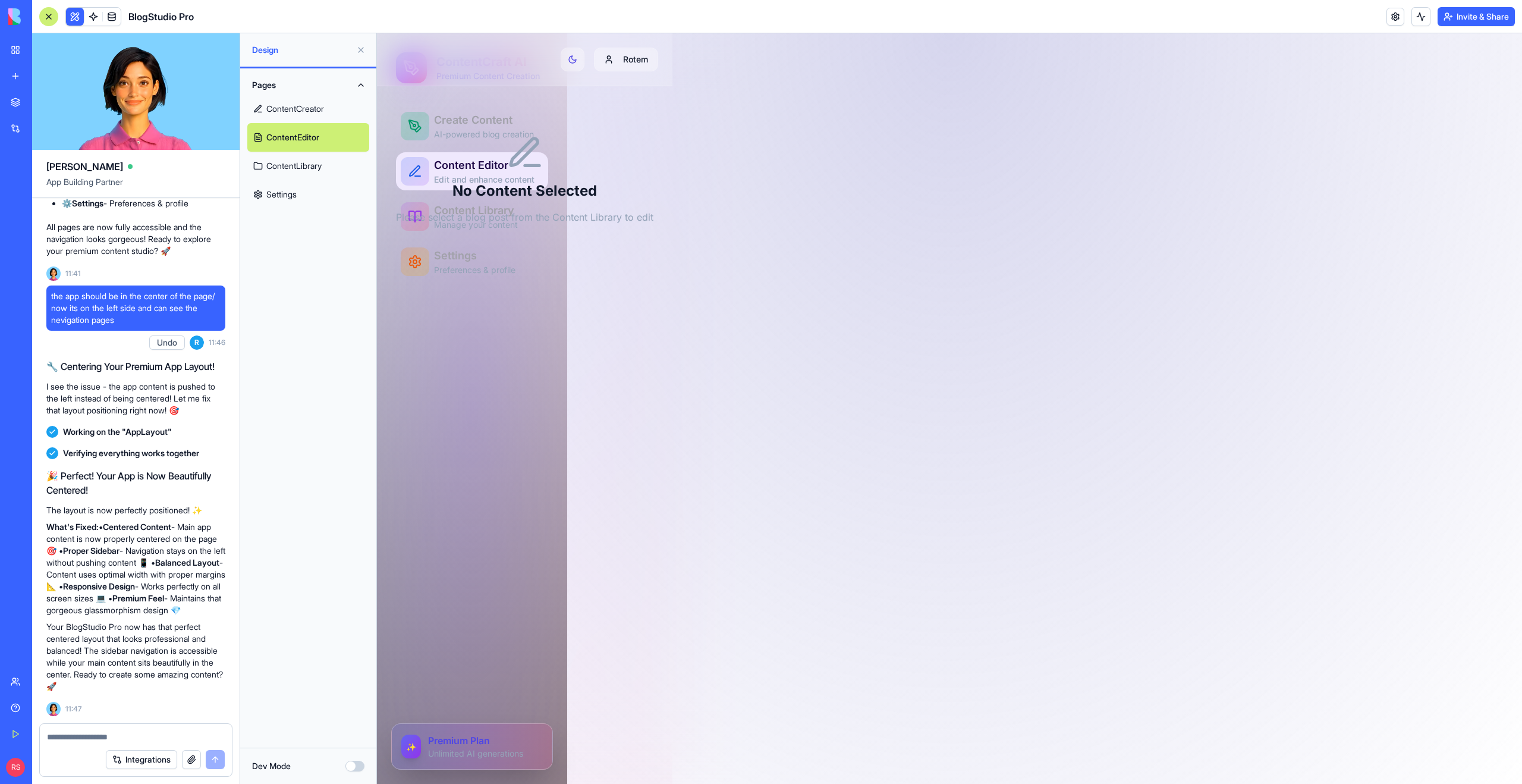
click at [280, 115] on link "ContentCreator" at bounding box center [308, 109] width 122 height 28
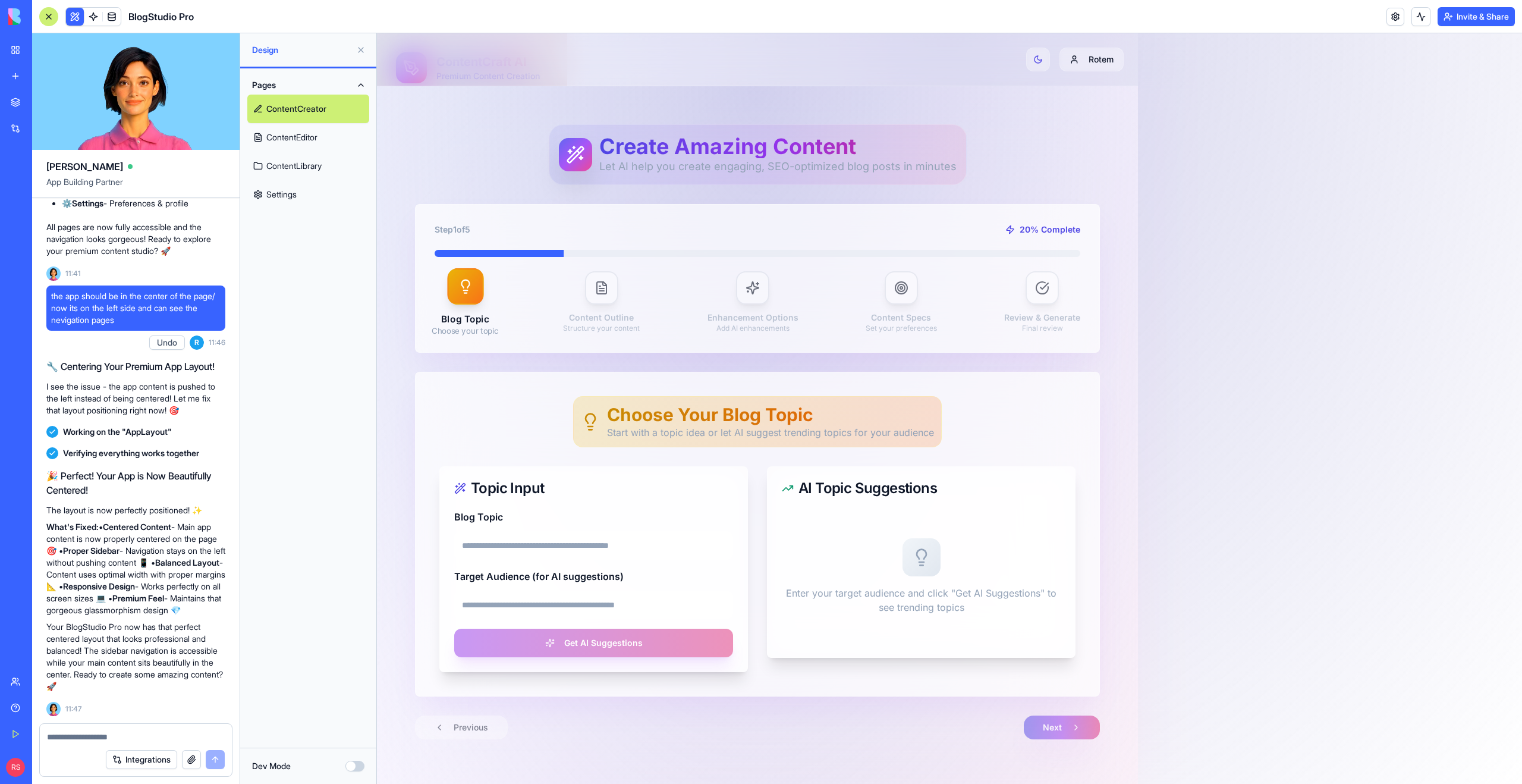
click at [71, 737] on textarea at bounding box center [136, 736] width 177 height 12
type textarea "*"
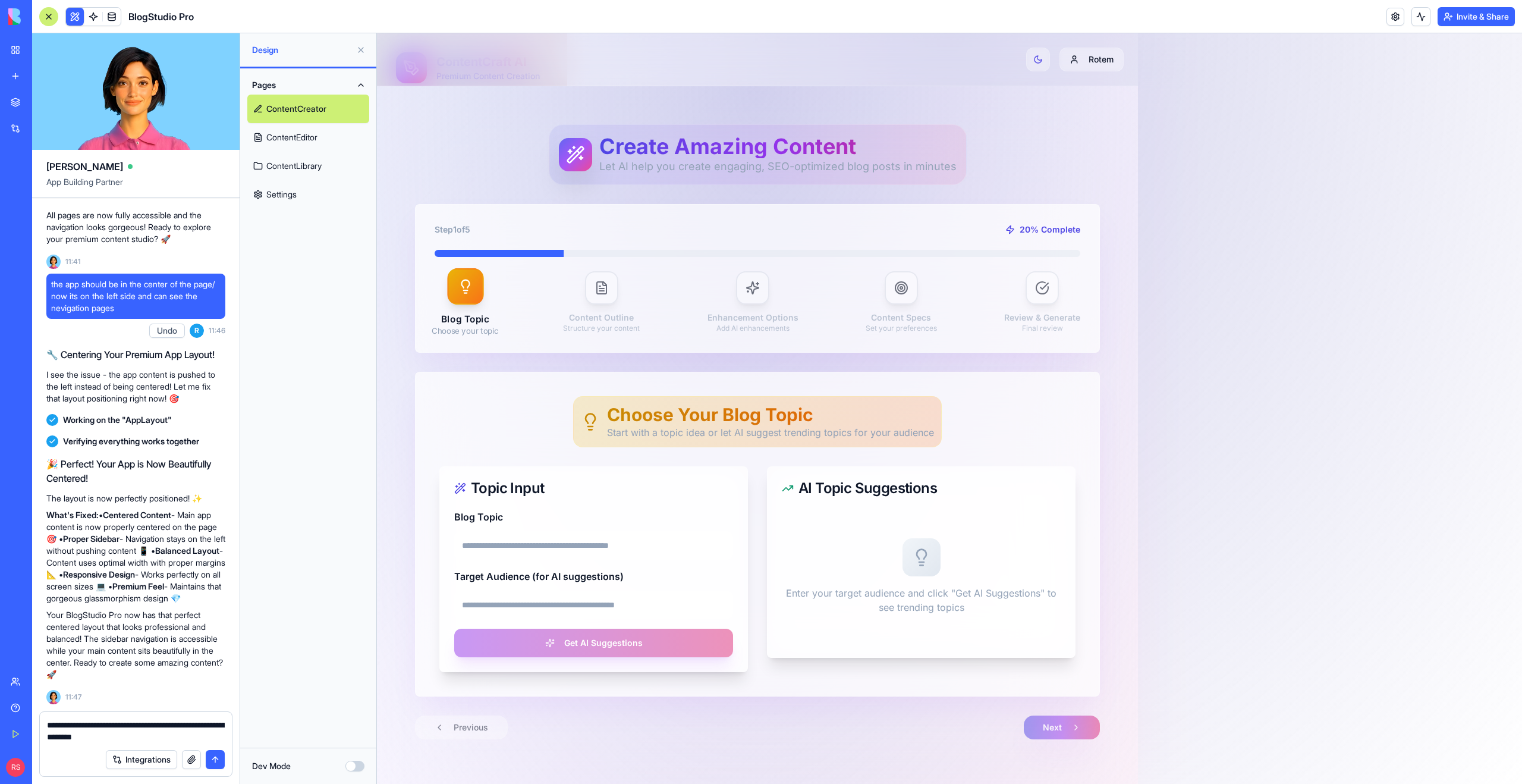
click at [293, 175] on link "ContentLibrary" at bounding box center [308, 166] width 122 height 28
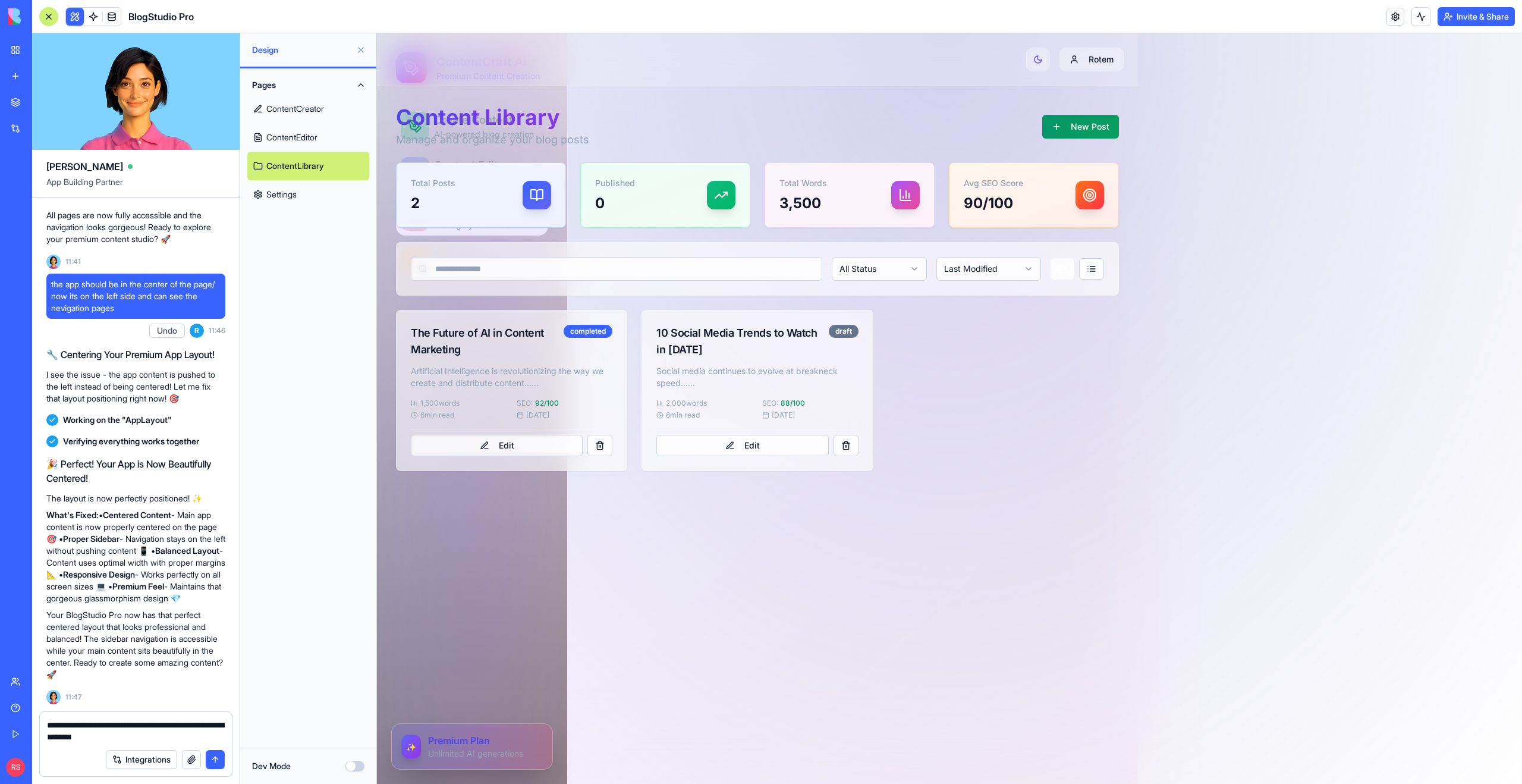
click at [287, 196] on link "Settings" at bounding box center [308, 194] width 122 height 28
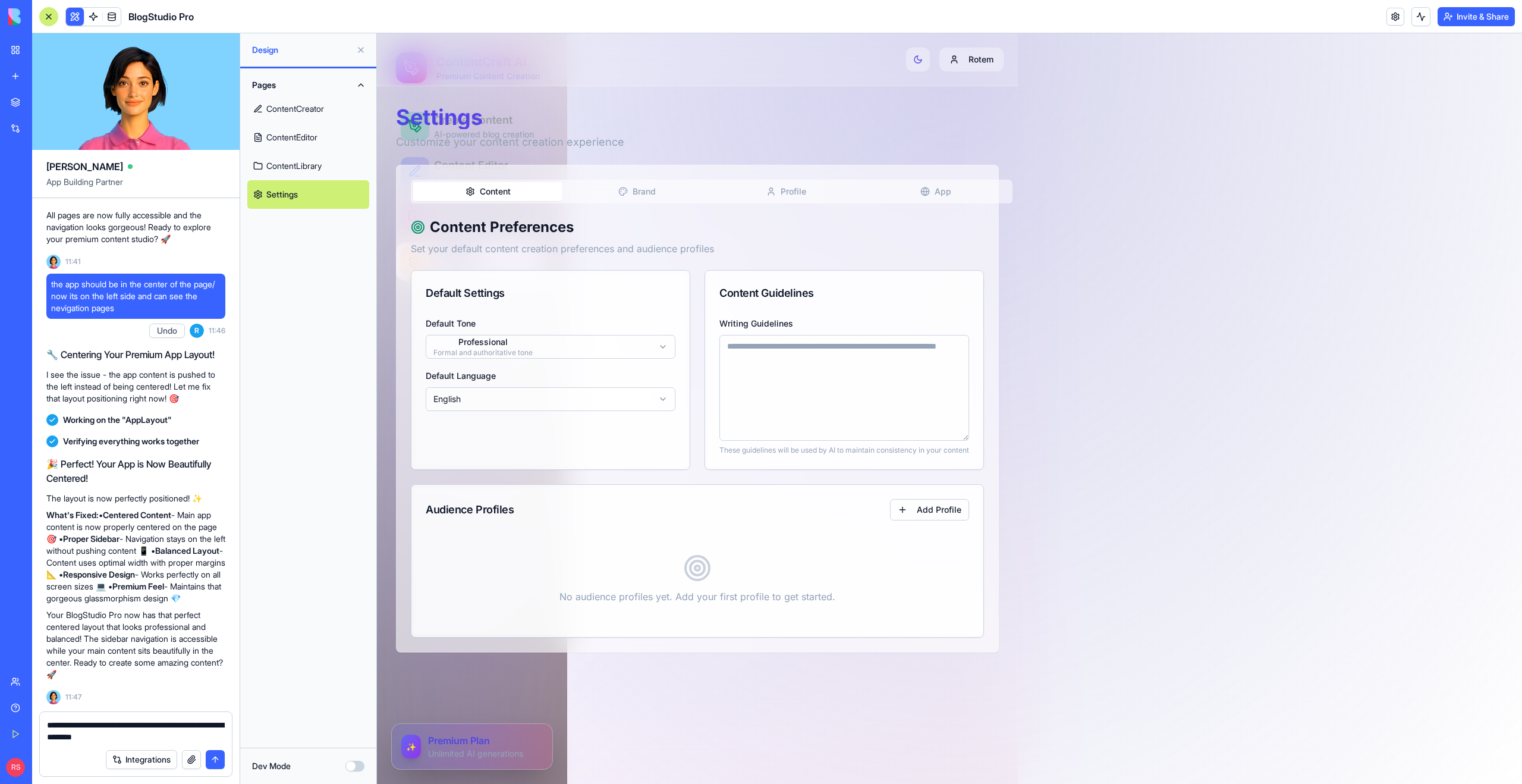
click at [153, 741] on textarea "**********" at bounding box center [136, 730] width 177 height 24
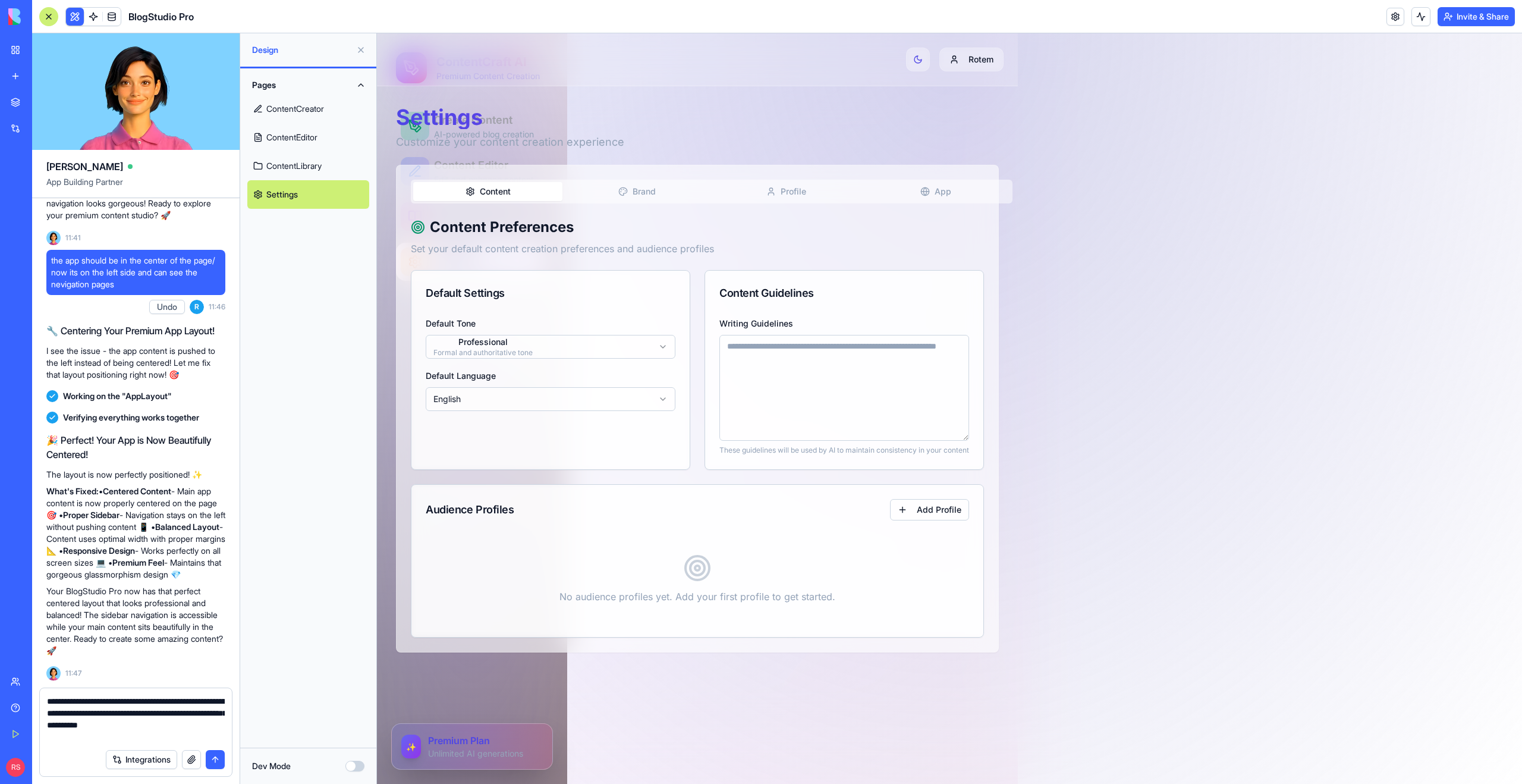
type textarea "**********"
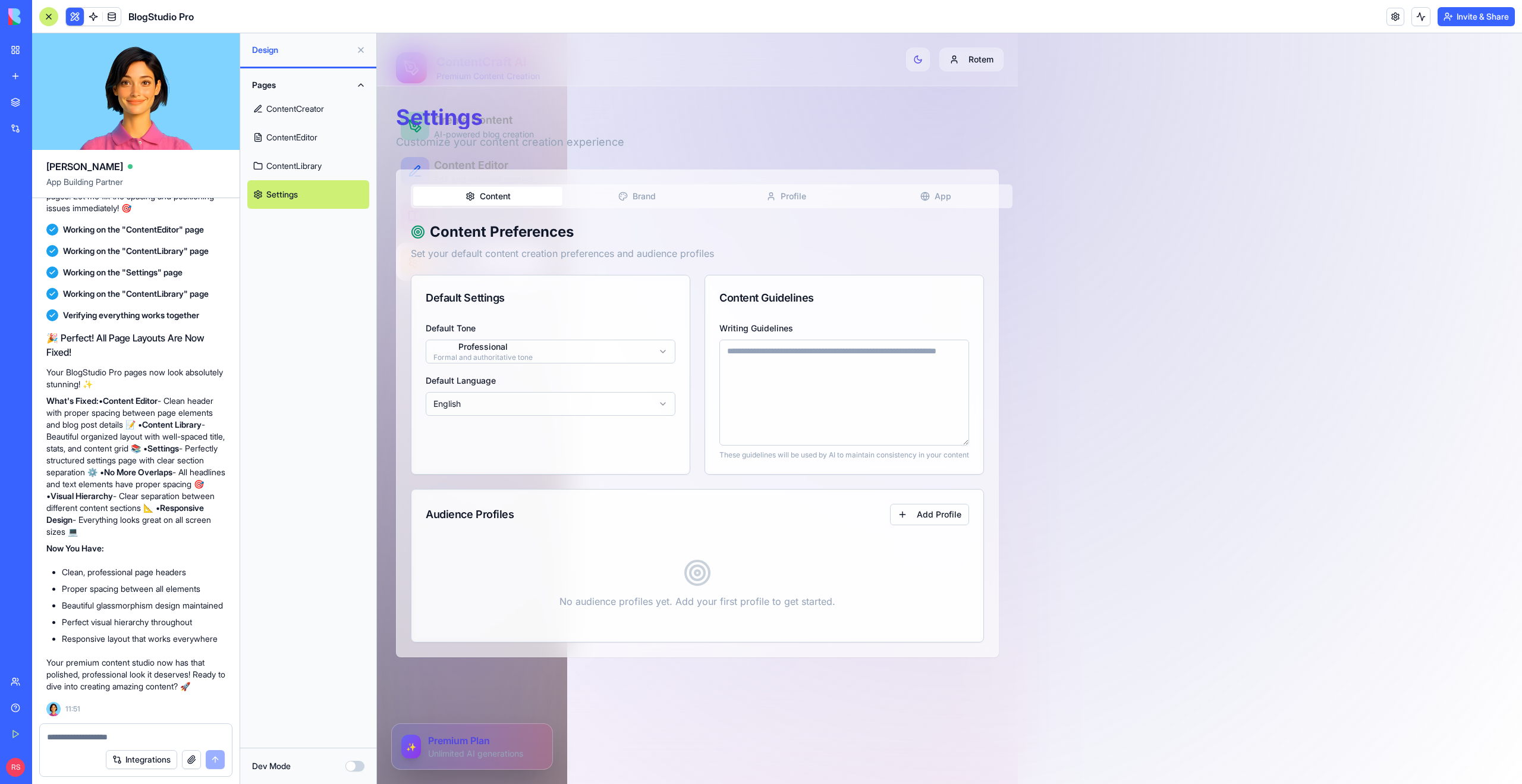
scroll to position [3813, 0]
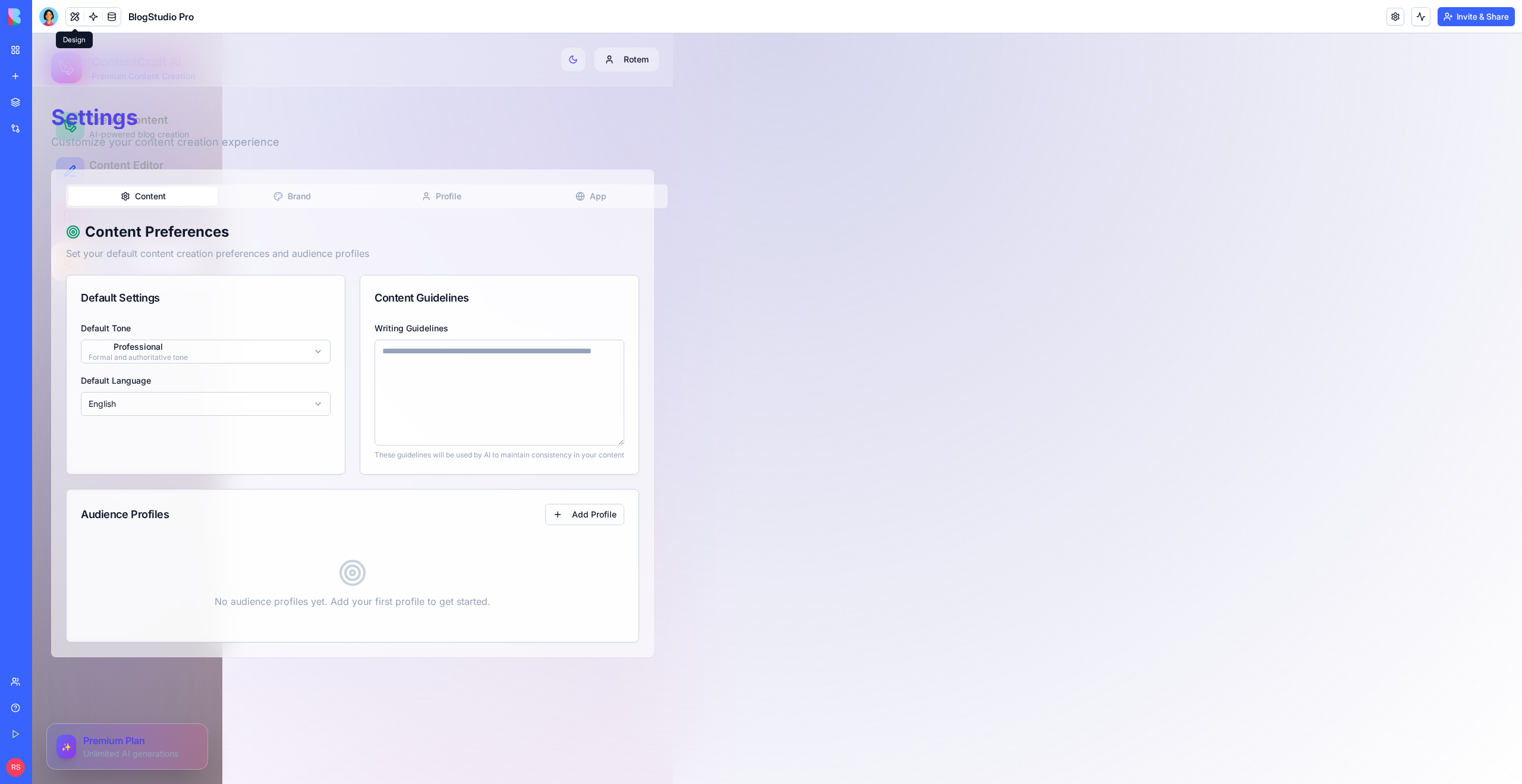
click at [75, 17] on button at bounding box center [75, 17] width 18 height 18
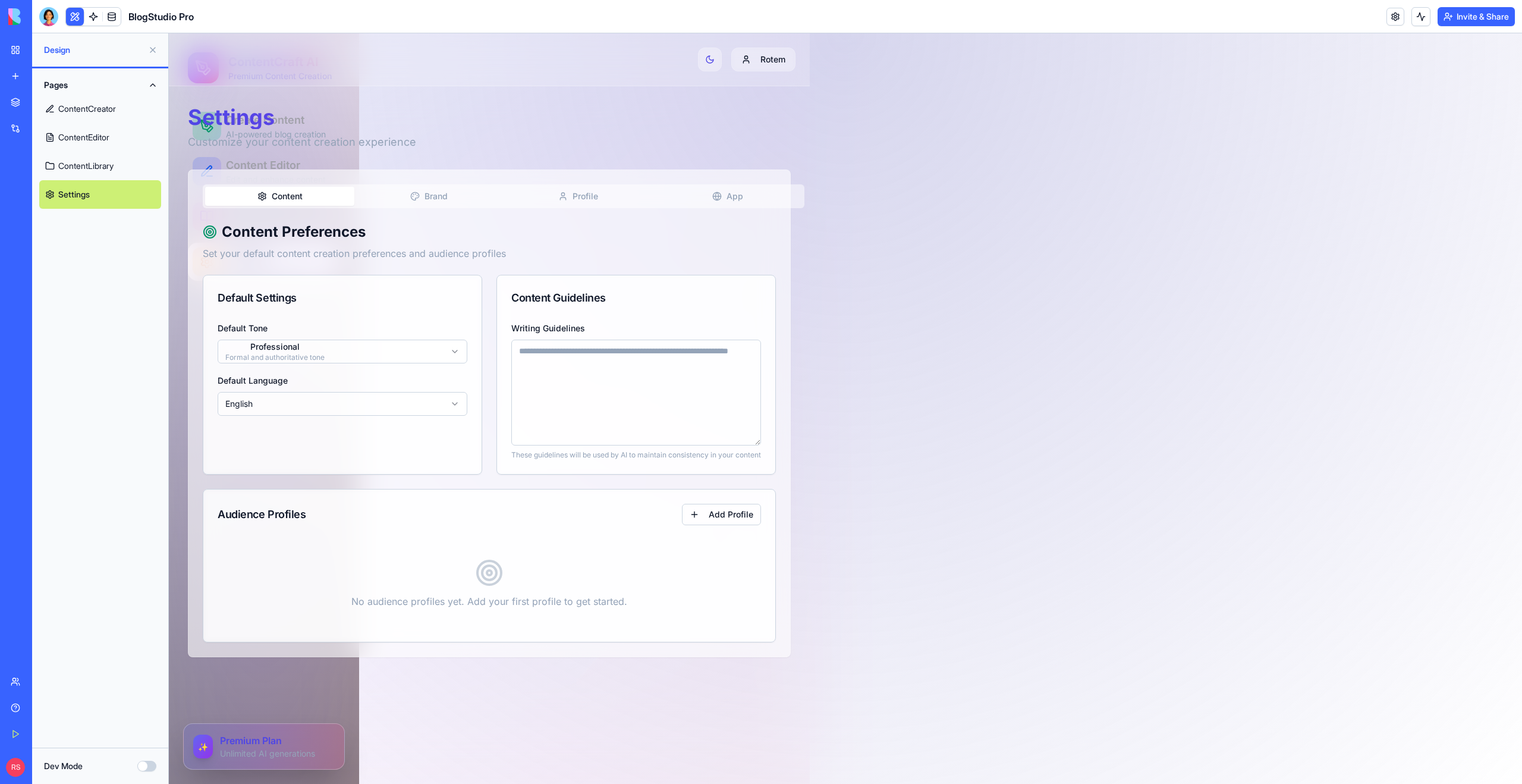
click at [76, 140] on link "ContentEditor" at bounding box center [99, 137] width 122 height 28
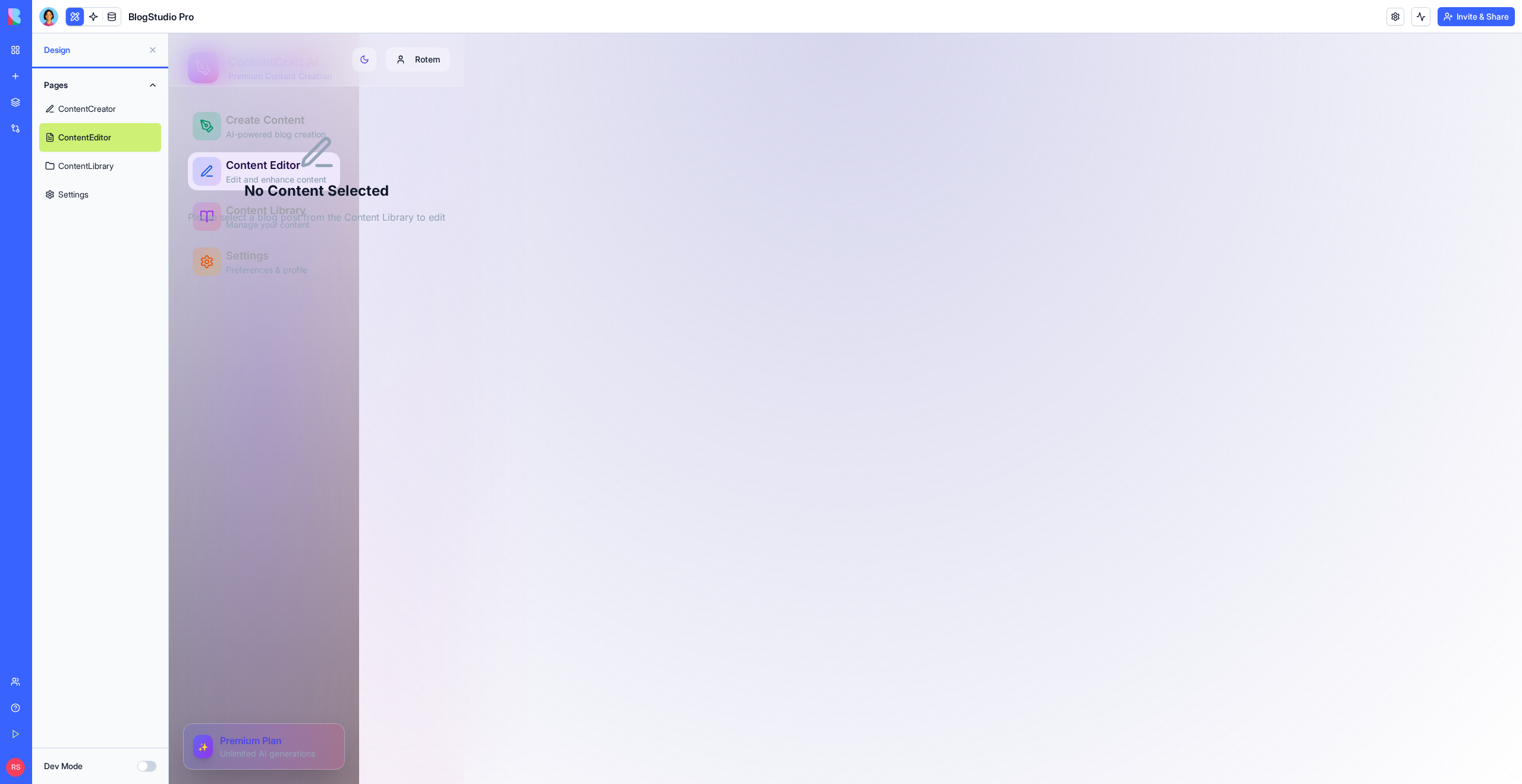
click at [99, 113] on link "ContentCreator" at bounding box center [99, 109] width 122 height 28
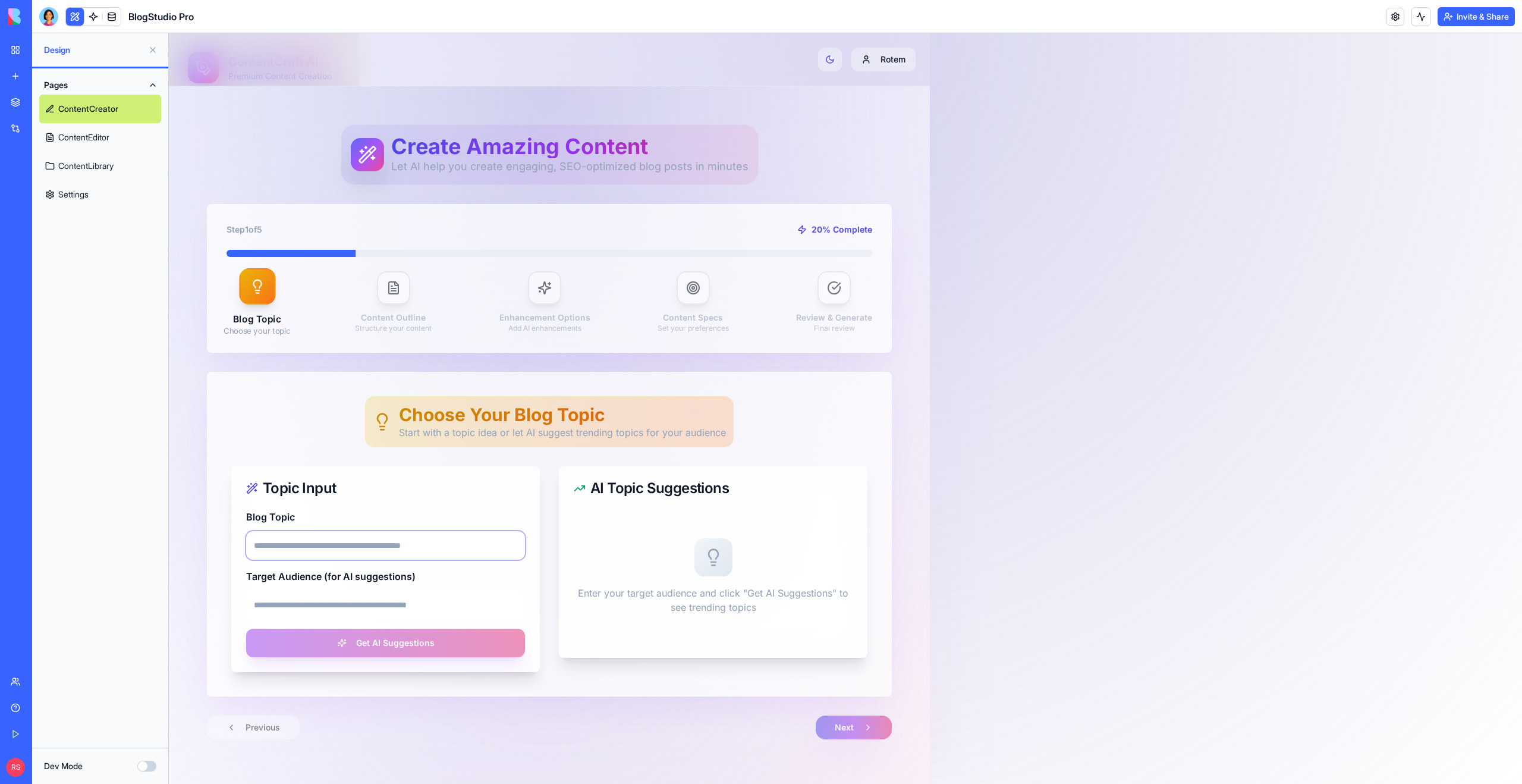
click at [301, 544] on input "Blog Topic" at bounding box center [386, 545] width 279 height 28
click at [351, 502] on div "Topic Input" at bounding box center [385, 488] width 308 height 43
click at [333, 608] on input "Target Audience (for AI suggestions)" at bounding box center [386, 605] width 279 height 28
type input "**********"
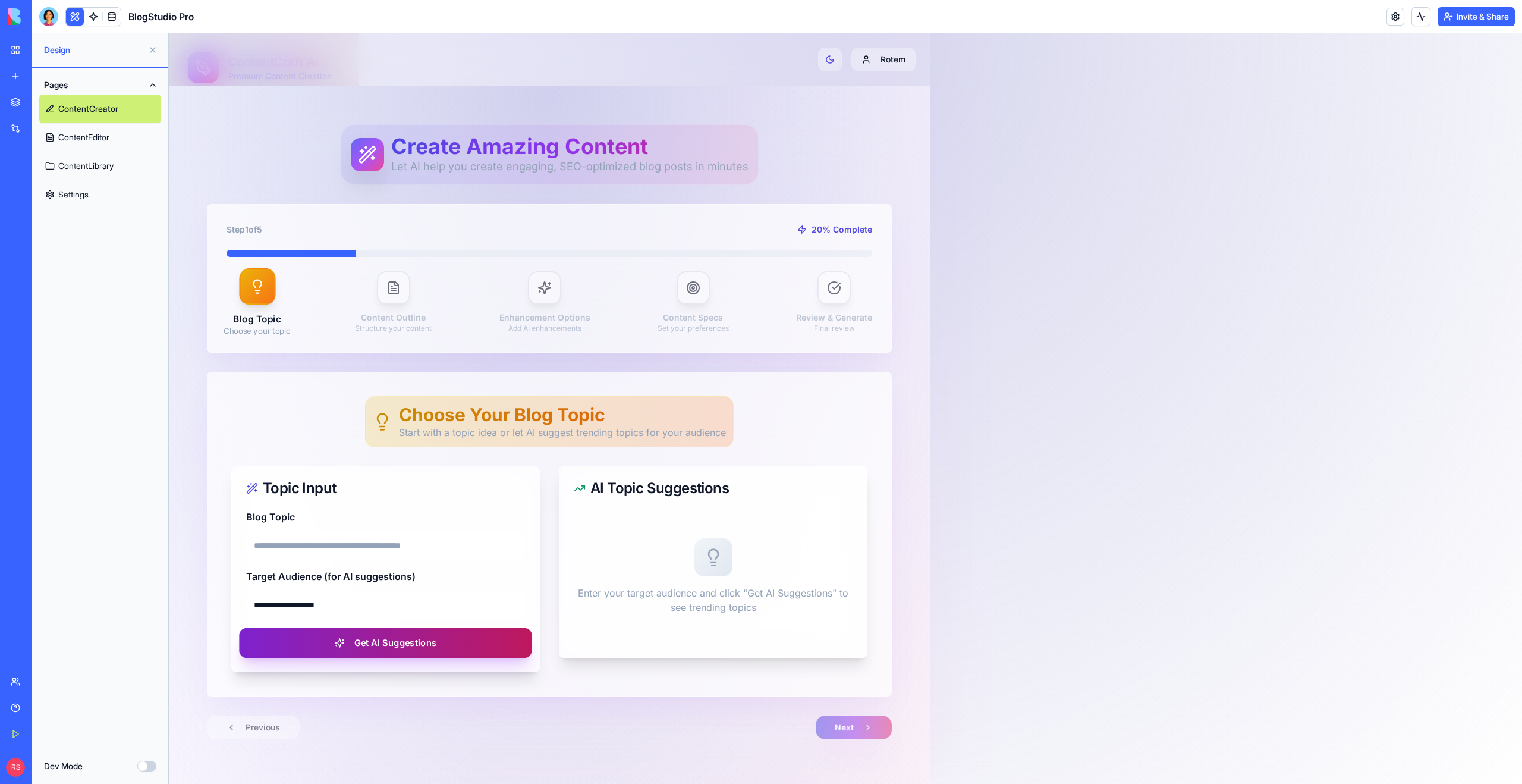
click at [390, 650] on button "Get AI Suggestions" at bounding box center [385, 643] width 293 height 30
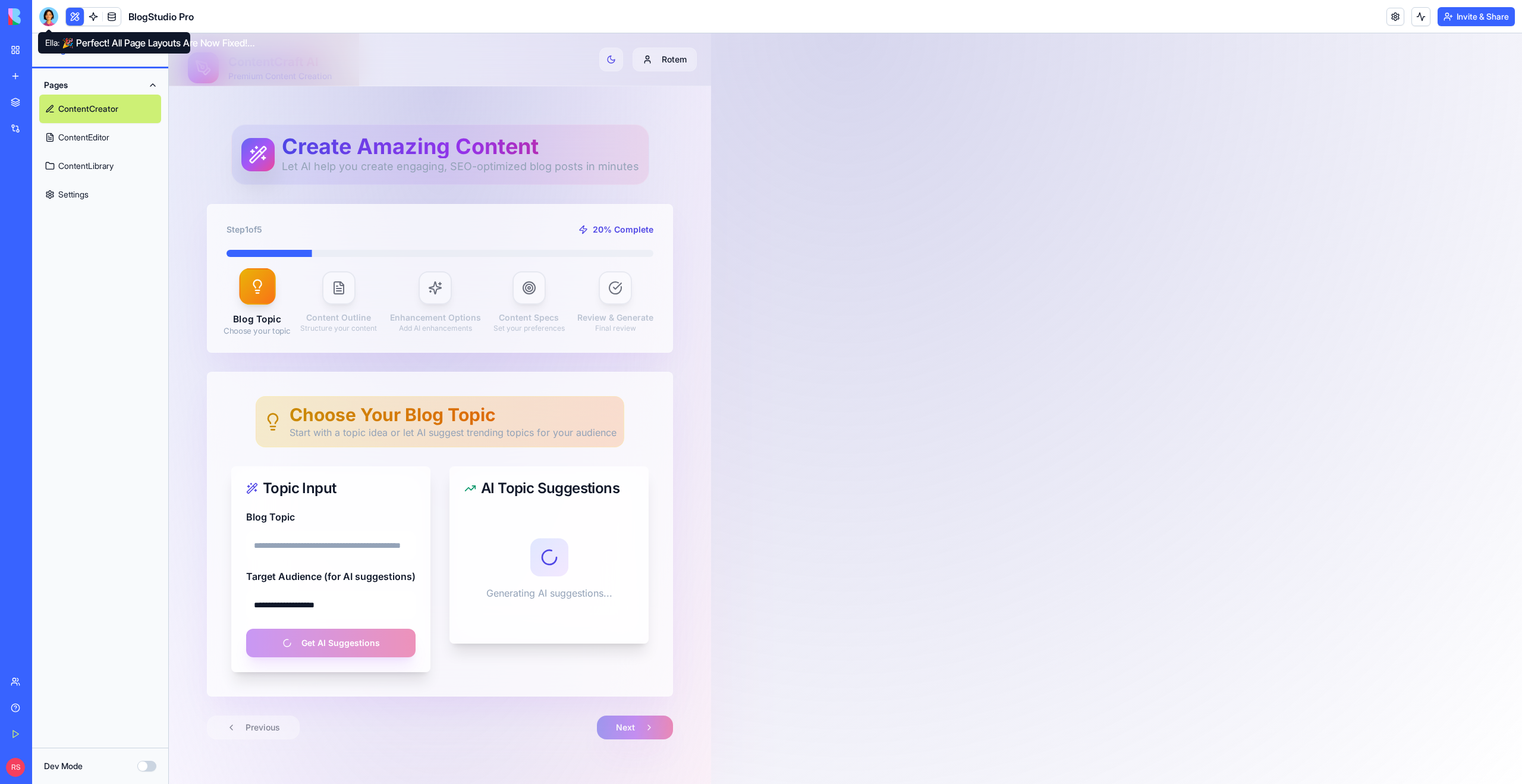
click at [50, 22] on div at bounding box center [48, 16] width 19 height 19
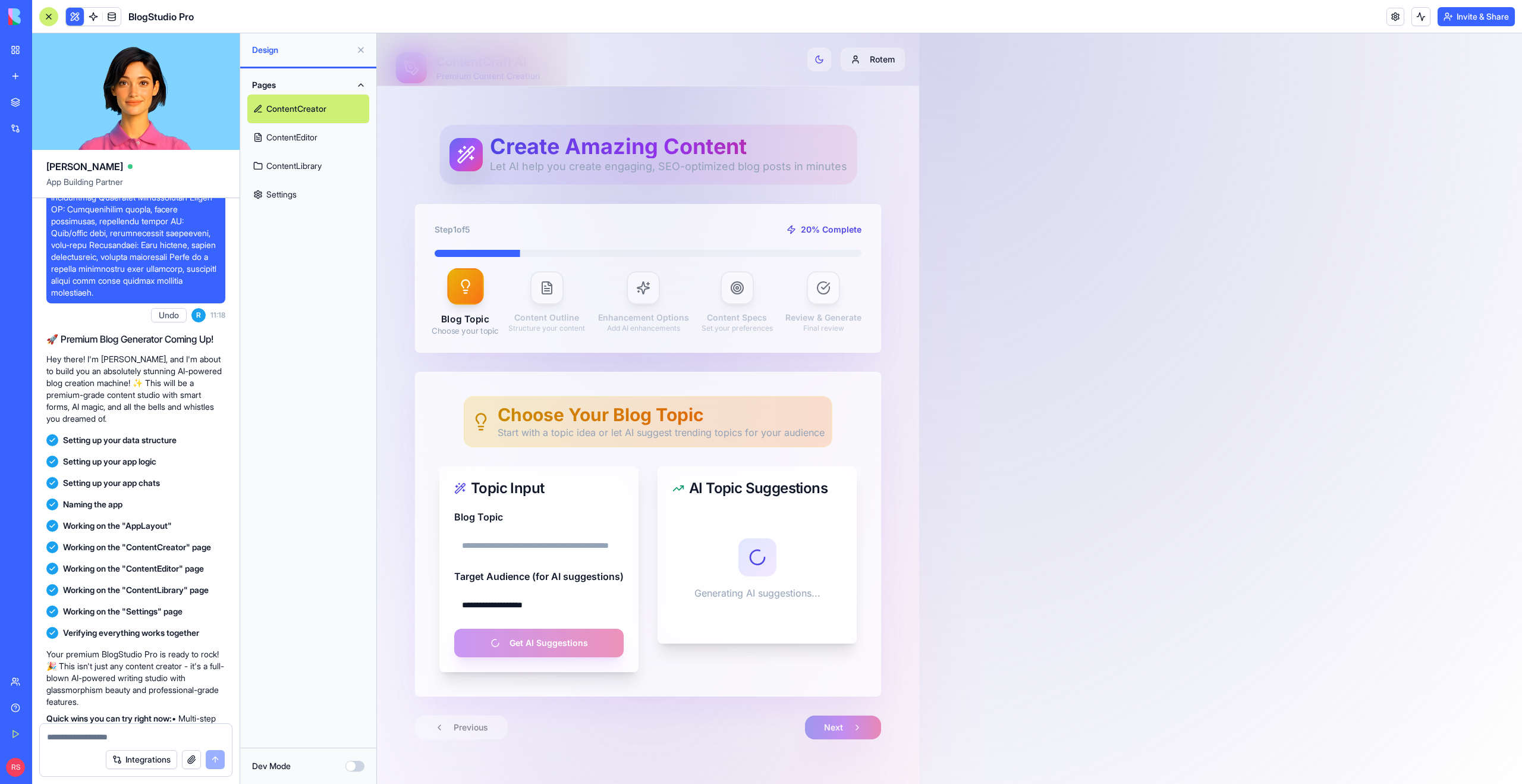
scroll to position [404, 0]
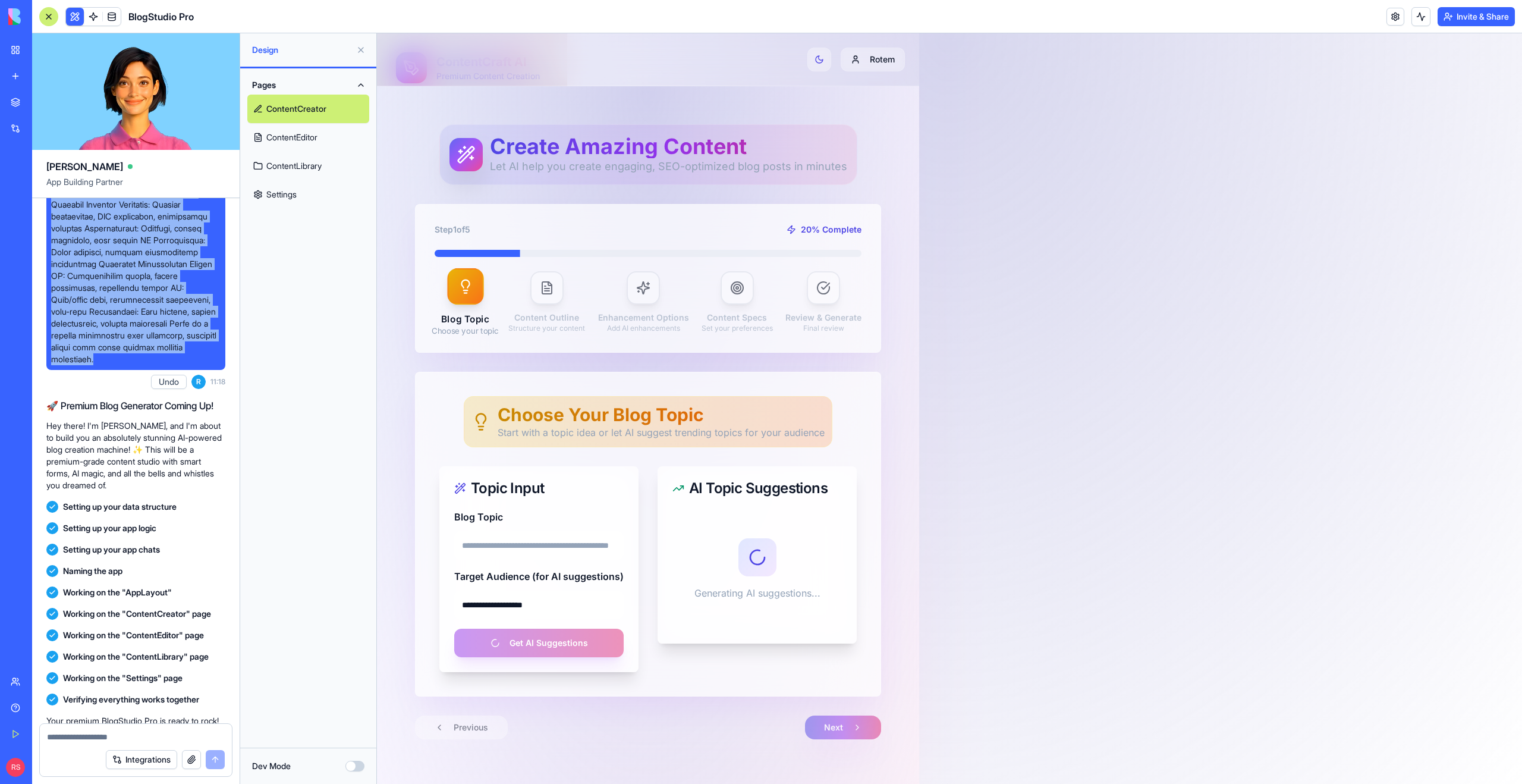
drag, startPoint x: 53, startPoint y: 212, endPoint x: 135, endPoint y: 381, distance: 187.8
click at [135, 365] on span at bounding box center [136, 85] width 169 height 559
copy span "Advanced Blog Post Generator App Build a premium-quality blog post generation a…"
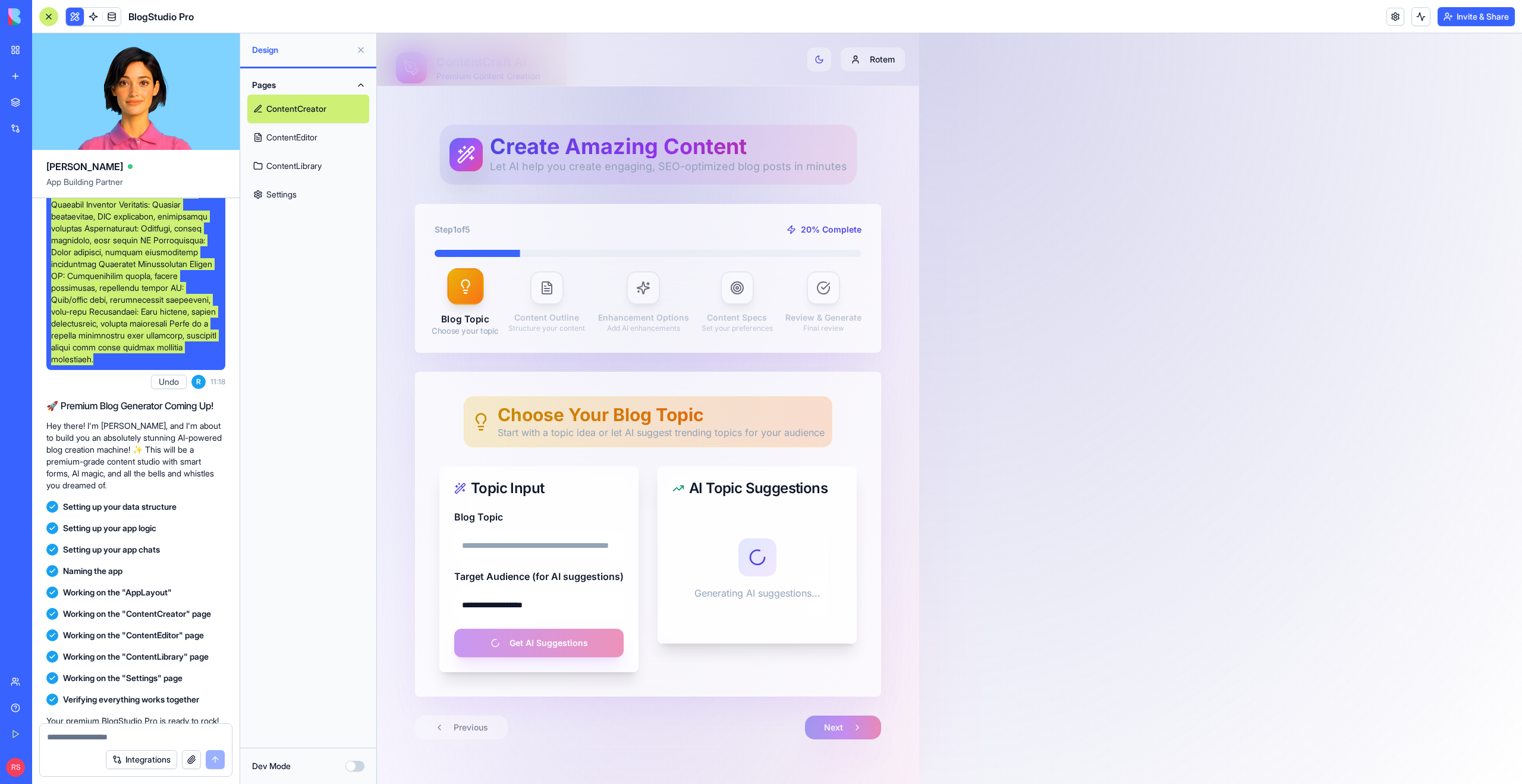
click at [380, 309] on div at bounding box center [647, 480] width 542 height 788
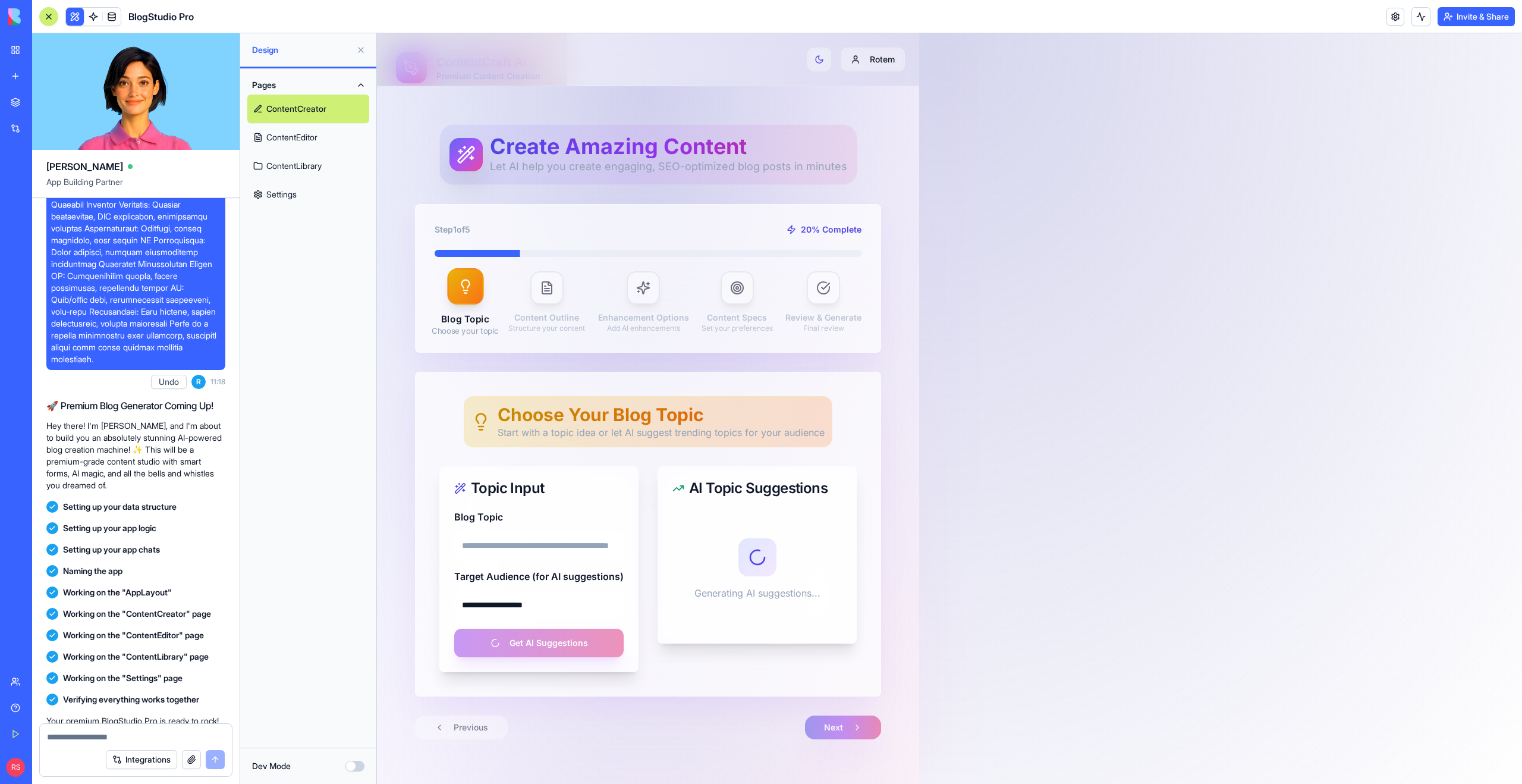
click at [325, 313] on div "Pages ContentCreator ContentEditor ContentLibrary Settings" at bounding box center [309, 408] width 137 height 679
click at [313, 206] on link "Settings" at bounding box center [308, 194] width 122 height 28
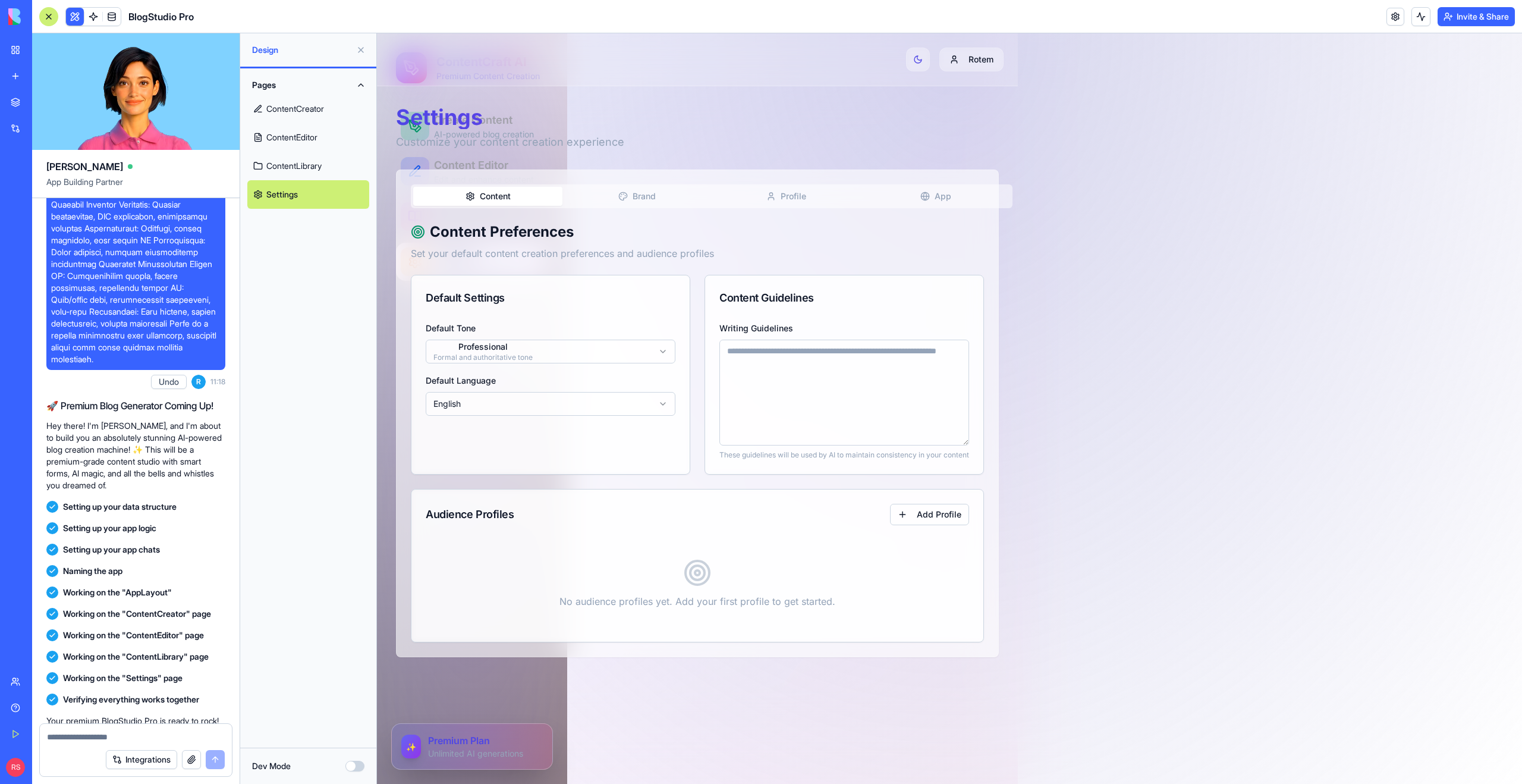
click at [306, 158] on link "ContentLibrary" at bounding box center [308, 166] width 122 height 28
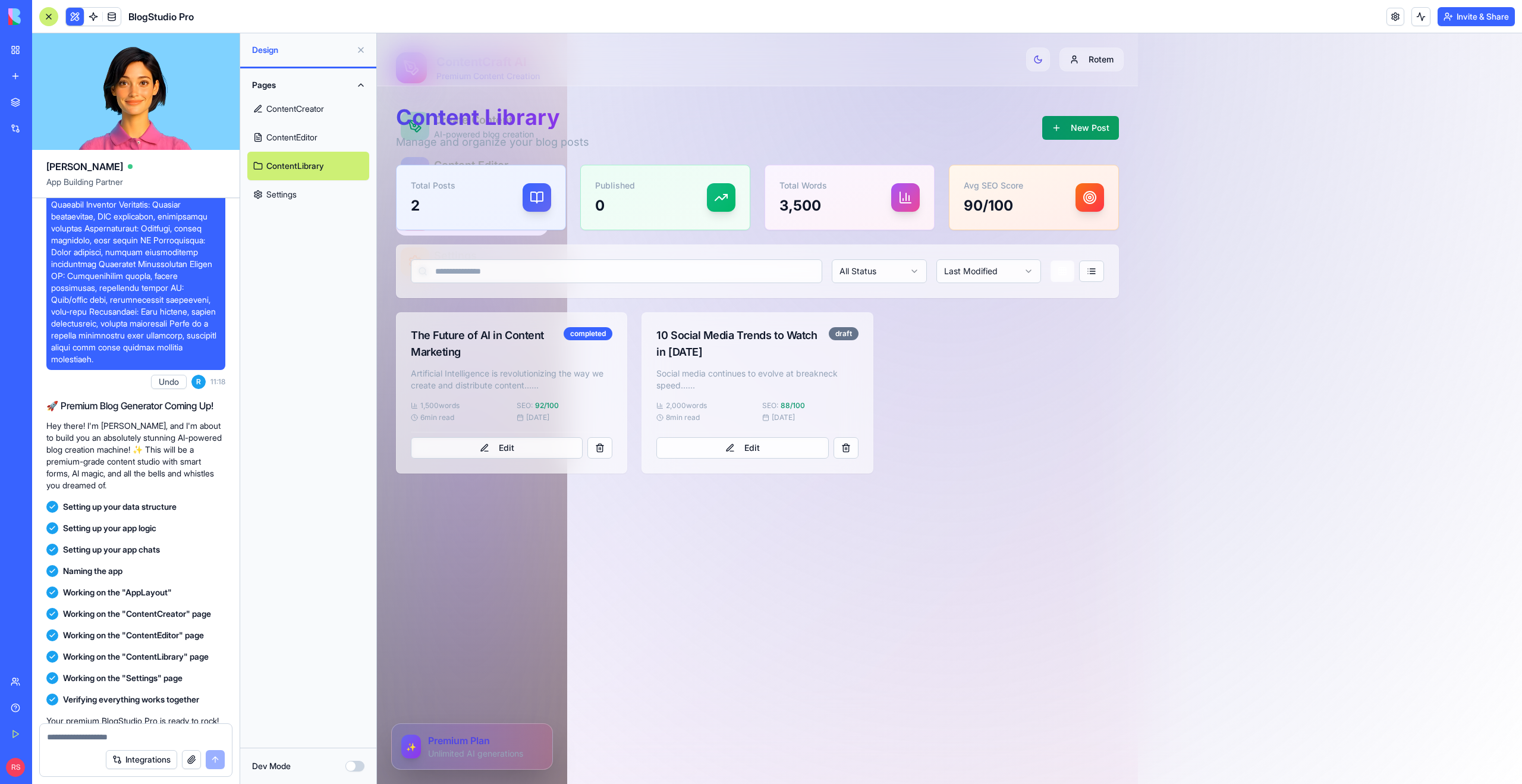
click at [524, 219] on div "Total Posts 2" at bounding box center [481, 197] width 169 height 64
click at [475, 446] on button "Edit" at bounding box center [497, 448] width 172 height 21
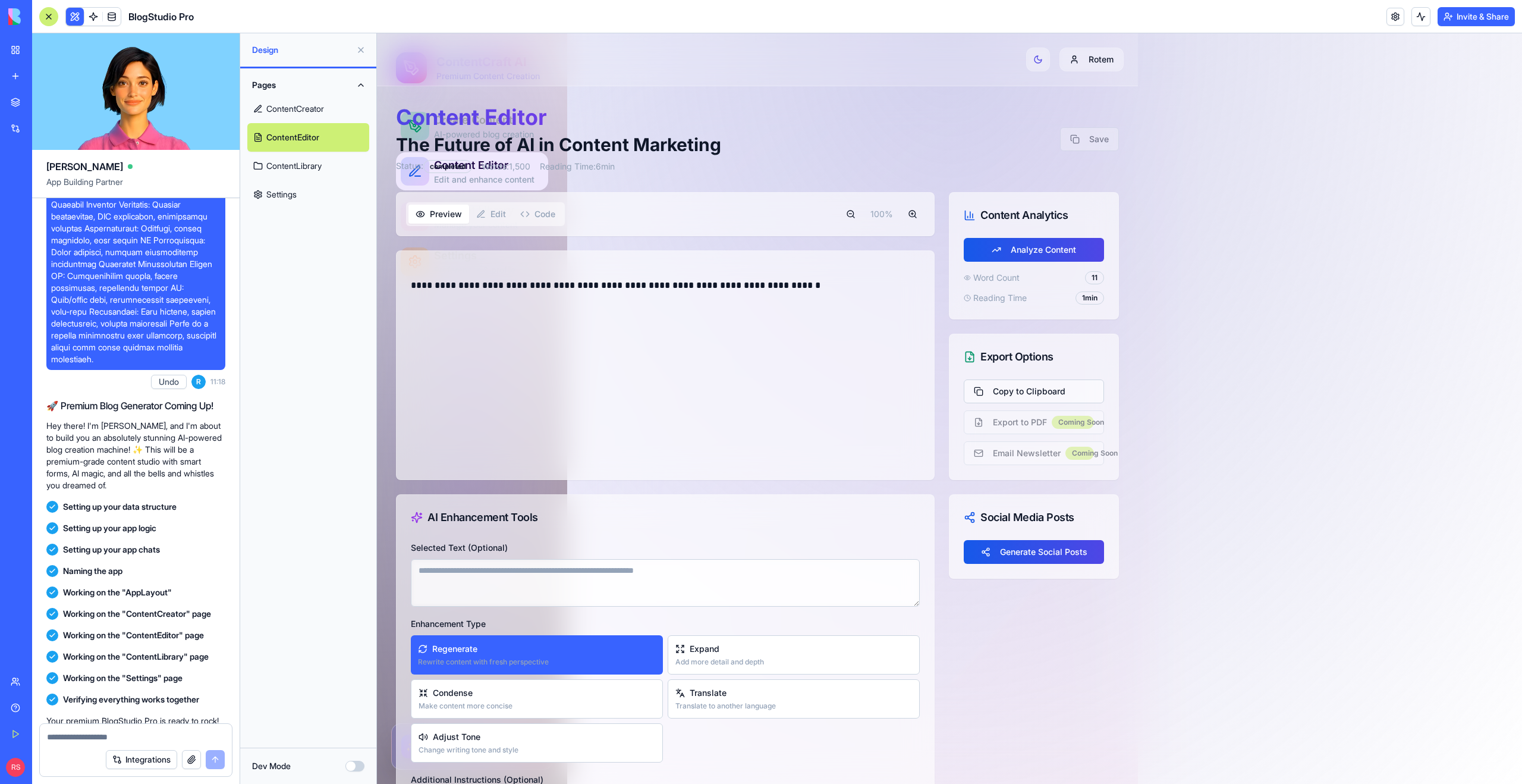
click at [444, 320] on div "**********" at bounding box center [665, 365] width 537 height 228
click at [650, 285] on p "**********" at bounding box center [665, 285] width 509 height 17
click at [482, 218] on icon "button" at bounding box center [481, 214] width 10 height 10
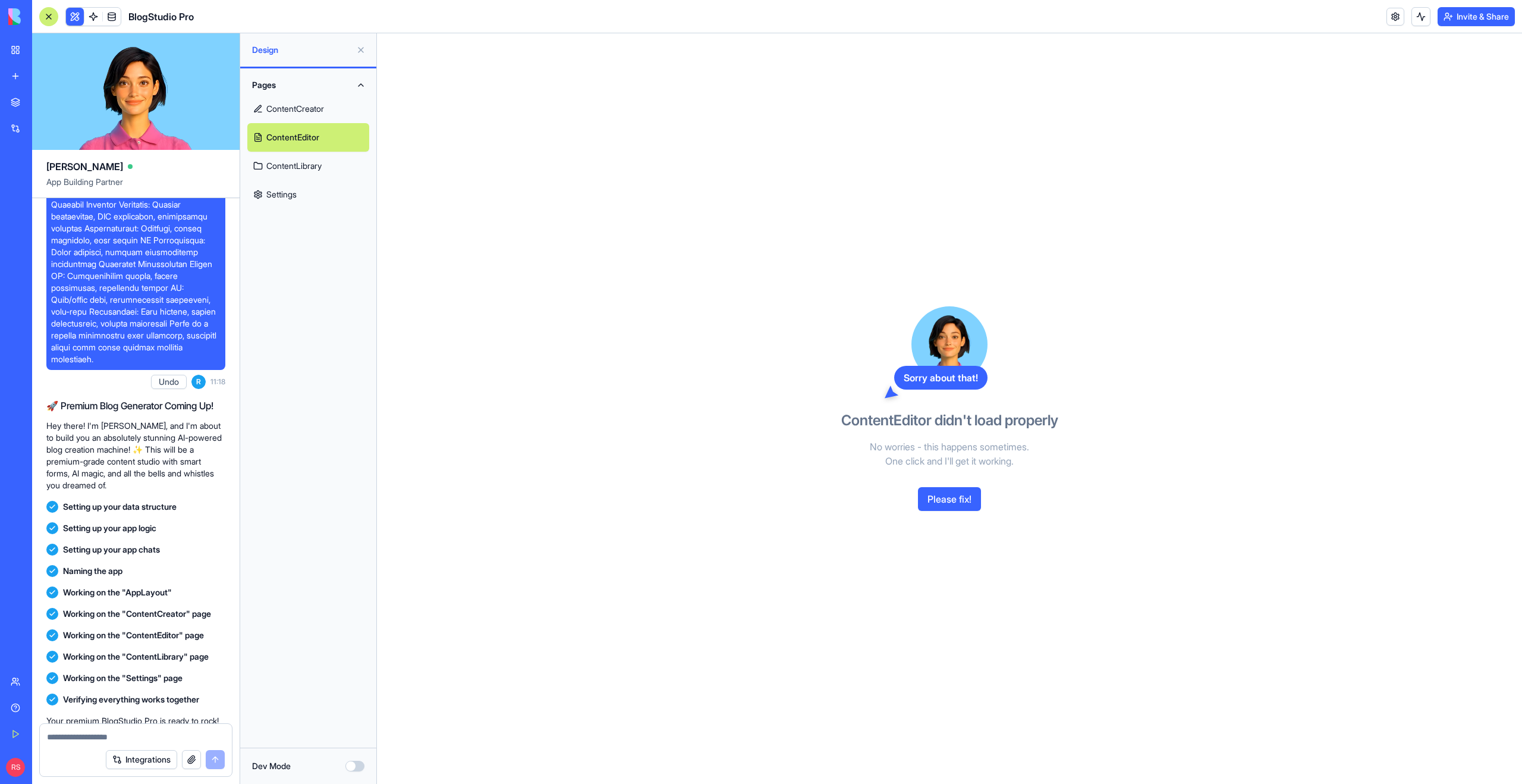
click at [933, 497] on button "Please fix!" at bounding box center [949, 498] width 63 height 24
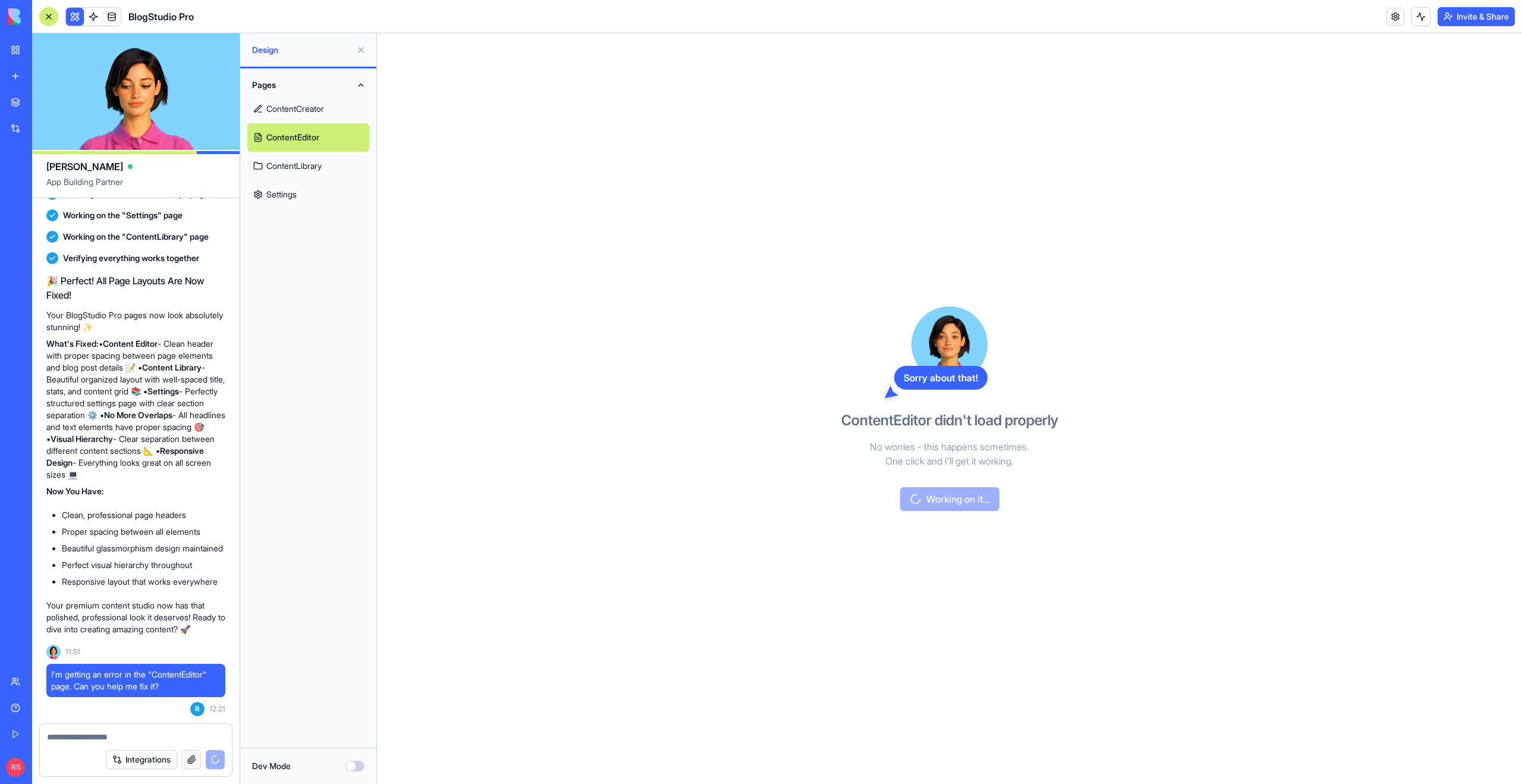
click at [301, 104] on link "ContentCreator" at bounding box center [308, 109] width 122 height 28
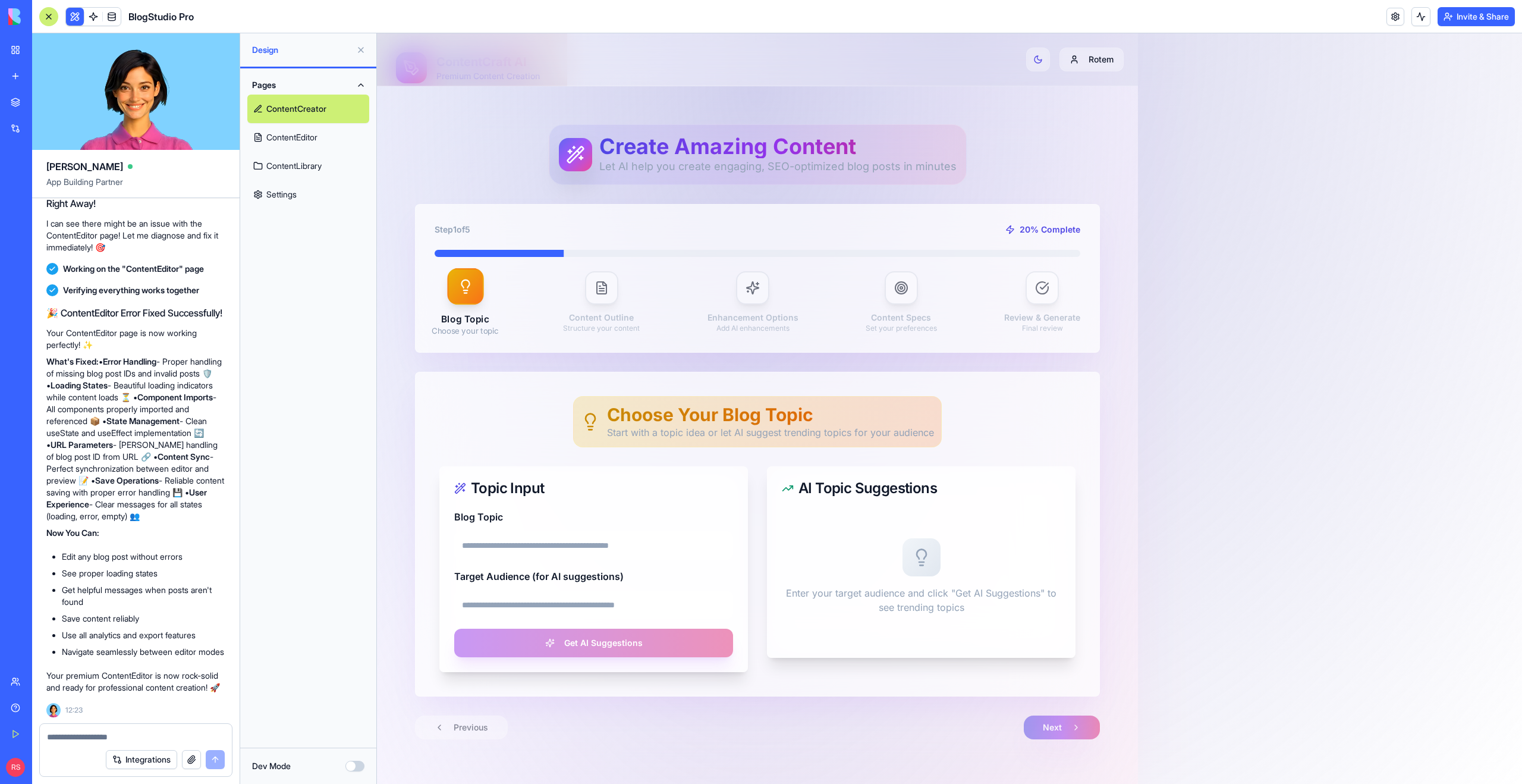
scroll to position [4233, 0]
click at [302, 134] on link "ContentEditor" at bounding box center [308, 137] width 122 height 28
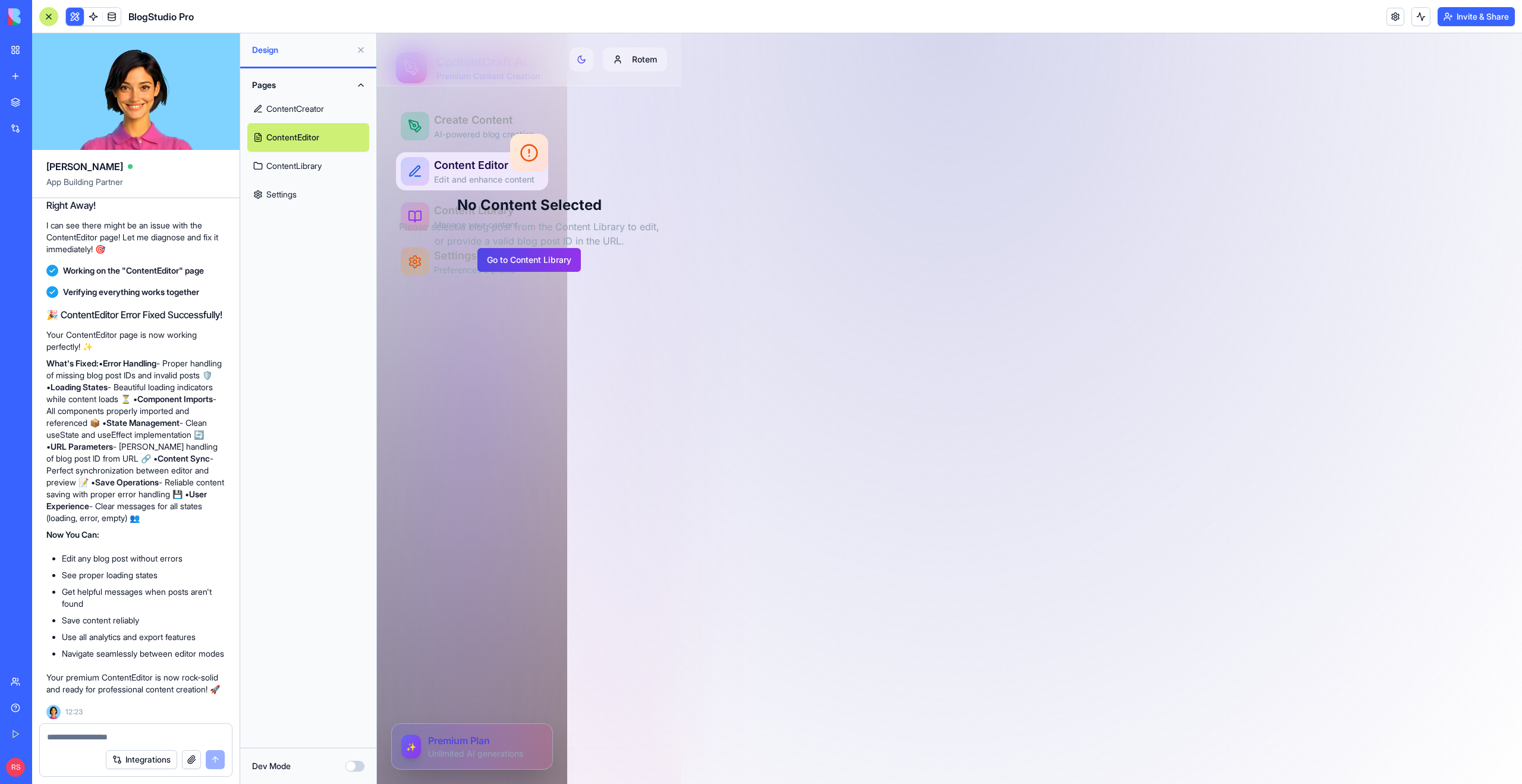
click at [294, 155] on link "ContentLibrary" at bounding box center [308, 166] width 122 height 28
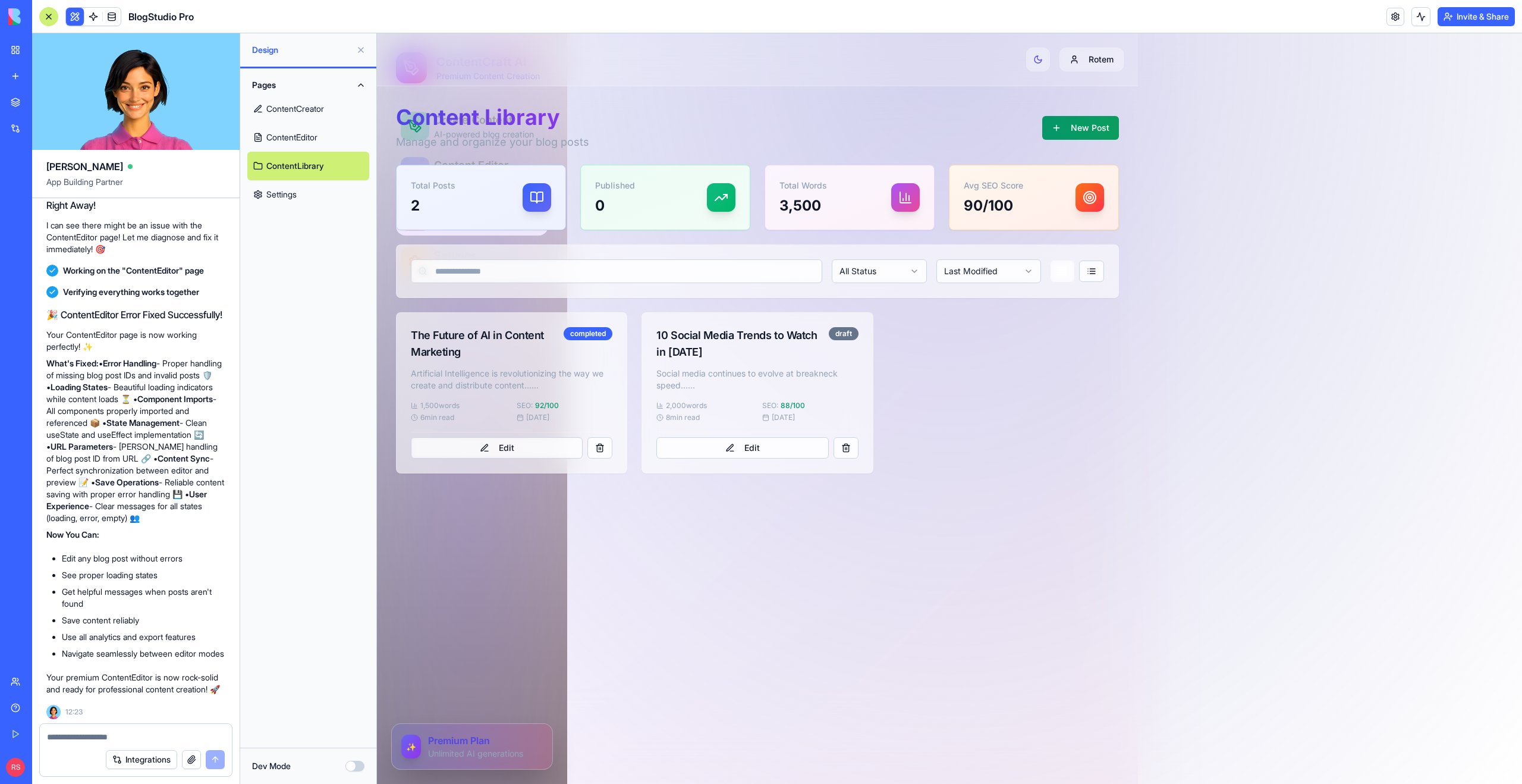
click at [284, 196] on link "Settings" at bounding box center [308, 194] width 122 height 28
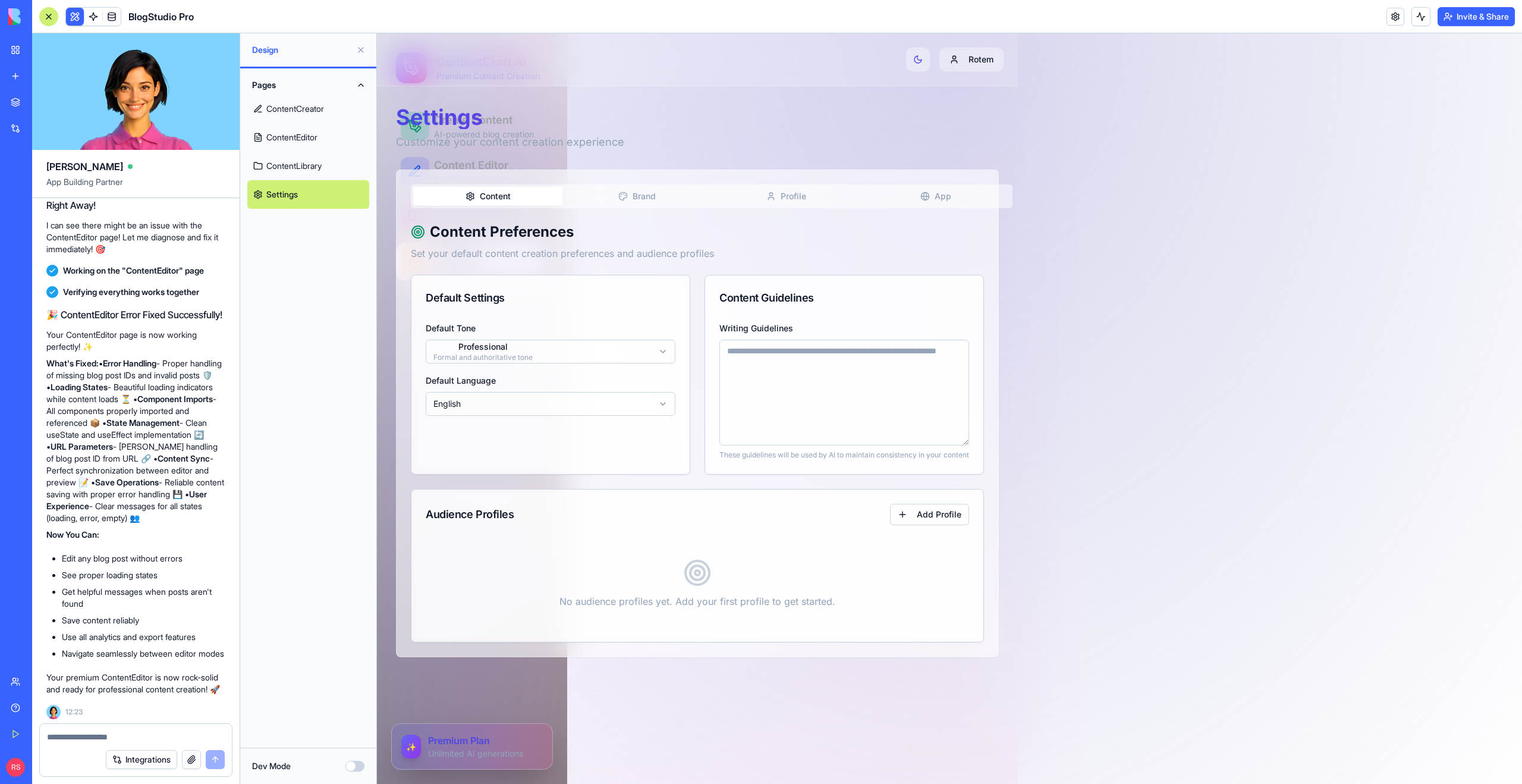
click at [444, 125] on h1 "Settings" at bounding box center [697, 117] width 603 height 24
click at [325, 111] on link "ContentCreator" at bounding box center [308, 109] width 122 height 28
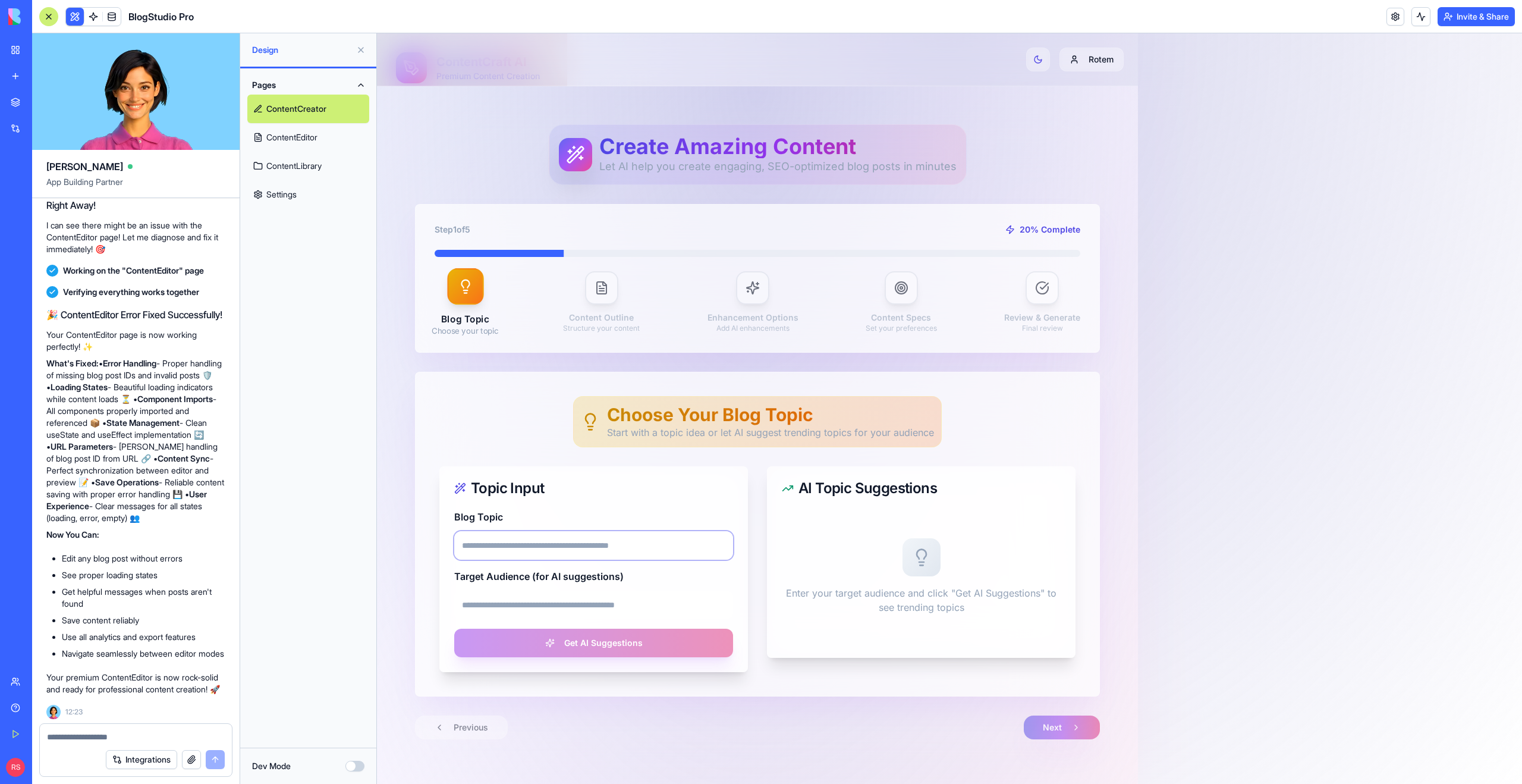
click at [536, 541] on input "Blog Topic" at bounding box center [593, 545] width 279 height 28
click at [692, 603] on input "Target Audience (for AI suggestions)" at bounding box center [593, 605] width 279 height 28
click at [438, 679] on div "Choose Your Blog Topic Start with a topic idea or let AI suggest trending topic…" at bounding box center [757, 534] width 684 height 324
click at [163, 741] on textarea at bounding box center [136, 736] width 177 height 12
type textarea "**********"
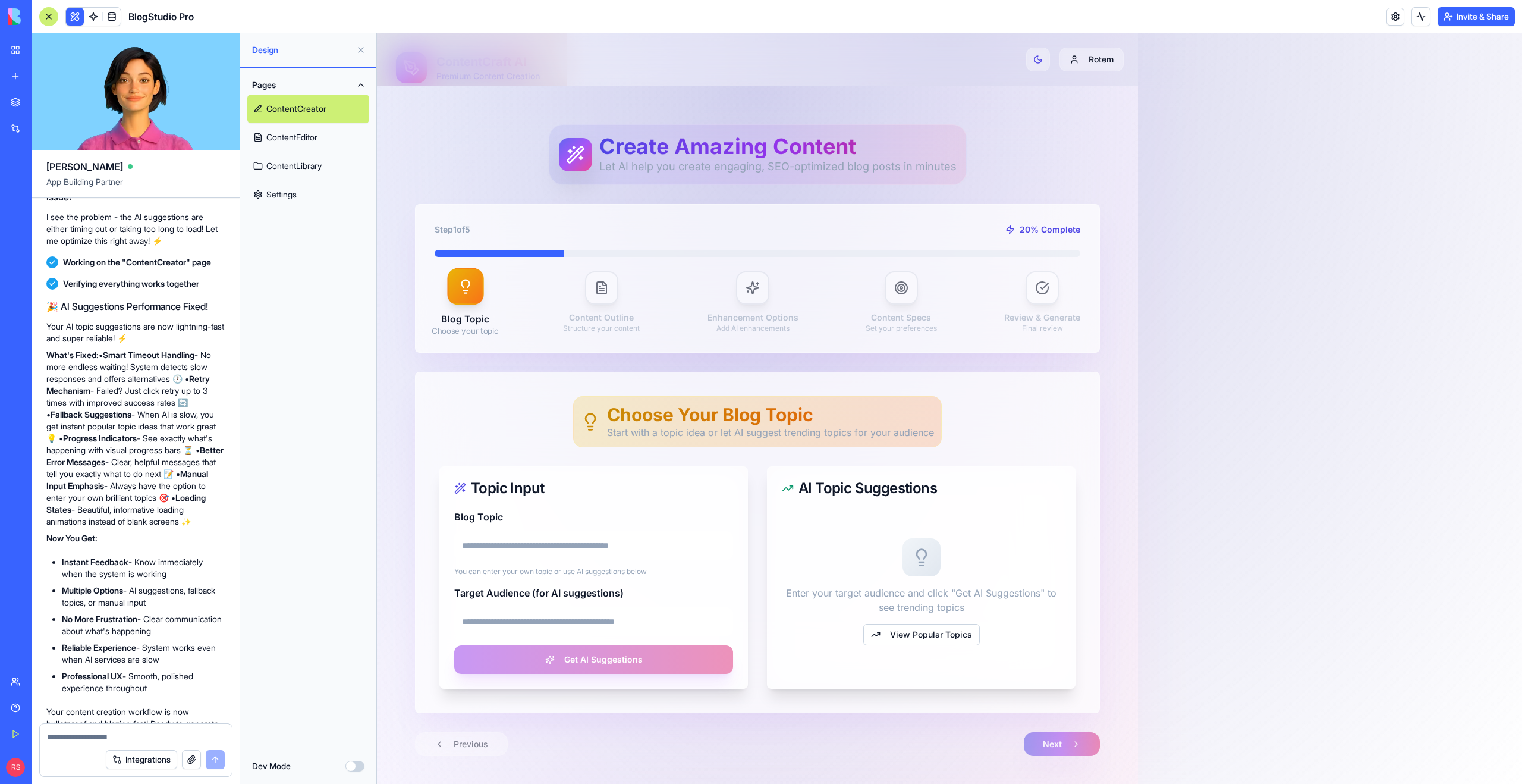
scroll to position [4835, 0]
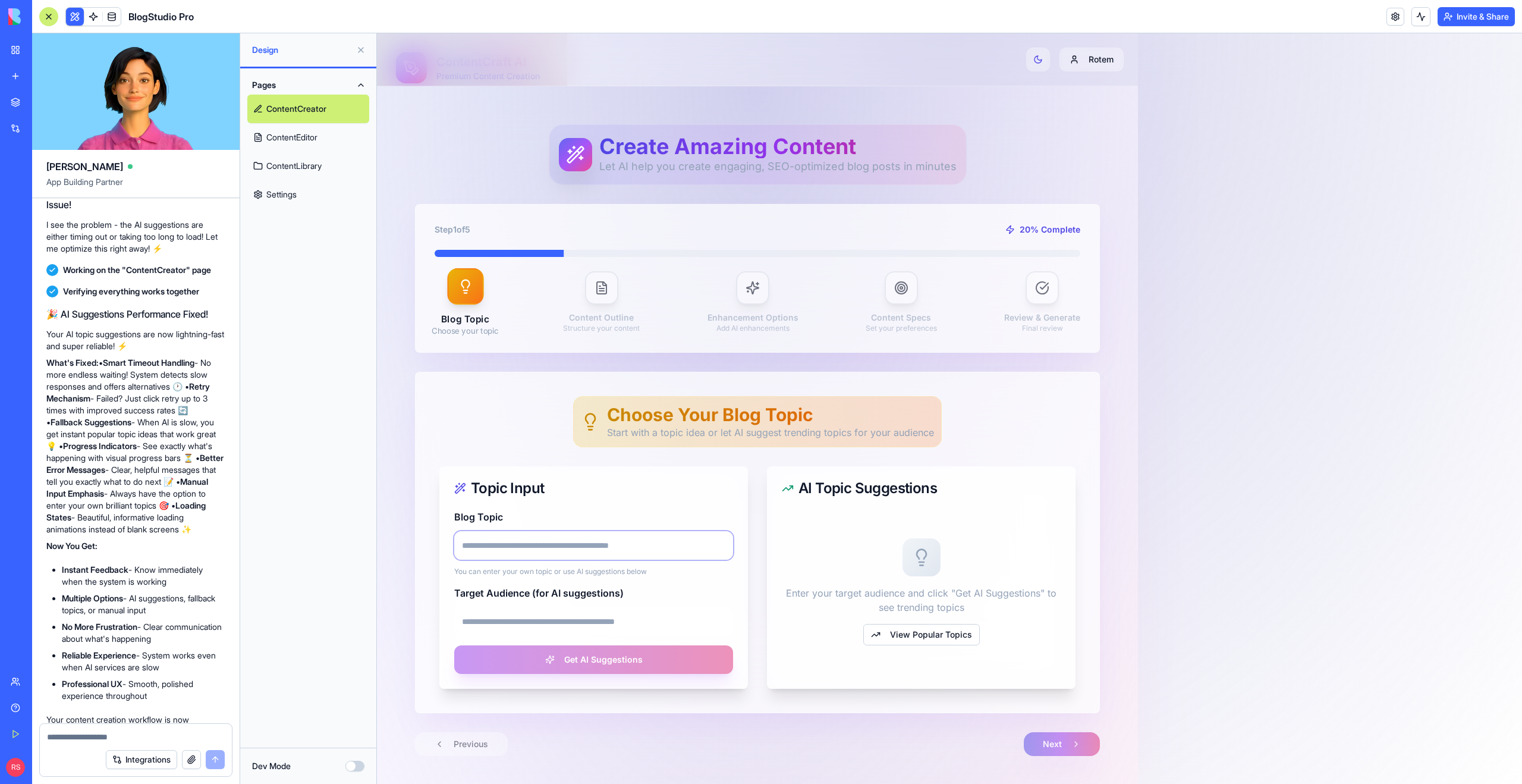
click at [521, 546] on input "Blog Topic" at bounding box center [593, 545] width 279 height 28
click at [470, 626] on input "Target Audience (for AI suggestions)" at bounding box center [593, 621] width 279 height 28
type input "**********"
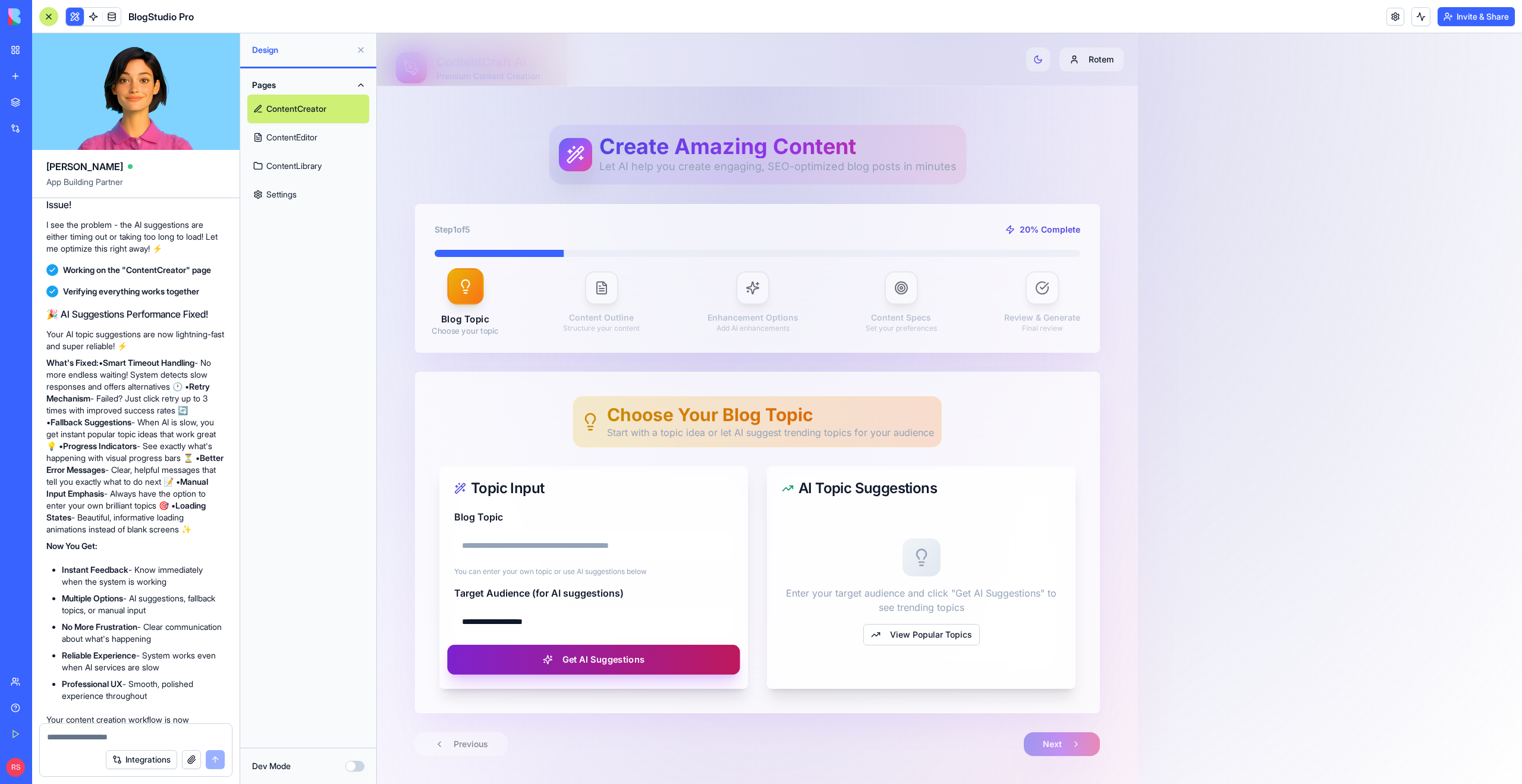
click at [598, 669] on button "Get AI Suggestions" at bounding box center [593, 660] width 293 height 30
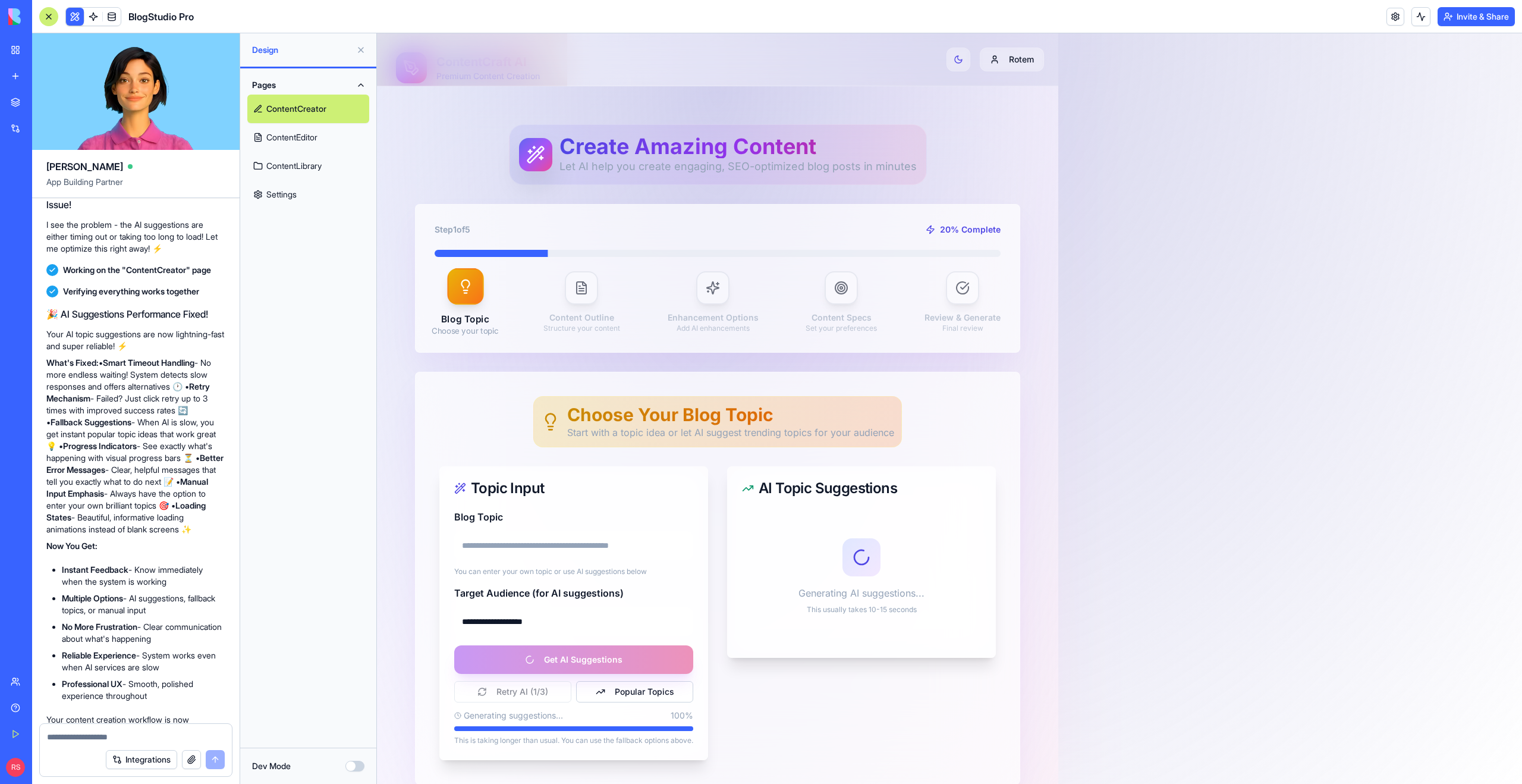
scroll to position [91, 0]
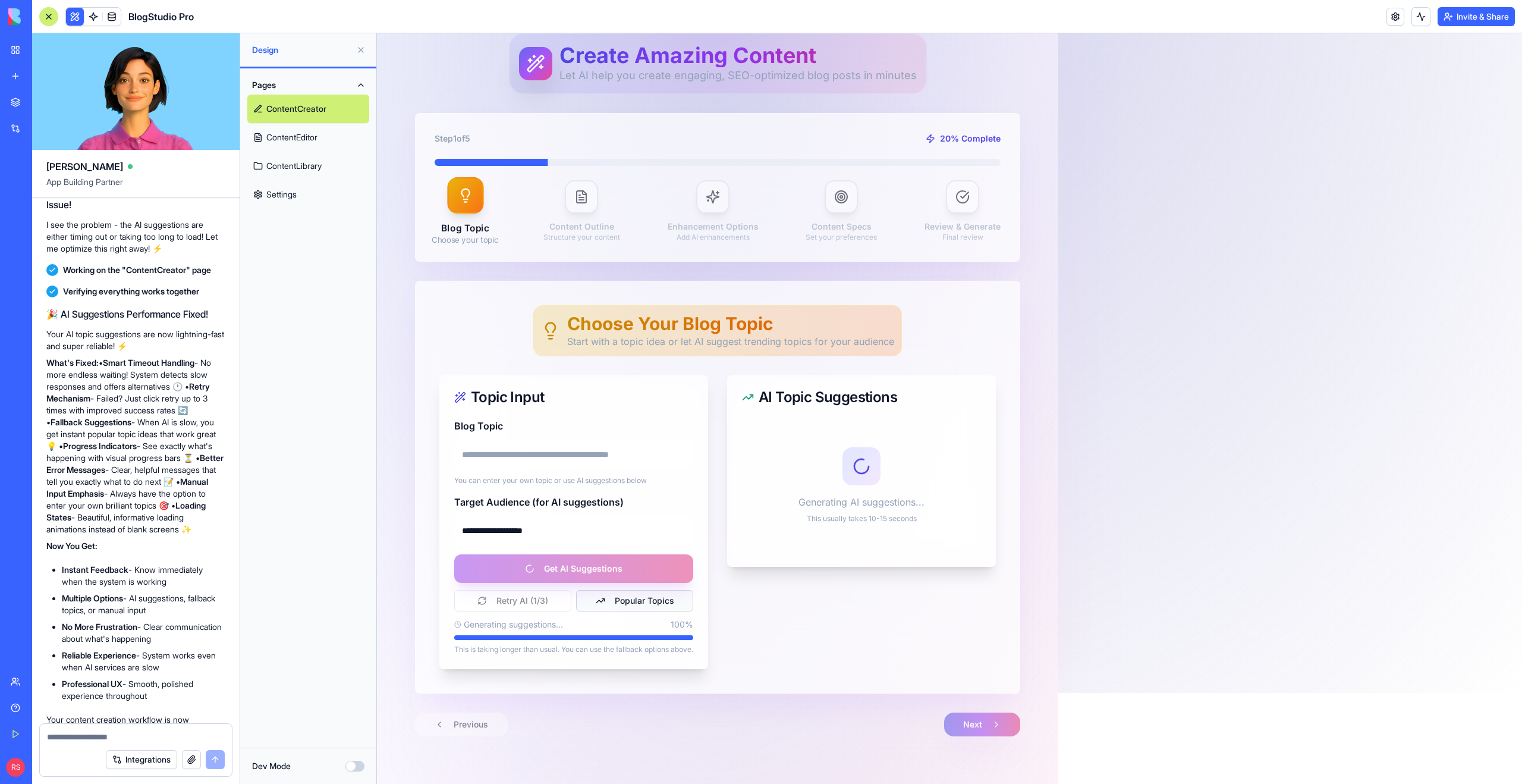
click at [634, 597] on button "Popular Topics" at bounding box center [635, 600] width 117 height 21
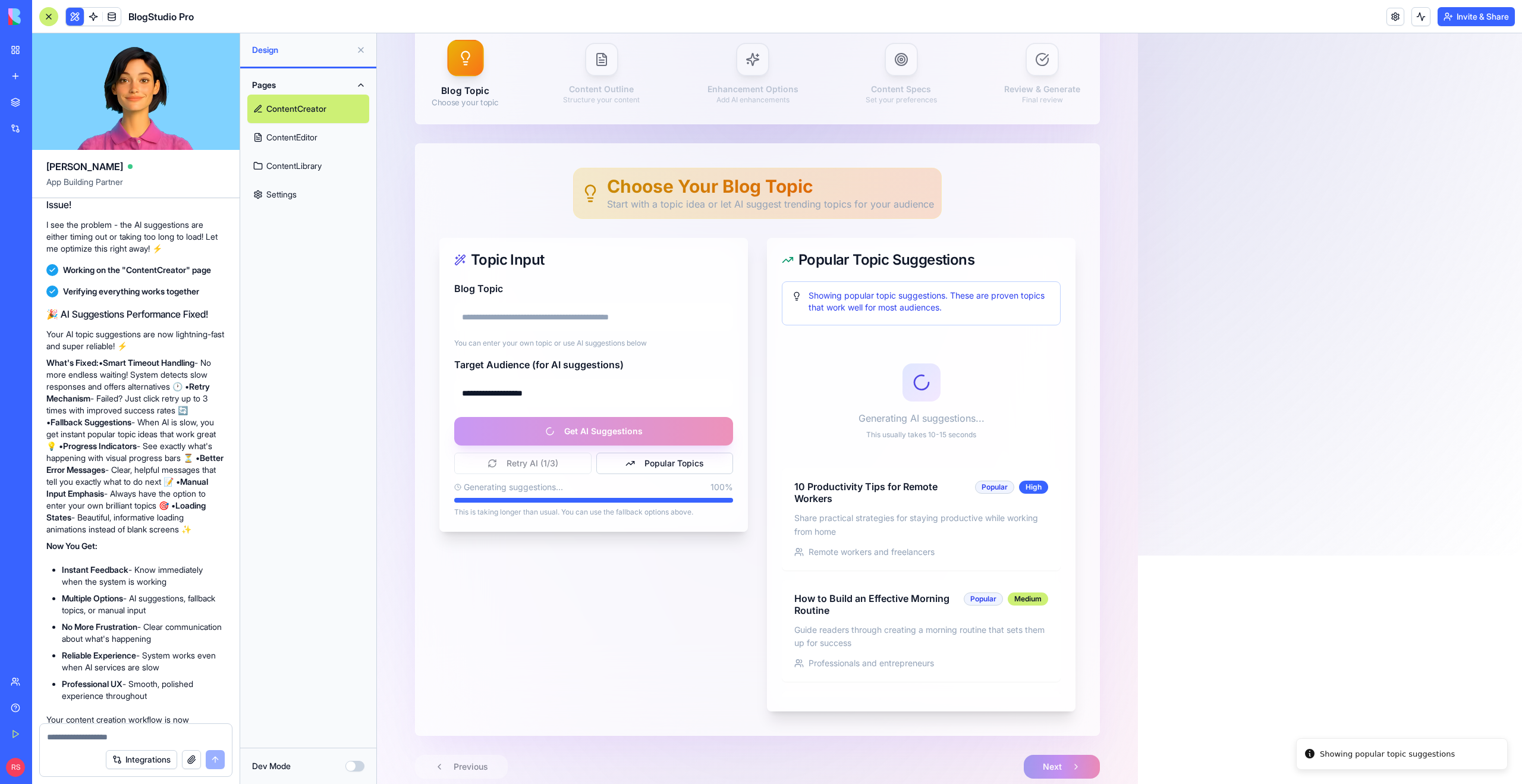
scroll to position [261, 0]
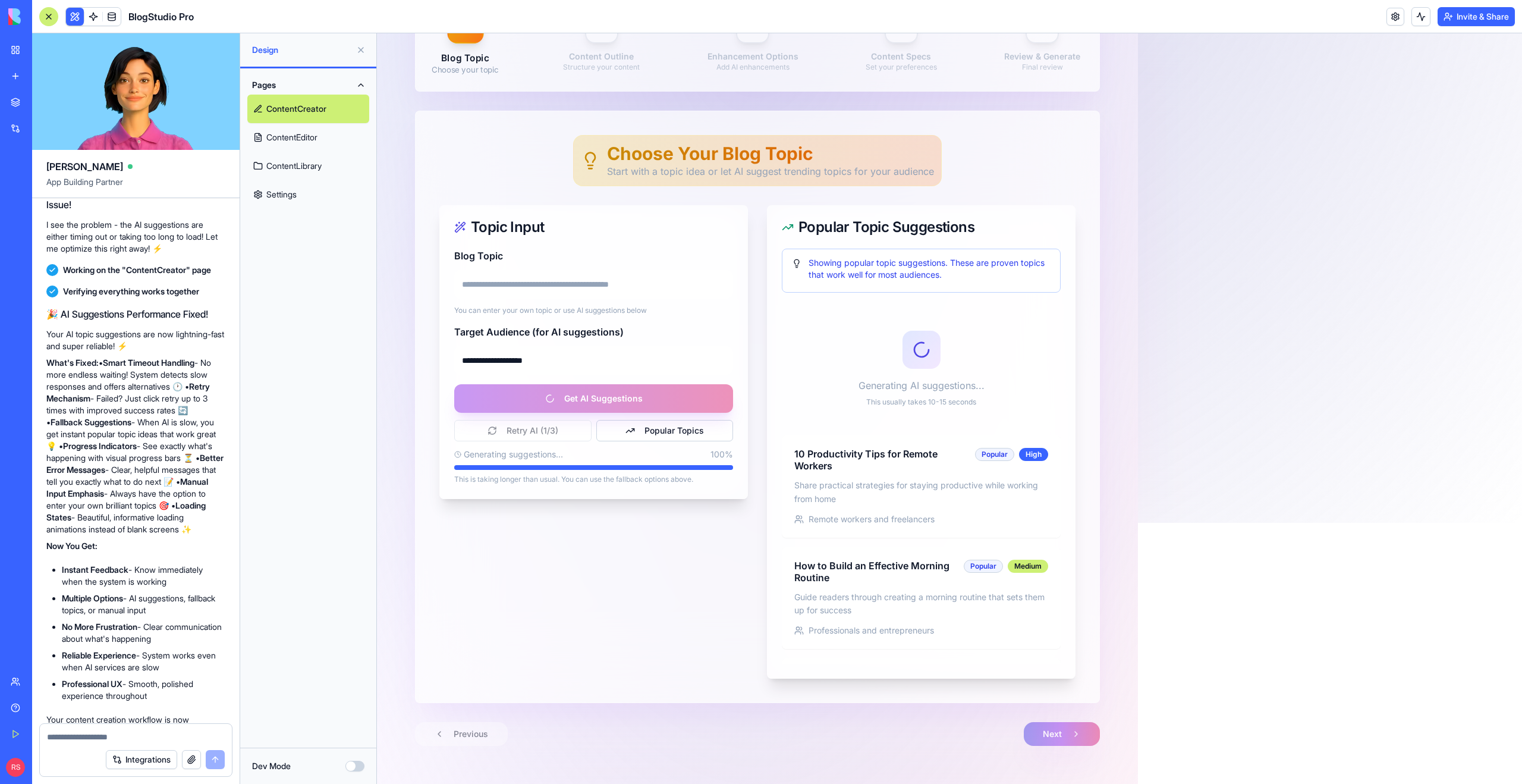
click at [550, 427] on div "Retry AI ( 1 /3) Popular Topics" at bounding box center [593, 430] width 279 height 21
click at [851, 458] on h4 "10 Productivity Tips for Remote Workers" at bounding box center [881, 459] width 177 height 24
type input "**********"
click at [1040, 732] on button "Next" at bounding box center [1062, 733] width 80 height 25
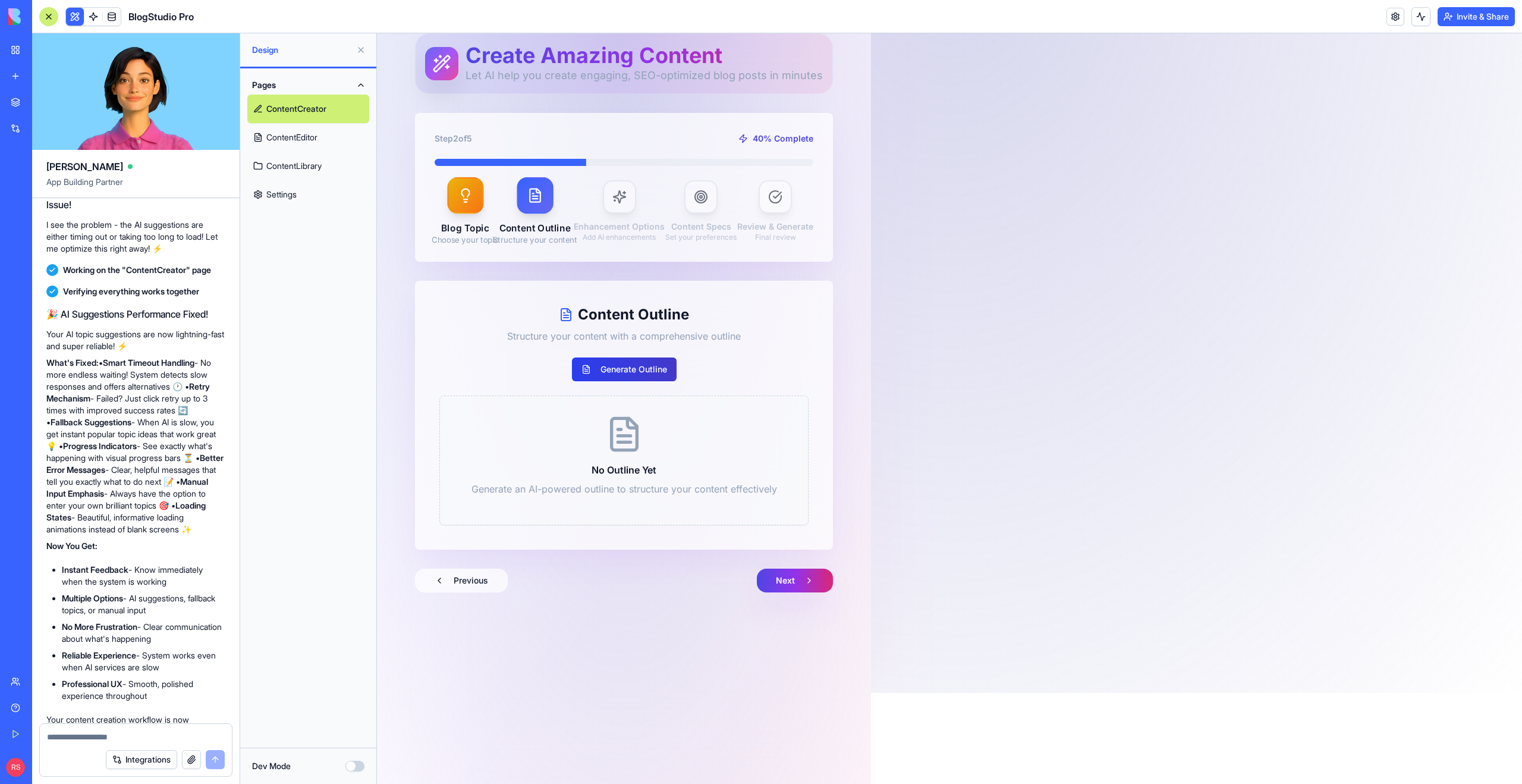
click at [626, 375] on button "Generate Outline" at bounding box center [624, 369] width 105 height 24
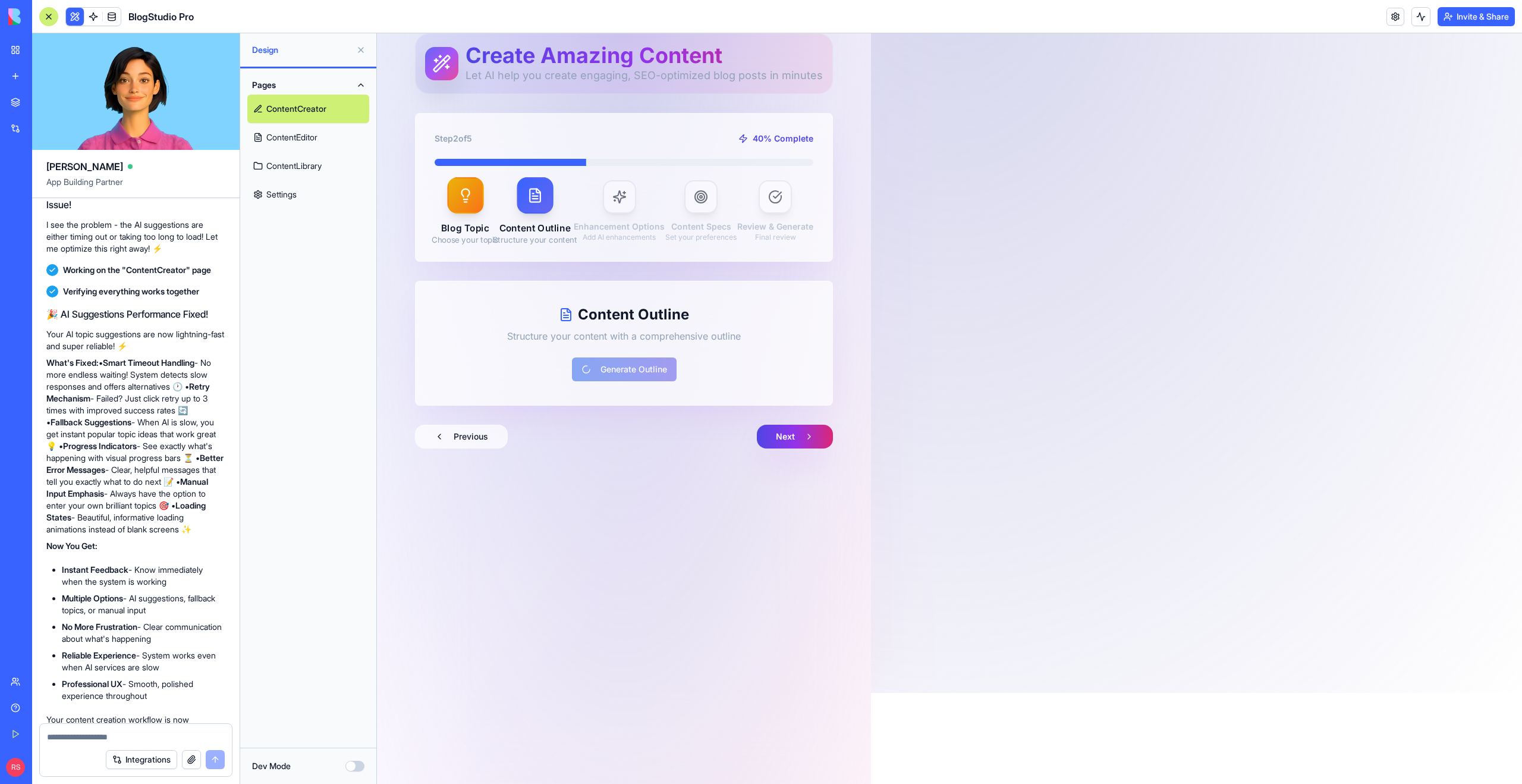
click at [538, 317] on h2 "Content Outline" at bounding box center [624, 314] width 369 height 19
click at [765, 437] on button "Next" at bounding box center [795, 436] width 80 height 25
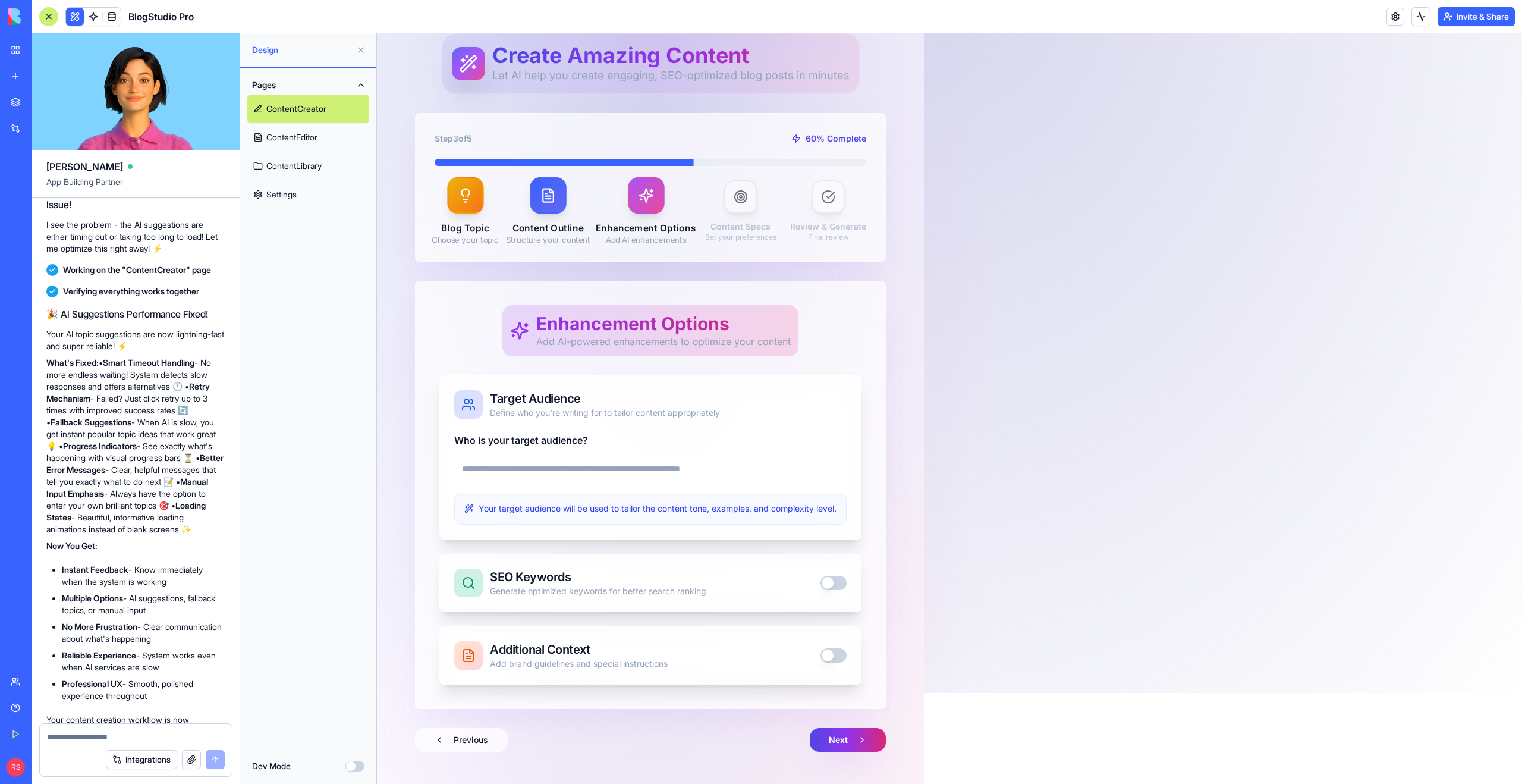
click at [831, 585] on button "button" at bounding box center [833, 583] width 26 height 14
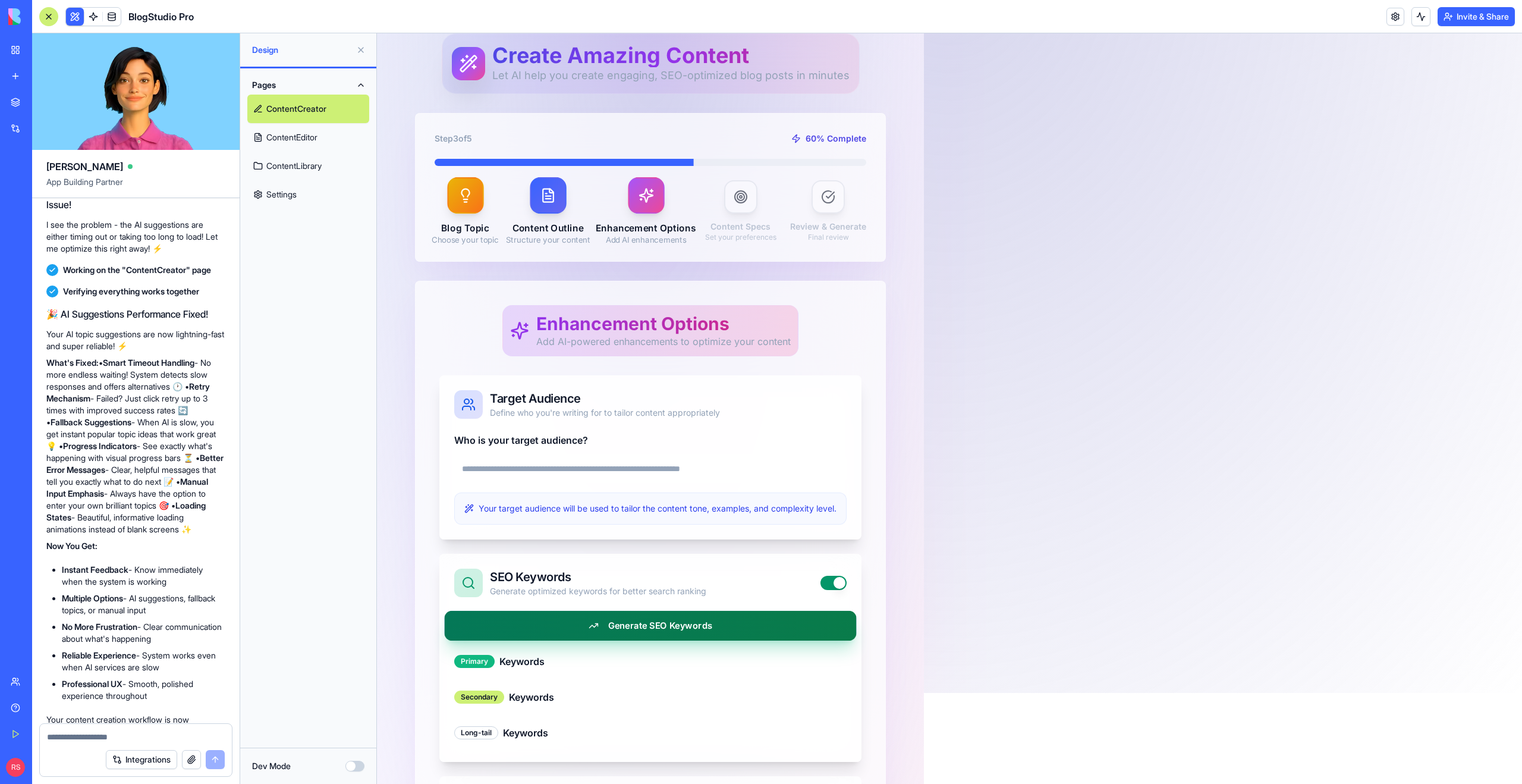
click at [683, 622] on button "Generate SEO Keywords" at bounding box center [650, 625] width 412 height 30
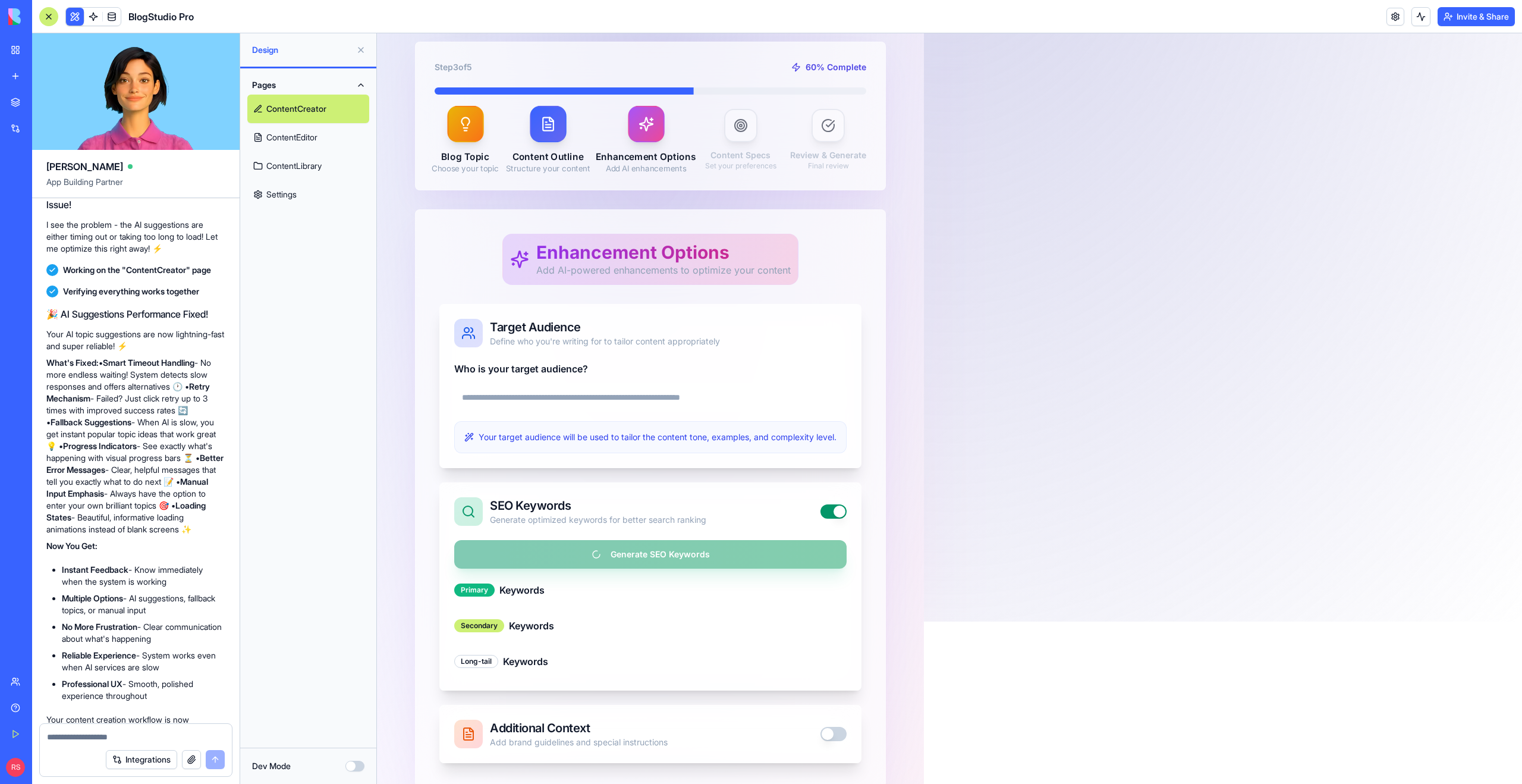
scroll to position [247, 0]
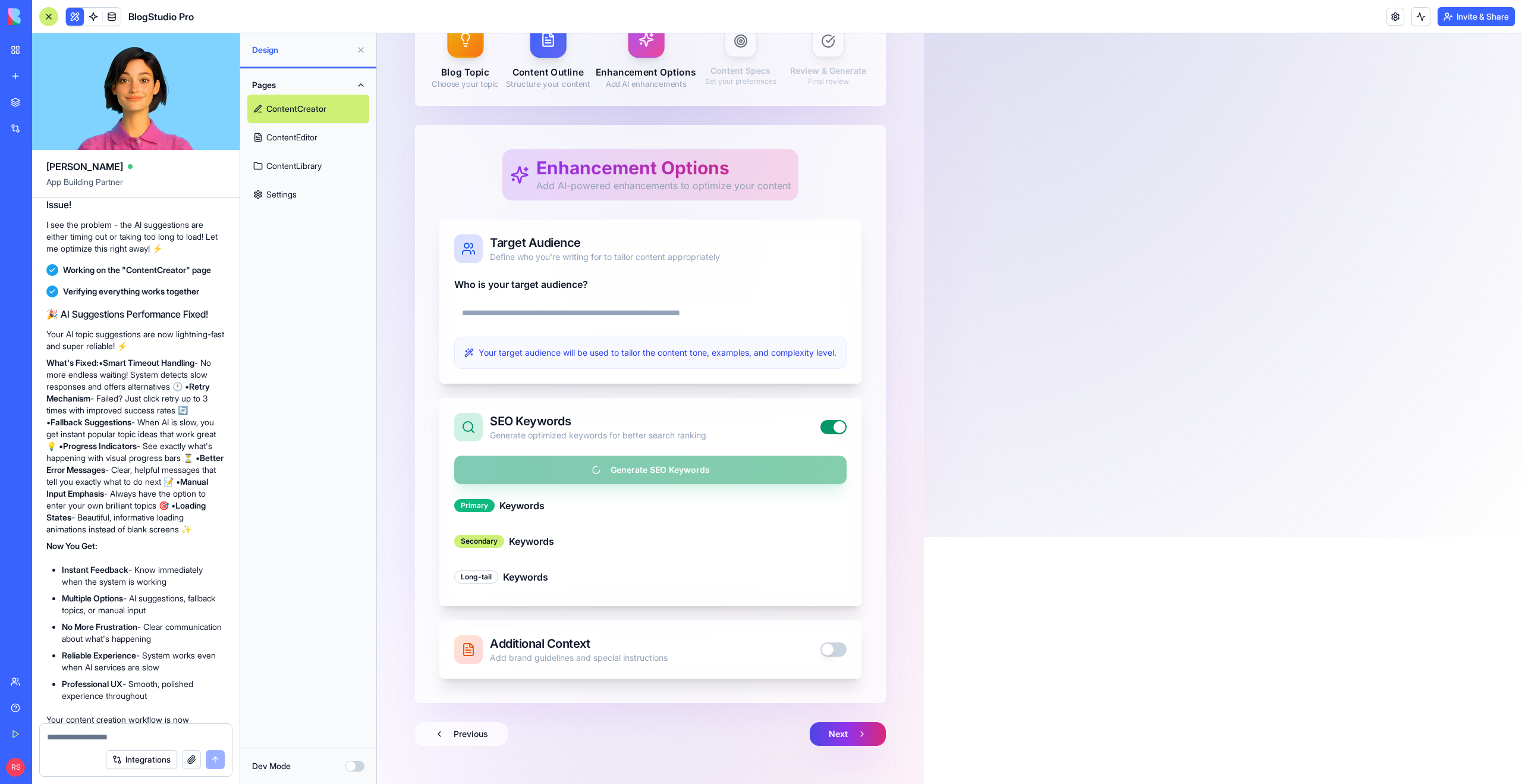
click at [836, 652] on button "button" at bounding box center [833, 649] width 26 height 14
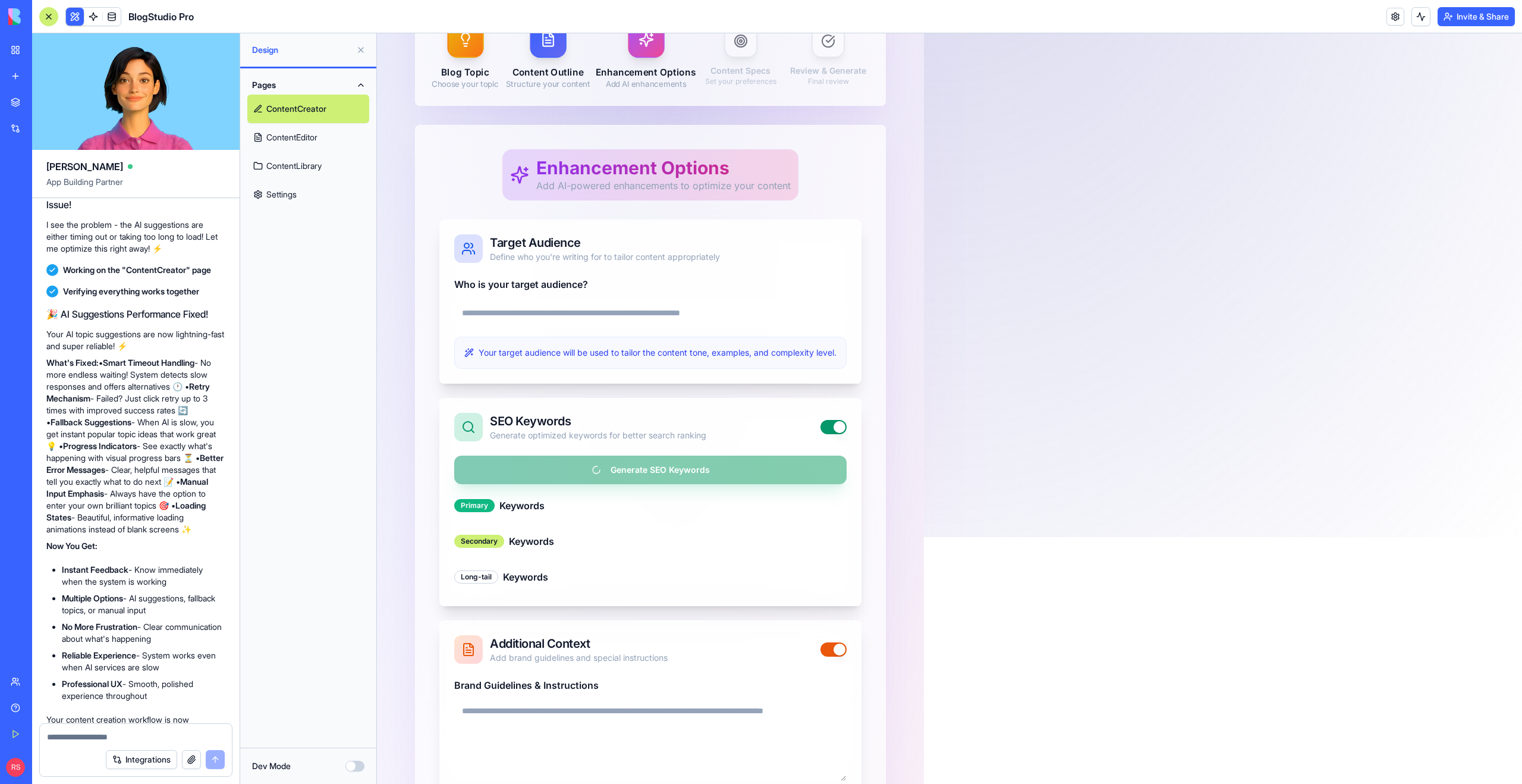
click at [831, 651] on button "button" at bounding box center [833, 649] width 26 height 14
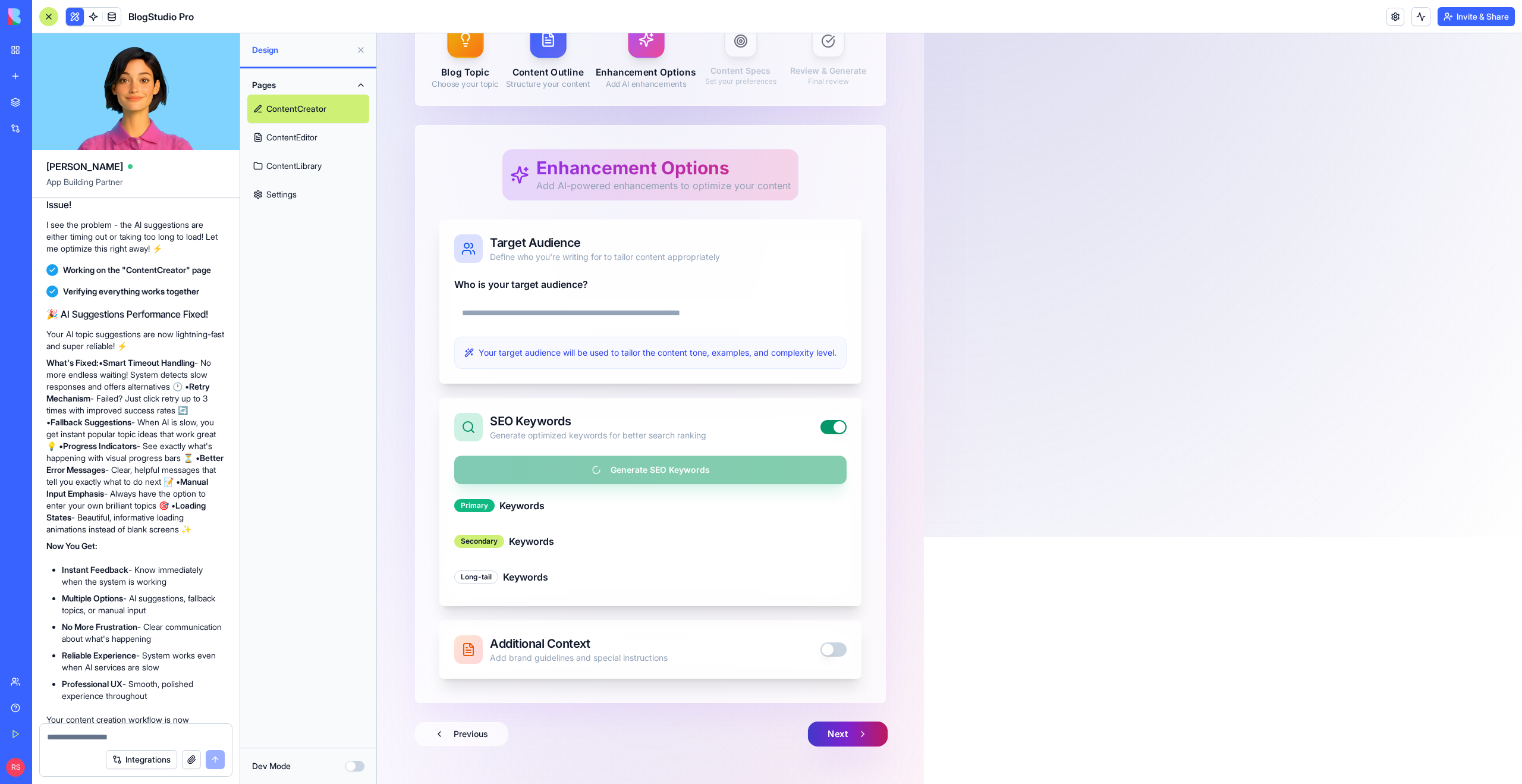
click at [843, 733] on button "Next" at bounding box center [848, 733] width 80 height 25
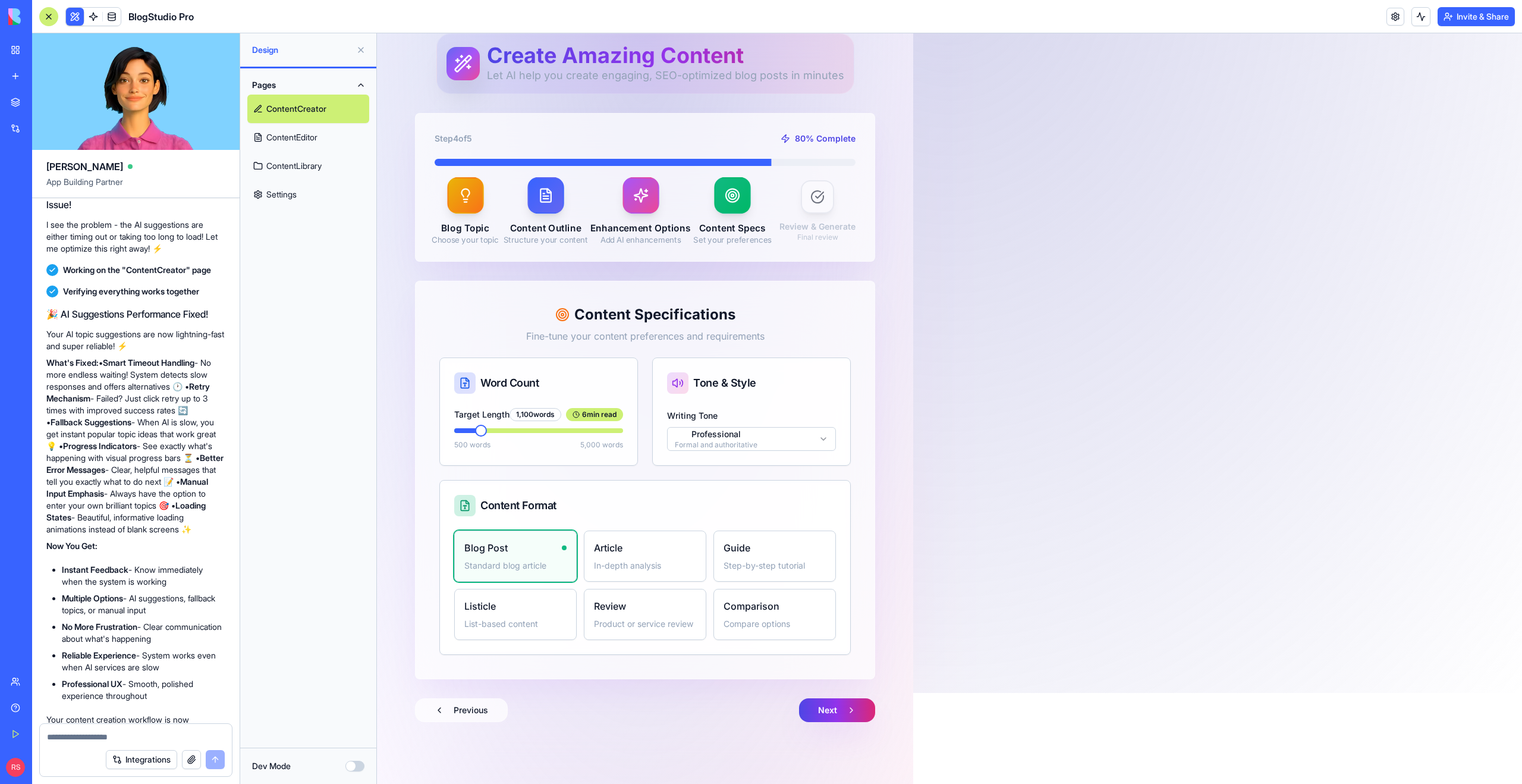
click at [479, 432] on span at bounding box center [481, 430] width 12 height 12
click at [466, 432] on span at bounding box center [470, 430] width 12 height 12
click at [728, 445] on html "ContentCraft AI Premium Content Creation Create Content AI-powered blog creatio…" at bounding box center [949, 363] width 1145 height 842
click at [613, 551] on h4 "Article" at bounding box center [607, 547] width 28 height 14
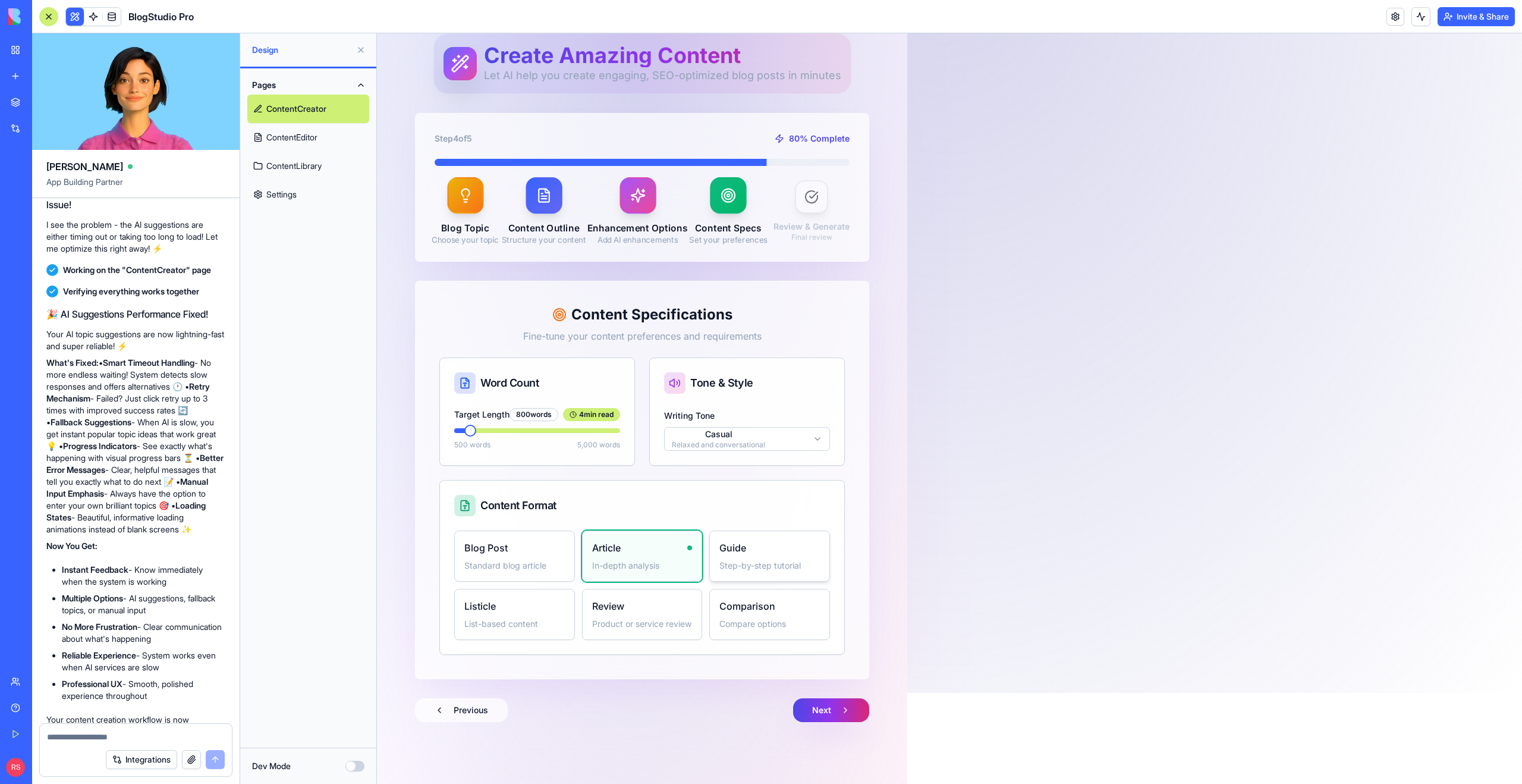
click at [745, 560] on p "Step-by-step tutorial" at bounding box center [769, 565] width 100 height 12
click at [634, 604] on div "Review" at bounding box center [642, 606] width 100 height 14
click at [508, 561] on p "Standard blog article" at bounding box center [514, 565] width 100 height 12
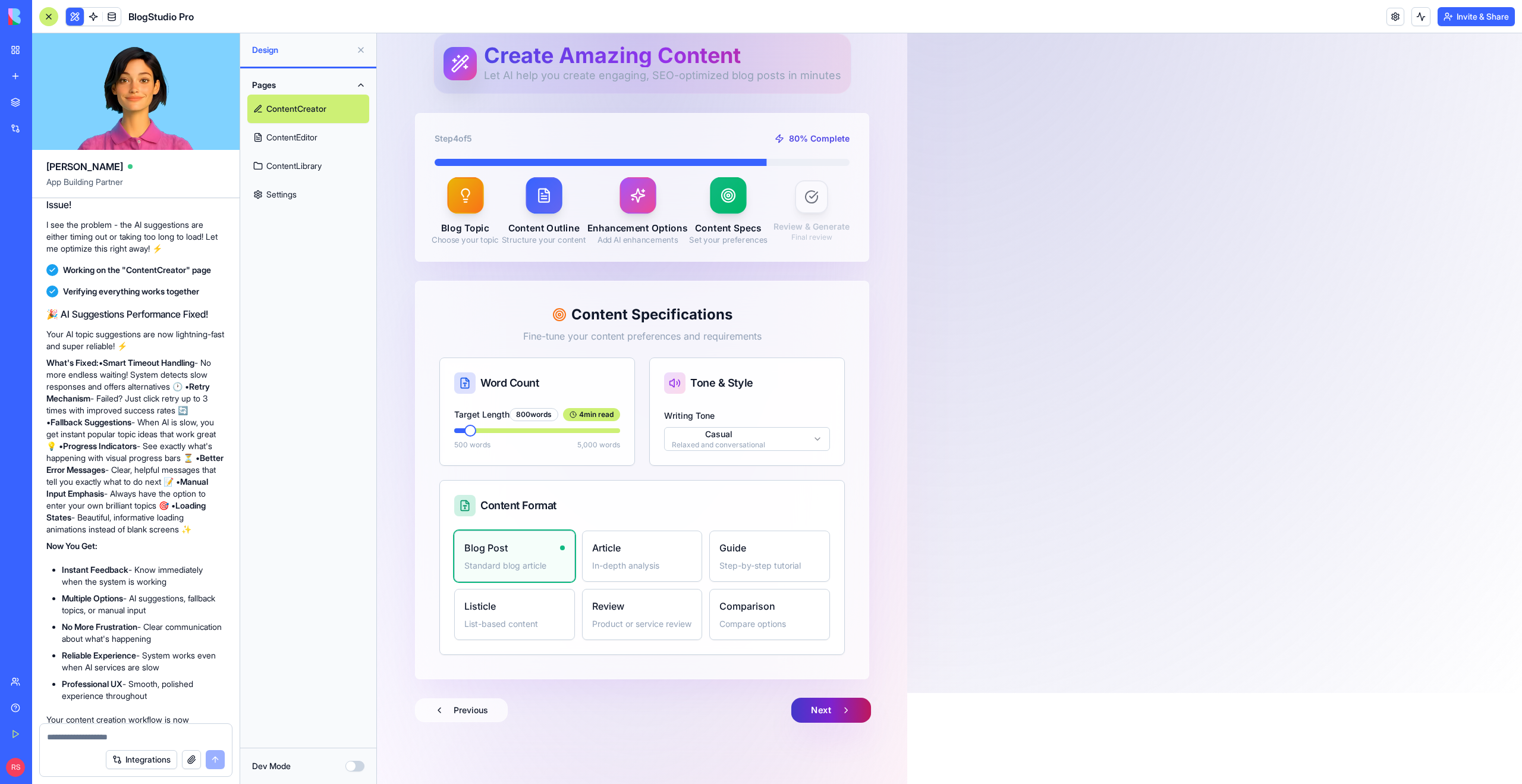
click at [828, 711] on button "Next" at bounding box center [831, 710] width 80 height 25
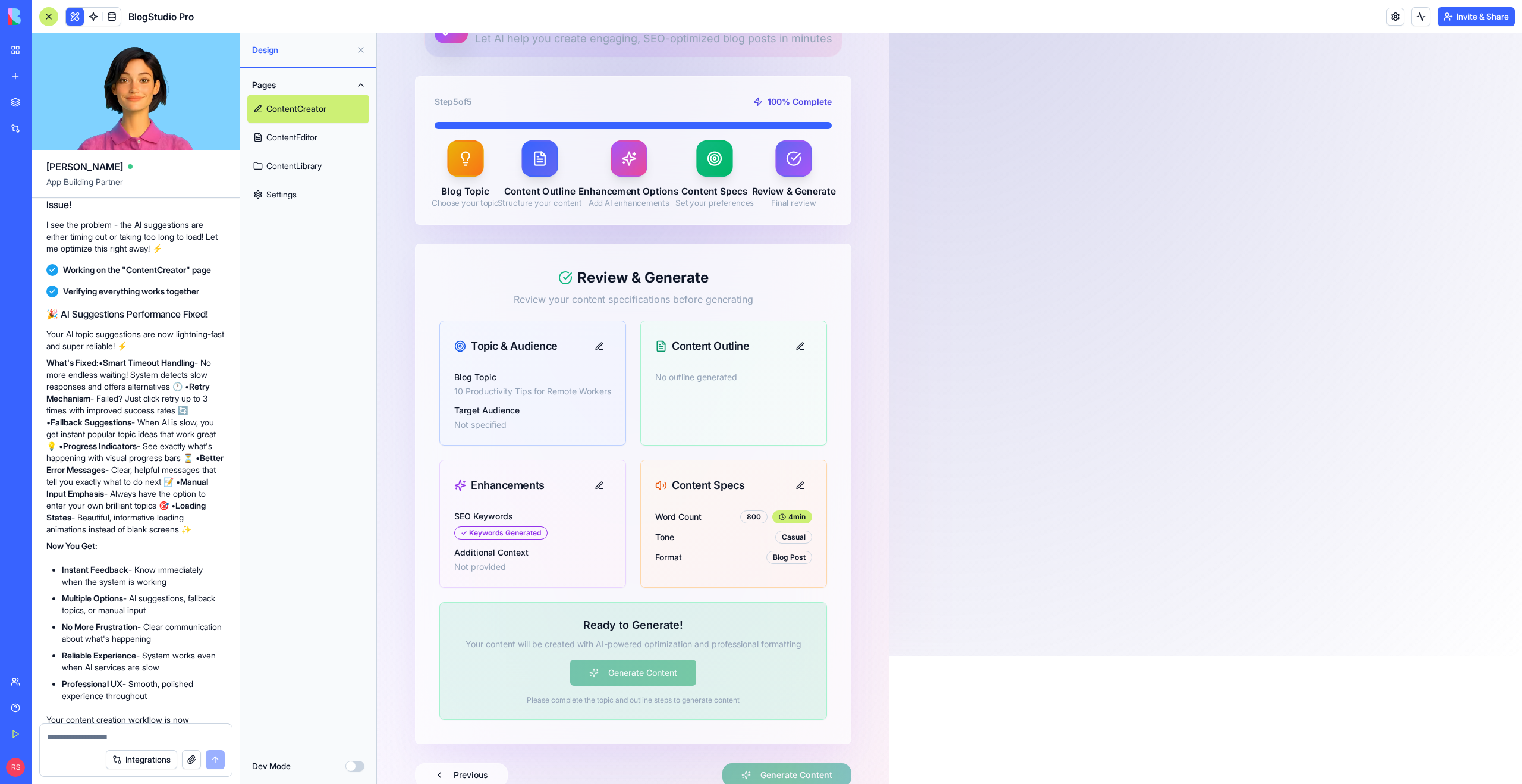
scroll to position [169, 0]
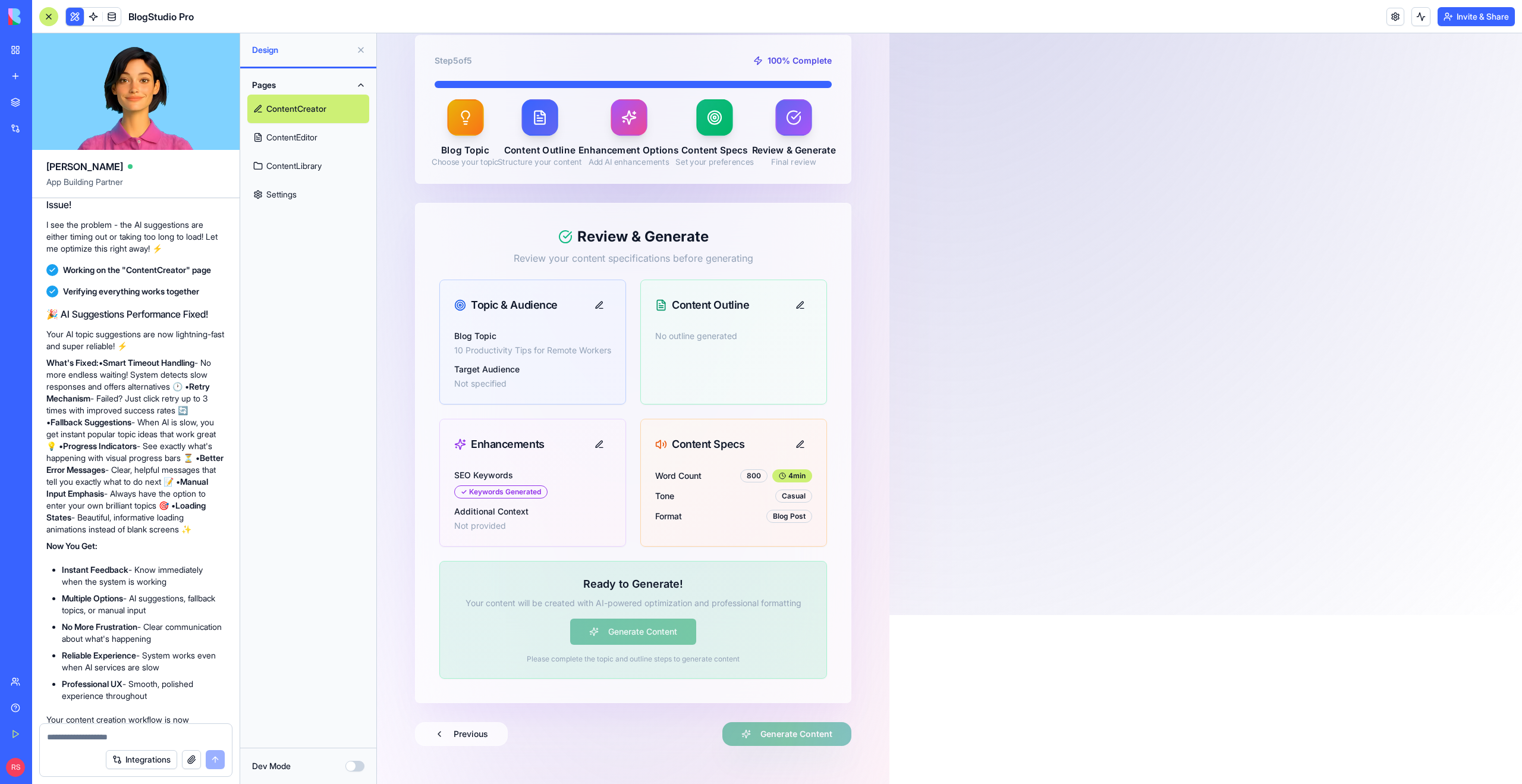
click at [547, 123] on icon at bounding box center [538, 116] width 15 height 15
click at [542, 153] on p "Content Outline" at bounding box center [538, 150] width 84 height 13
click at [669, 345] on div "No outline generated" at bounding box center [734, 342] width 185 height 26
click at [800, 310] on button at bounding box center [800, 305] width 24 height 21
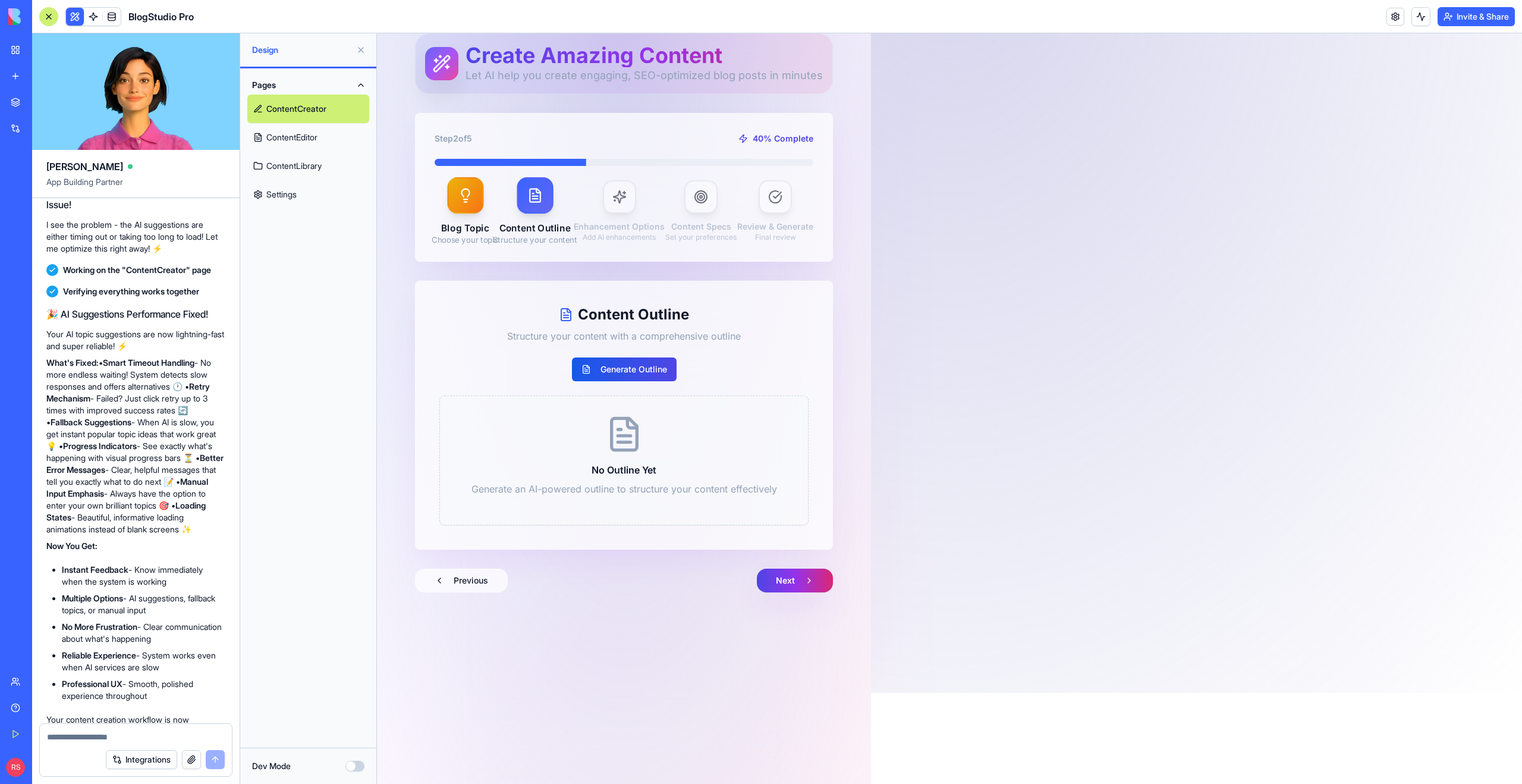
click at [623, 435] on icon at bounding box center [624, 435] width 12 height 0
click at [609, 372] on button "Generate Outline" at bounding box center [624, 369] width 105 height 24
